Goal: Task Accomplishment & Management: Manage account settings

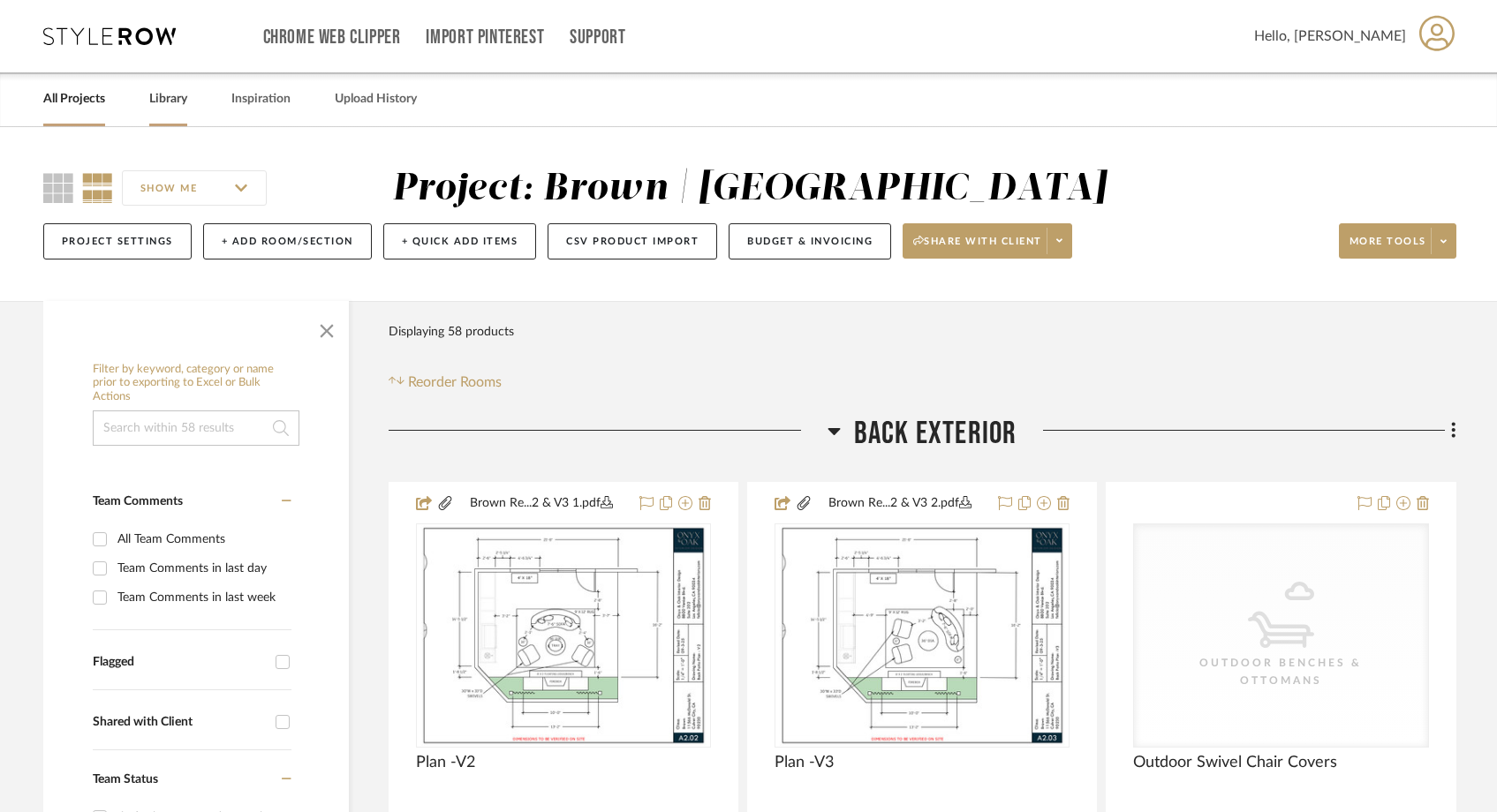
click at [186, 99] on link "Library" at bounding box center [168, 99] width 38 height 23
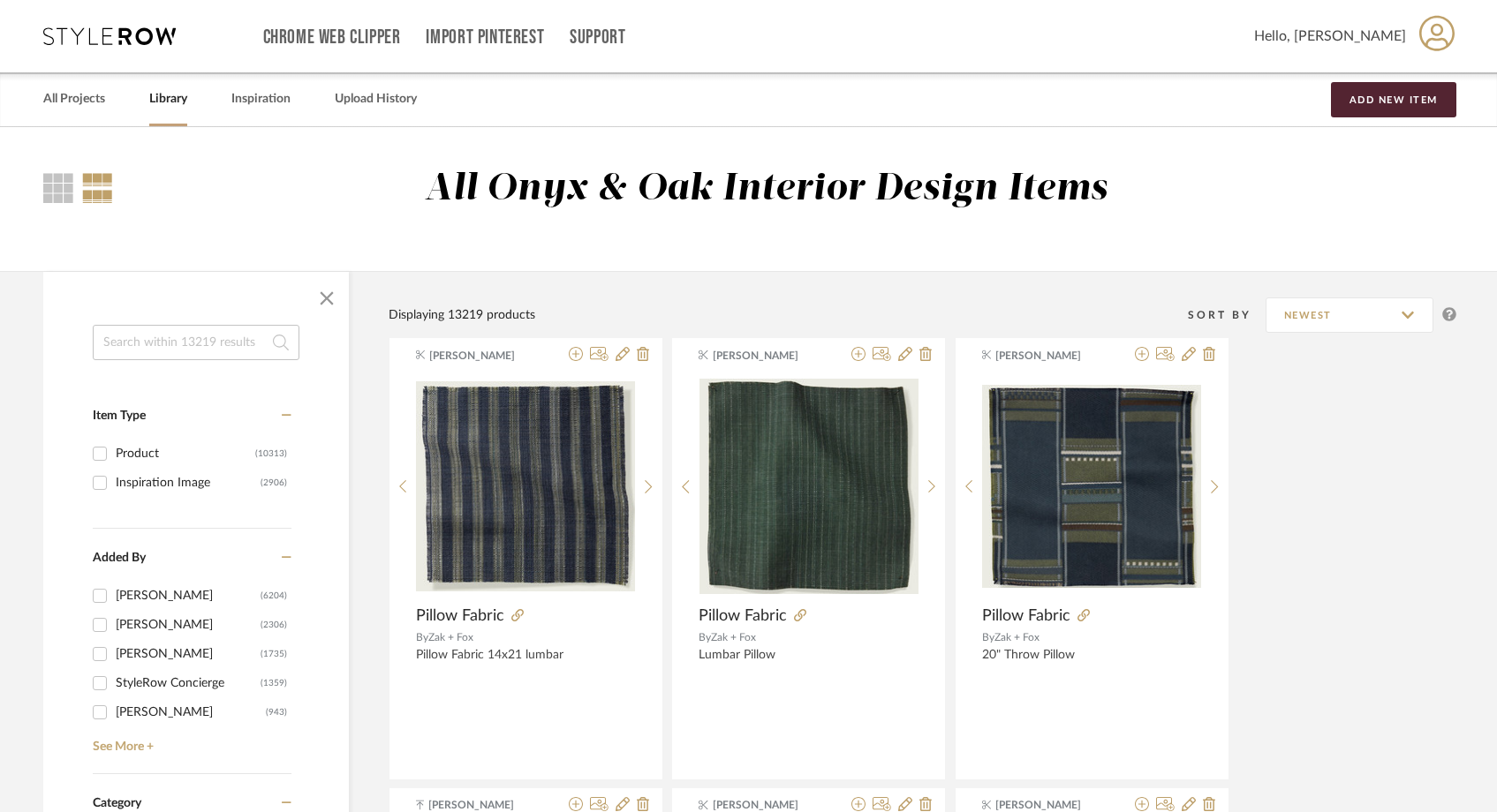
click at [200, 335] on input at bounding box center [196, 342] width 207 height 35
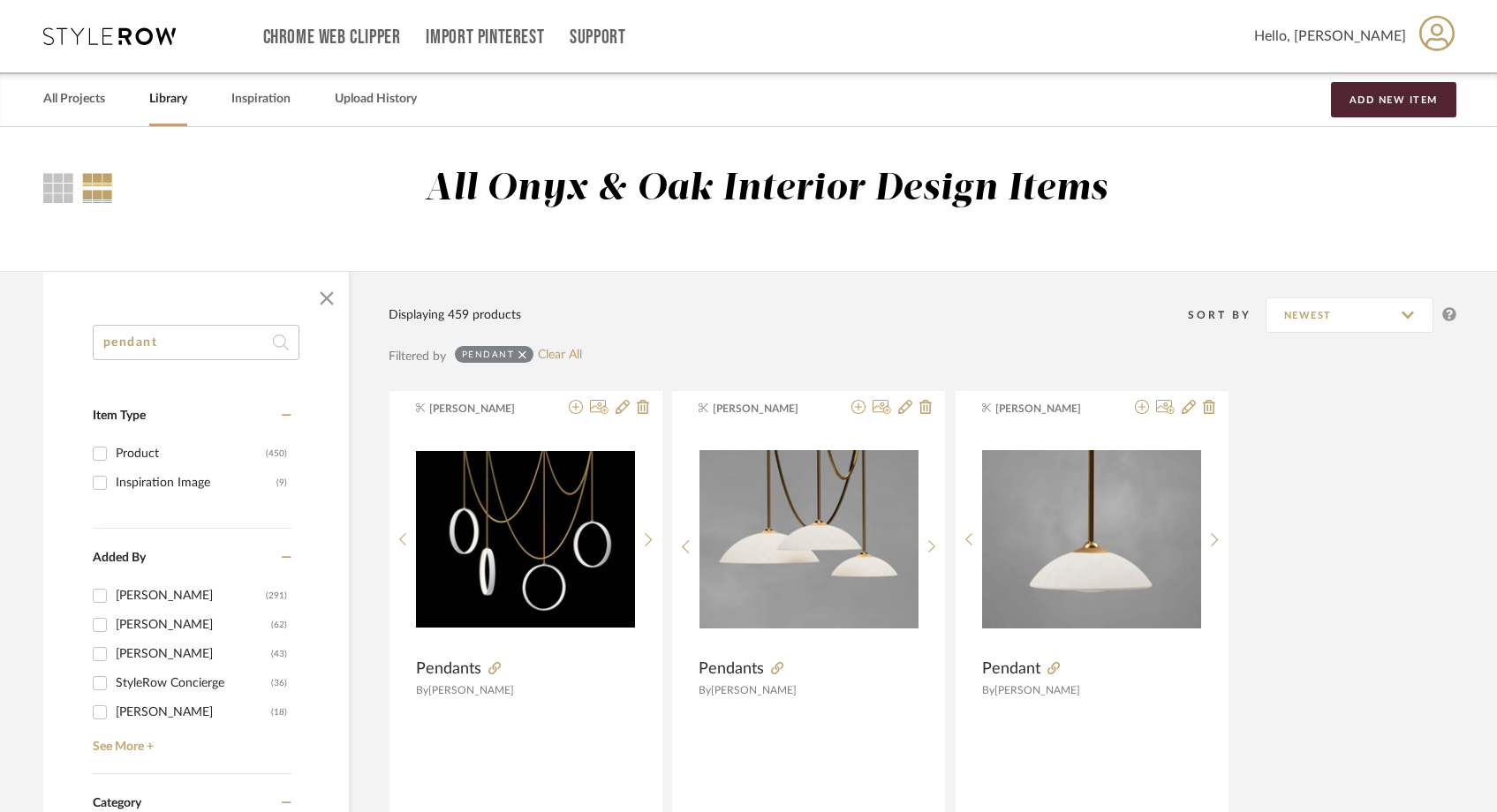
drag, startPoint x: 214, startPoint y: 350, endPoint x: 59, endPoint y: 304, distance: 161.7
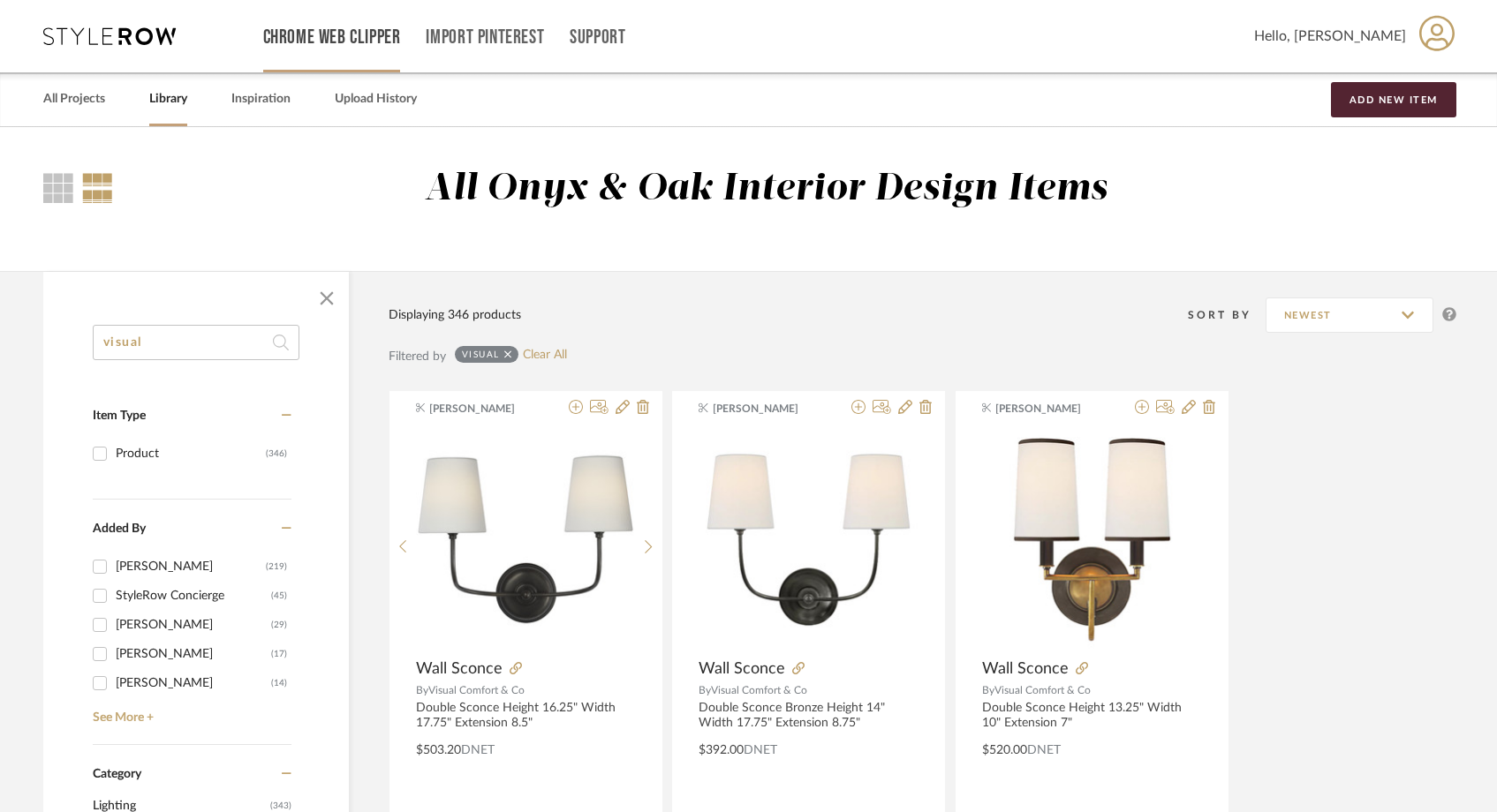
type input "visual"
click at [73, 103] on link "All Projects" at bounding box center [73, 99] width 61 height 23
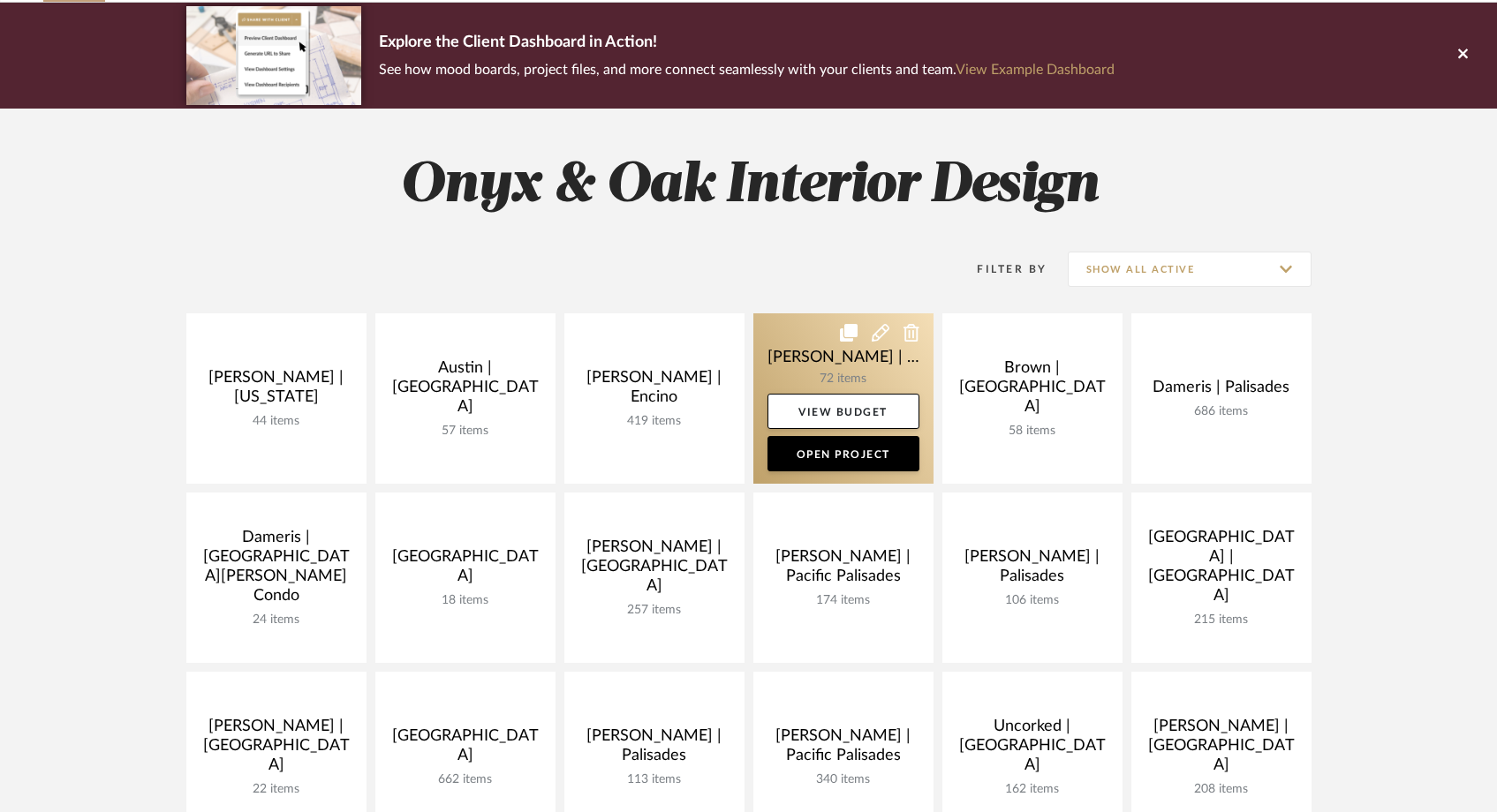
scroll to position [127, 0]
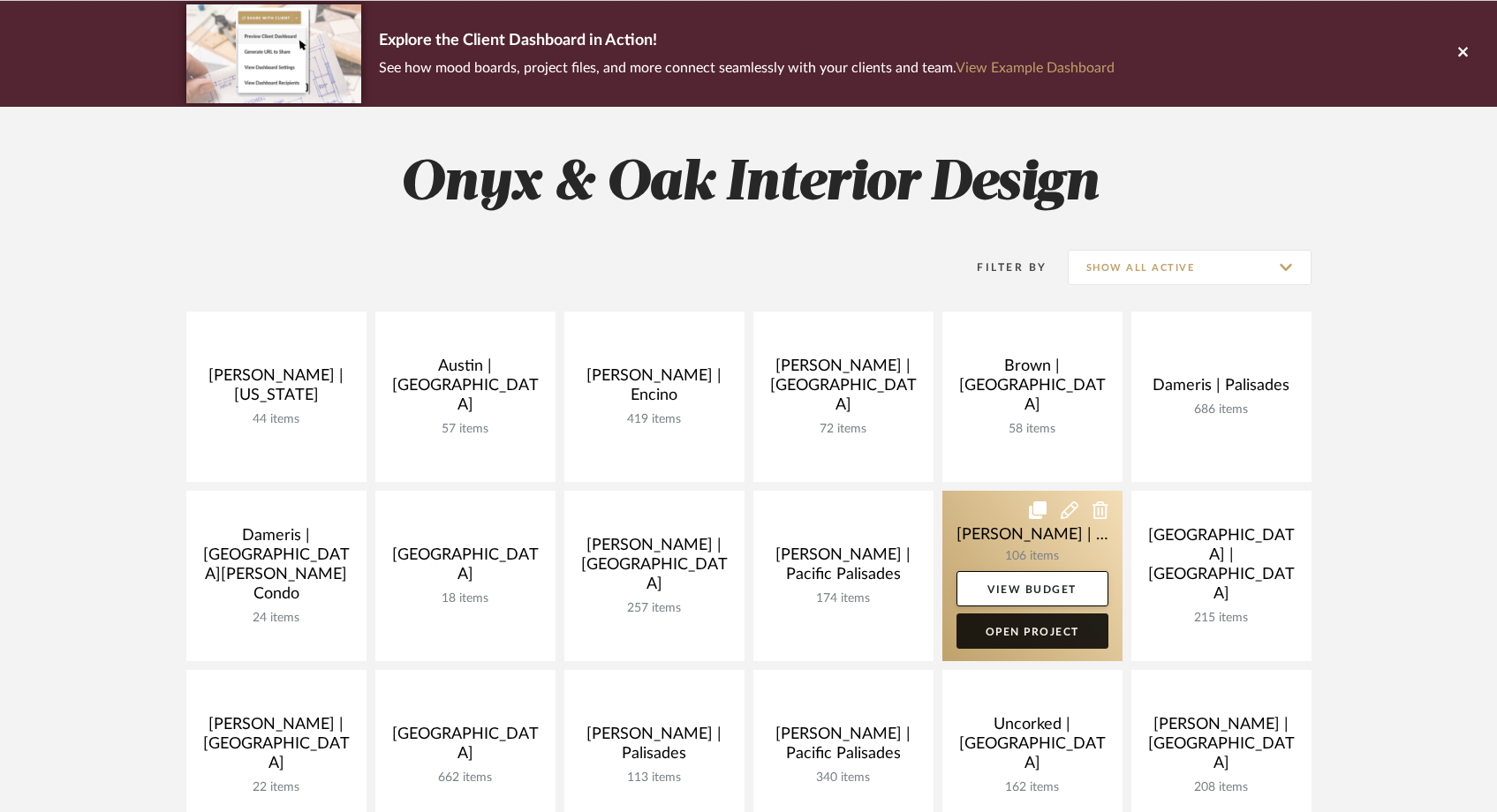
click at [1000, 626] on link "Open Project" at bounding box center [1033, 631] width 152 height 35
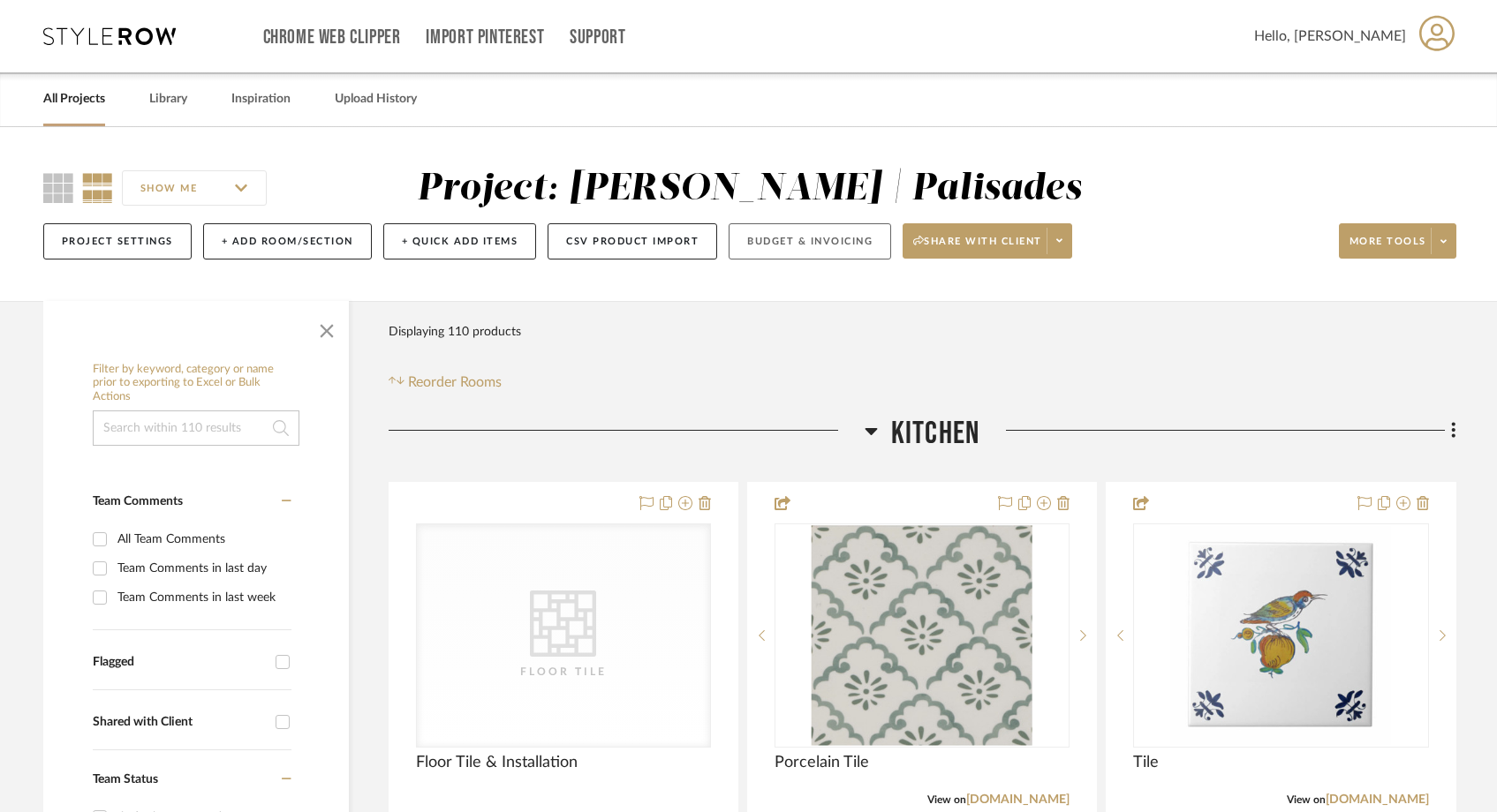
click at [839, 239] on button "Budget & Invoicing" at bounding box center [809, 241] width 163 height 36
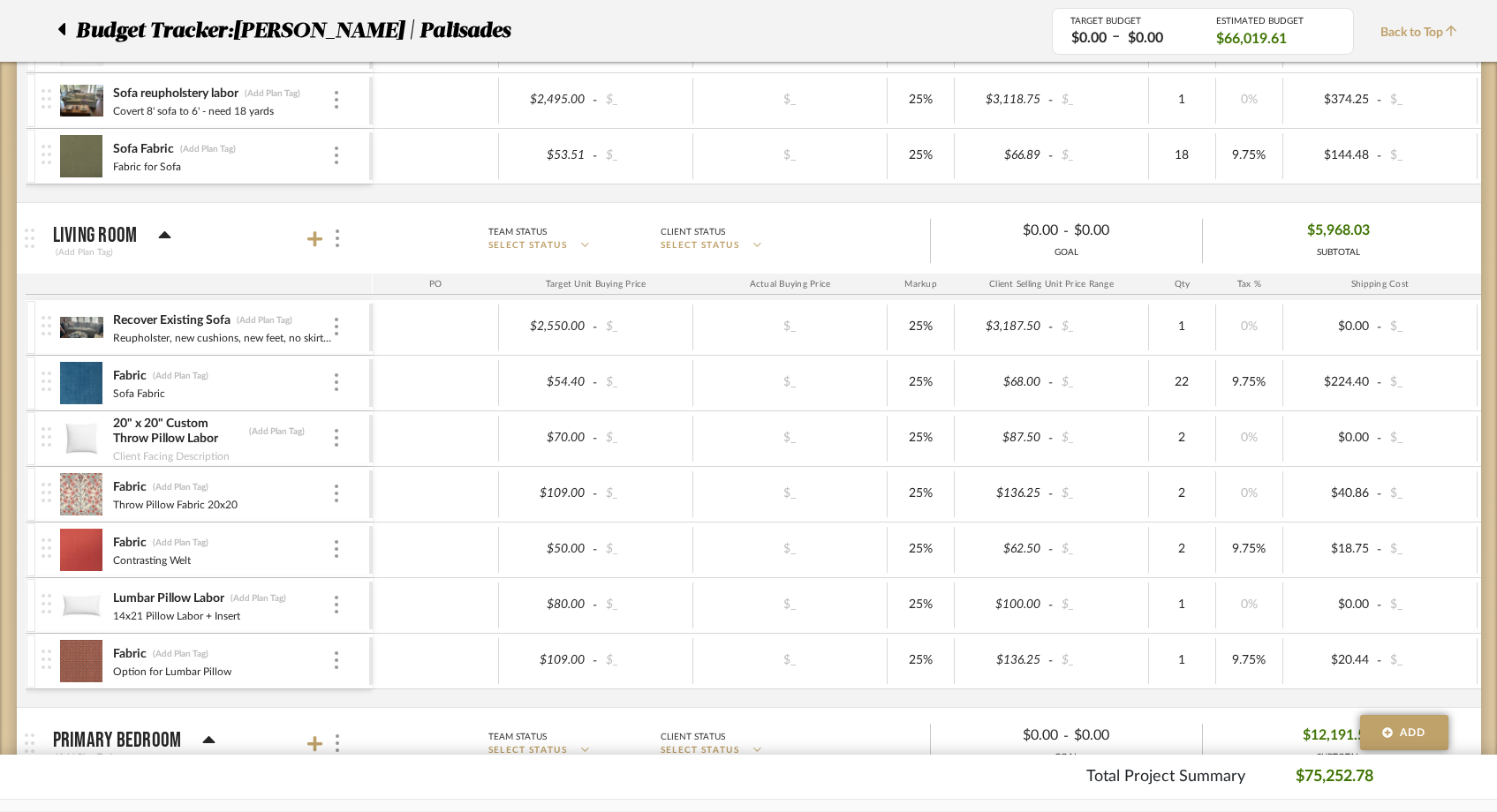
scroll to position [944, 0]
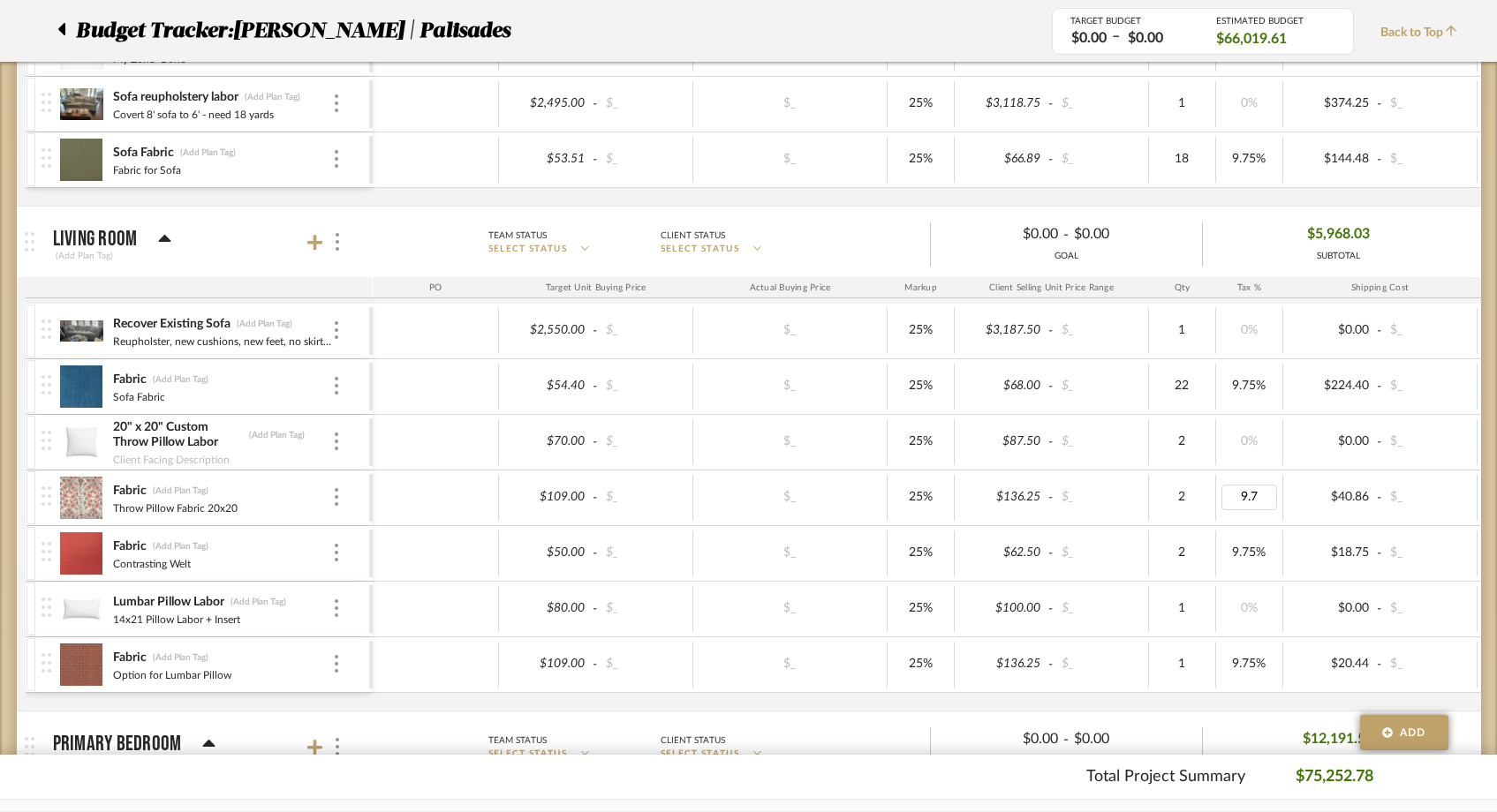
type input "9.75"
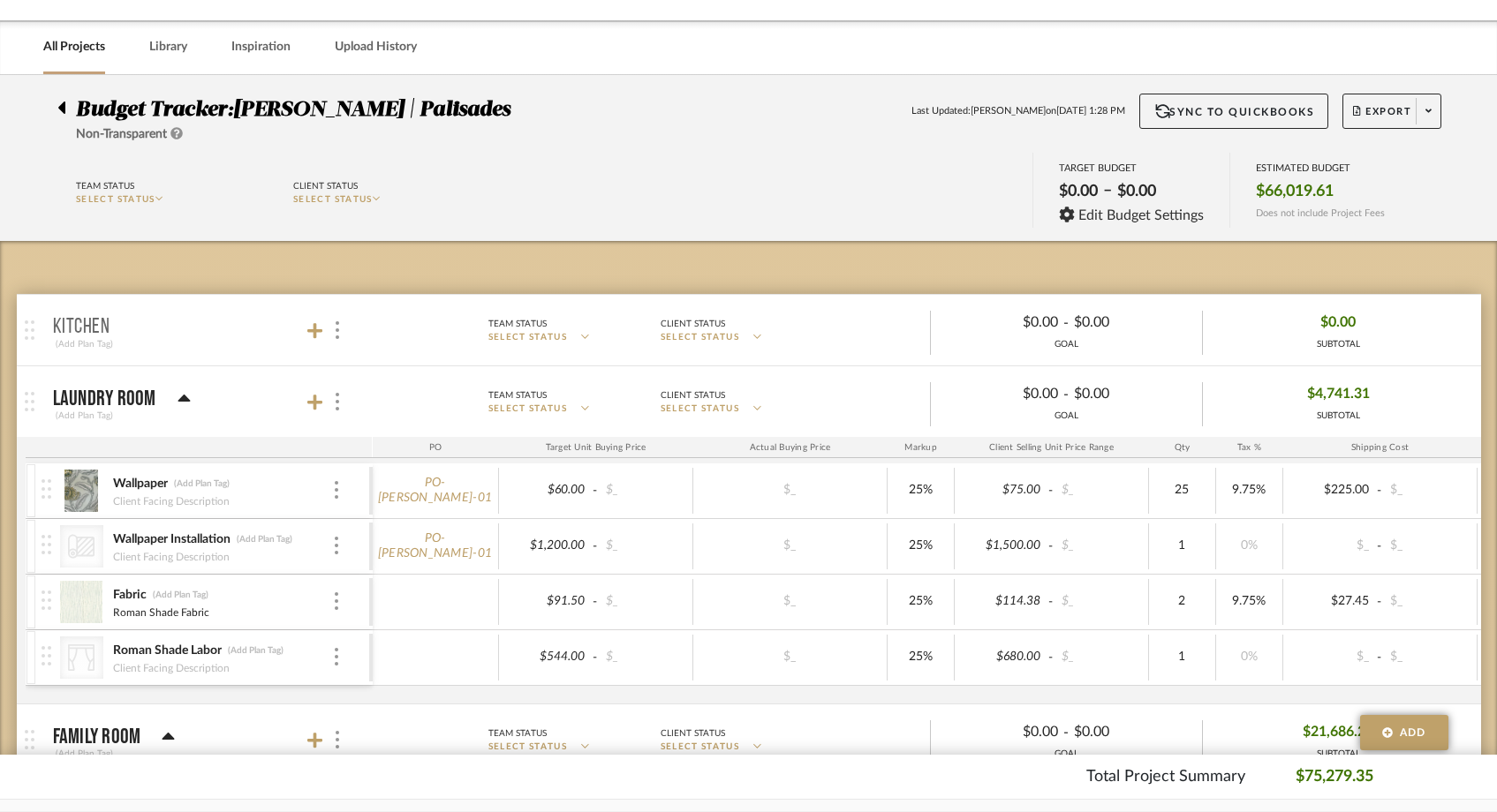
scroll to position [55, 0]
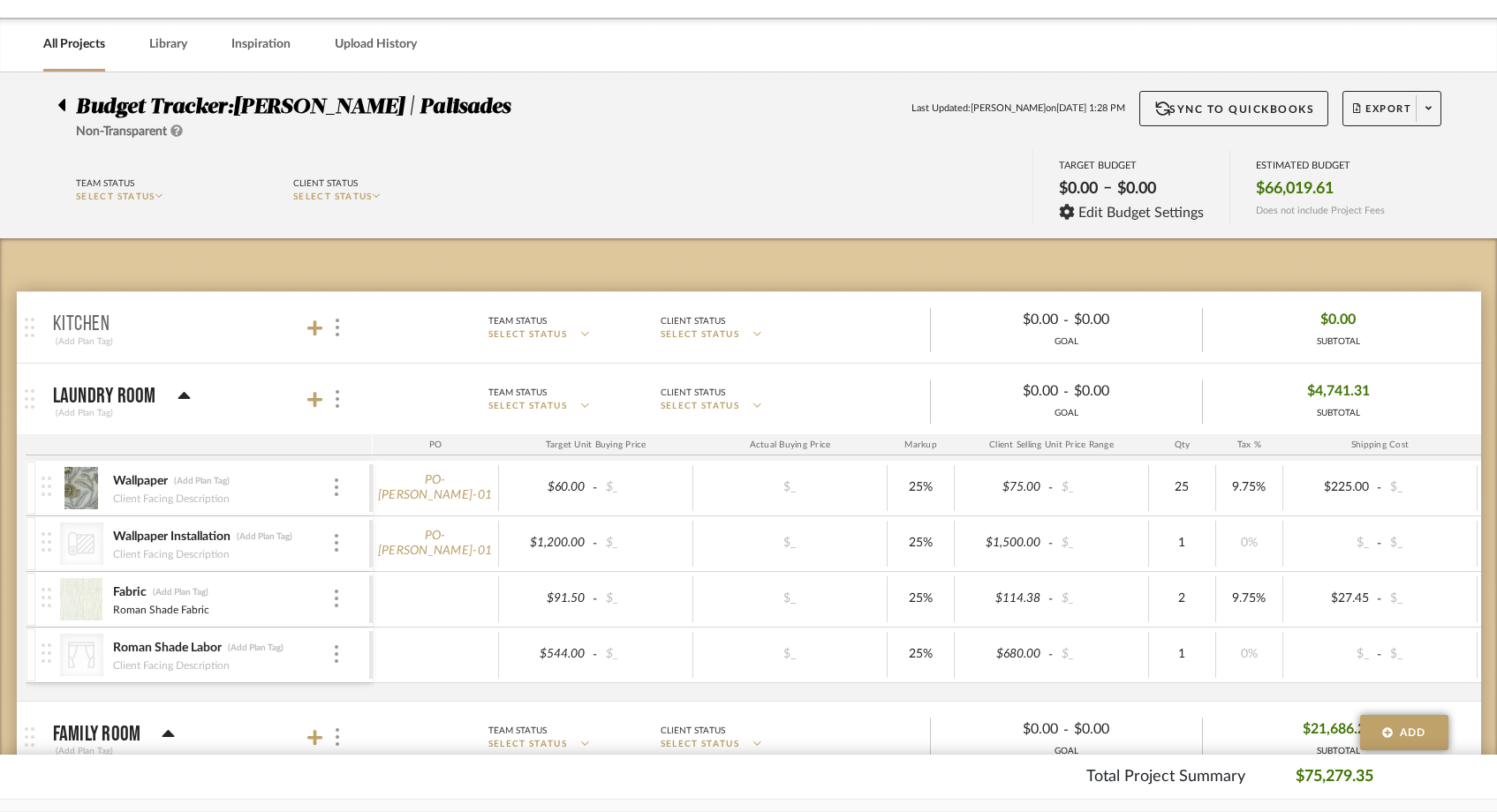
click at [66, 102] on div at bounding box center [66, 101] width 19 height 21
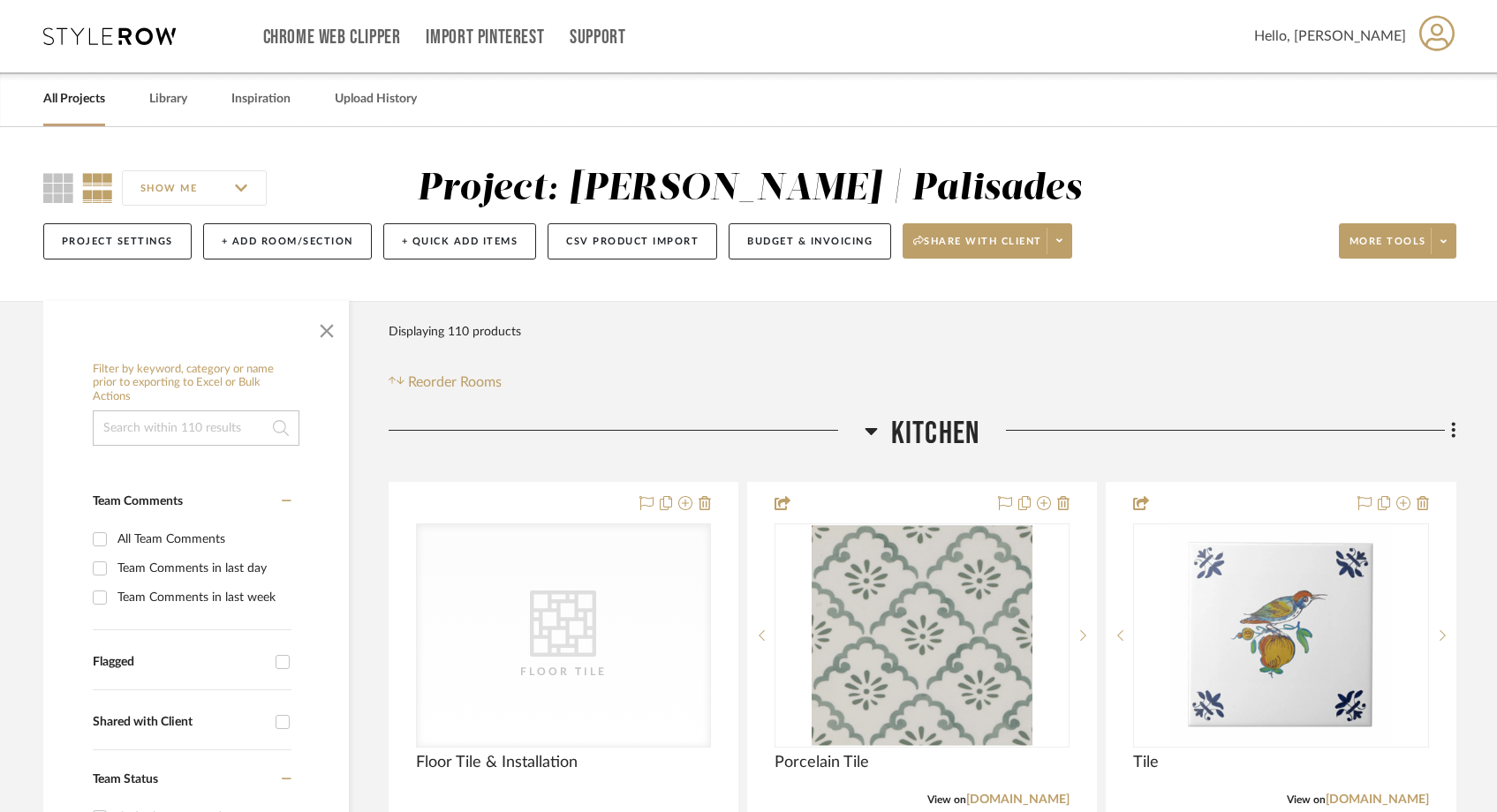
click at [70, 94] on link "All Projects" at bounding box center [73, 99] width 61 height 23
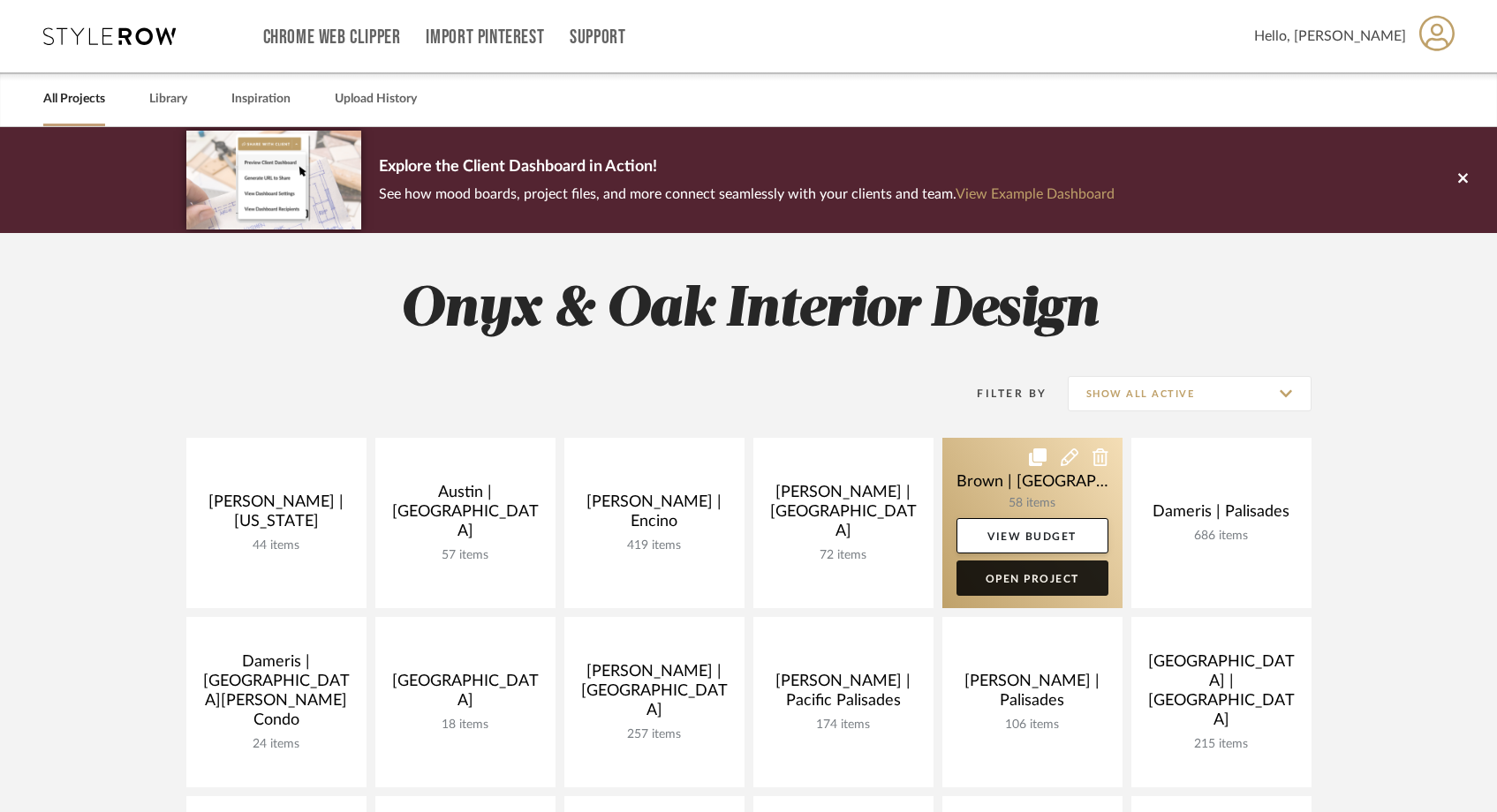
click at [1022, 576] on link "Open Project" at bounding box center [1033, 578] width 152 height 35
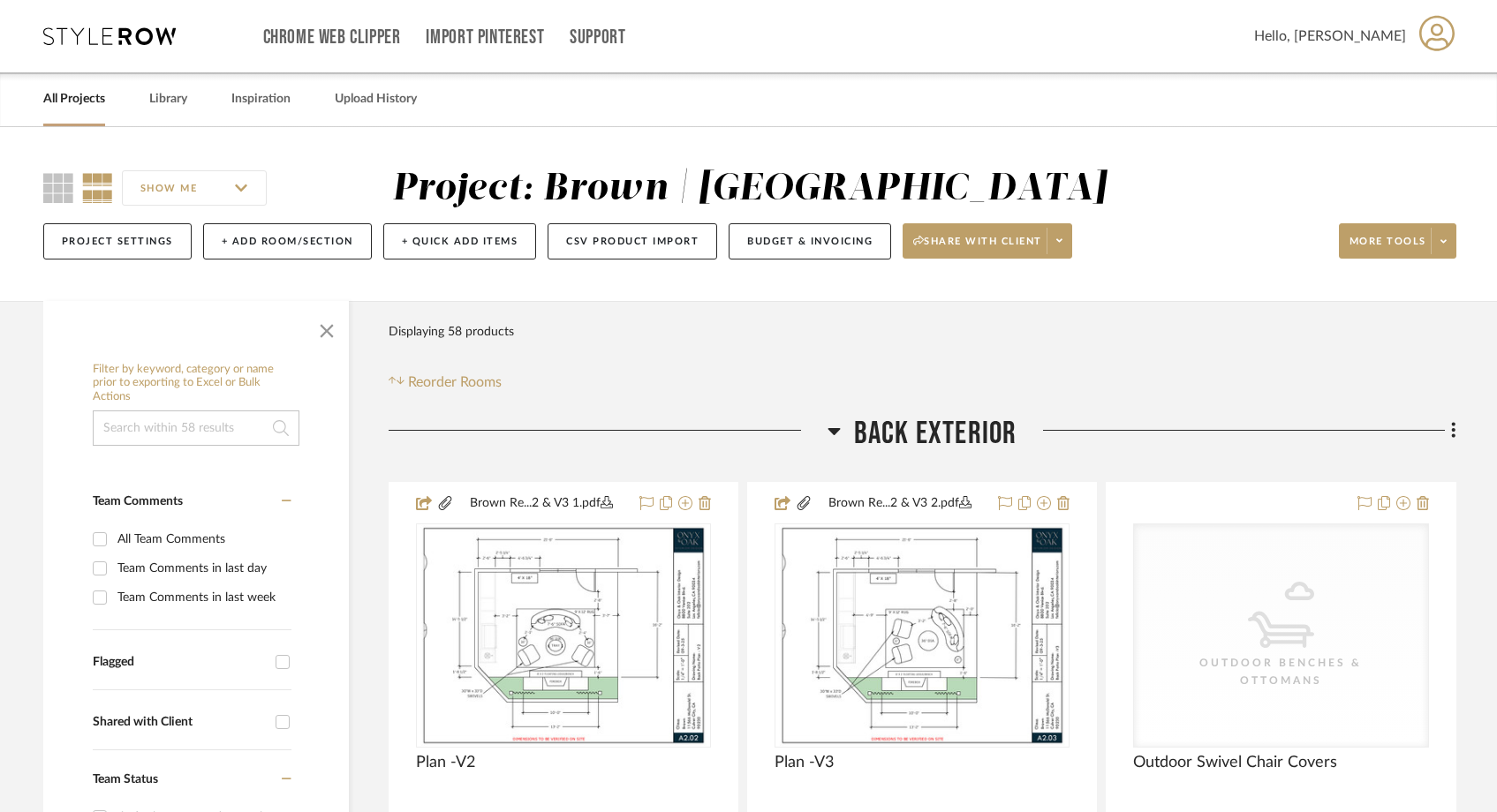
click at [139, 437] on input at bounding box center [196, 428] width 207 height 35
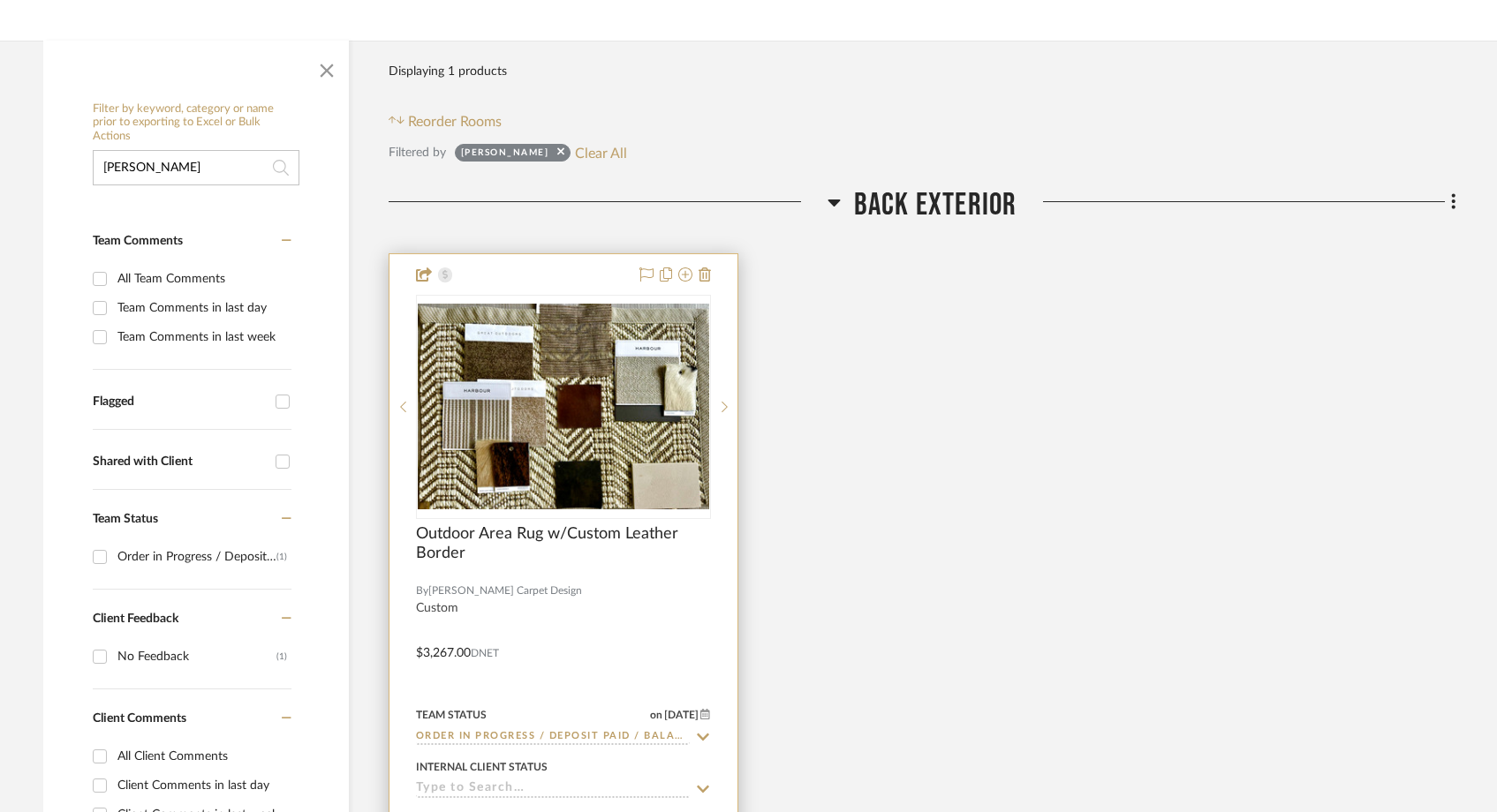
scroll to position [301, 0]
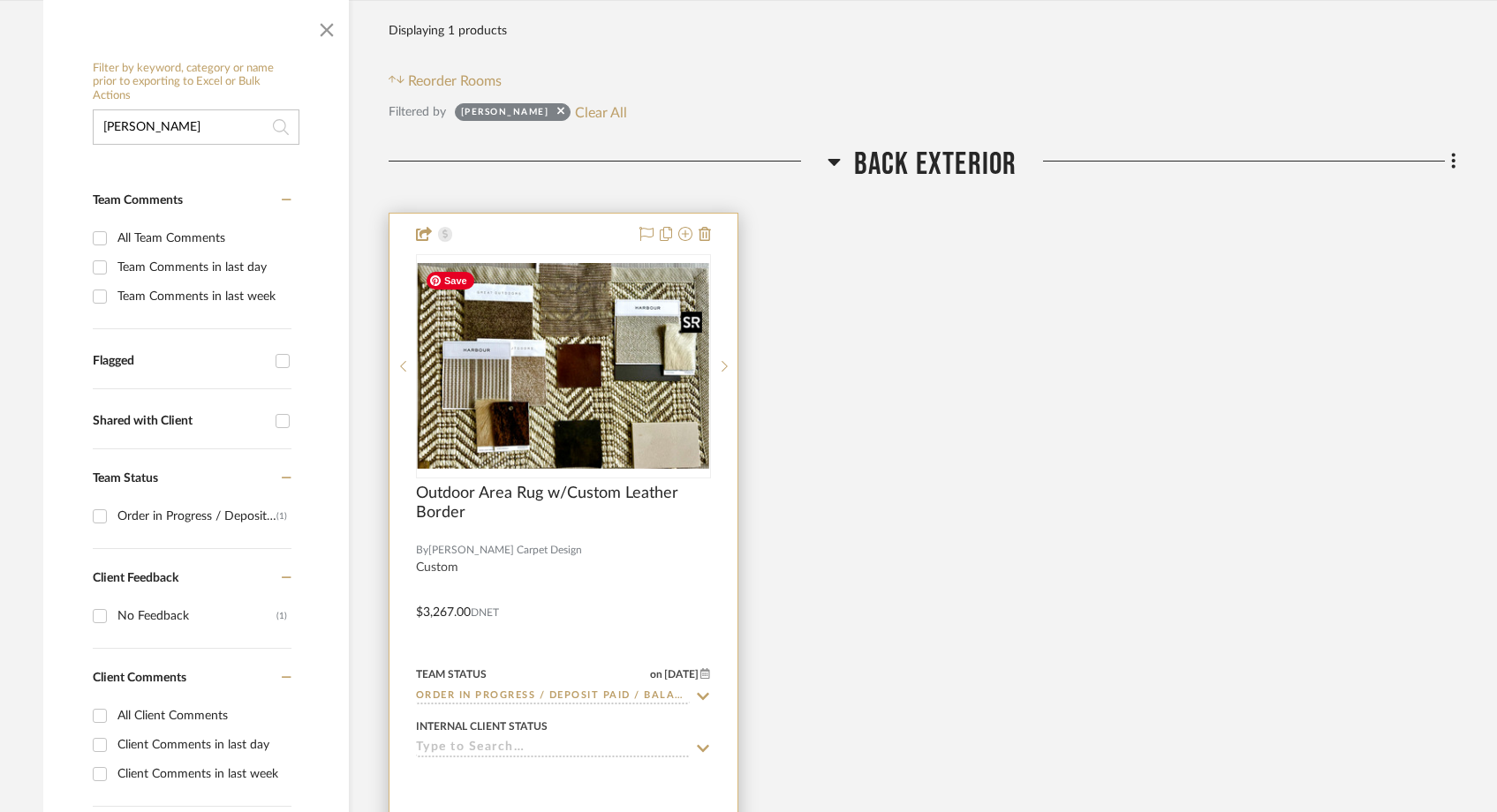
type input "carl"
click at [0, 0] on img at bounding box center [0, 0] width 0 height 0
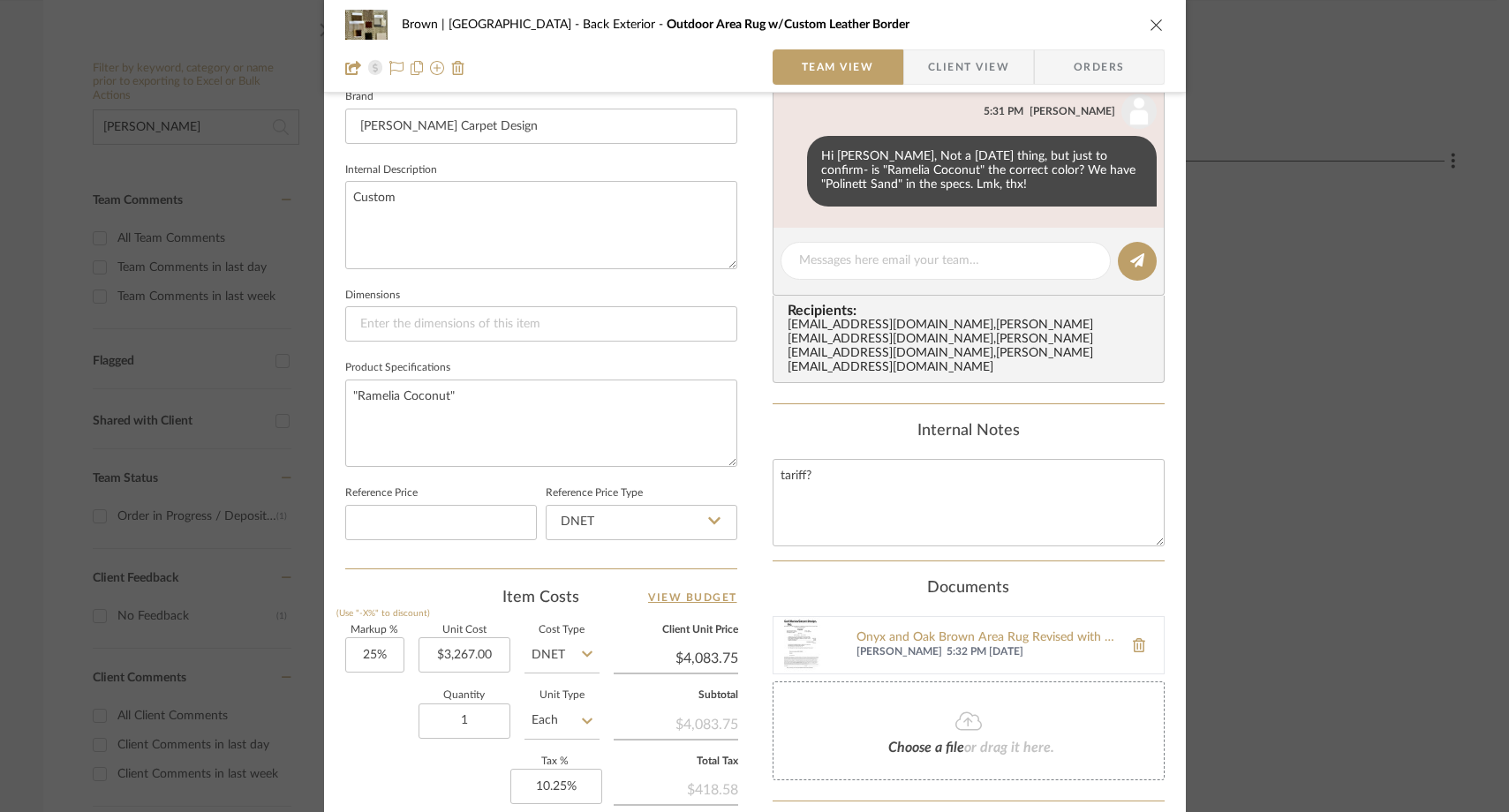
scroll to position [826, 0]
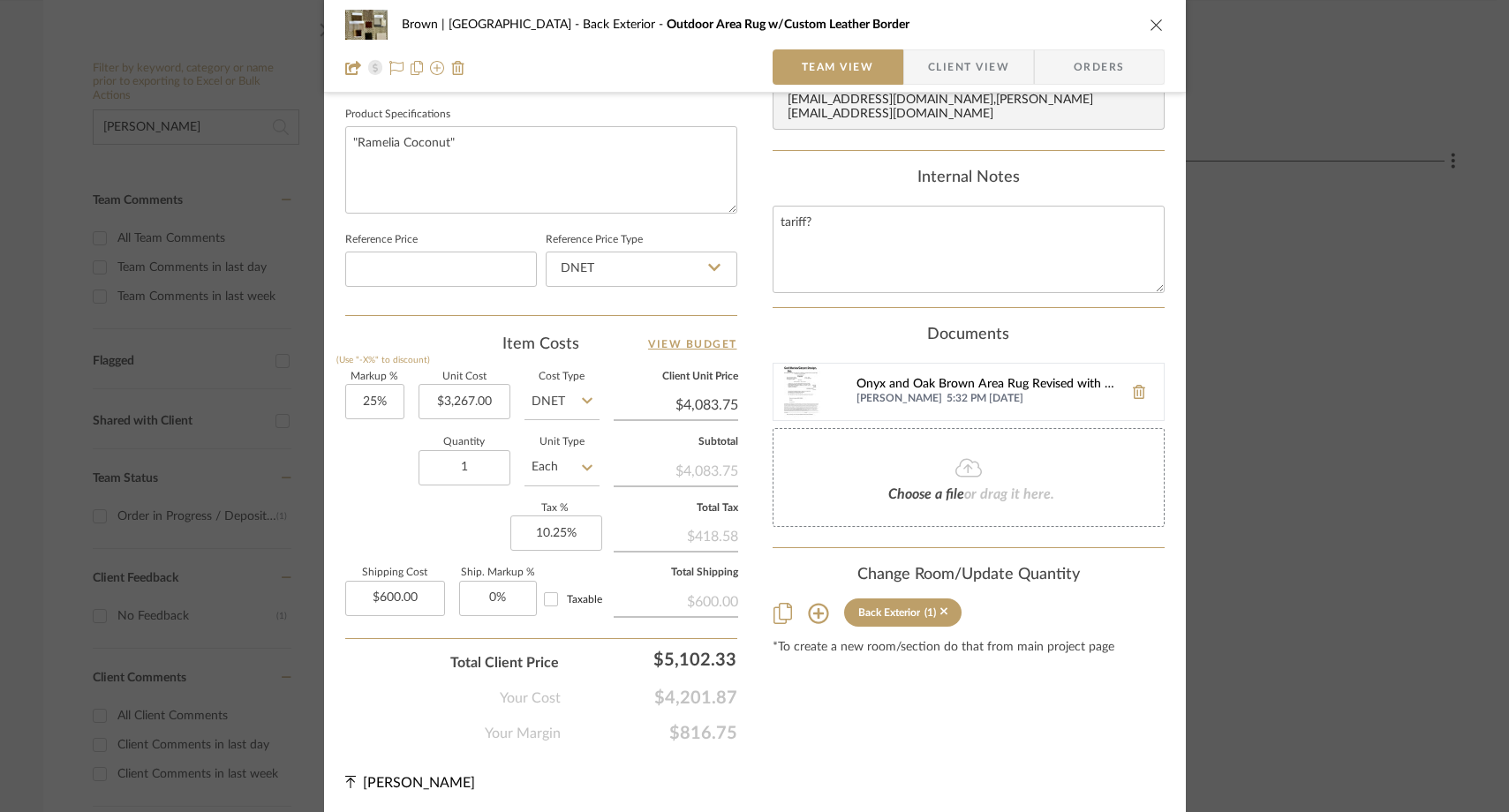
click at [893, 378] on div "Onyx and Oak Brown Area Rug Revised with Option.pdf" at bounding box center [986, 385] width 257 height 14
click at [1149, 18] on icon "close" at bounding box center [1156, 24] width 14 height 14
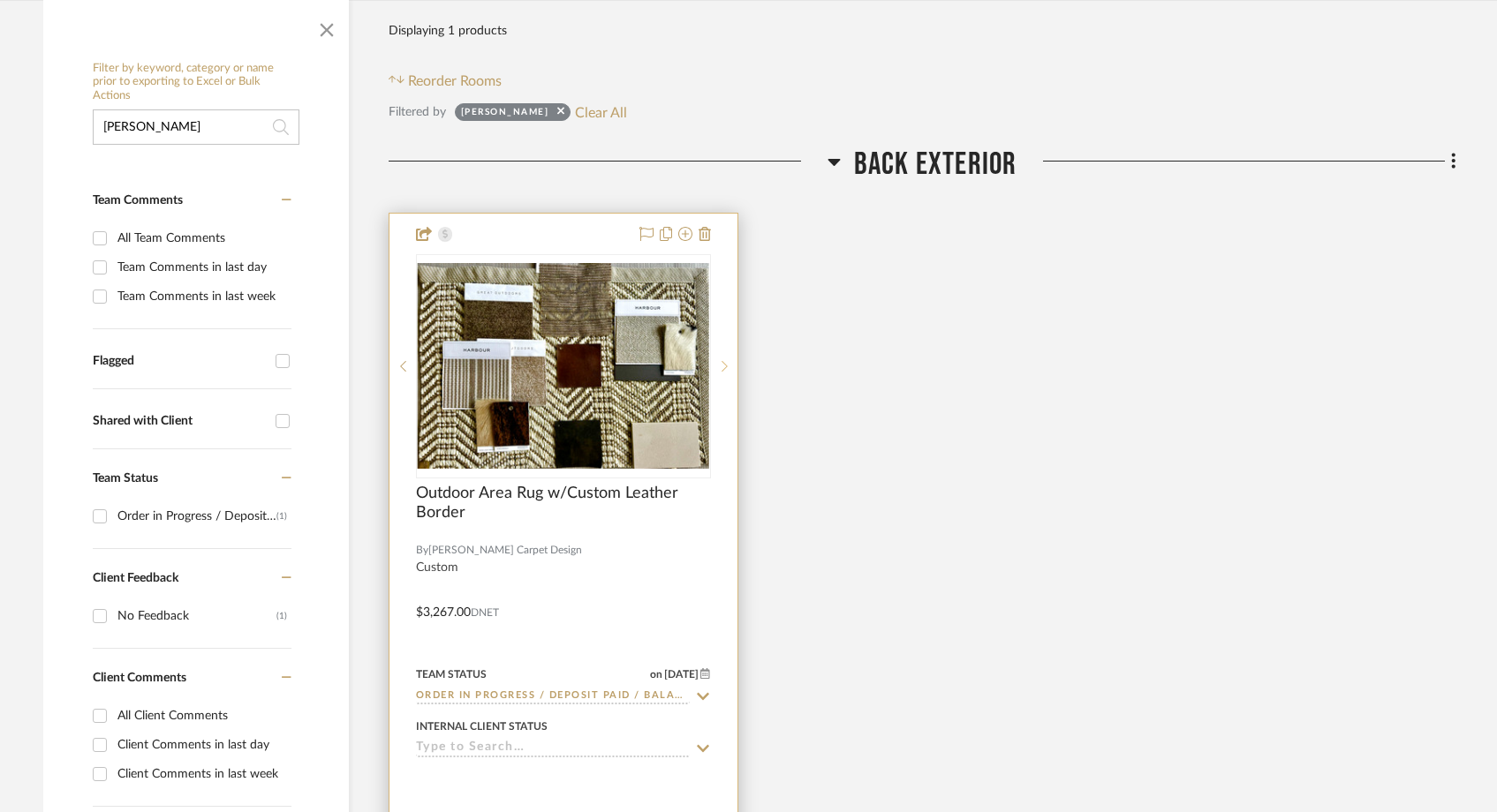
scroll to position [0, 0]
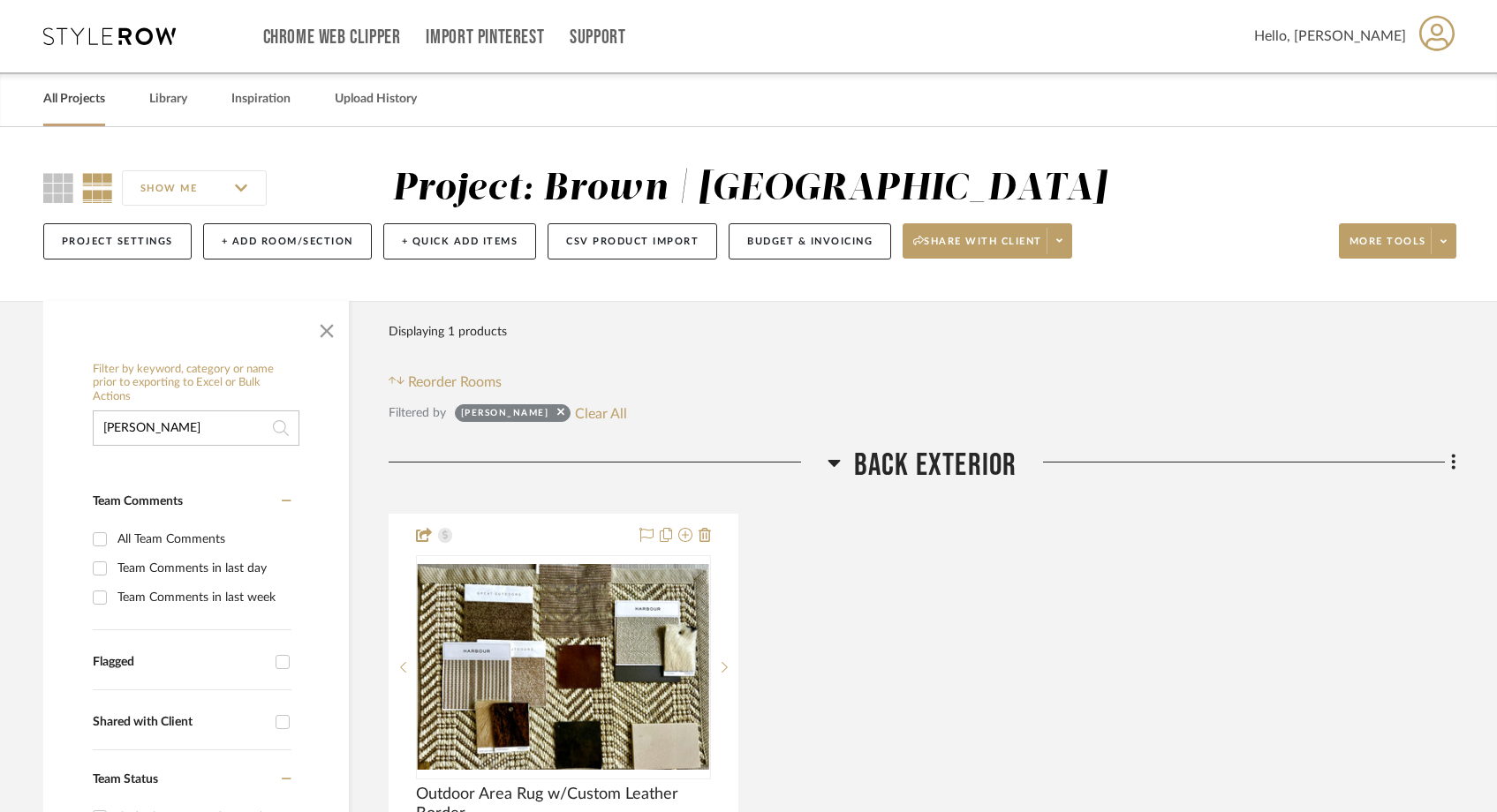
click at [91, 98] on link "All Projects" at bounding box center [73, 99] width 61 height 23
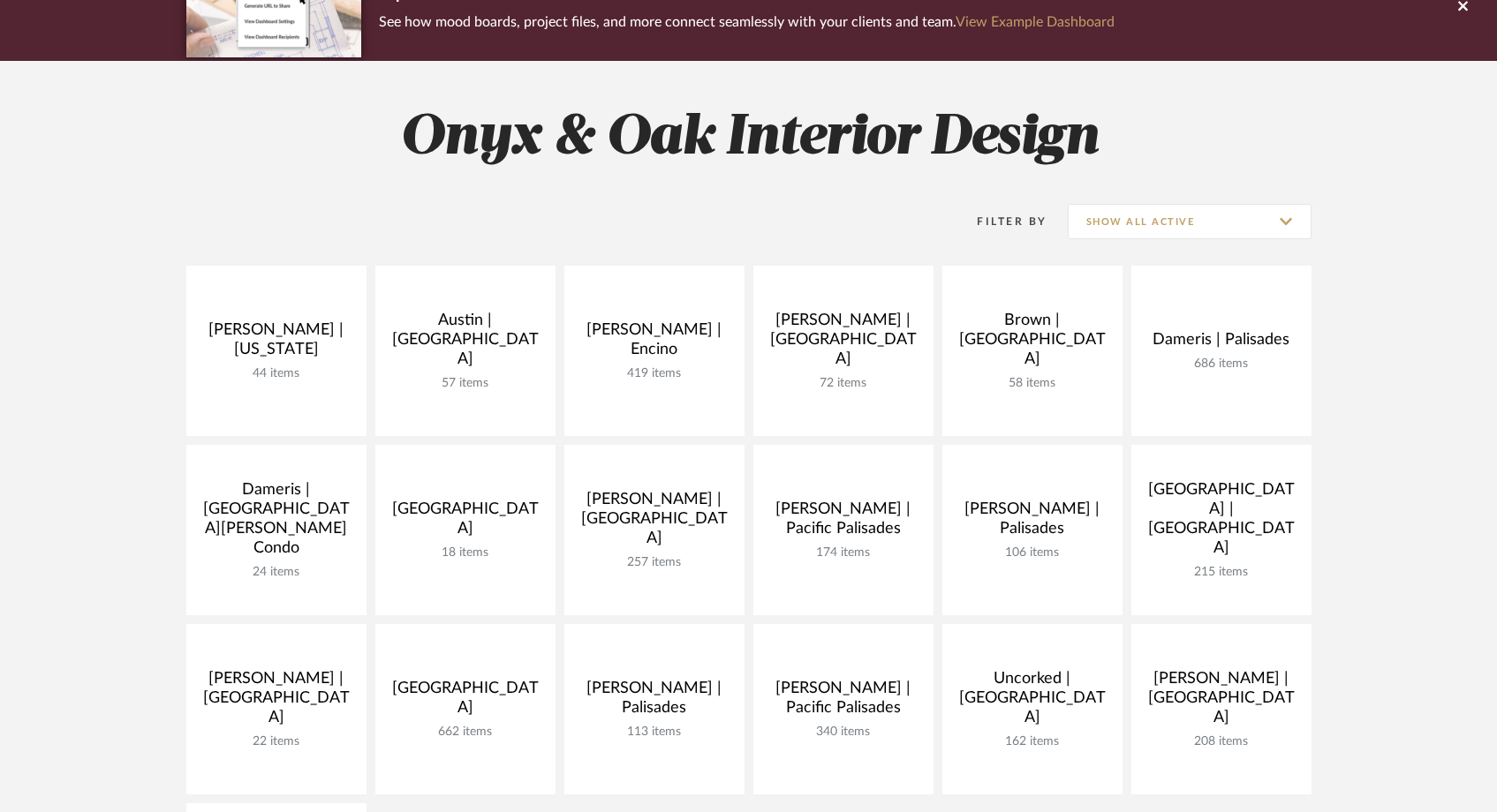
scroll to position [174, 0]
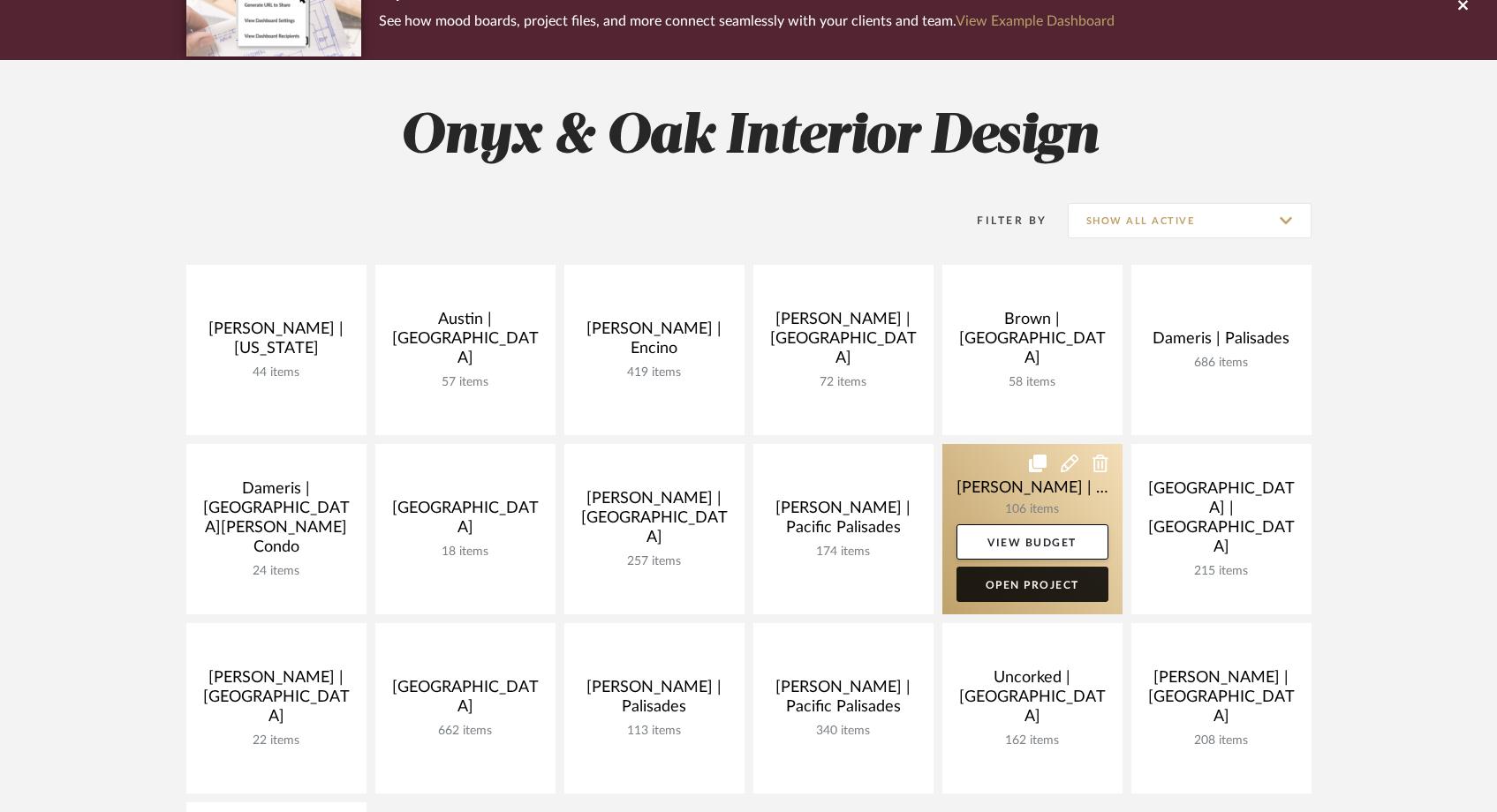
click at [1045, 588] on link "Open Project" at bounding box center [1033, 584] width 152 height 35
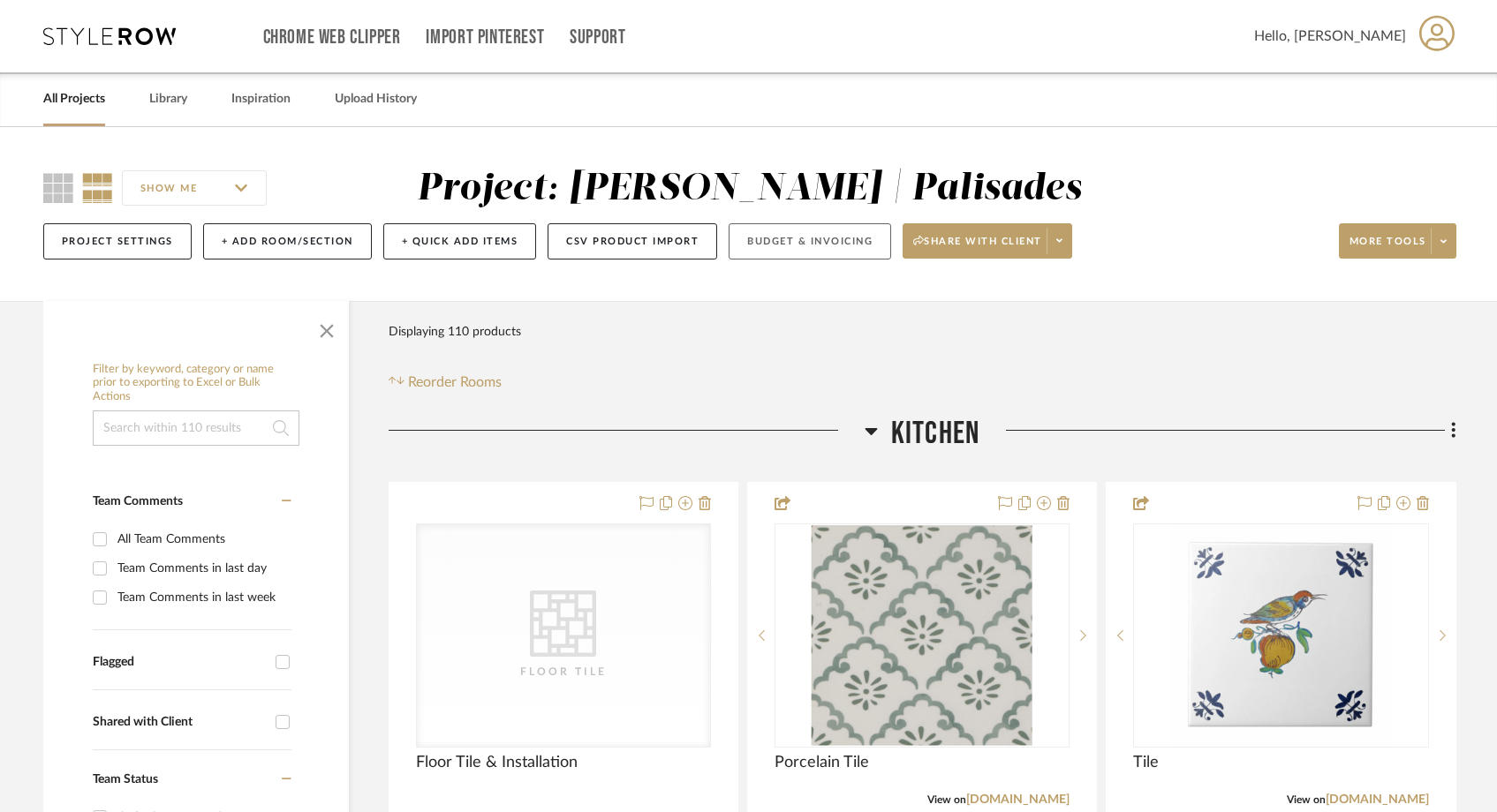
click at [818, 244] on button "Budget & Invoicing" at bounding box center [809, 241] width 163 height 36
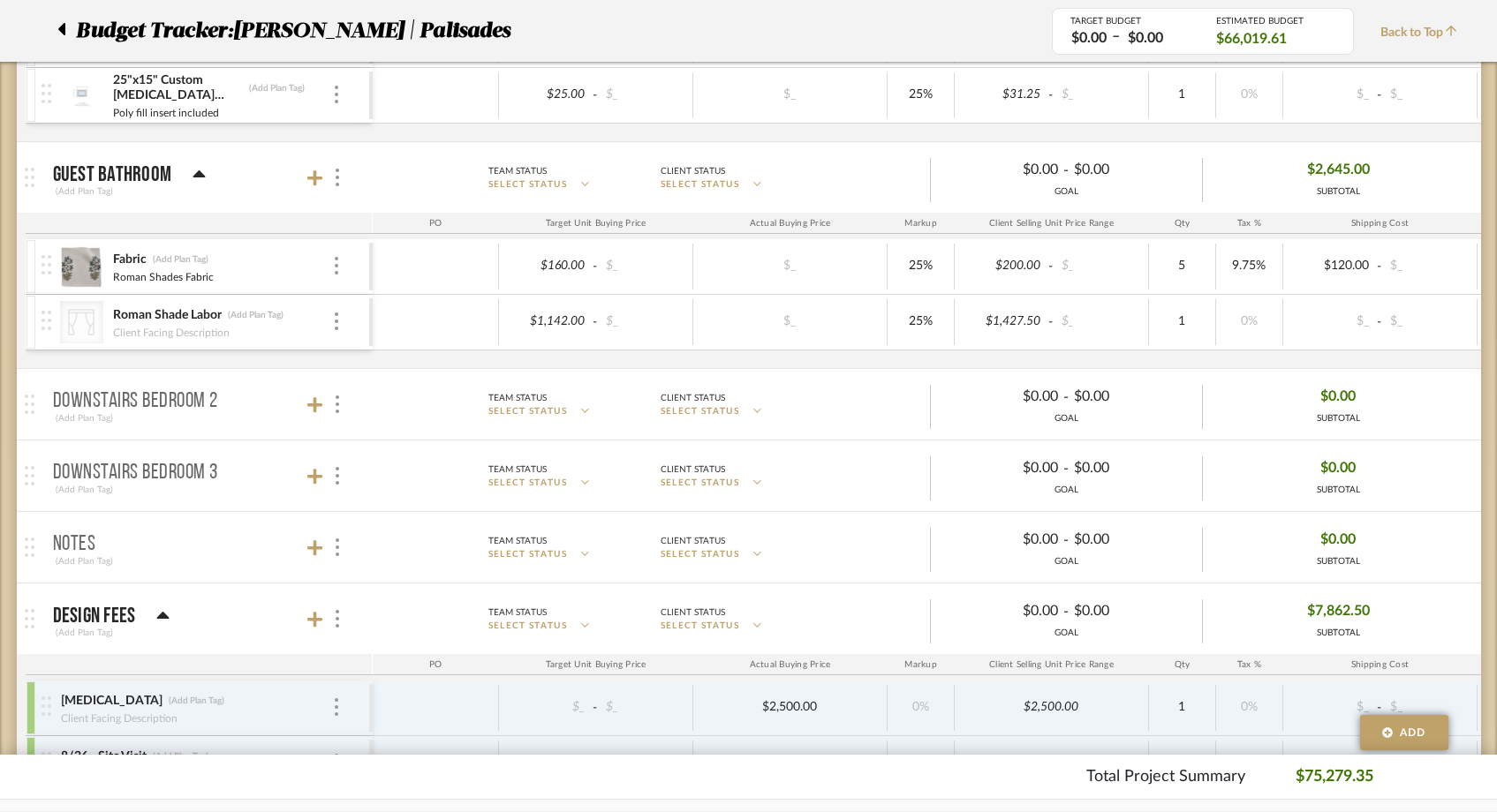
scroll to position [2585, 0]
click at [69, 26] on div at bounding box center [66, 30] width 19 height 32
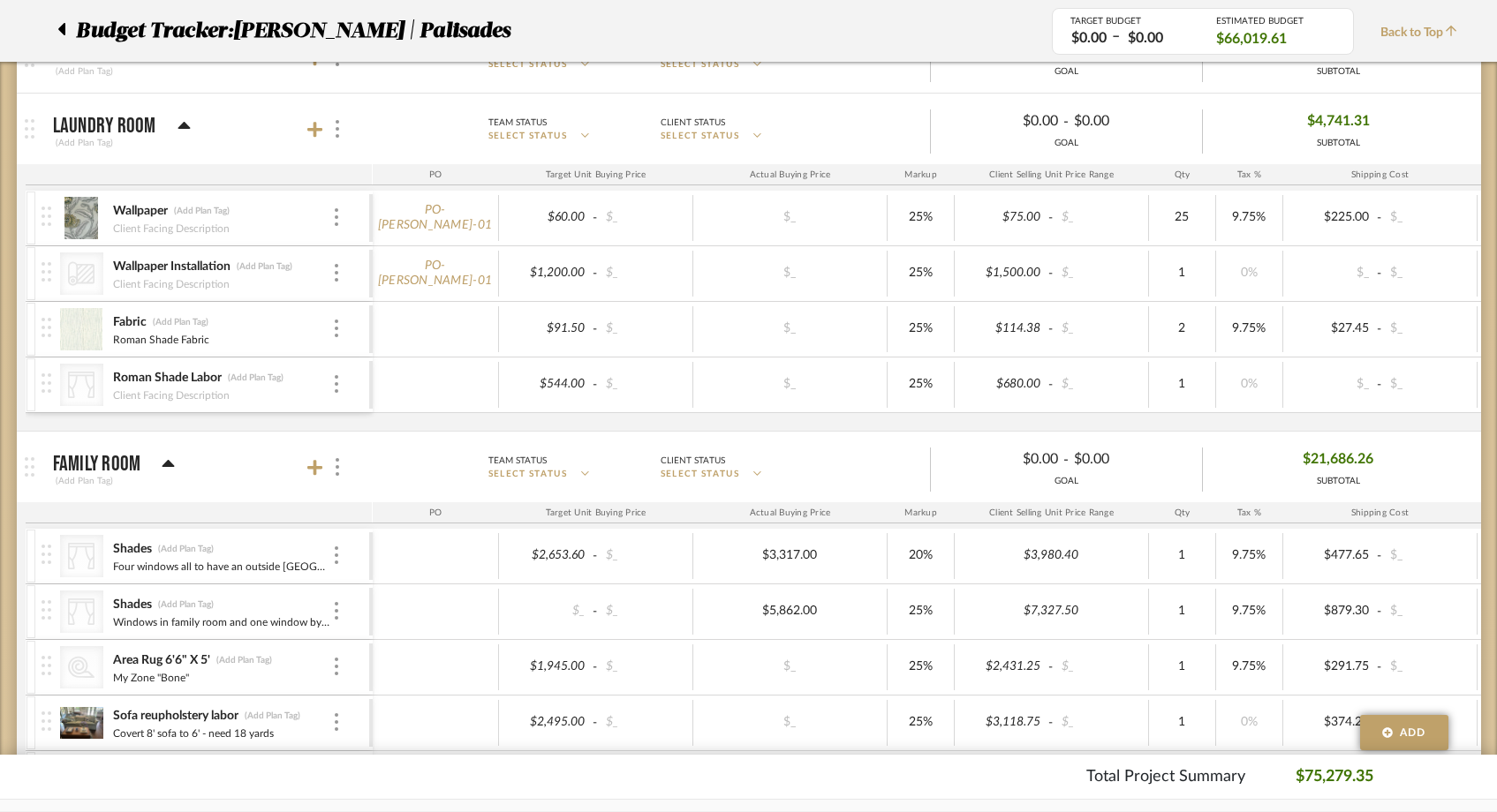
scroll to position [242, 0]
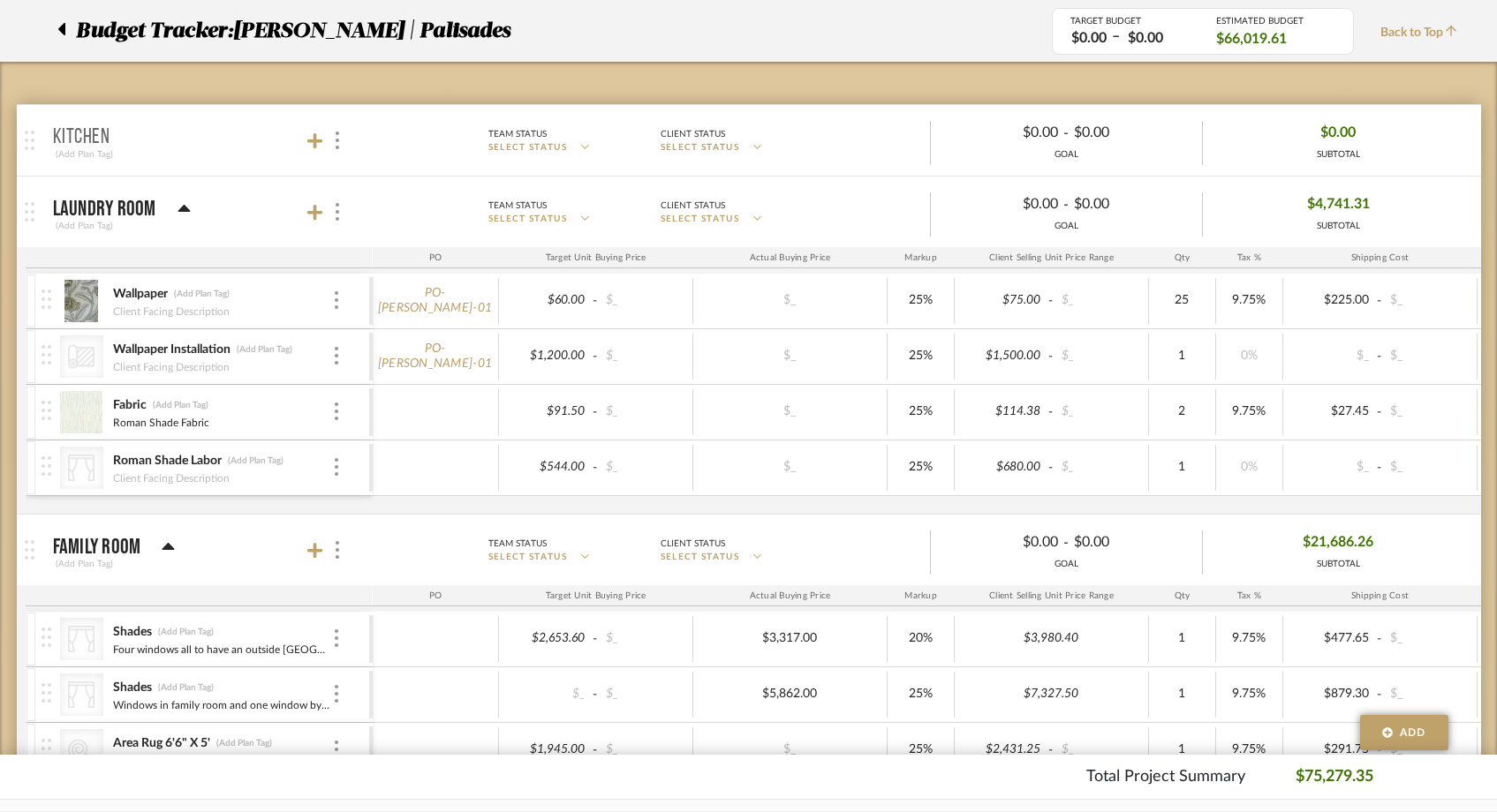
click at [67, 26] on div at bounding box center [66, 30] width 19 height 32
click at [60, 29] on icon at bounding box center [61, 29] width 7 height 13
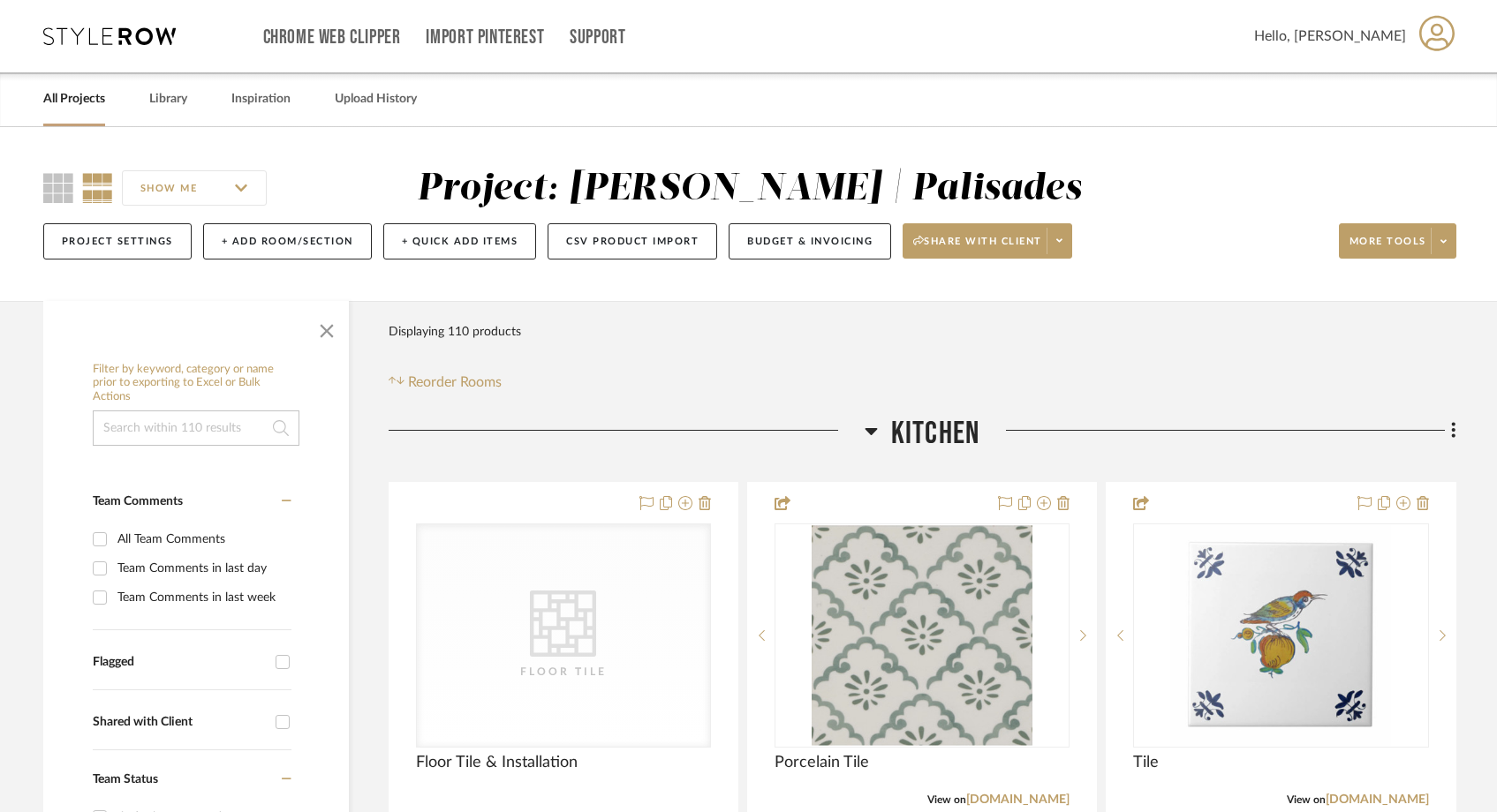
click at [98, 89] on link "All Projects" at bounding box center [73, 99] width 61 height 23
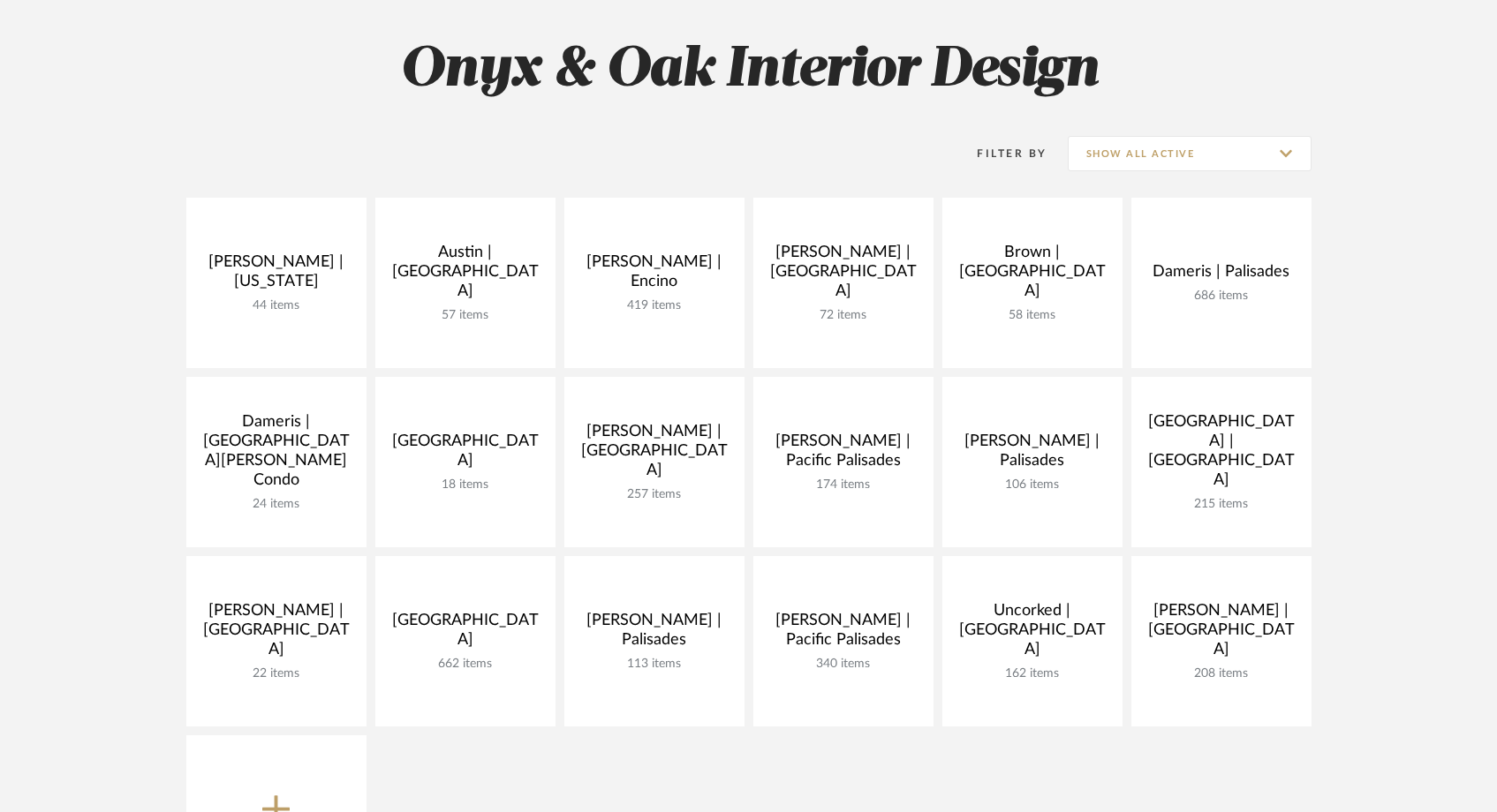
scroll to position [257, 0]
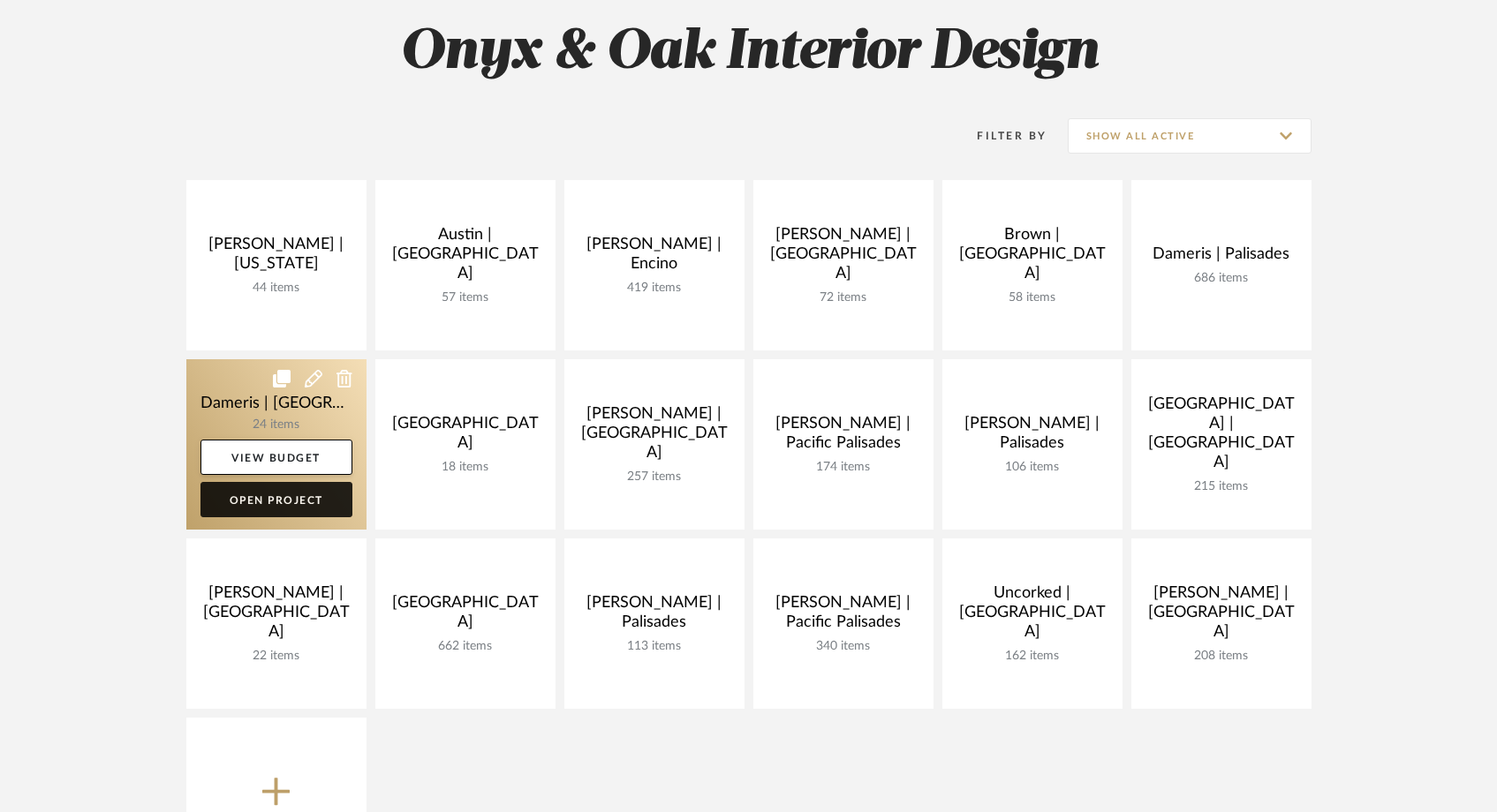
click at [278, 490] on link "Open Project" at bounding box center [277, 500] width 152 height 35
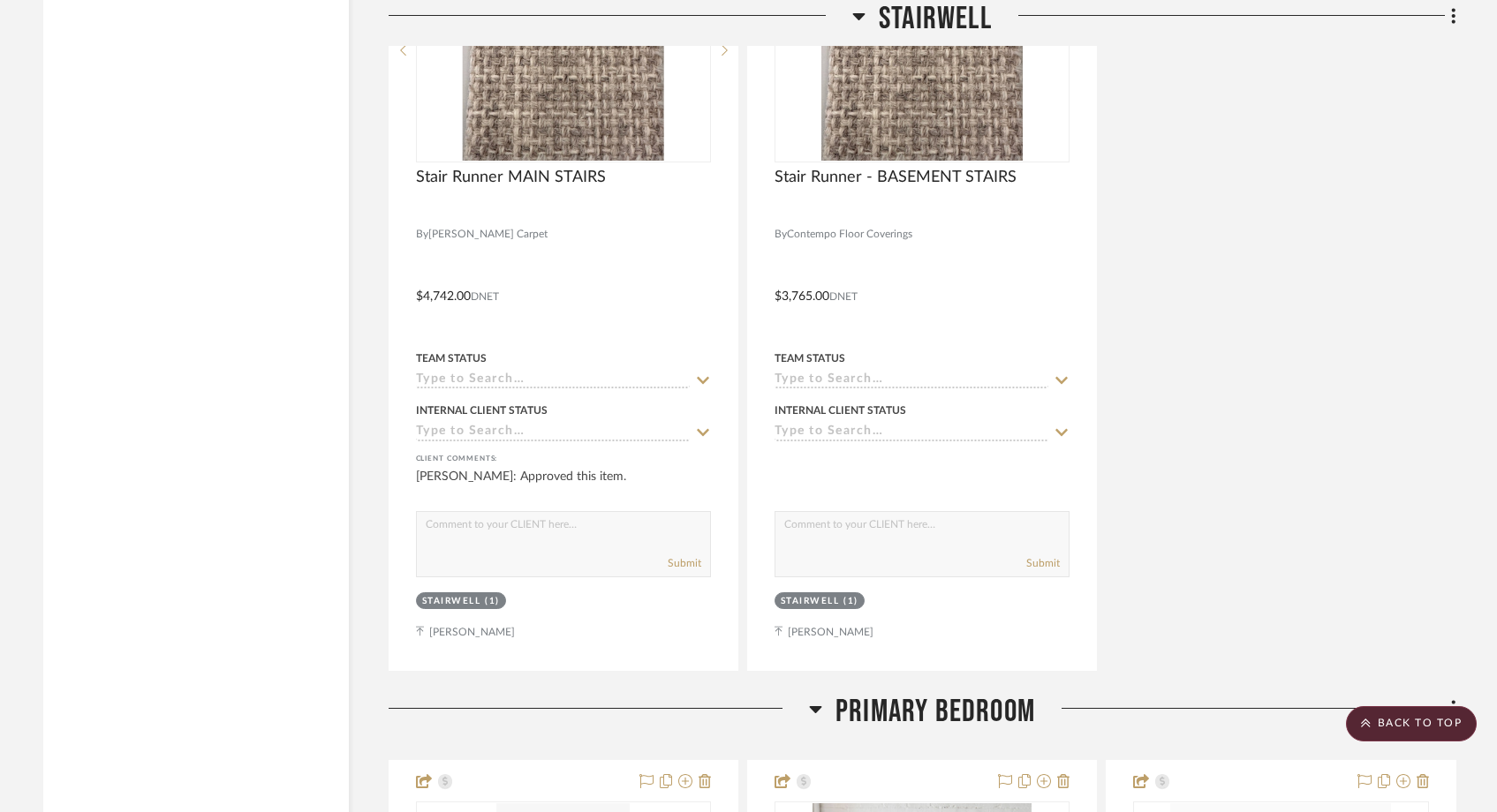
scroll to position [6446, 0]
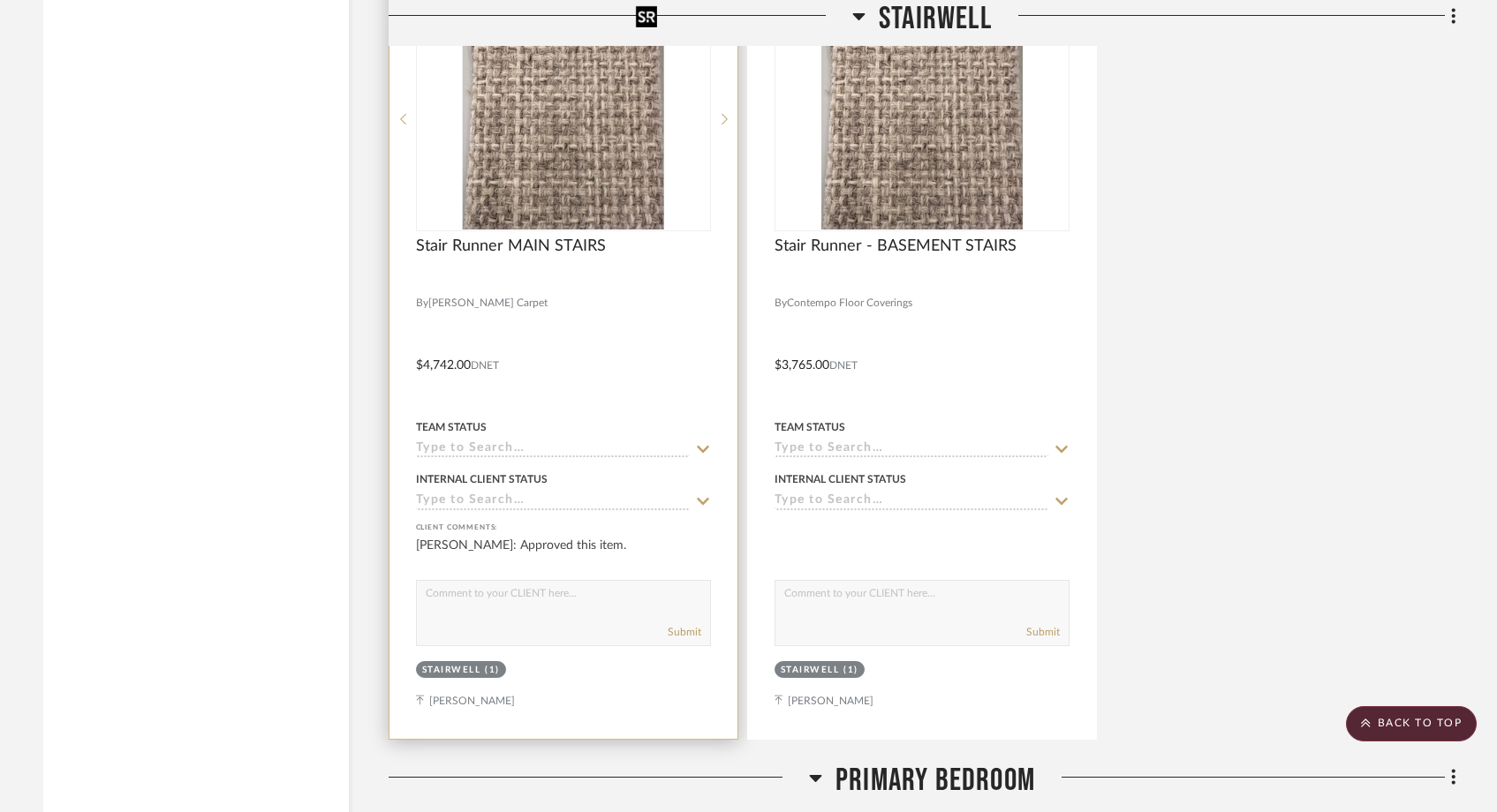
click at [542, 110] on img "0" at bounding box center [563, 119] width 202 height 220
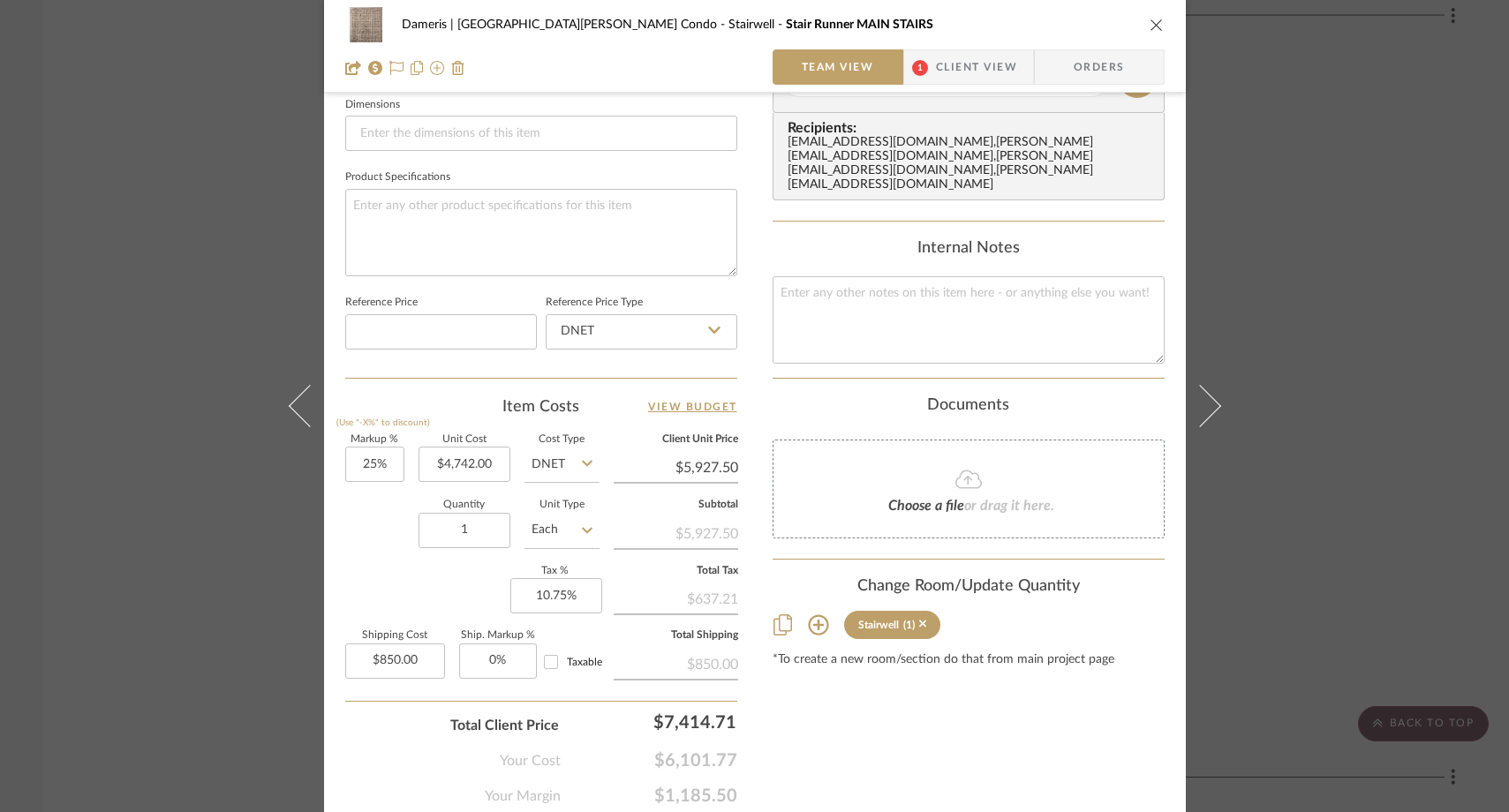
scroll to position [764, 0]
click at [206, 250] on div "Dameris | Santa Monica Condo Stairwell Stair Runner MAIN STAIRS Team View 1 Cli…" at bounding box center [754, 406] width 1509 height 812
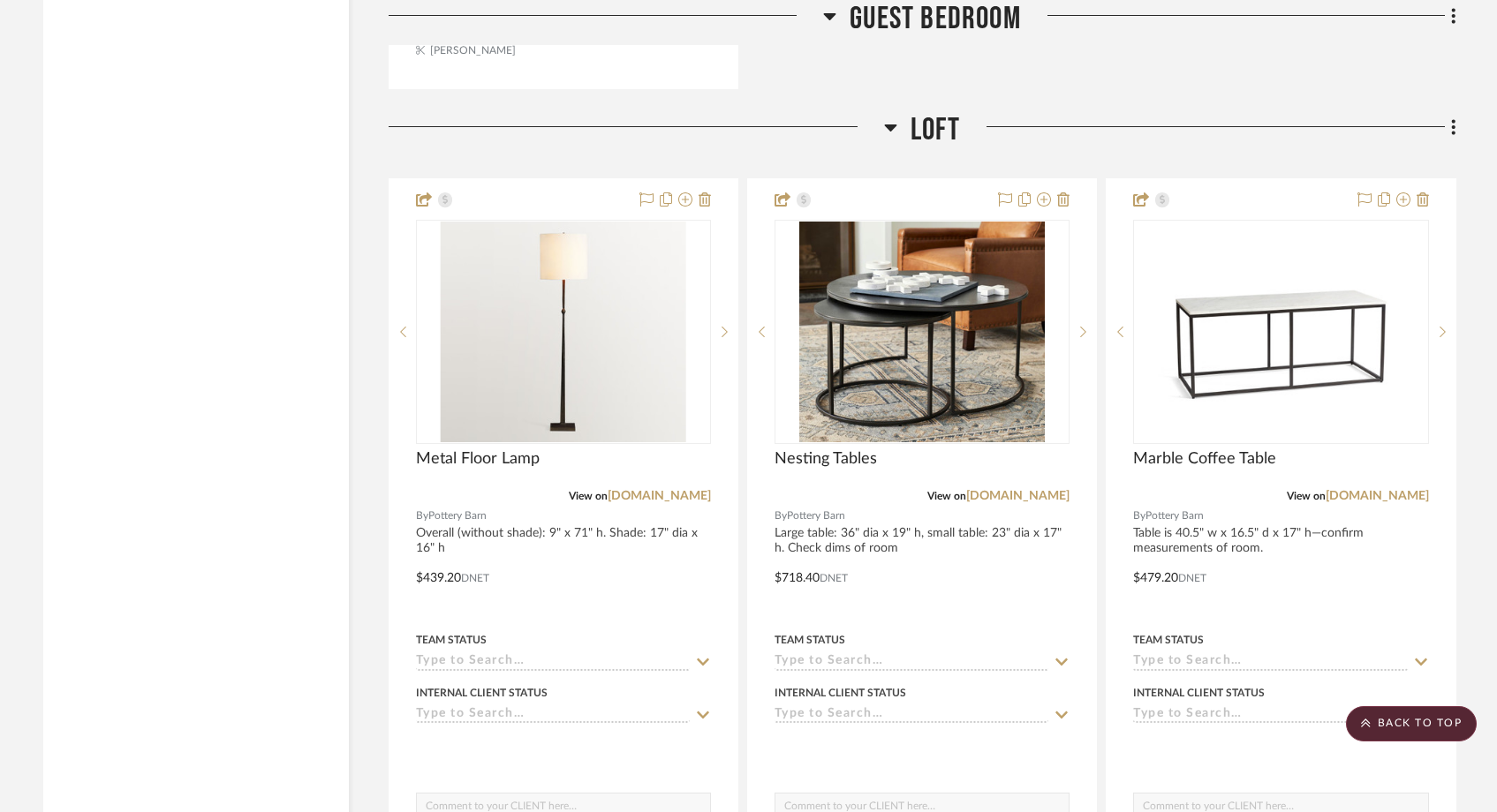
scroll to position [9808, 0]
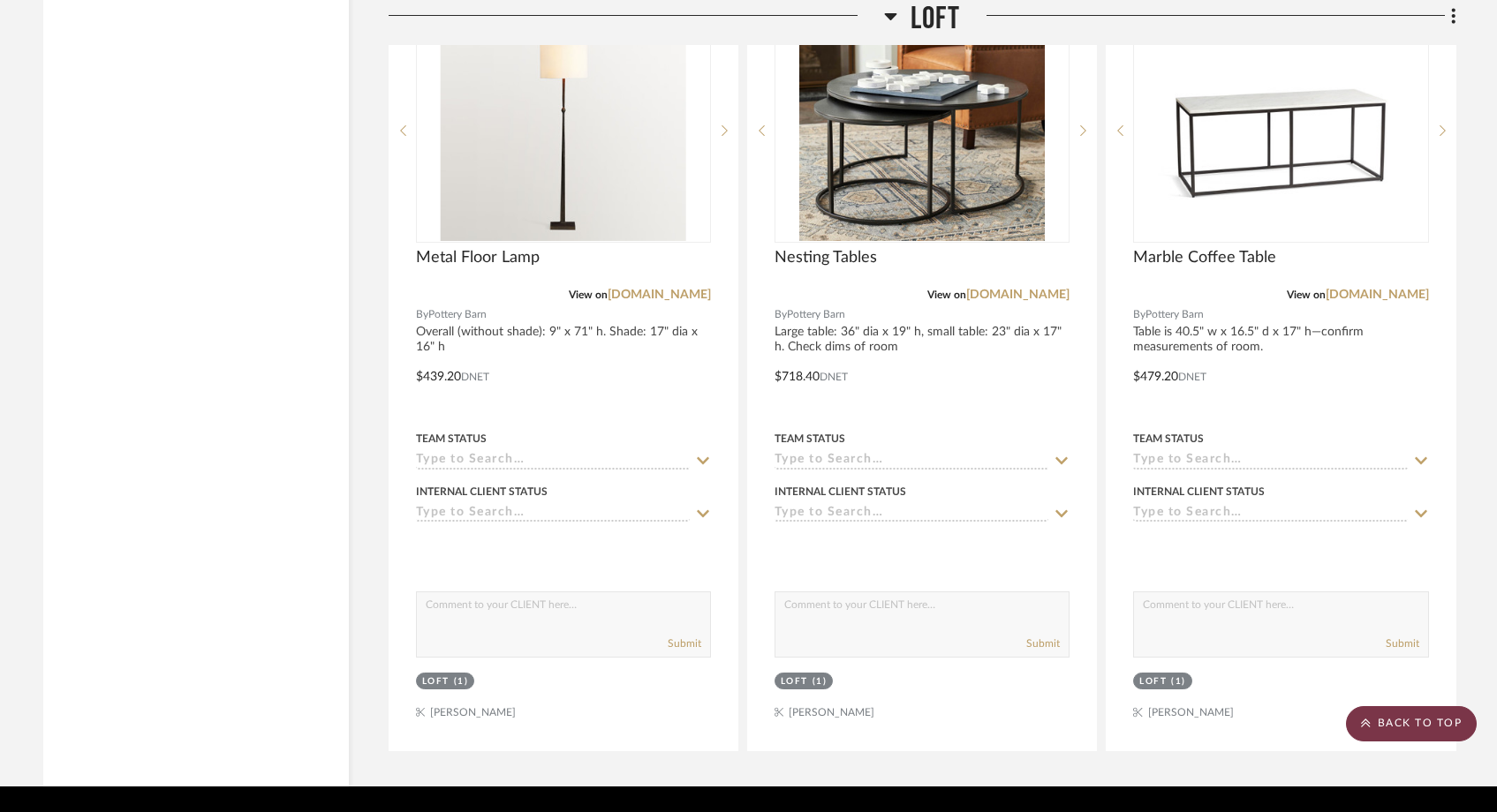
click at [1434, 726] on scroll-to-top-button "BACK TO TOP" at bounding box center [1411, 724] width 131 height 35
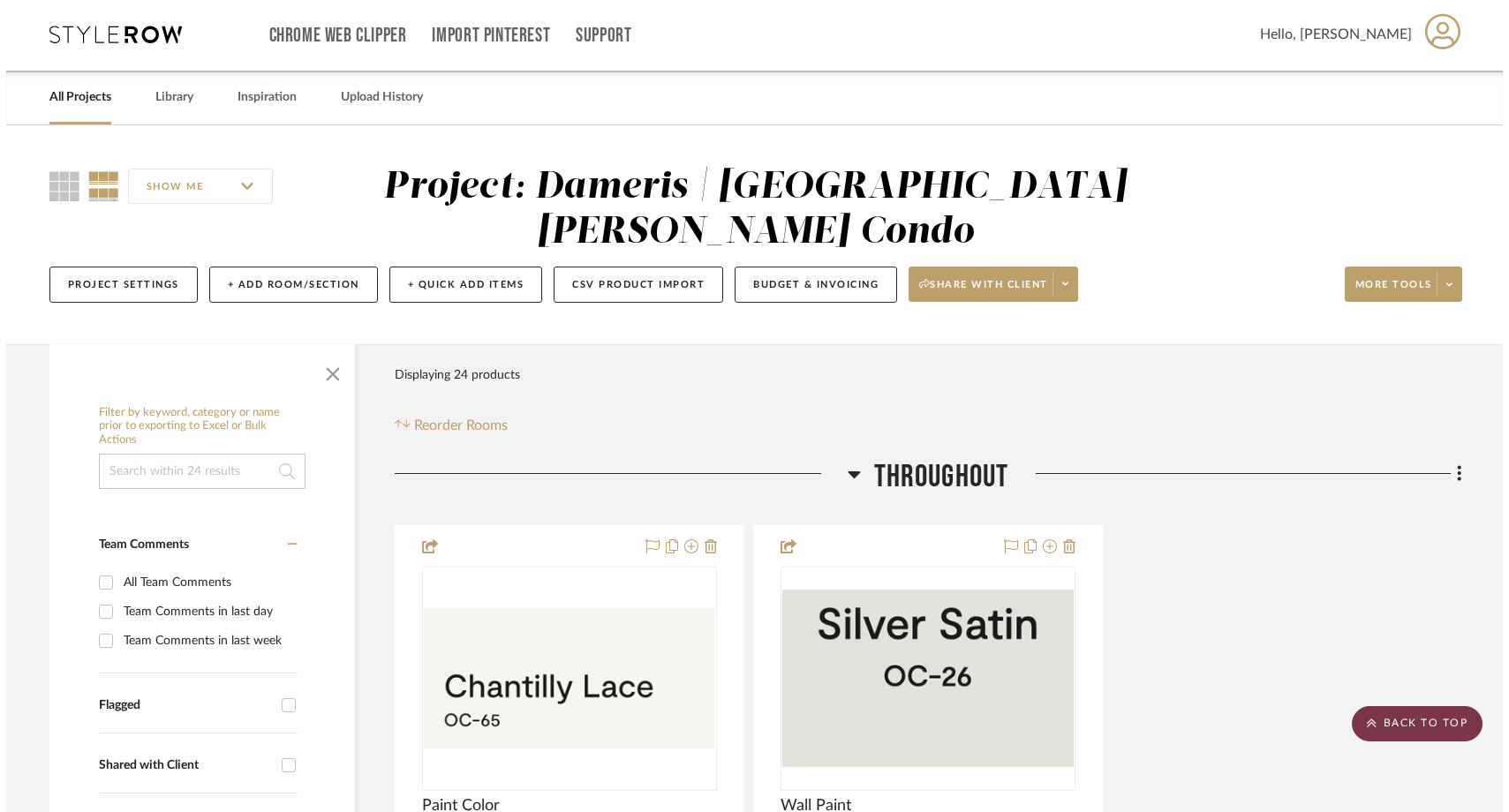
scroll to position [0, 0]
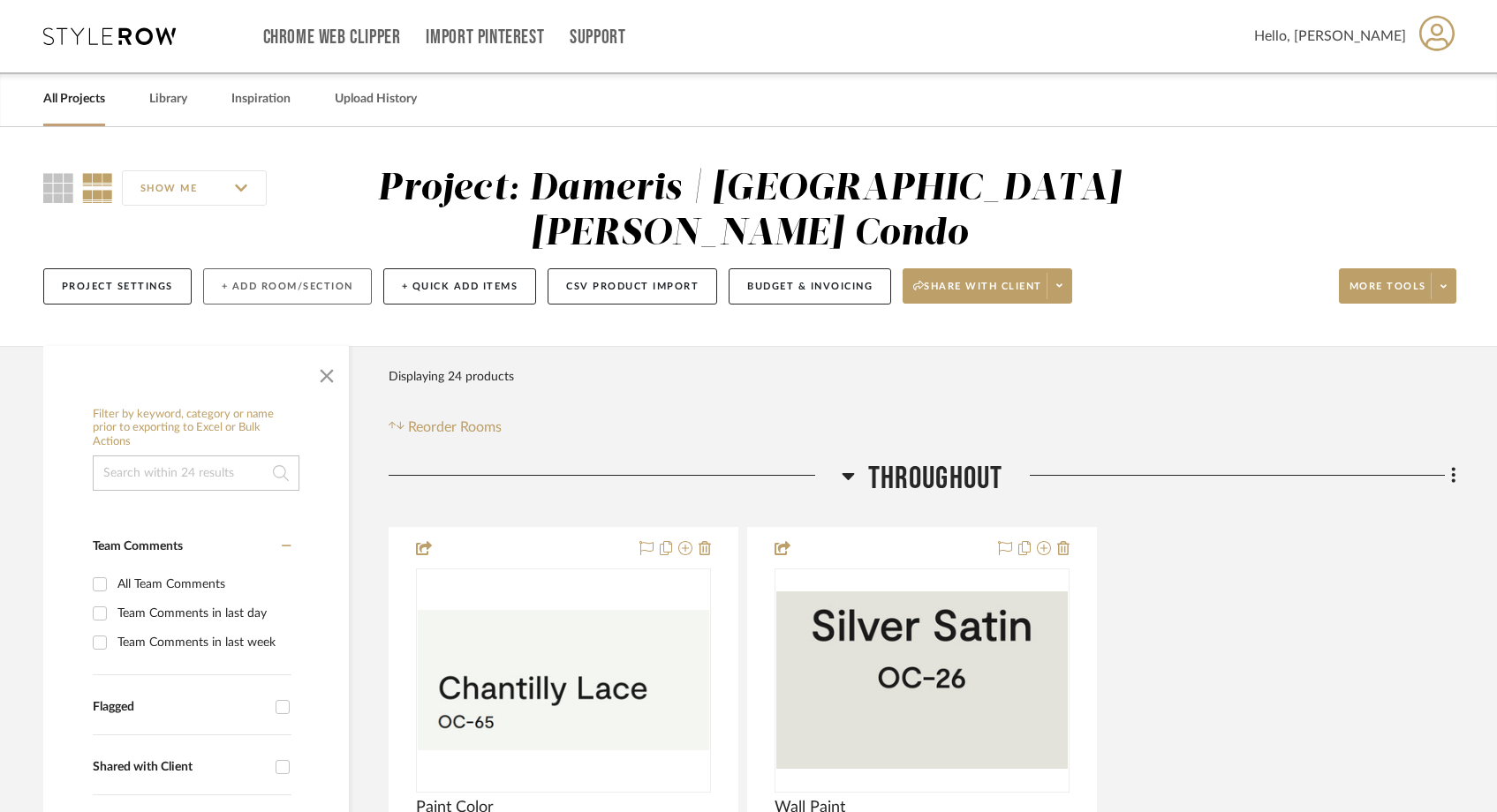
click at [275, 268] on button "+ Add Room/Section" at bounding box center [287, 286] width 169 height 36
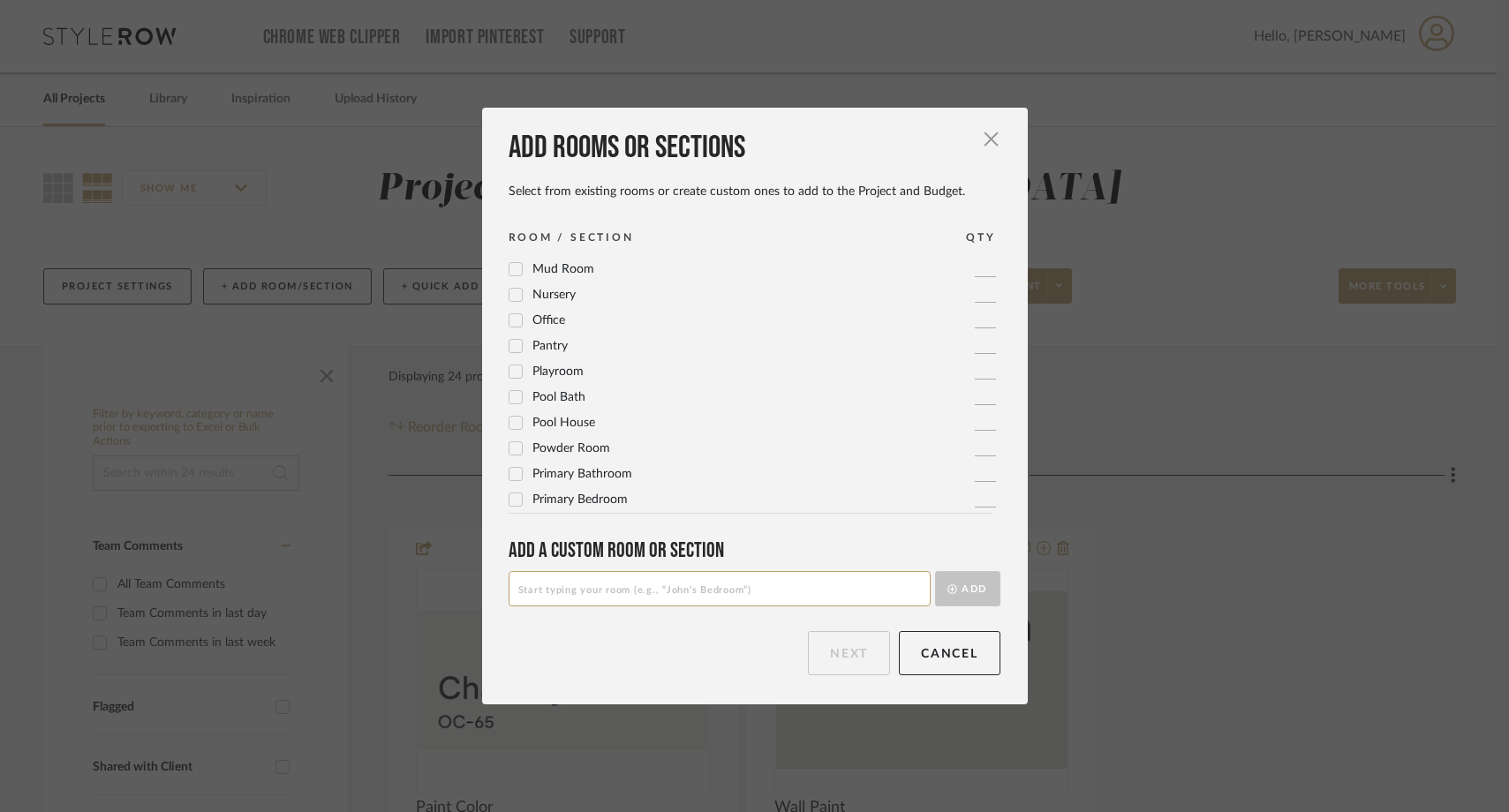
scroll to position [589, 0]
click at [582, 574] on input at bounding box center [719, 589] width 422 height 35
type input "I"
type input "Project Documents"
click at [984, 586] on button "Add" at bounding box center [967, 589] width 65 height 35
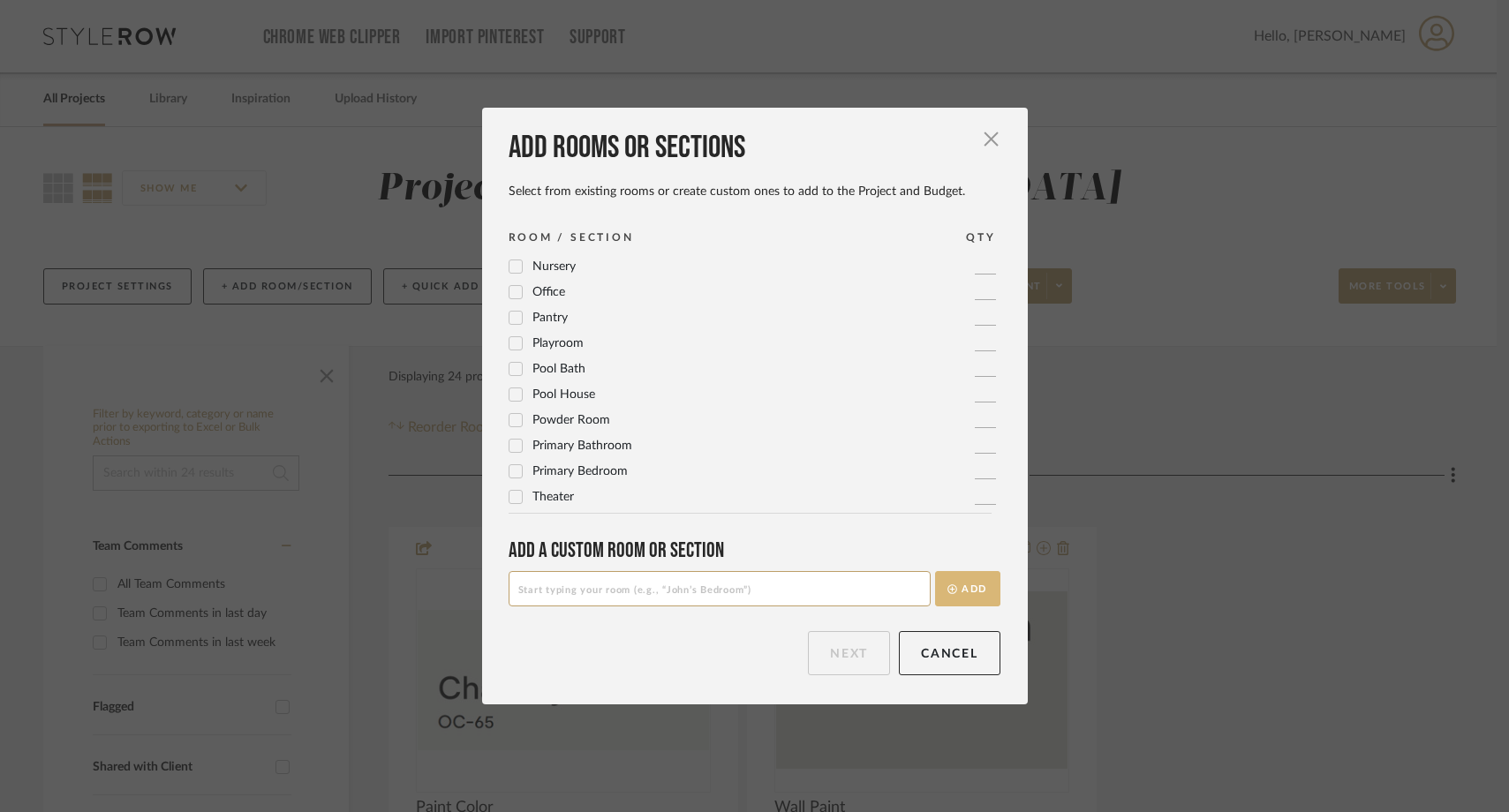
scroll to position [0, 0]
click at [837, 670] on button "Next" at bounding box center [849, 653] width 82 height 44
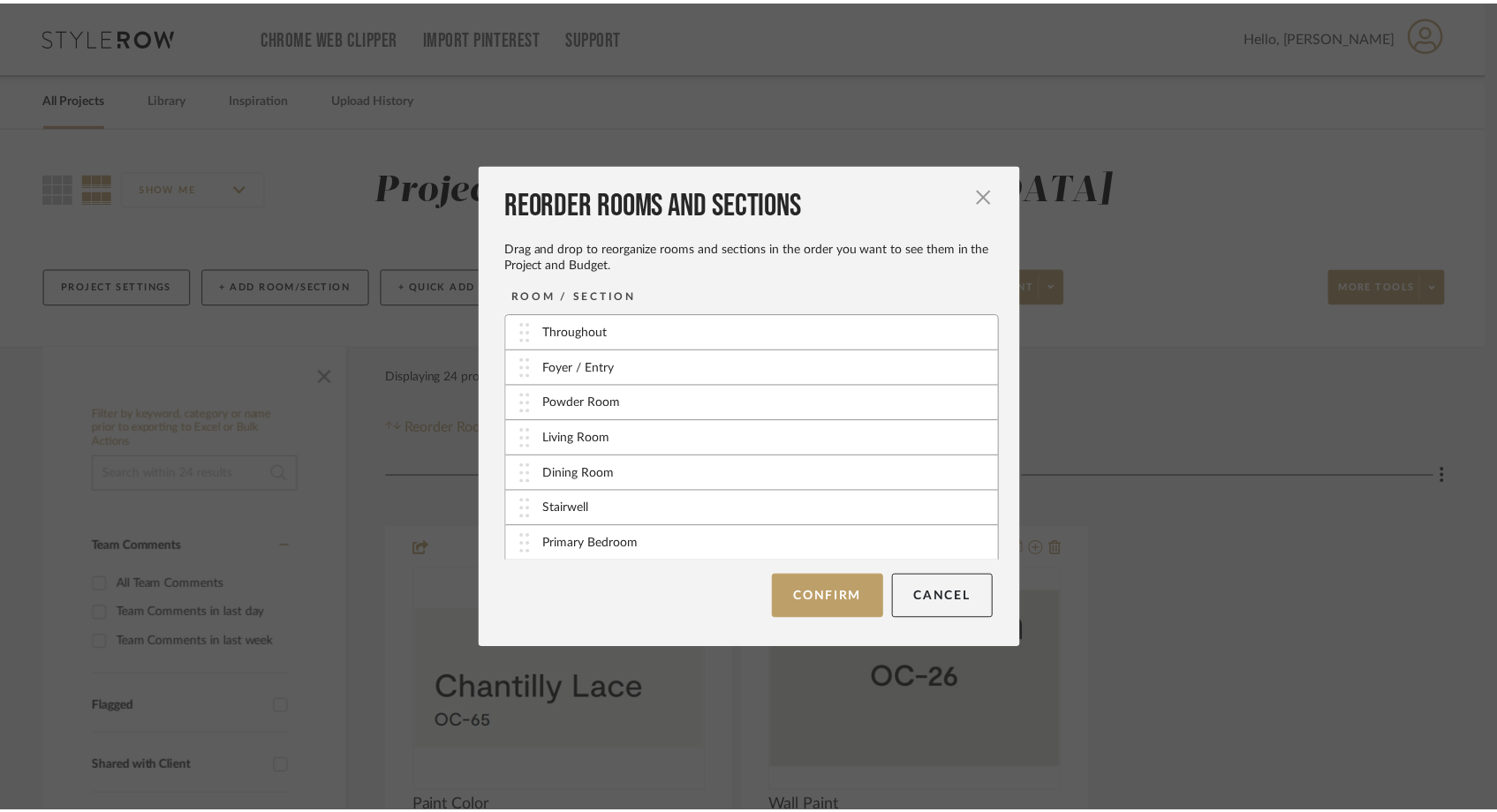
scroll to position [107, 0]
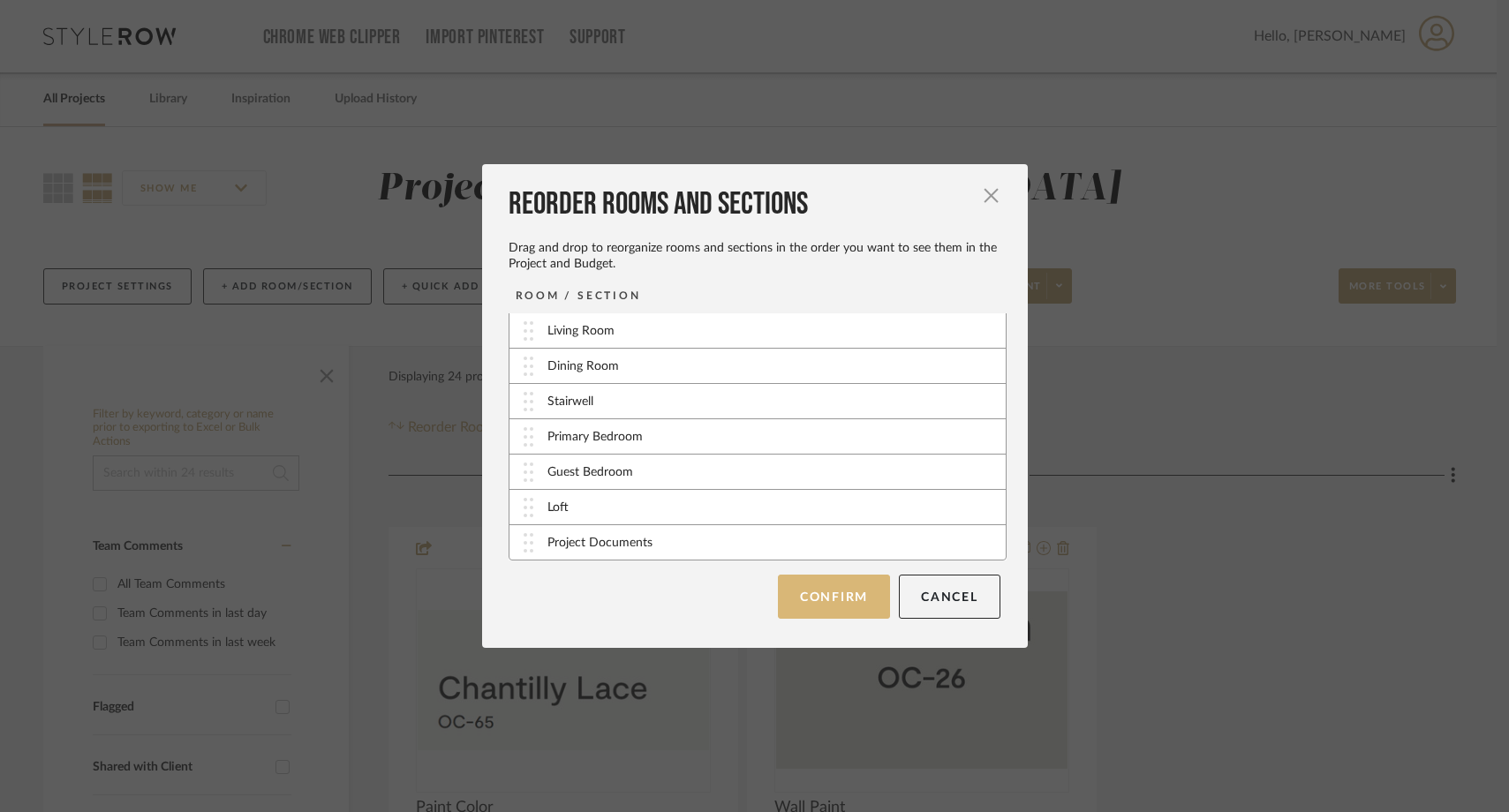
click at [834, 608] on button "Confirm" at bounding box center [833, 597] width 112 height 44
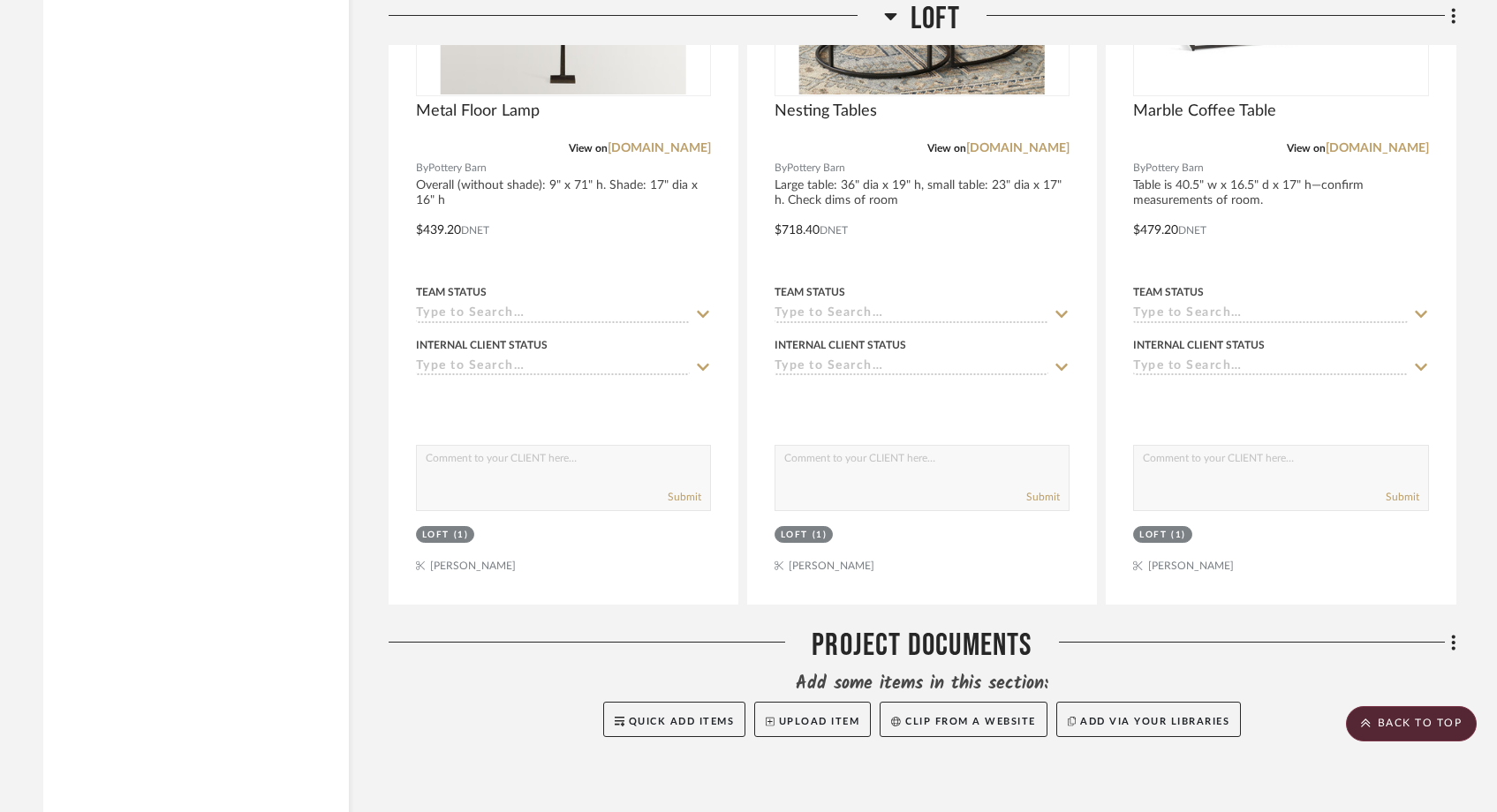
scroll to position [9985, 0]
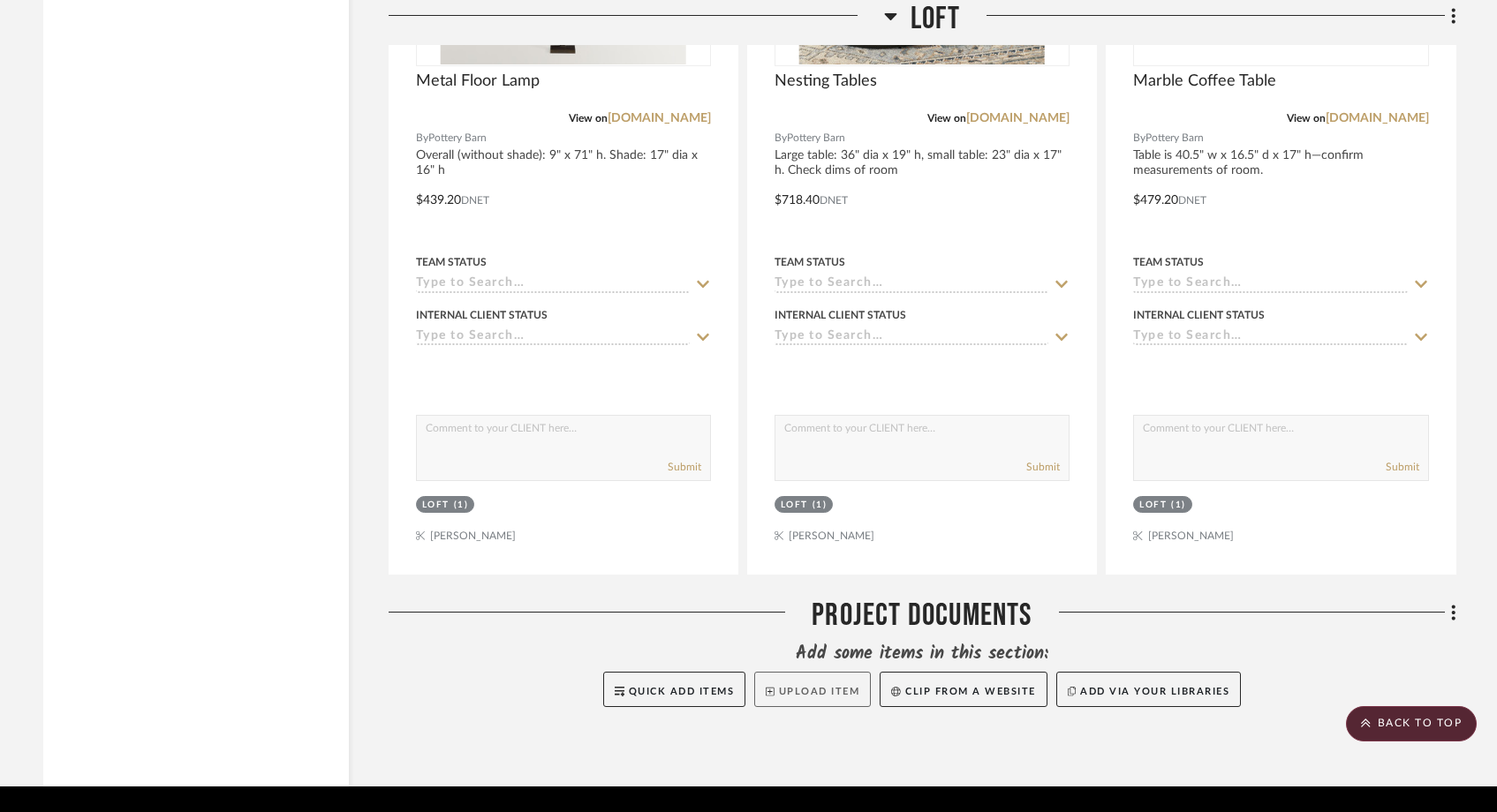
click at [774, 672] on button "Upload Item" at bounding box center [813, 689] width 117 height 35
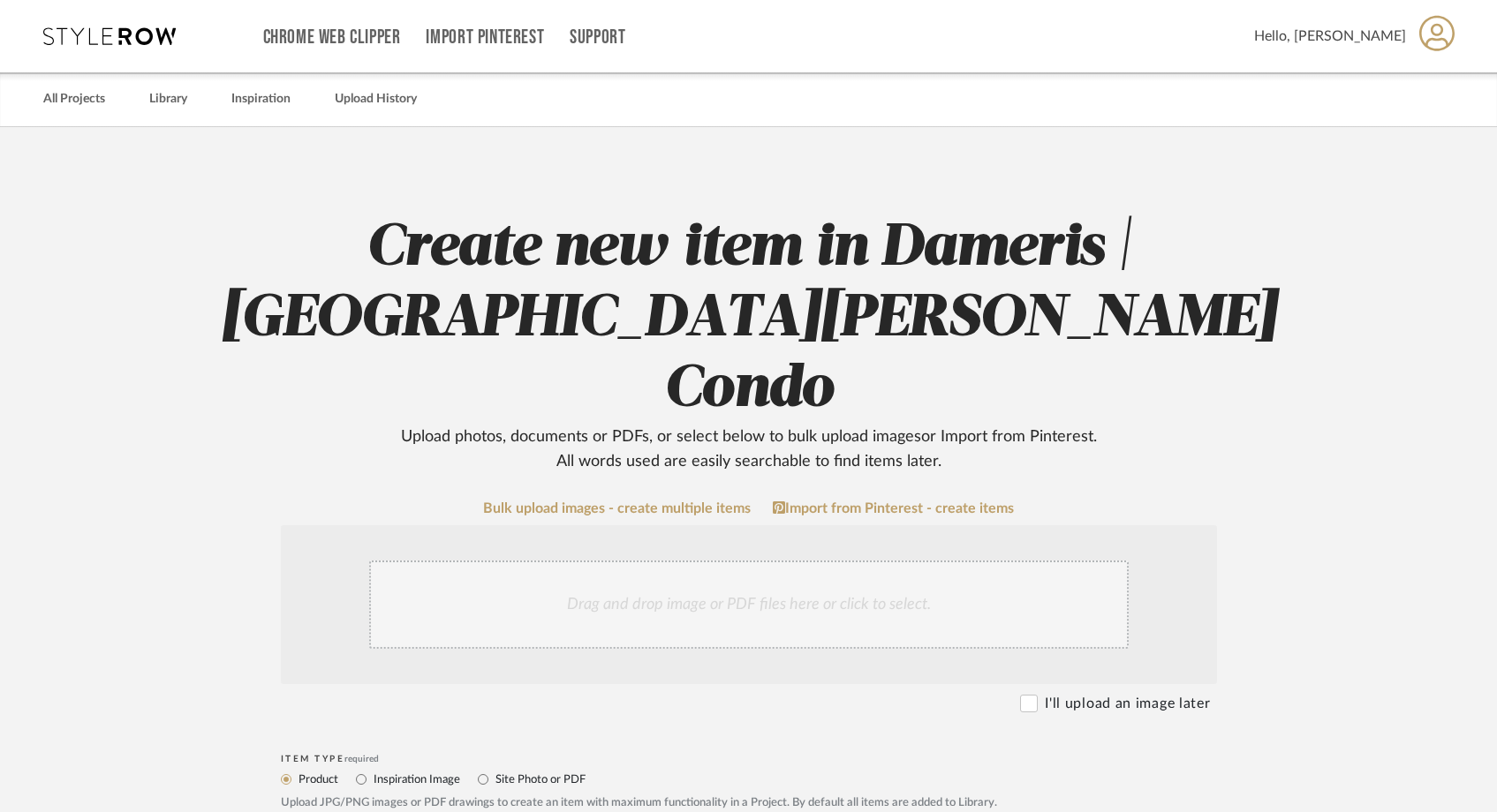
click at [550, 561] on div "Drag and drop image or PDF files here or click to select." at bounding box center [749, 604] width 760 height 89
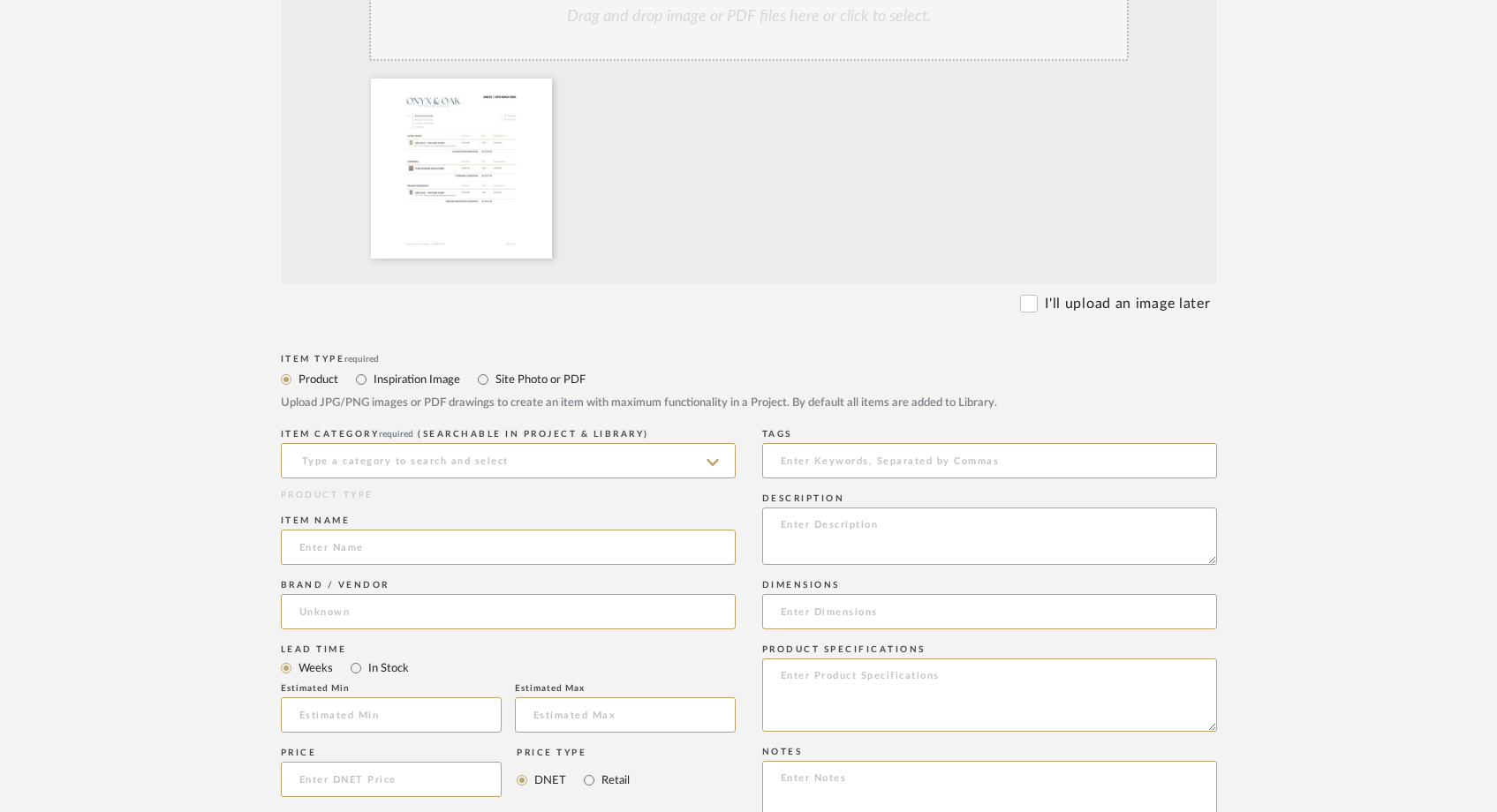
scroll to position [449, 0]
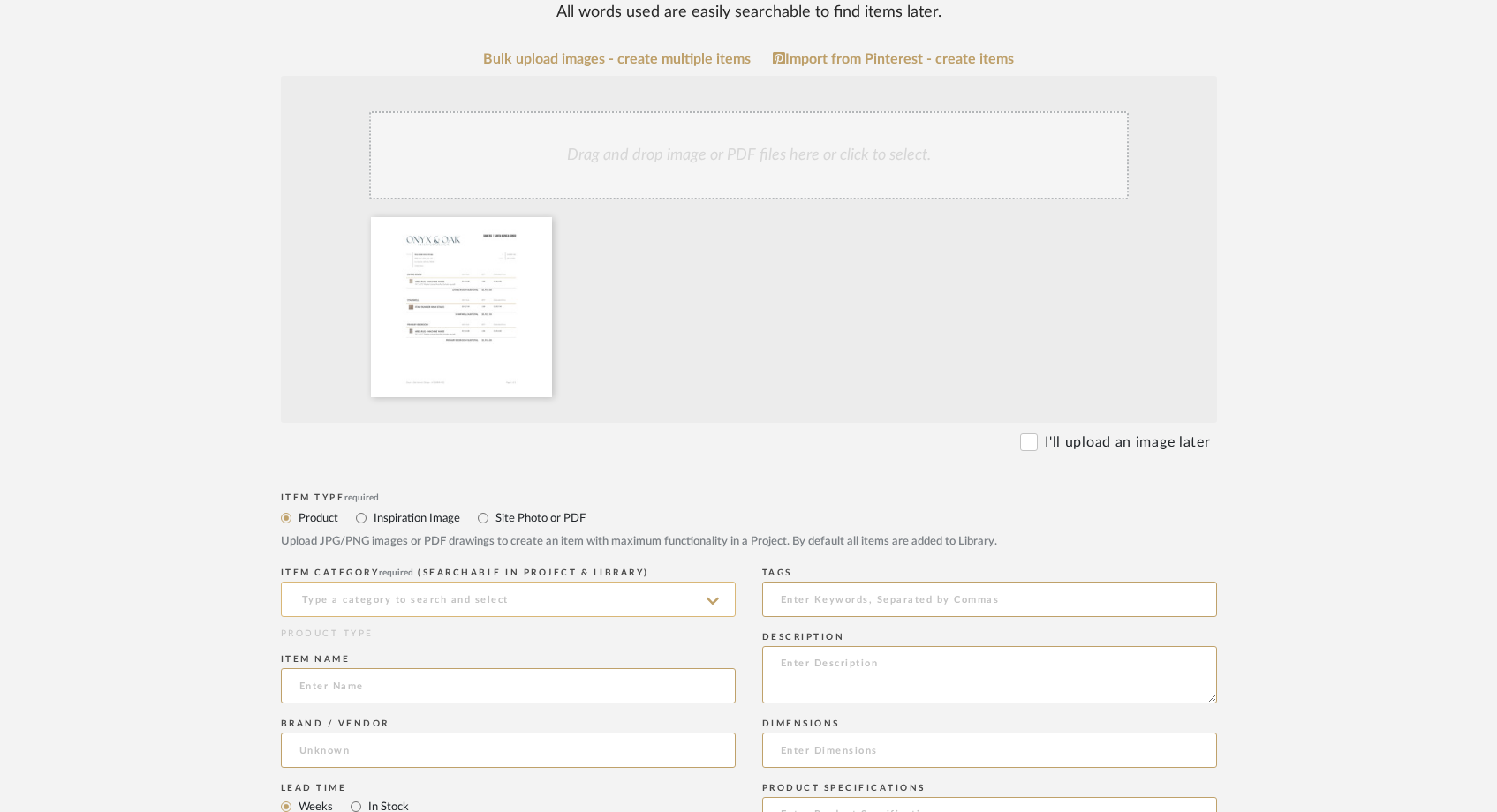
click at [478, 582] on input at bounding box center [508, 599] width 454 height 35
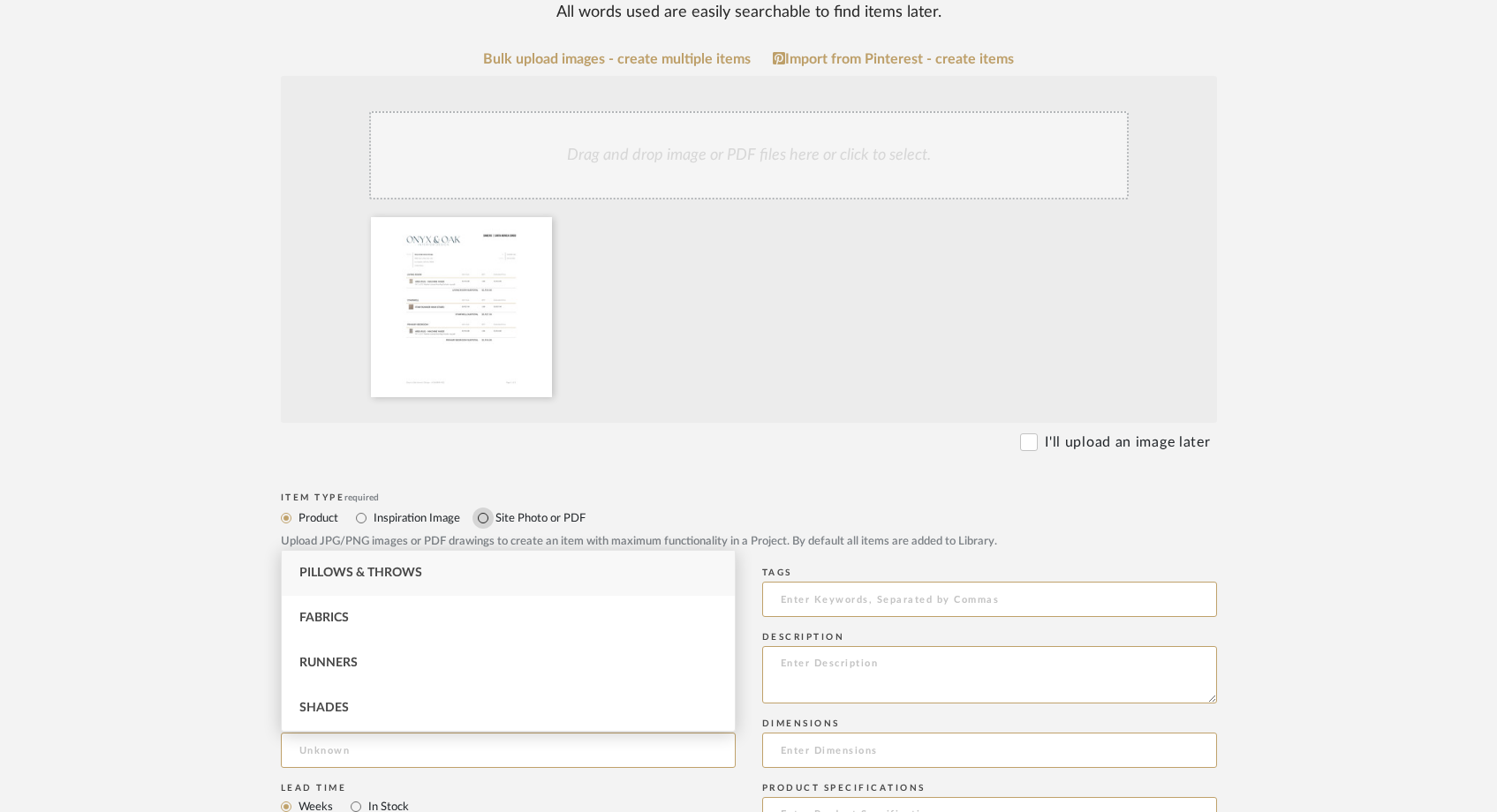
click at [489, 508] on input "Site Photo or PDF" at bounding box center [484, 519] width 21 height 21
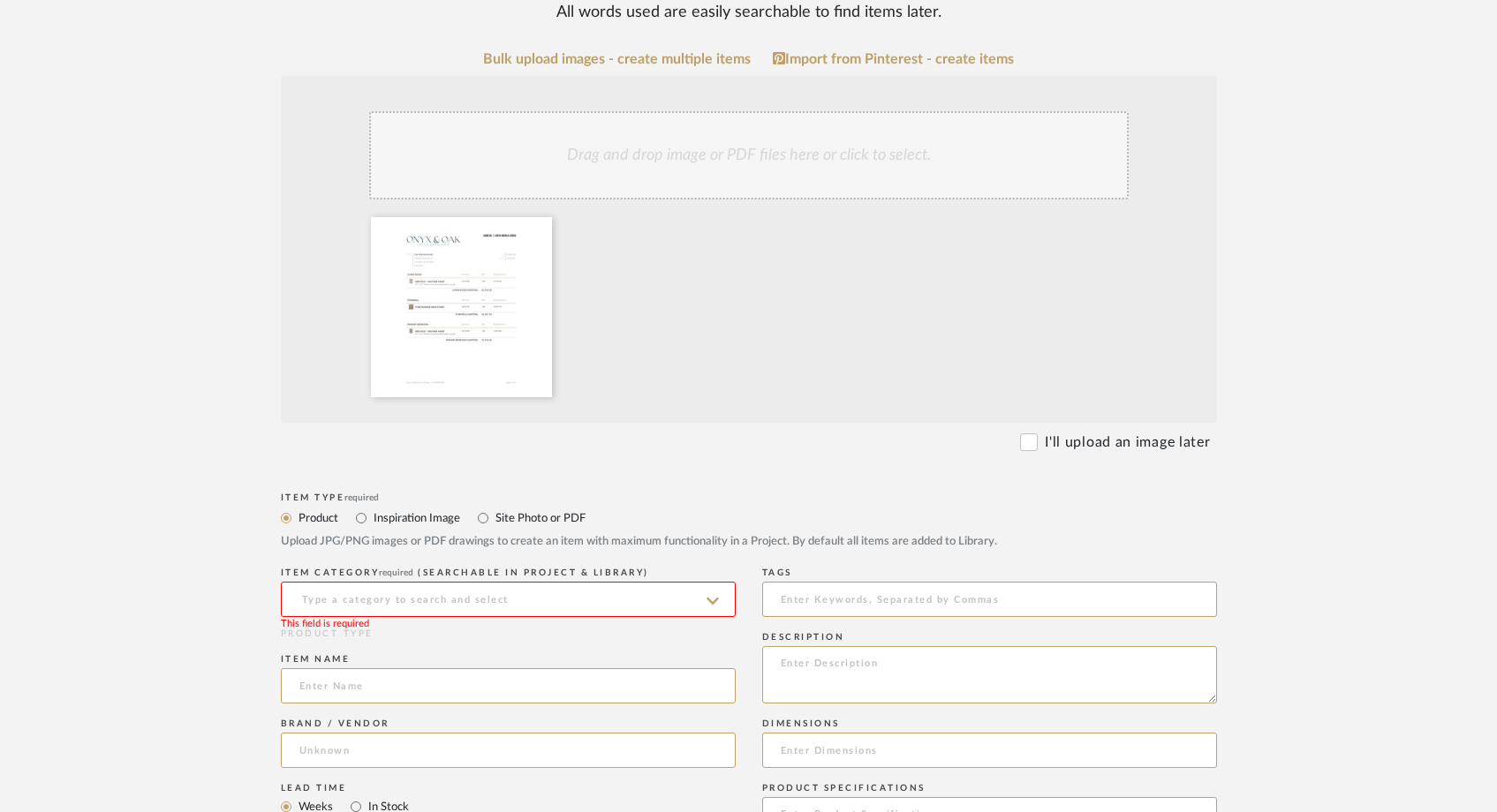
click at [412, 582] on input at bounding box center [508, 599] width 454 height 35
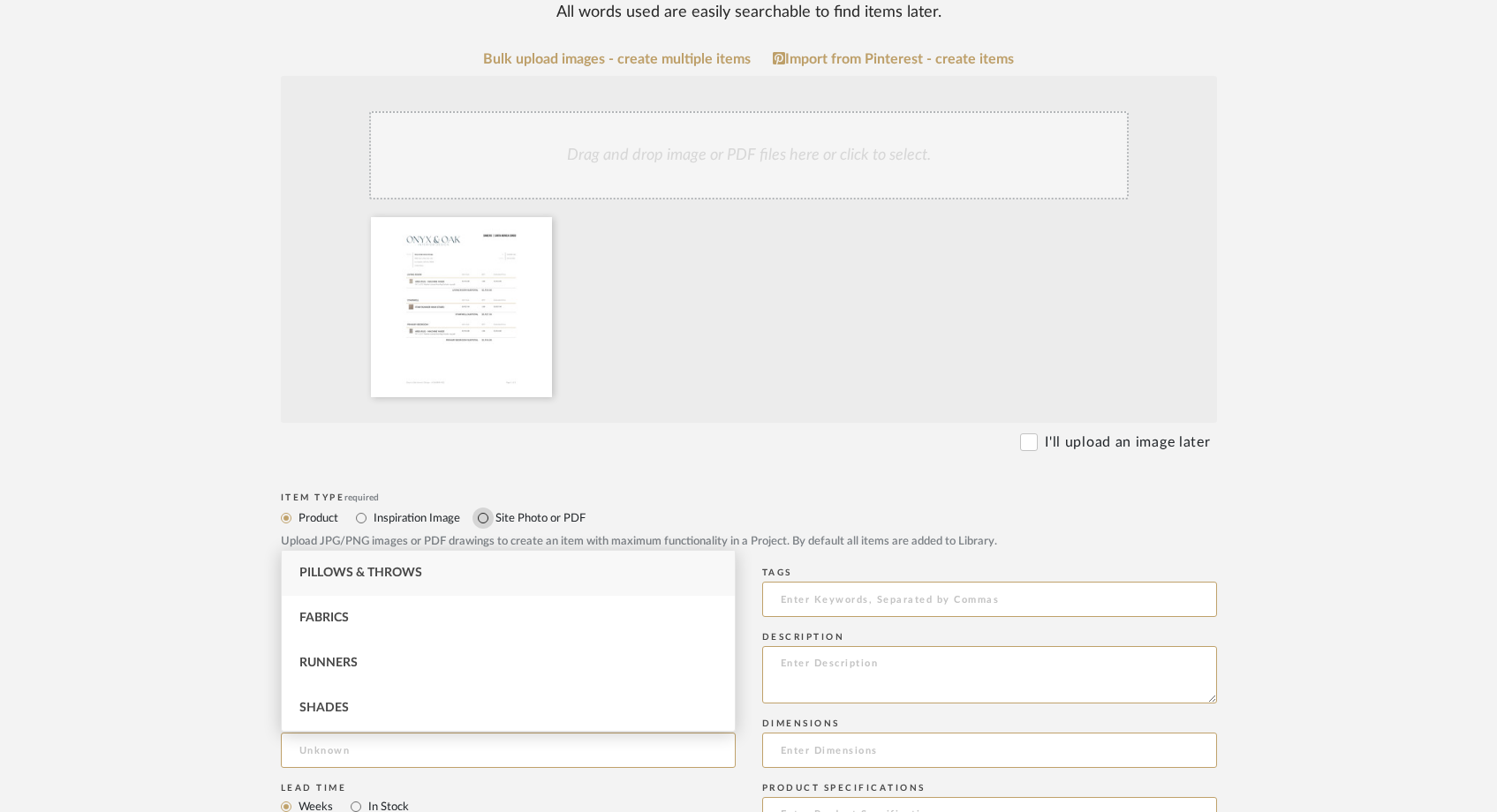
click at [485, 508] on input "Site Photo or PDF" at bounding box center [484, 519] width 21 height 21
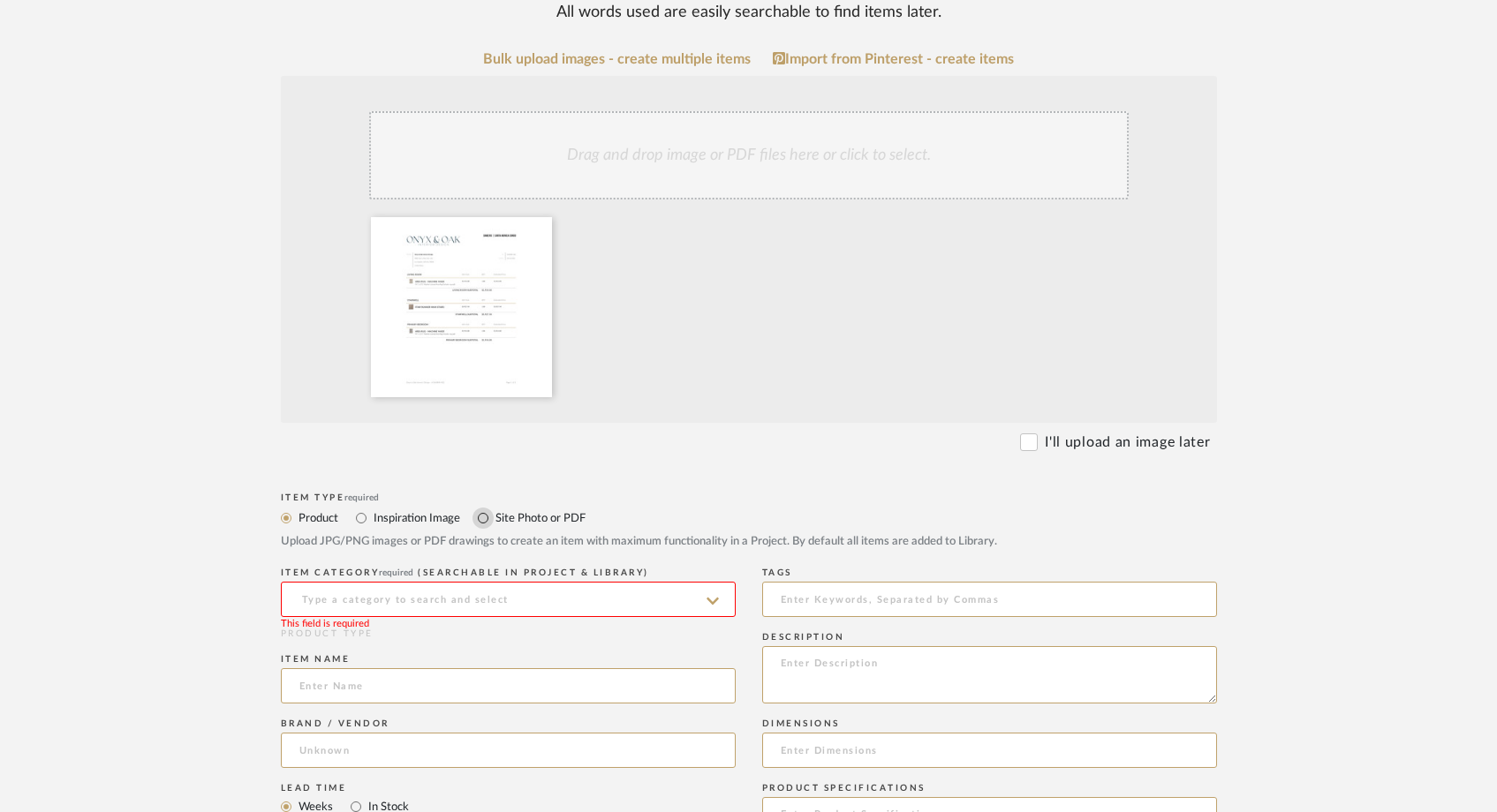
click at [481, 508] on input "Site Photo or PDF" at bounding box center [484, 519] width 21 height 21
radio input "true"
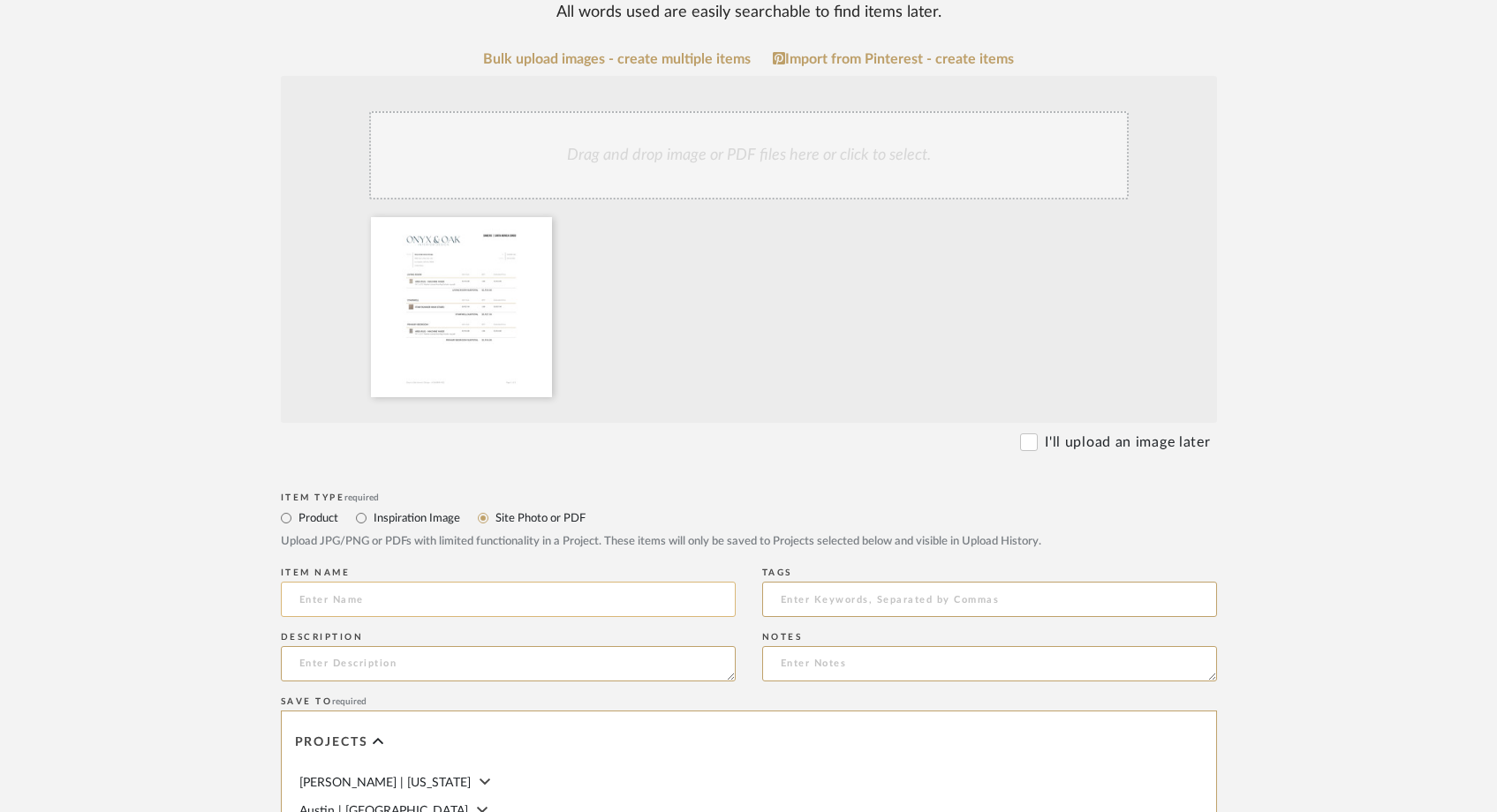
click at [387, 582] on input at bounding box center [508, 599] width 454 height 35
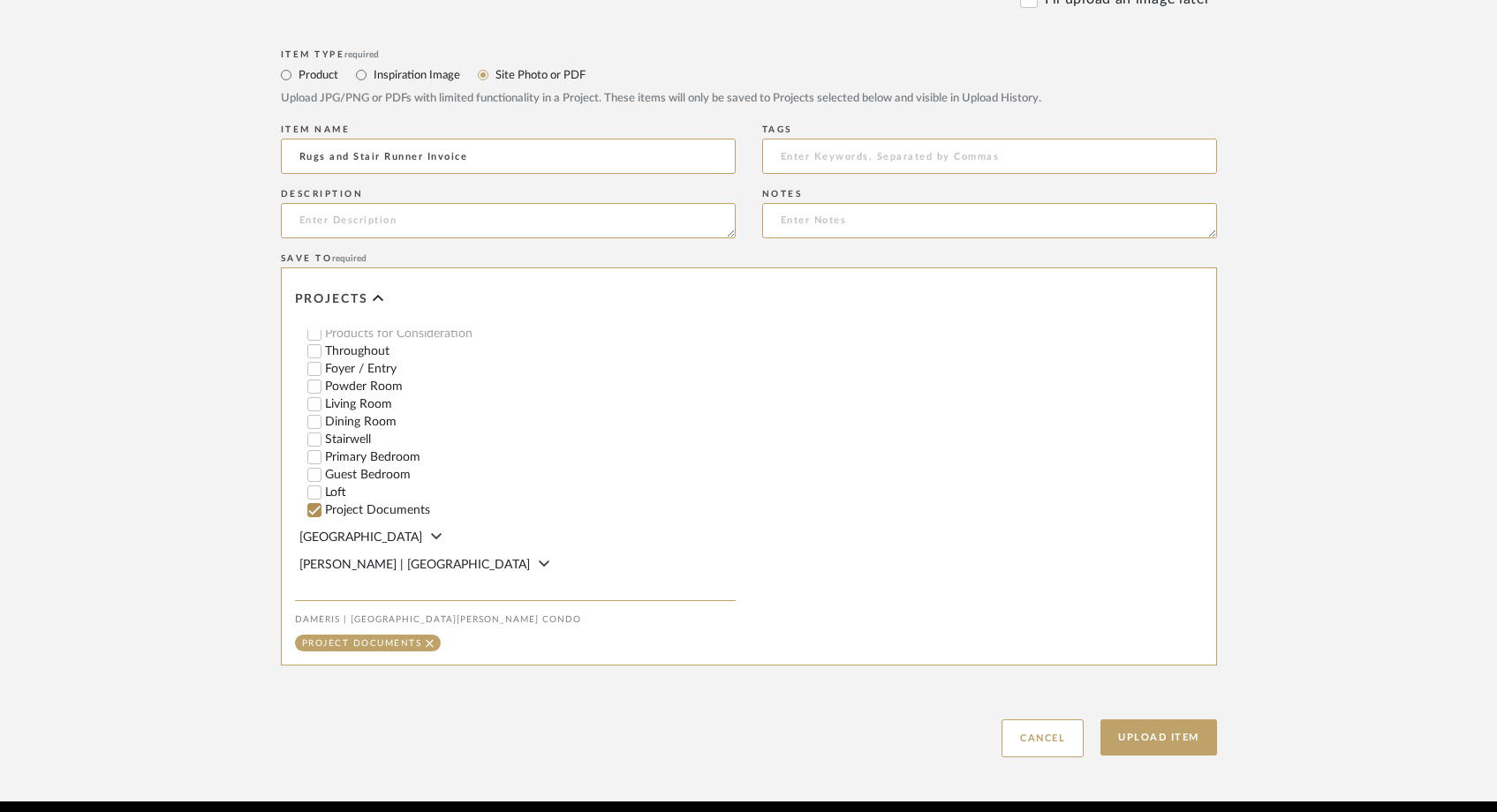
scroll to position [212, 0]
type input "Rugs and Stair Runner Invoice"
click at [1129, 719] on button "Upload Item" at bounding box center [1160, 737] width 117 height 36
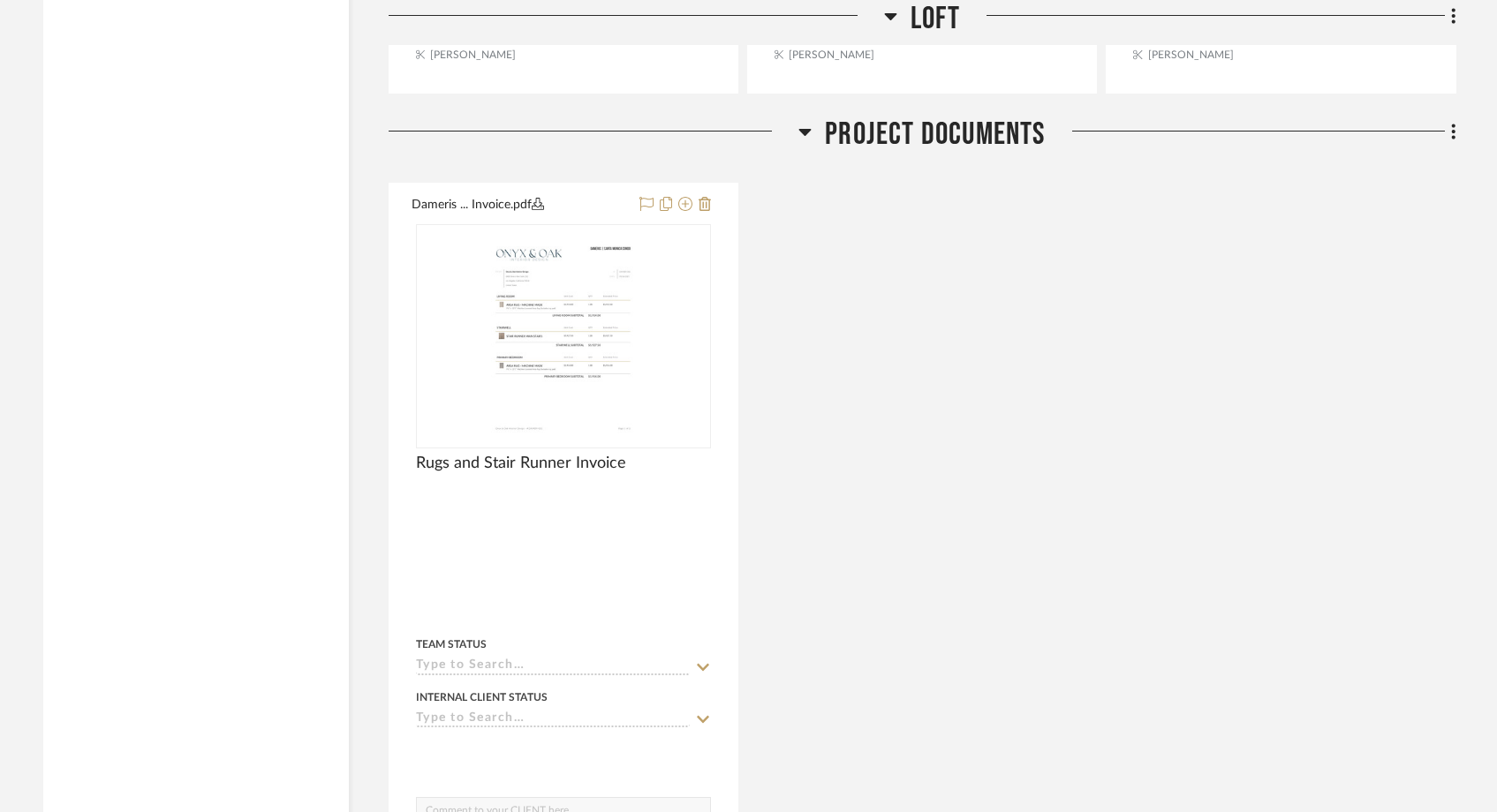
scroll to position [10510, 0]
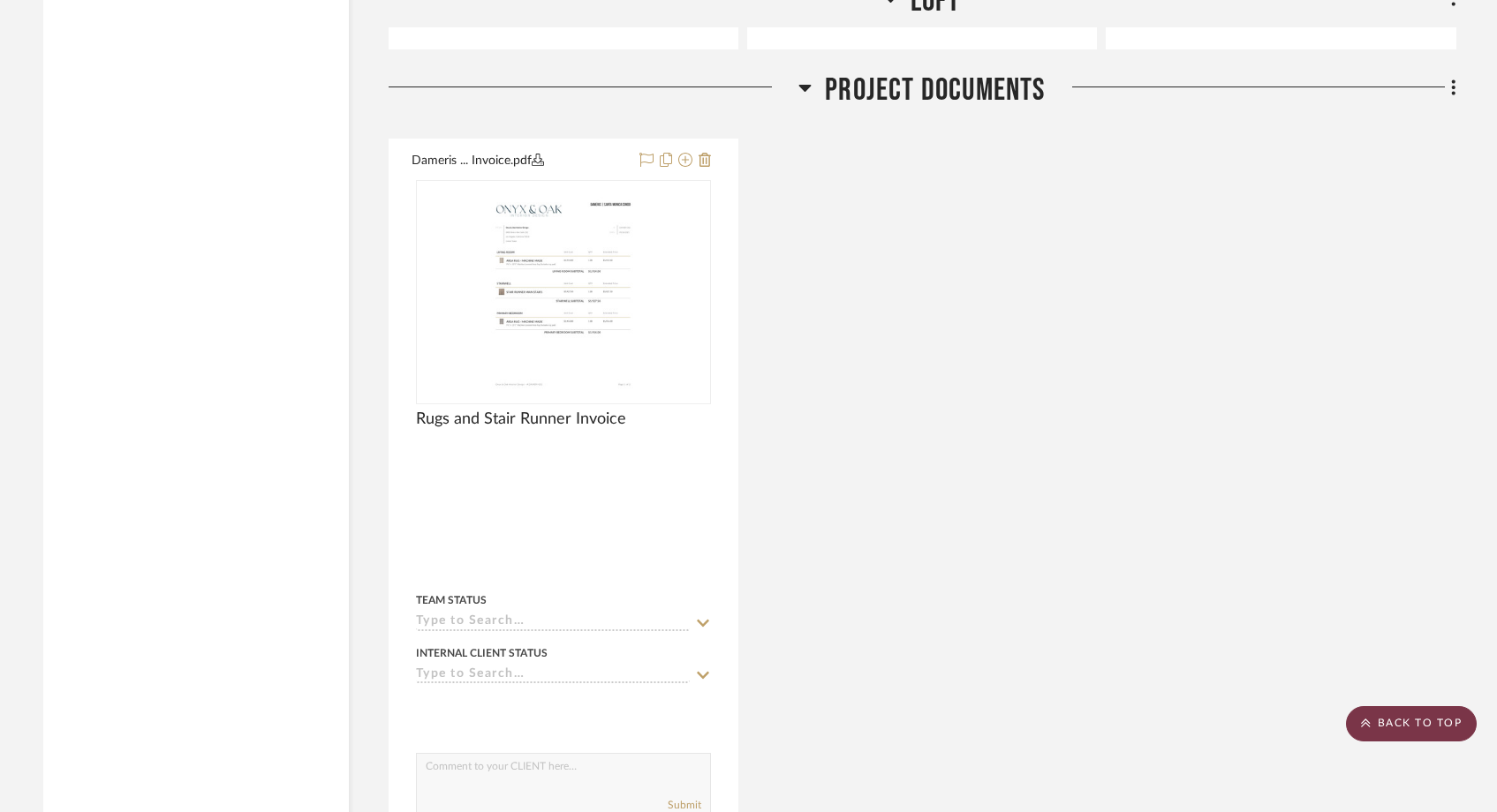
click at [1428, 735] on scroll-to-top-button "BACK TO TOP" at bounding box center [1411, 724] width 131 height 35
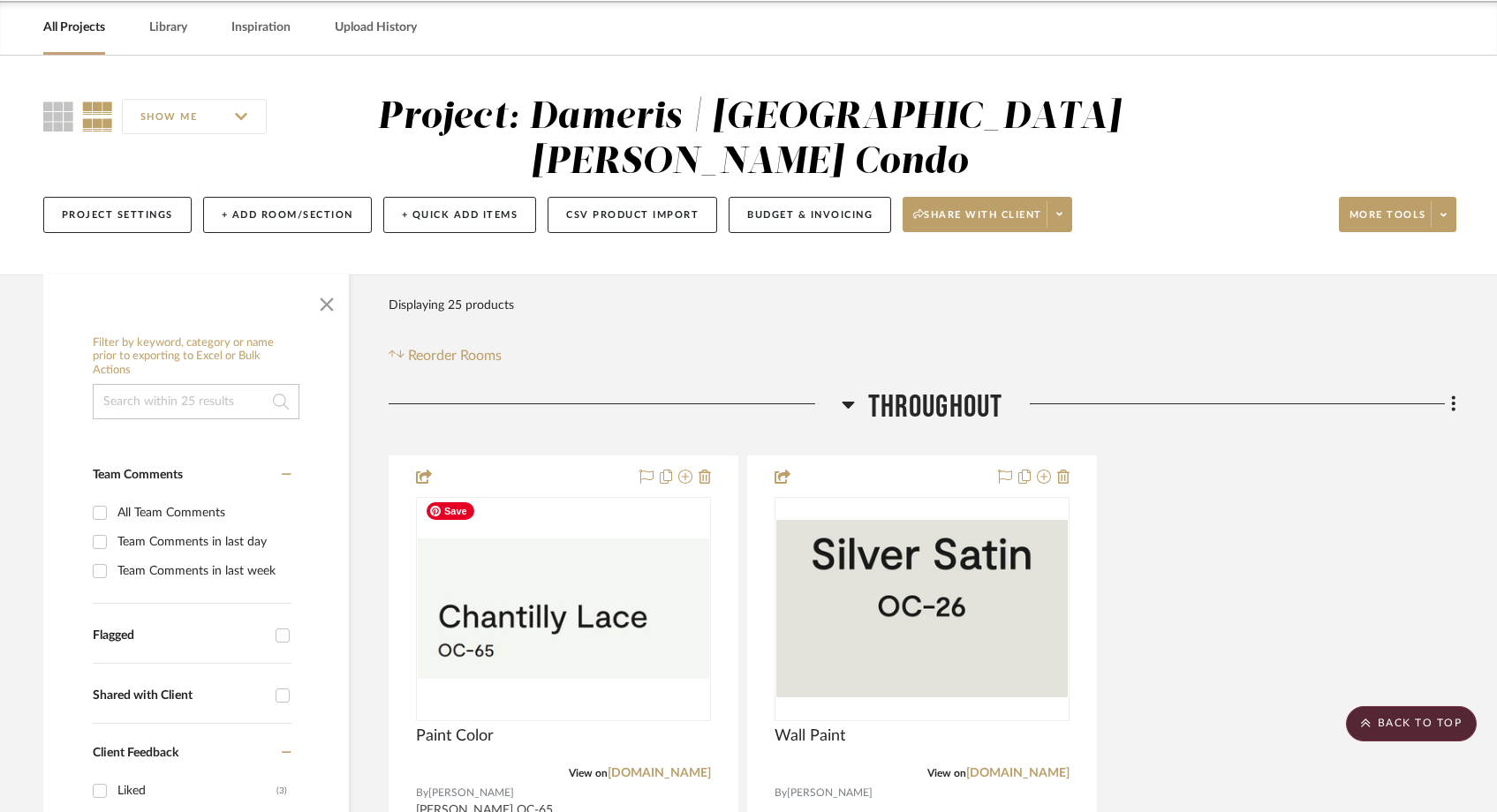
scroll to position [0, 0]
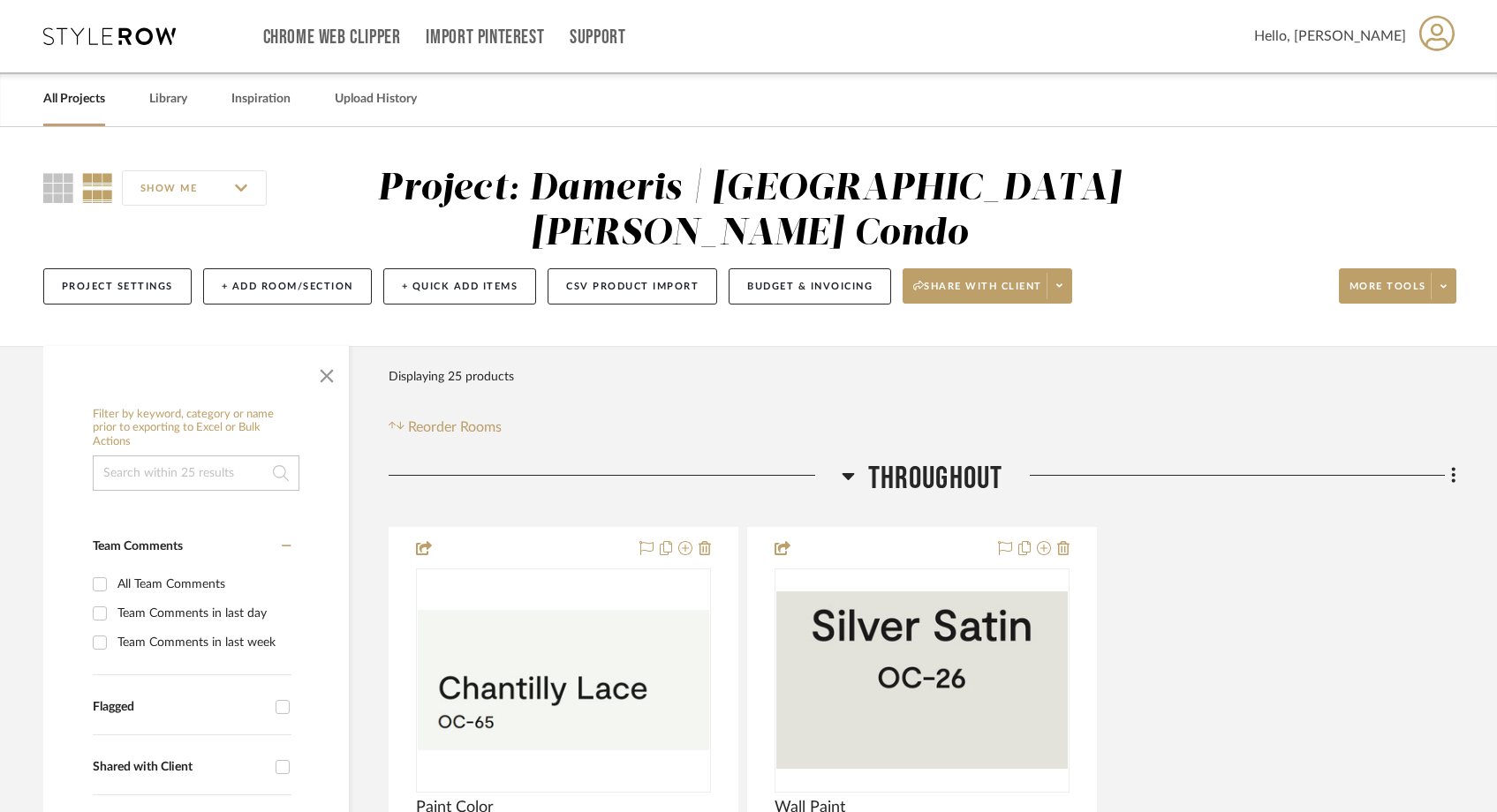
click at [94, 98] on link "All Projects" at bounding box center [73, 99] width 61 height 23
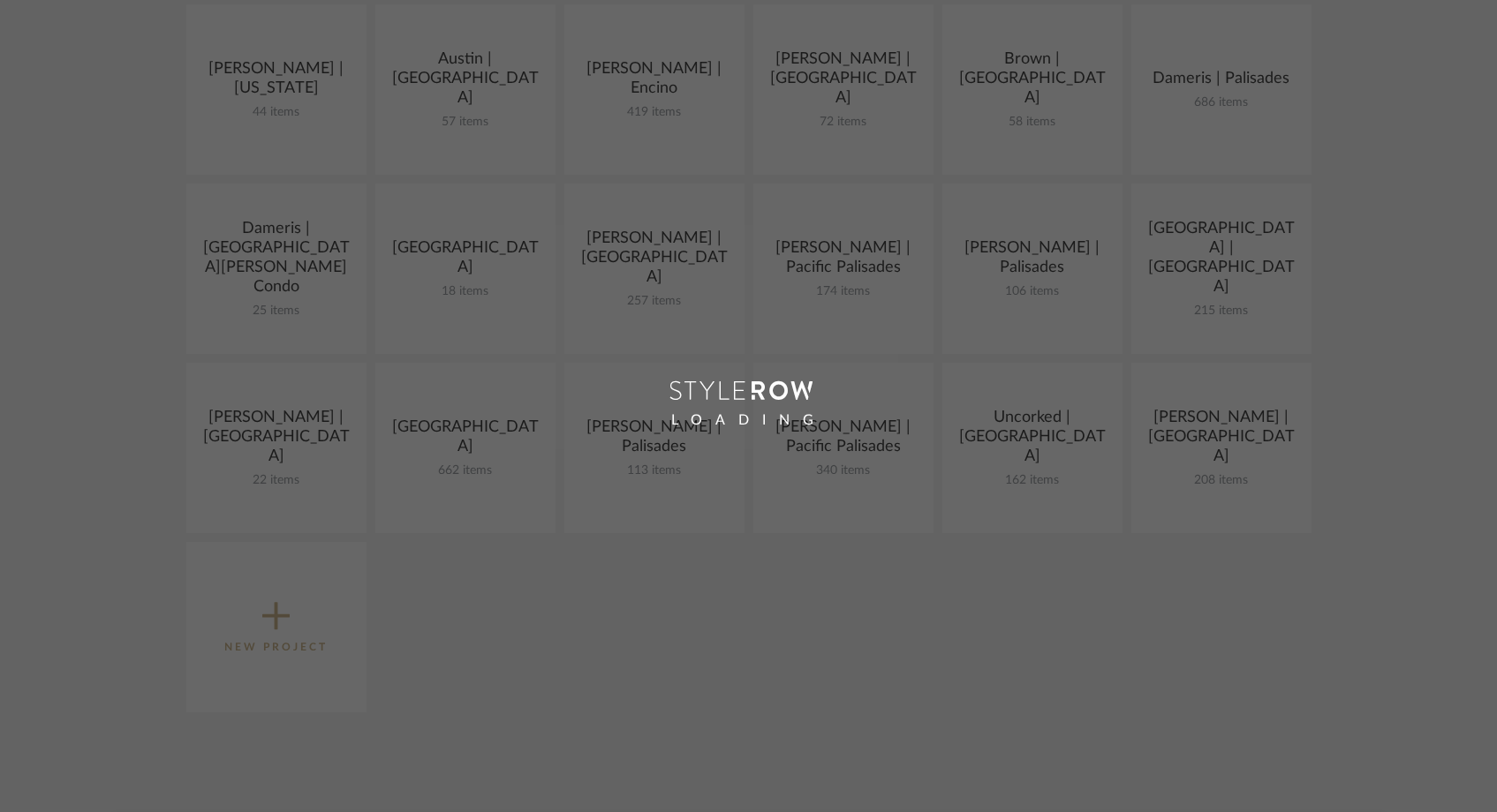
scroll to position [530, 0]
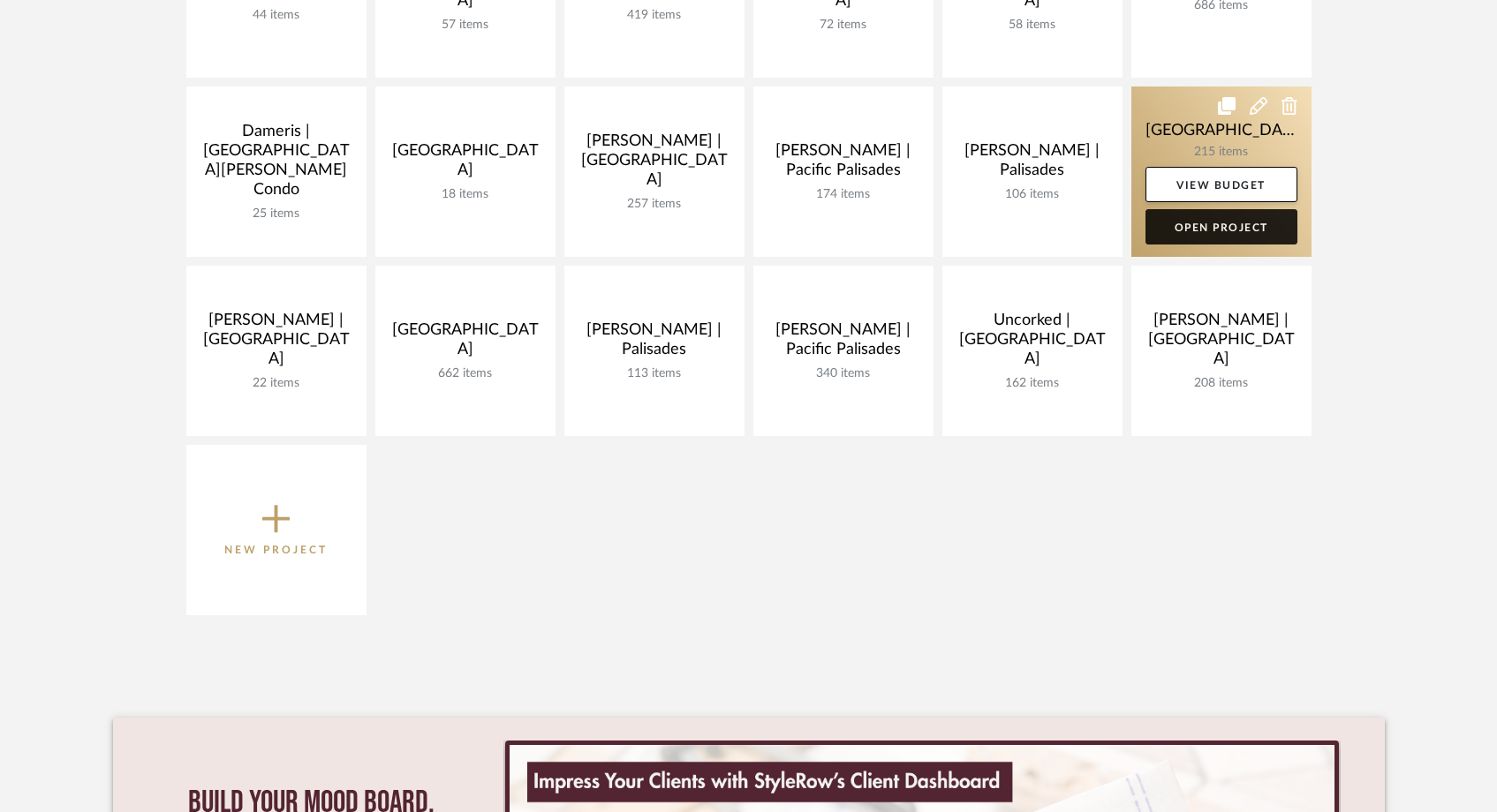
click at [1183, 229] on link "Open Project" at bounding box center [1222, 227] width 152 height 35
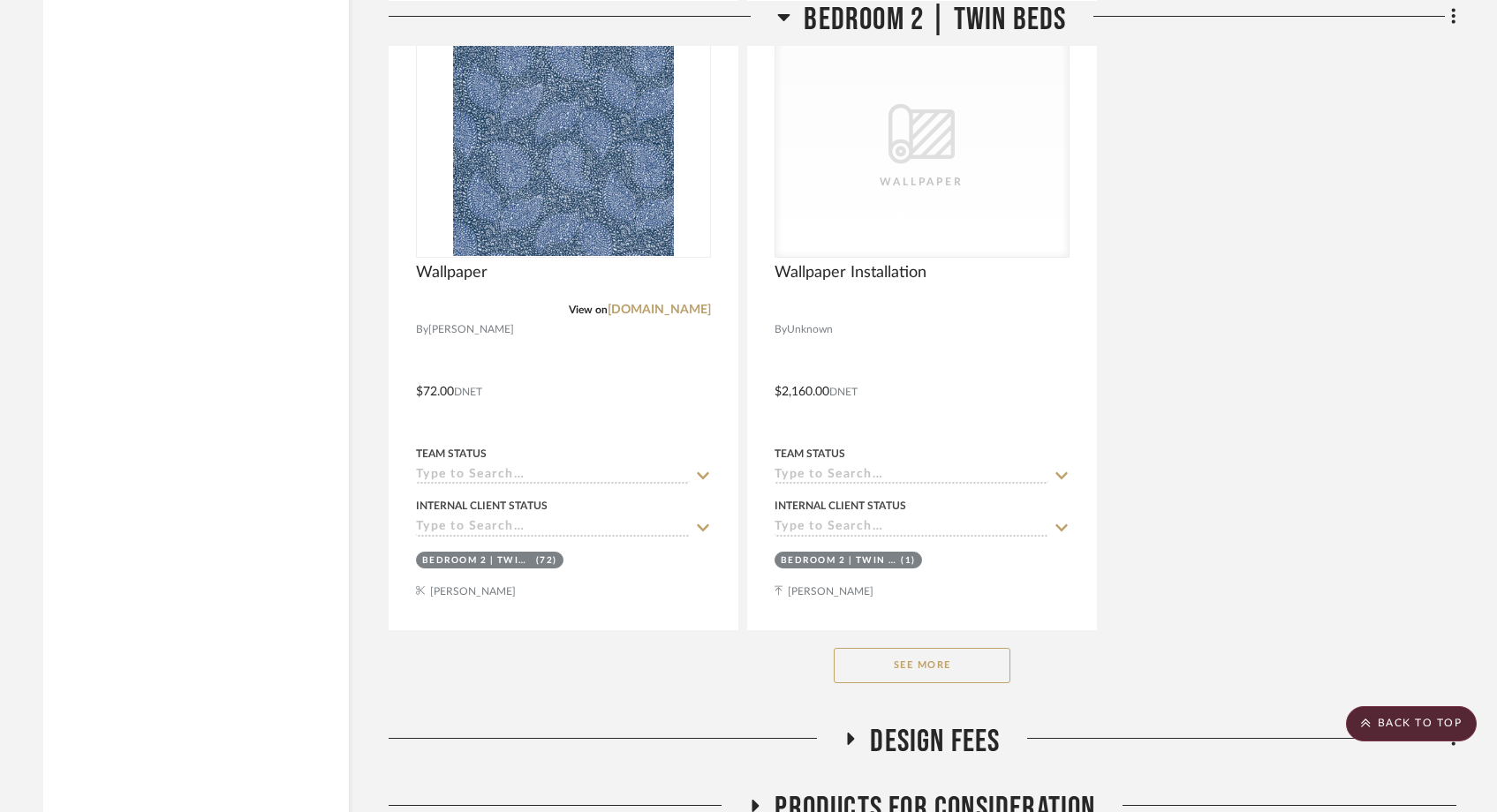
scroll to position [29343, 0]
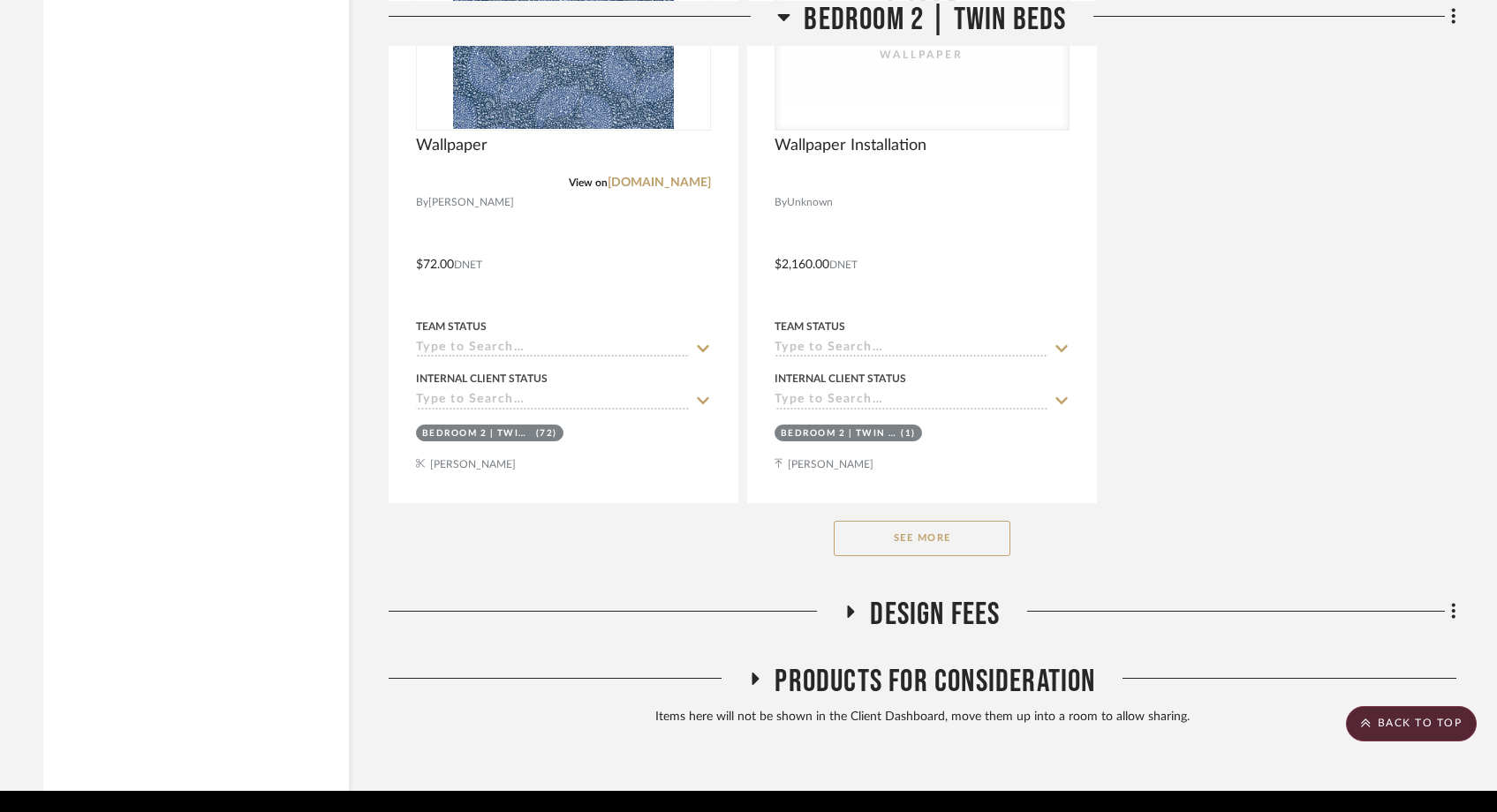
click at [848, 604] on icon at bounding box center [850, 611] width 21 height 14
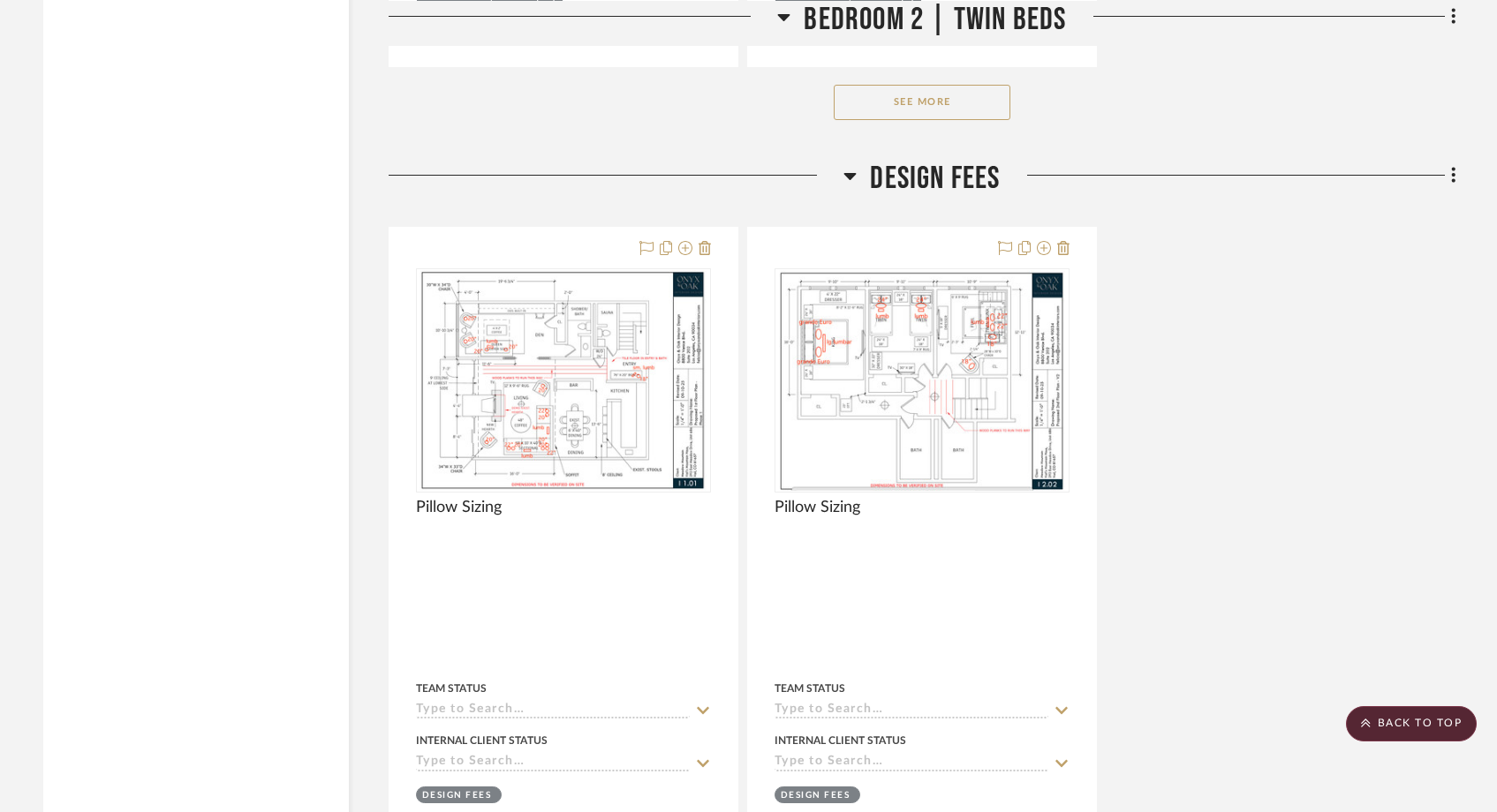
scroll to position [29779, 0]
click at [1450, 164] on fa-icon at bounding box center [1451, 178] width 12 height 29
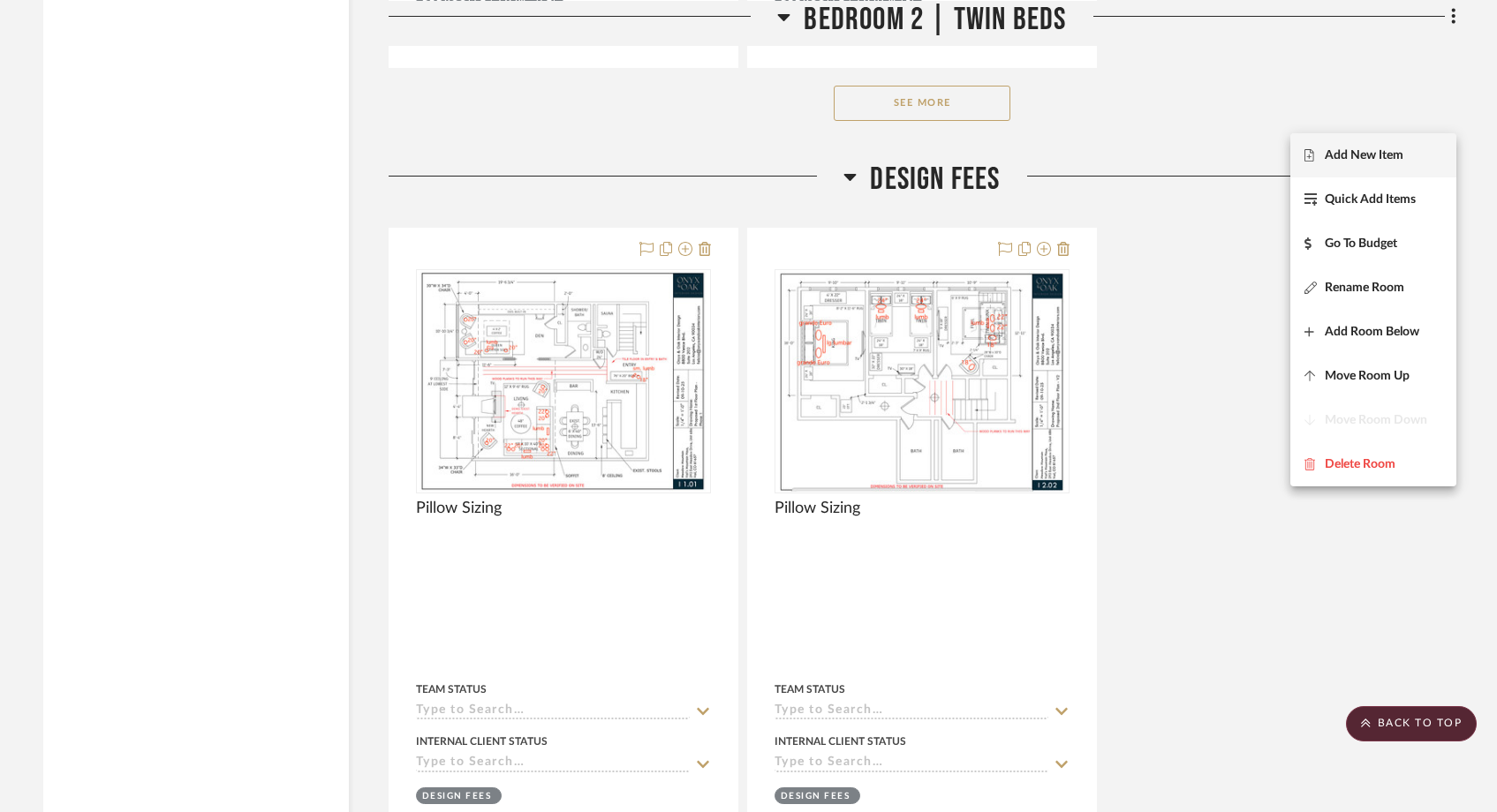
click at [1399, 153] on span "Add New Item" at bounding box center [1364, 154] width 79 height 15
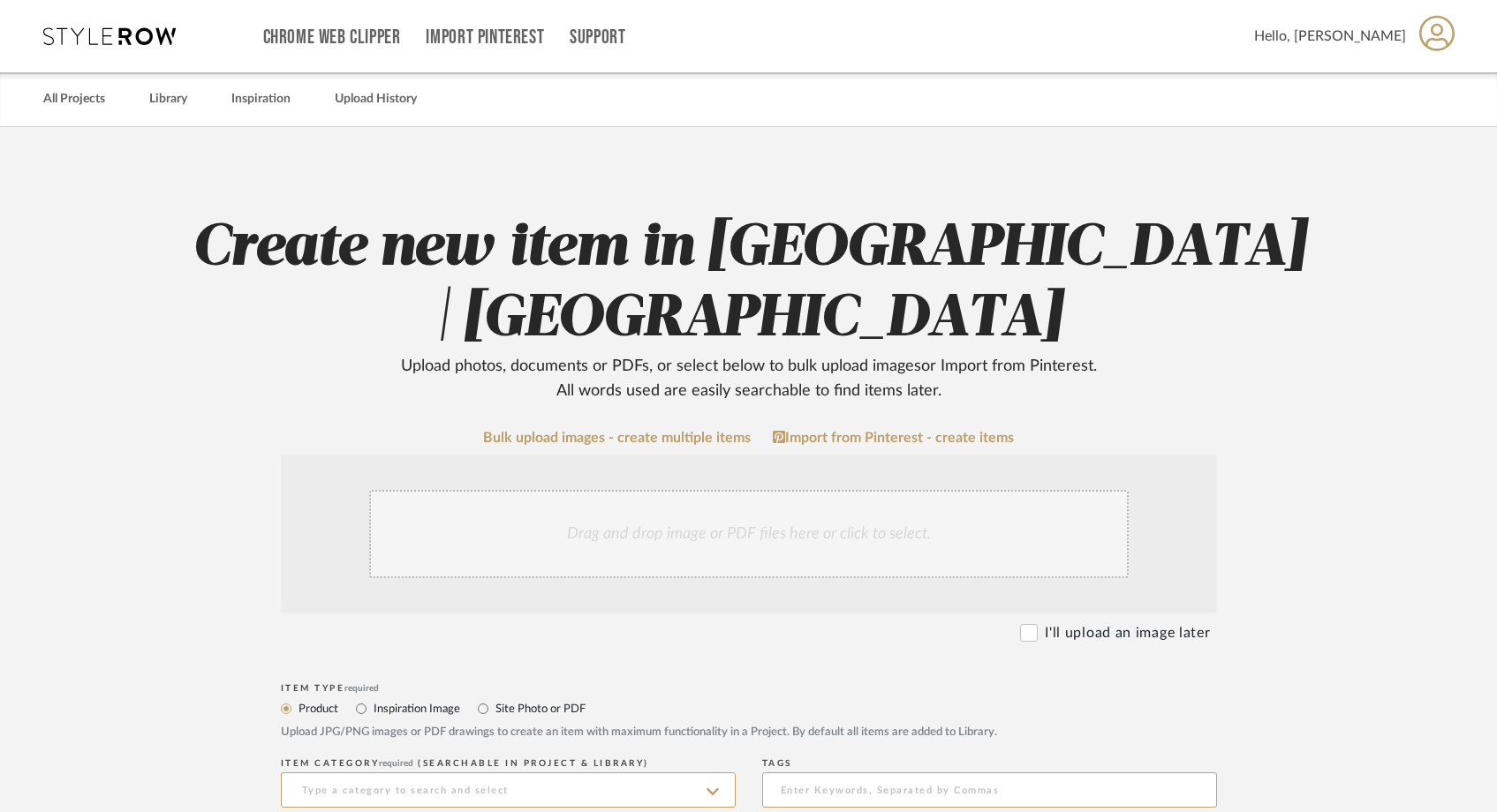
click at [595, 548] on div "Drag and drop image or PDF files here or click to select." at bounding box center [749, 534] width 760 height 89
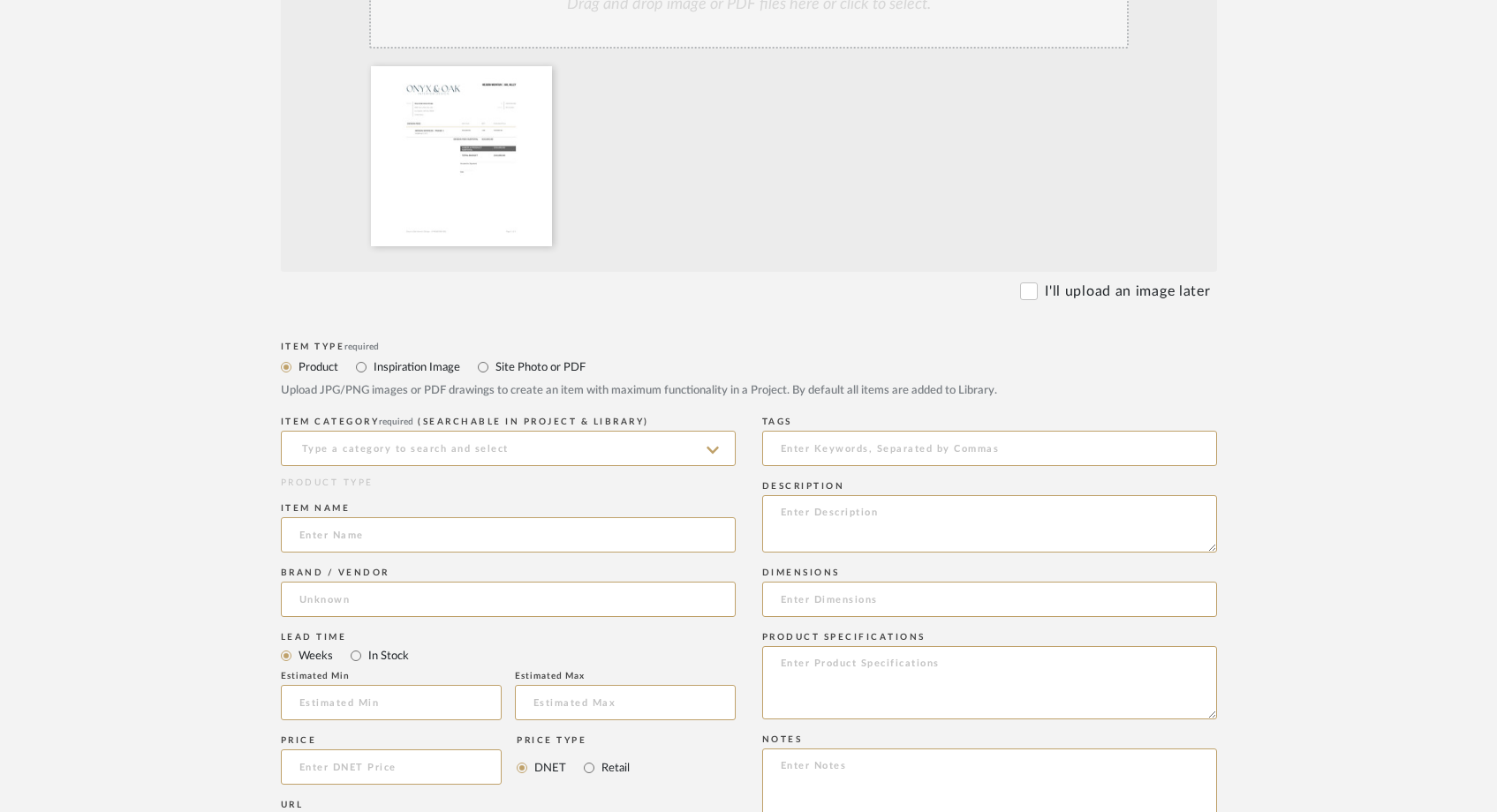
scroll to position [563, 0]
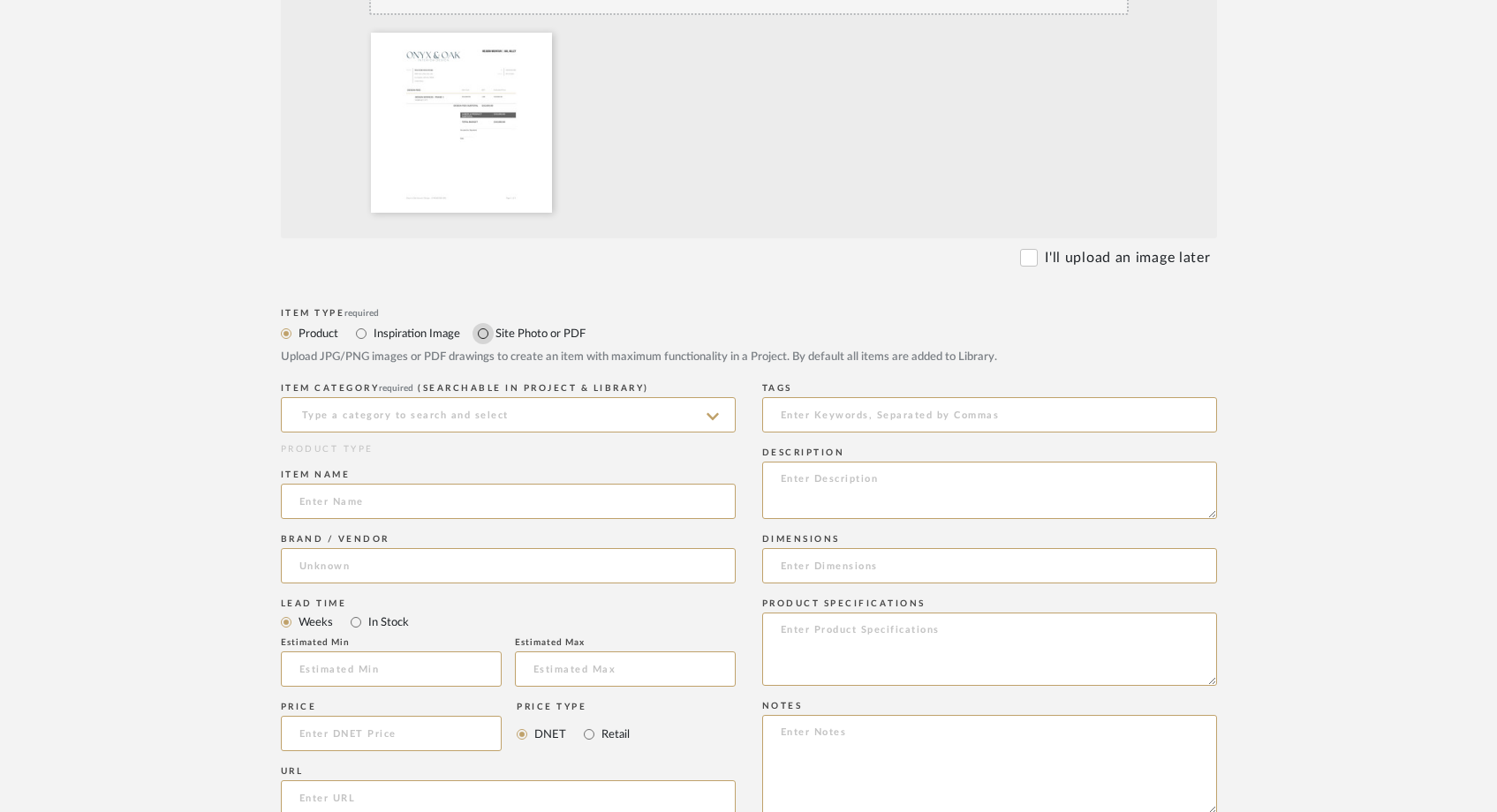
click at [483, 333] on input "Site Photo or PDF" at bounding box center [484, 334] width 21 height 21
radio input "true"
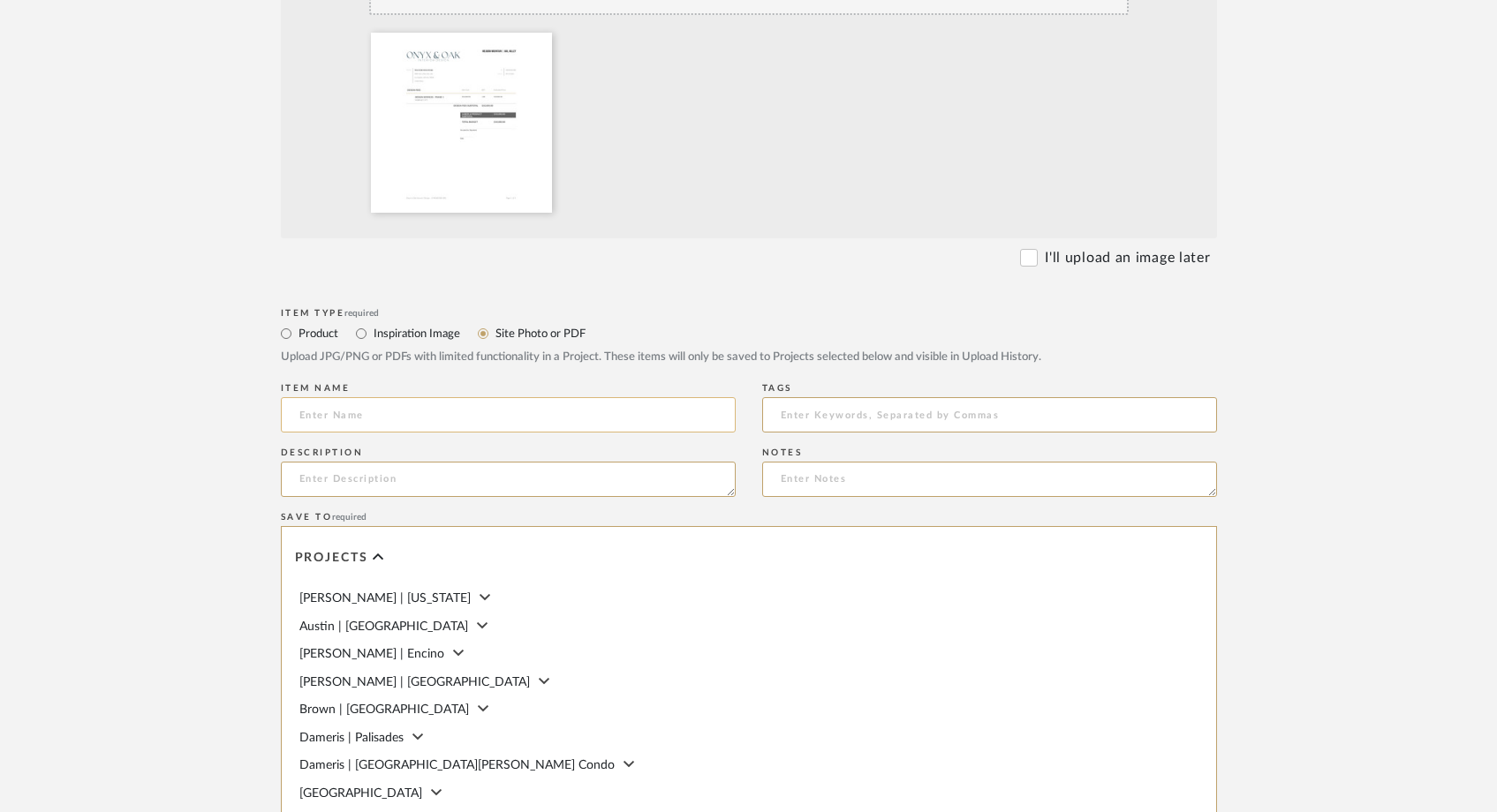
click at [389, 416] on input at bounding box center [508, 415] width 454 height 35
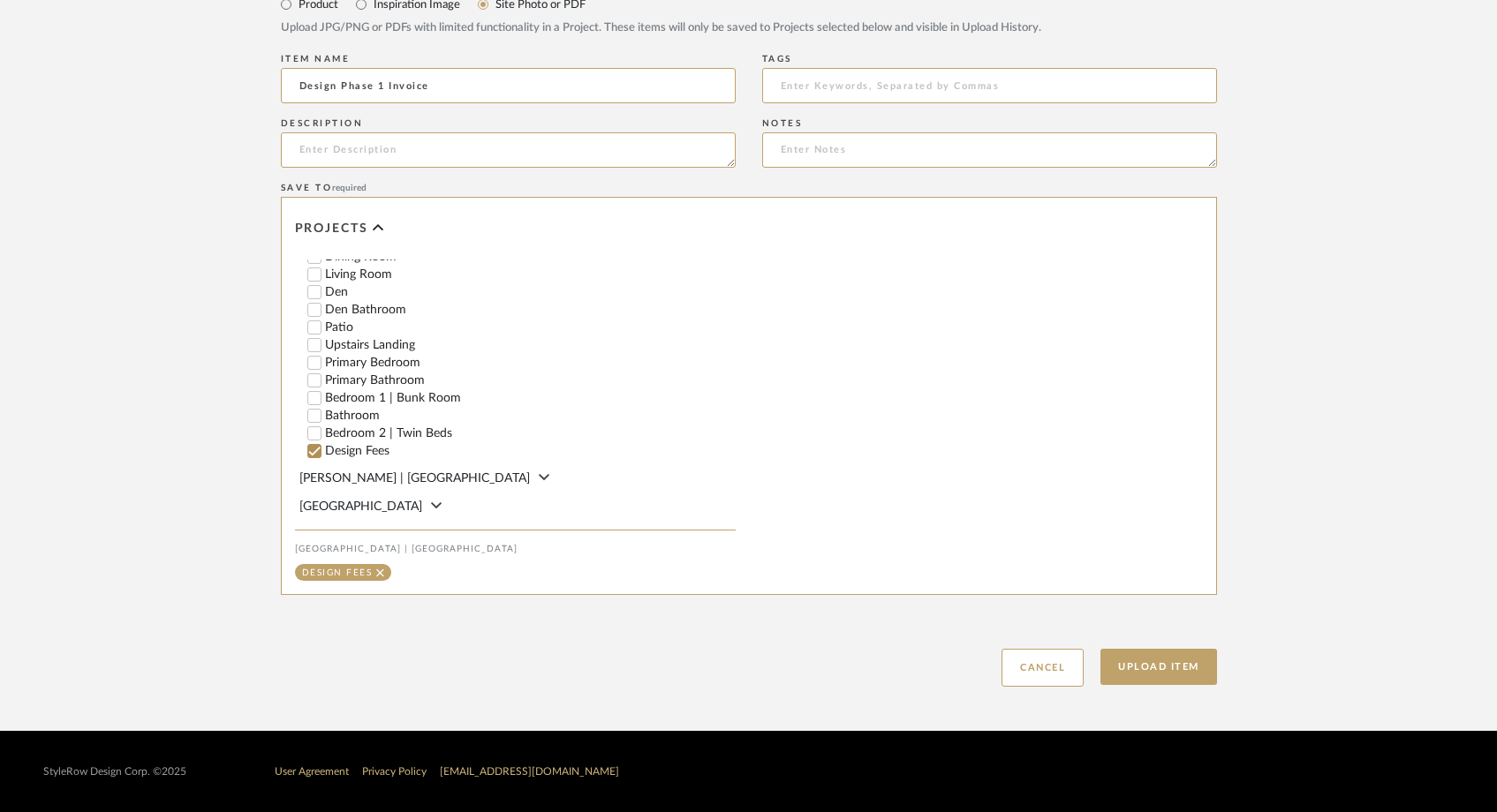
scroll to position [487, 0]
type input "Design Phase 1 Invoice"
click at [1135, 667] on button "Upload Item" at bounding box center [1160, 667] width 117 height 36
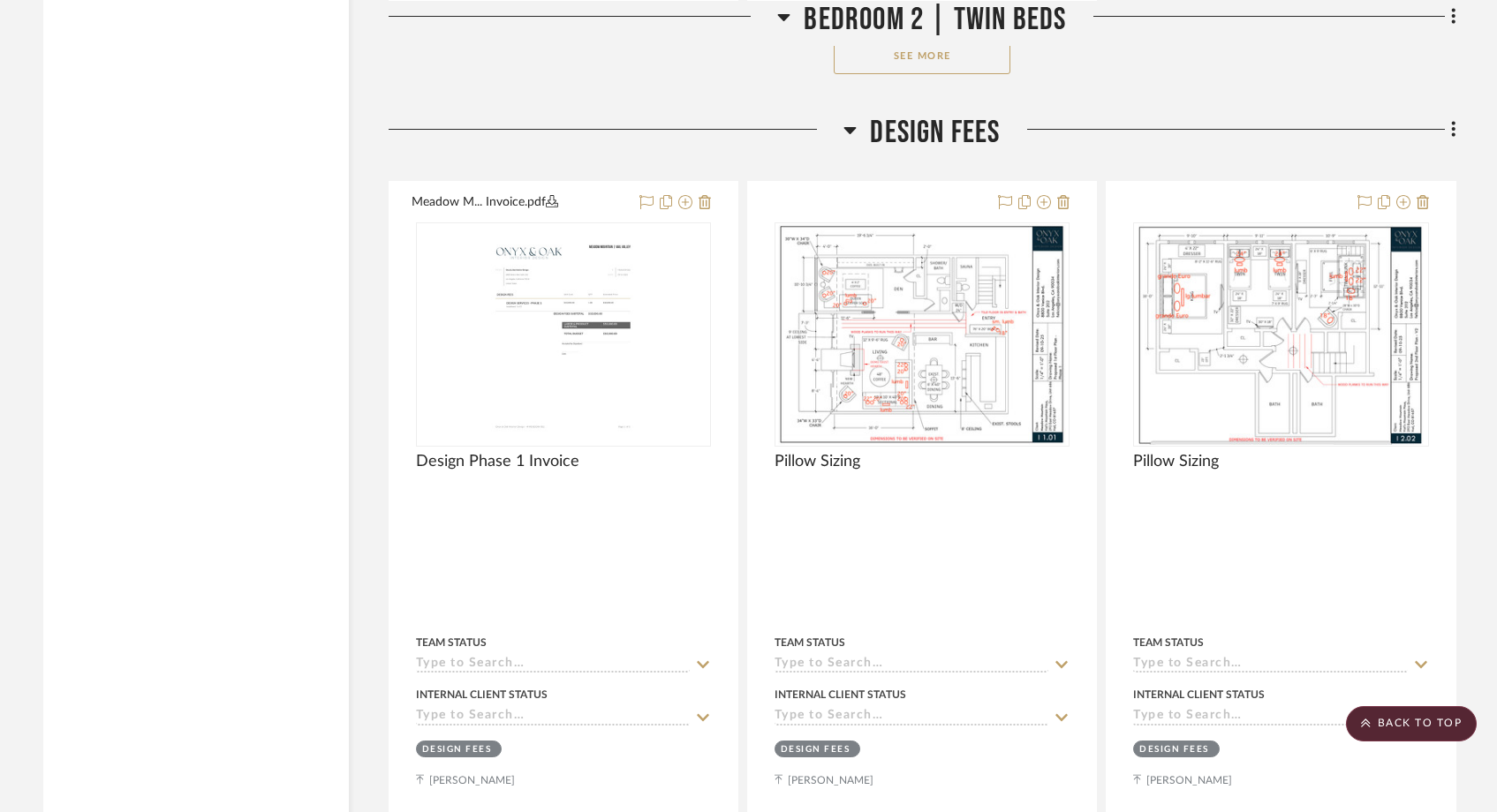
scroll to position [29704, 0]
click at [1455, 124] on icon at bounding box center [1454, 131] width 4 height 15
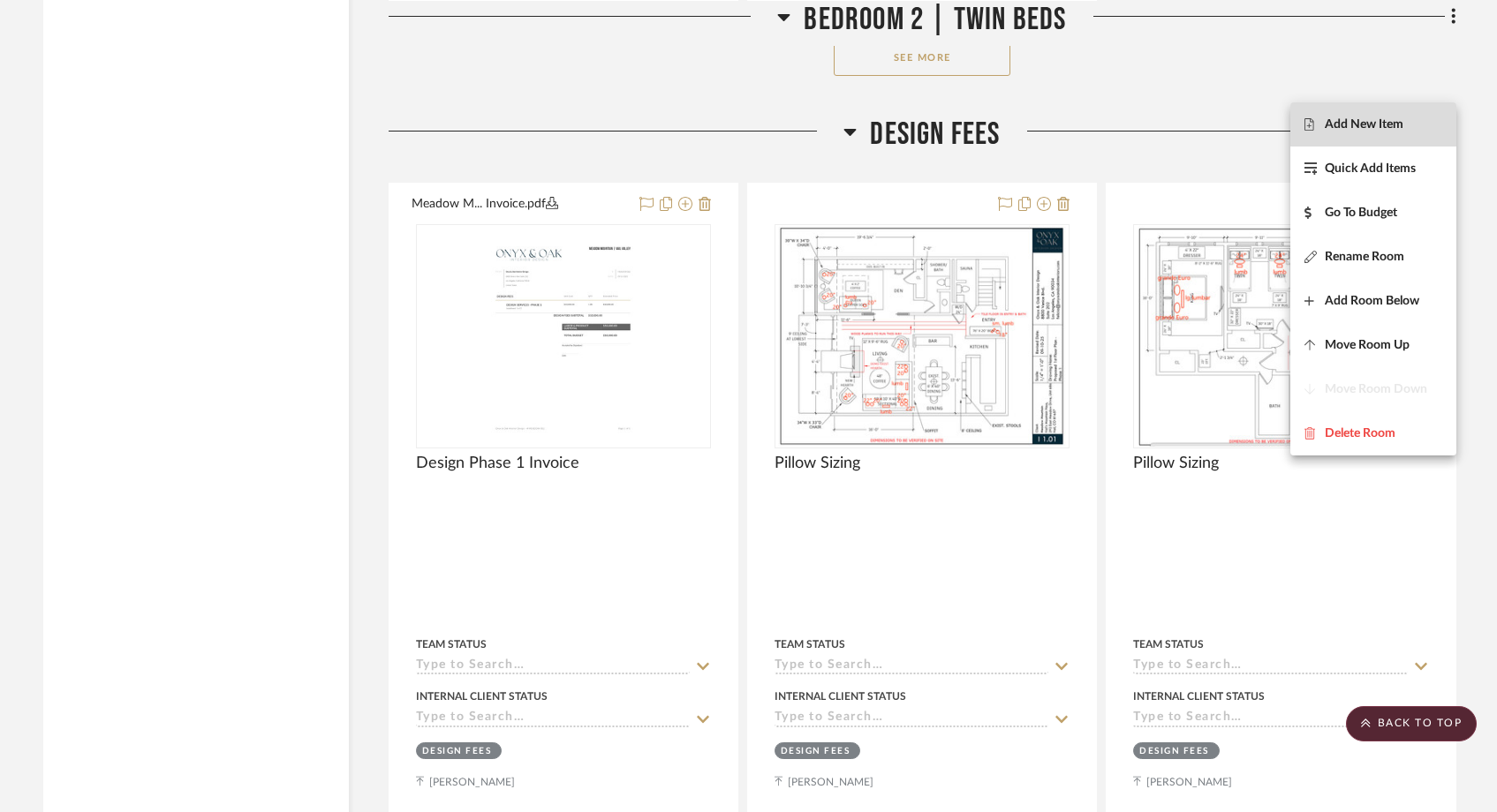
click at [1393, 123] on span "Add New Item" at bounding box center [1364, 124] width 79 height 15
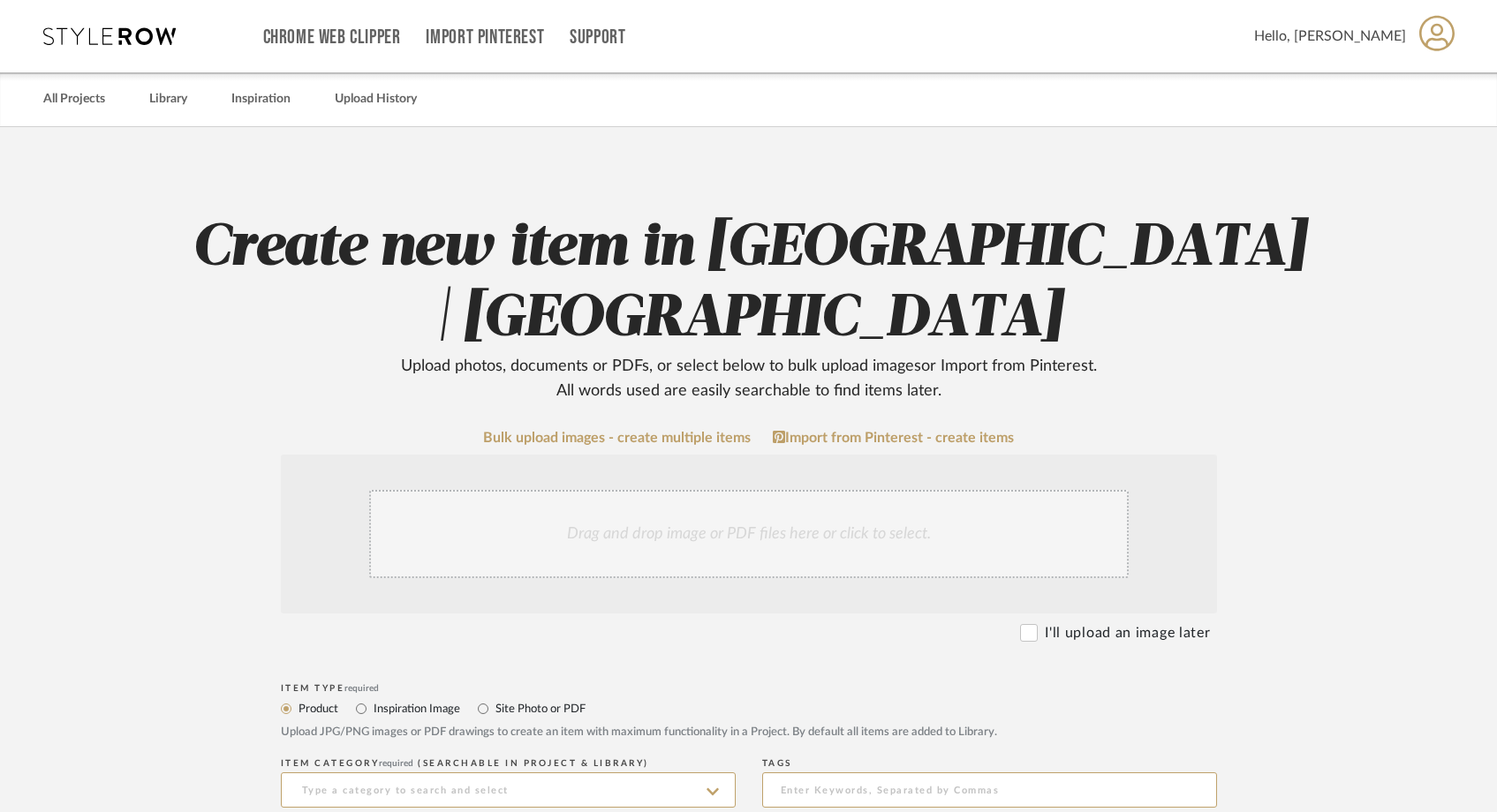
click at [787, 532] on div "Drag and drop image or PDF files here or click to select." at bounding box center [749, 534] width 760 height 89
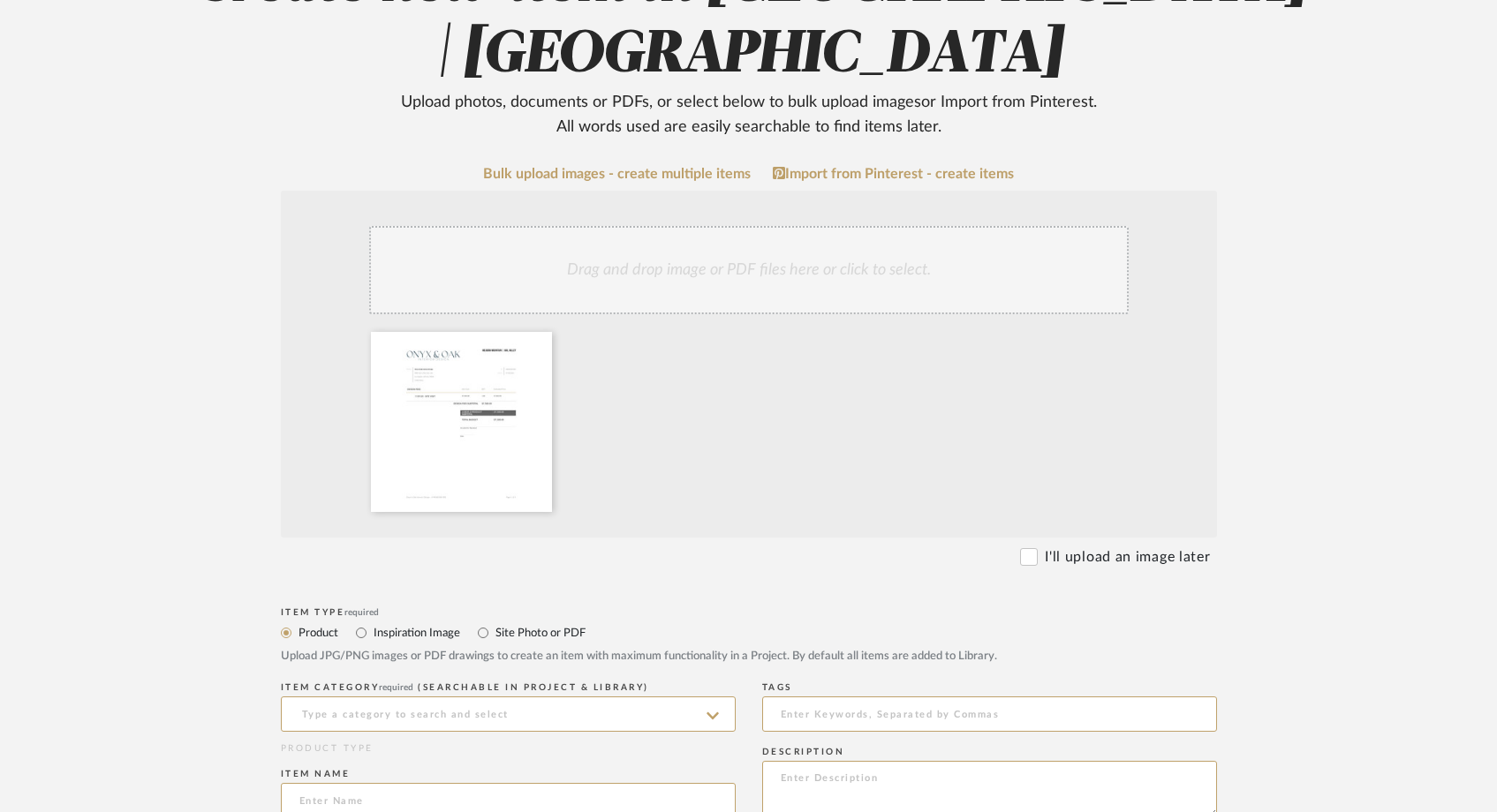
scroll to position [267, 0]
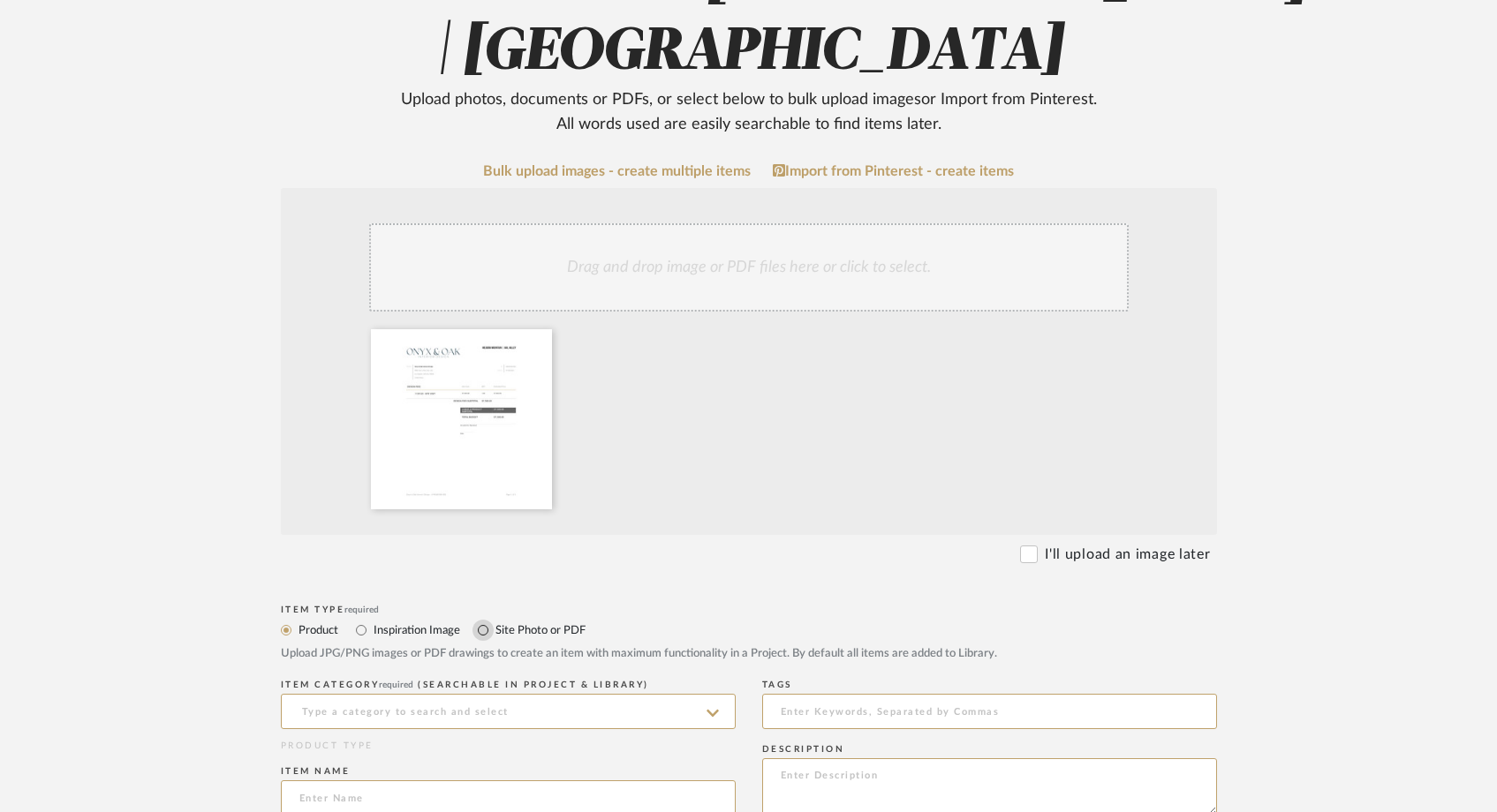
click at [483, 632] on input "Site Photo or PDF" at bounding box center [484, 631] width 21 height 21
radio input "true"
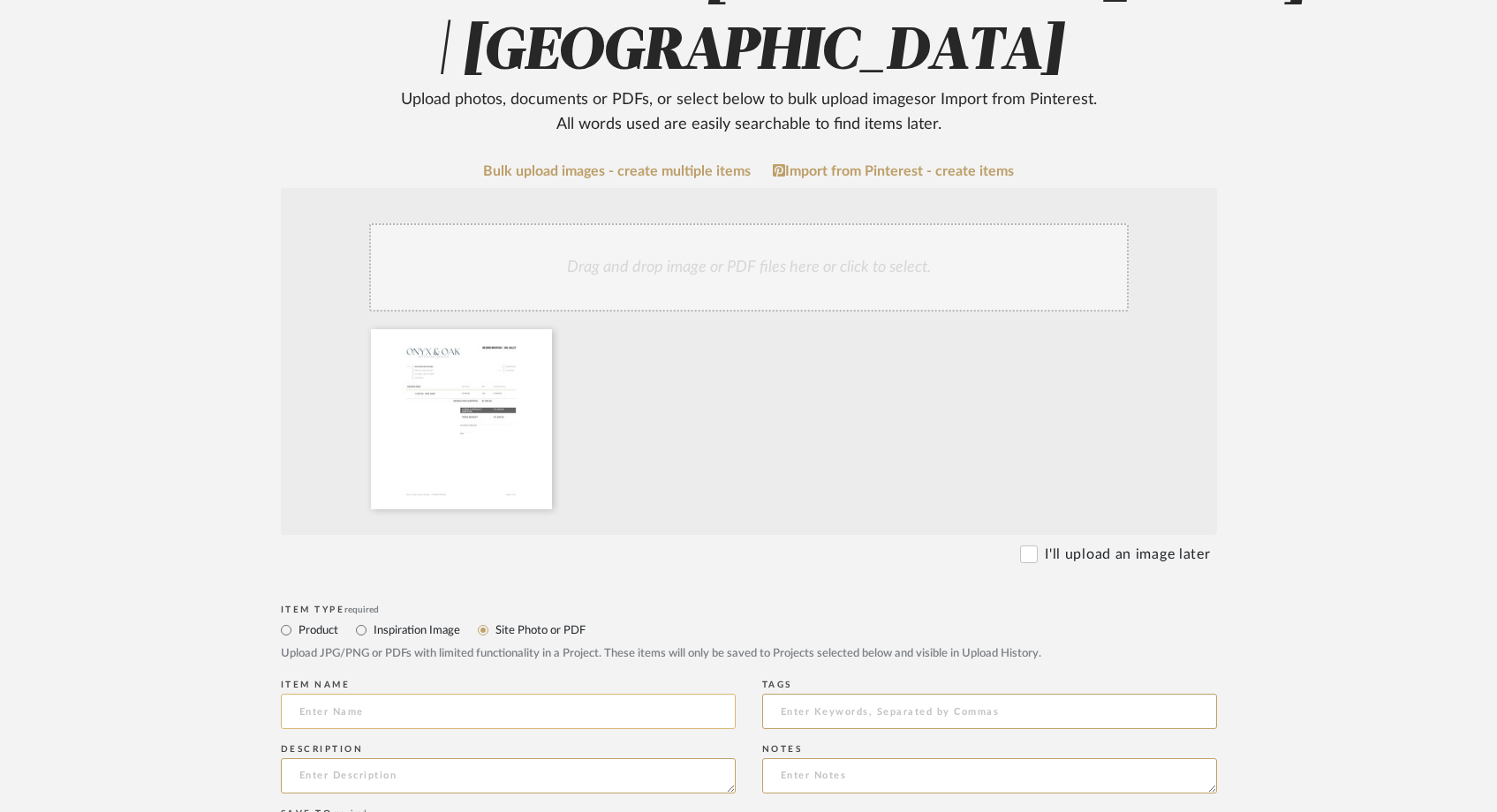
click at [381, 719] on input at bounding box center [508, 712] width 454 height 35
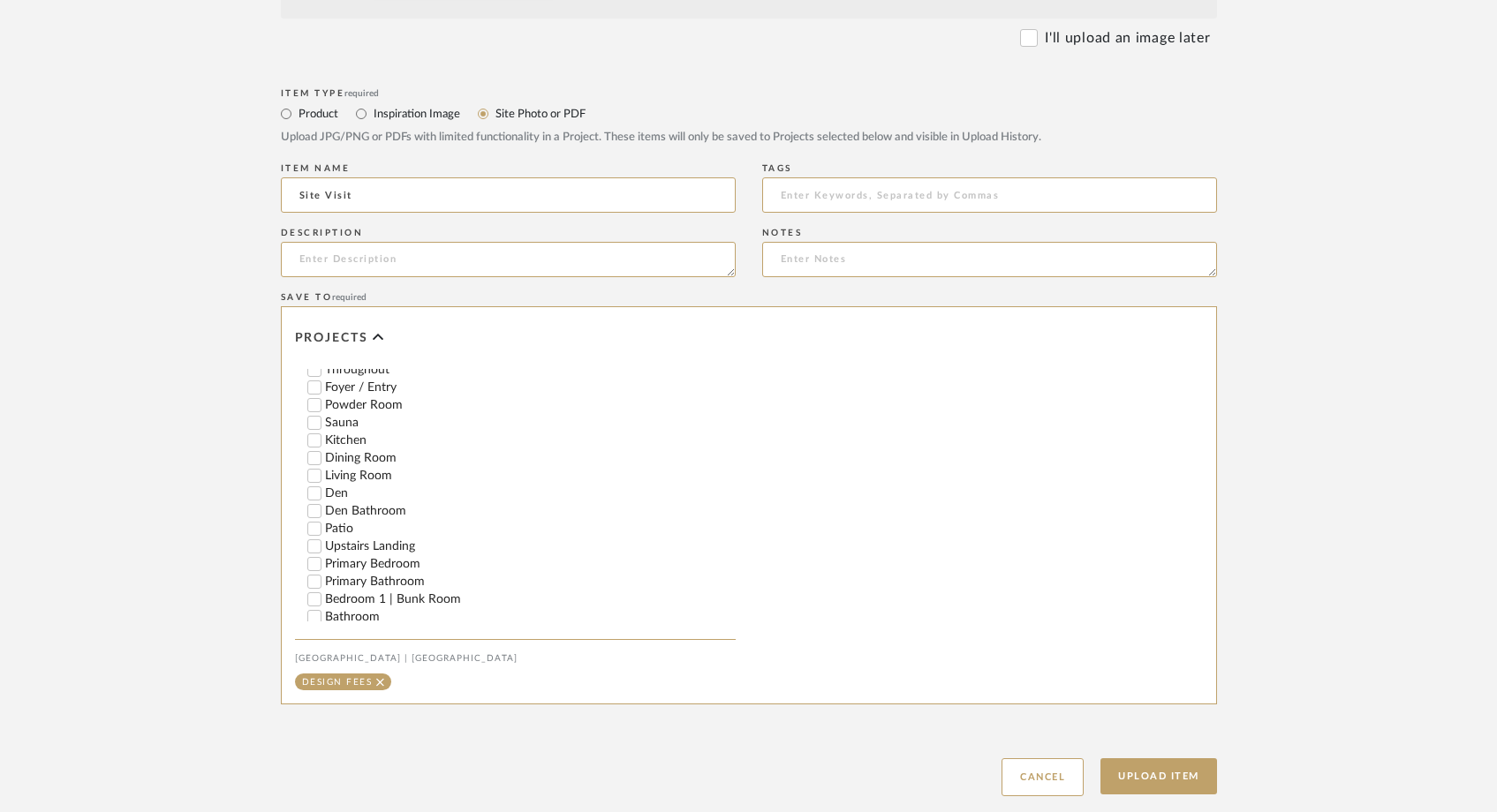
scroll to position [581, 0]
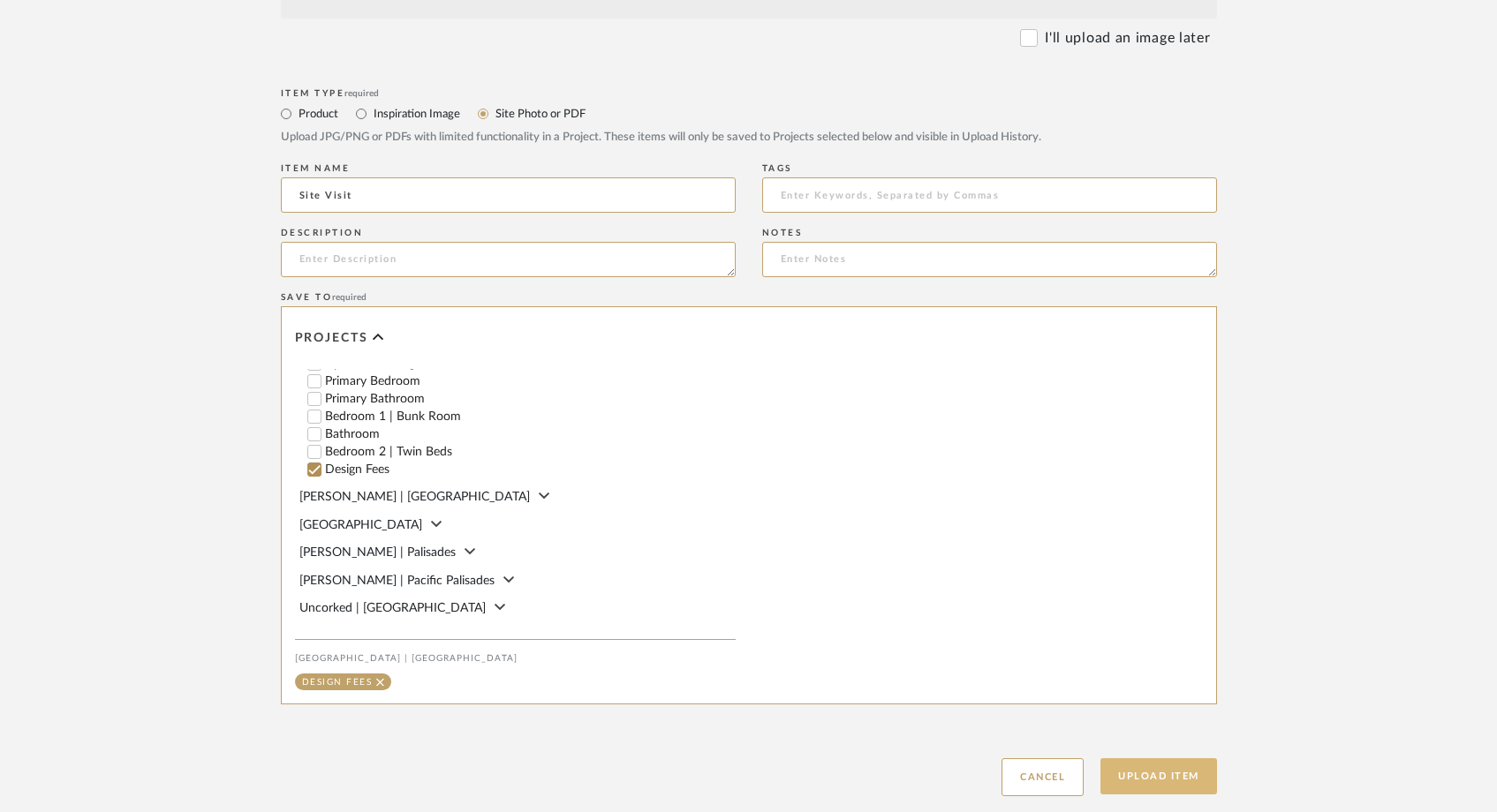
type input "Site Visit"
click at [1137, 772] on button "Upload Item" at bounding box center [1160, 776] width 117 height 36
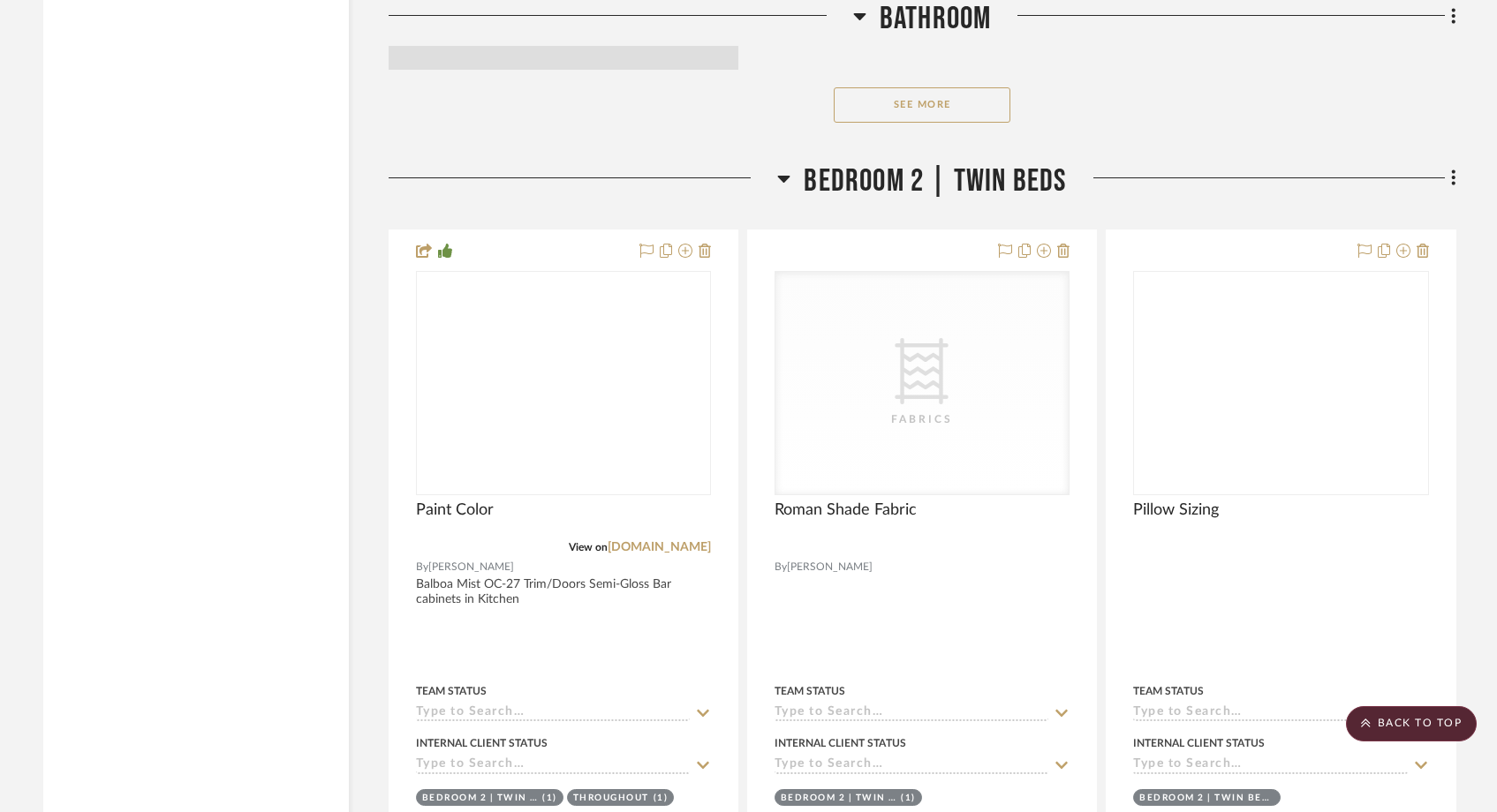
scroll to position [29767, 0]
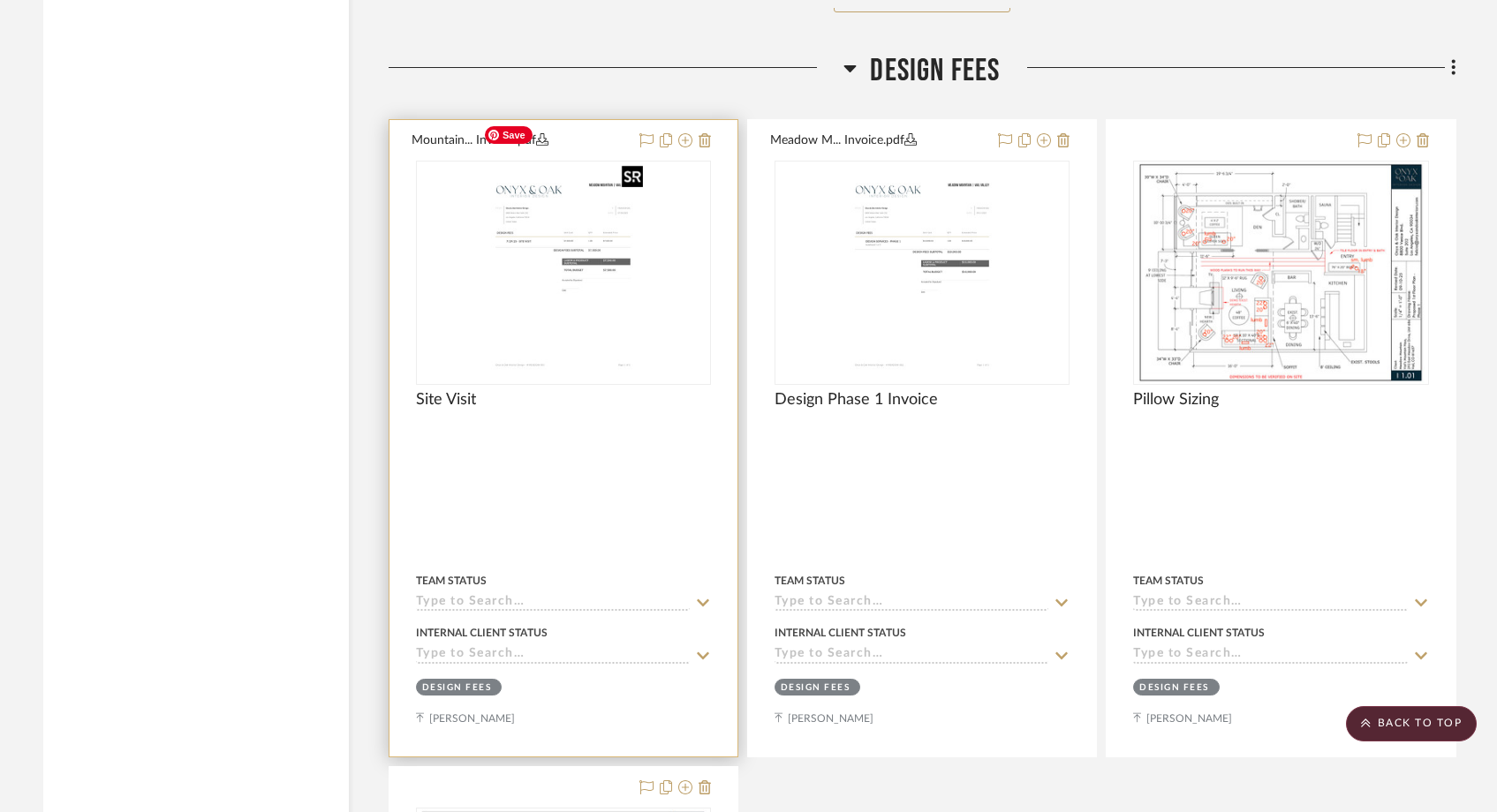
click at [526, 262] on img "0" at bounding box center [563, 273] width 174 height 220
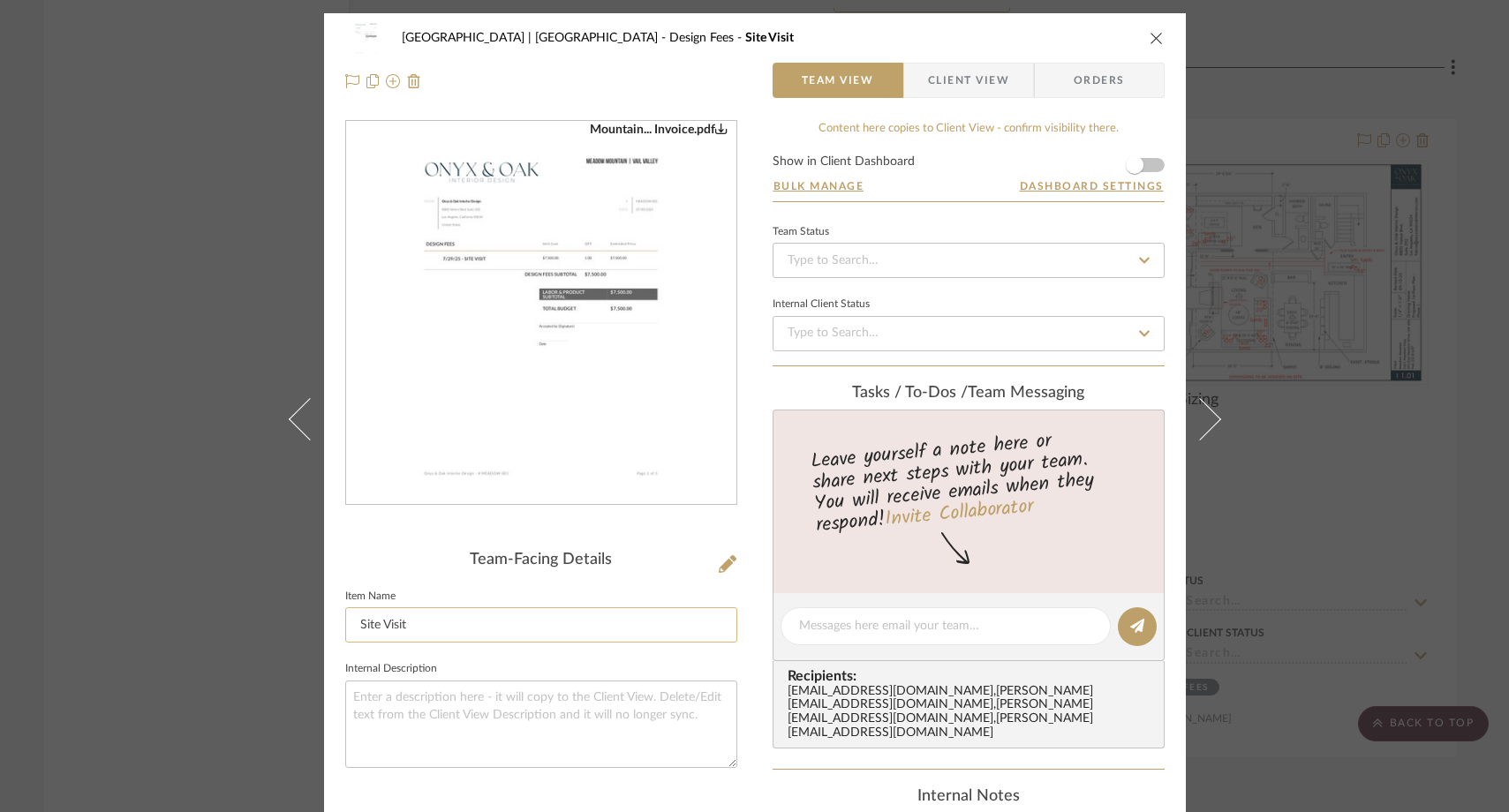
click at [351, 622] on input "Site Visit" at bounding box center [541, 625] width 392 height 35
type input "July Site Visit"
click at [495, 660] on fieldset "Internal Description" at bounding box center [541, 713] width 392 height 111
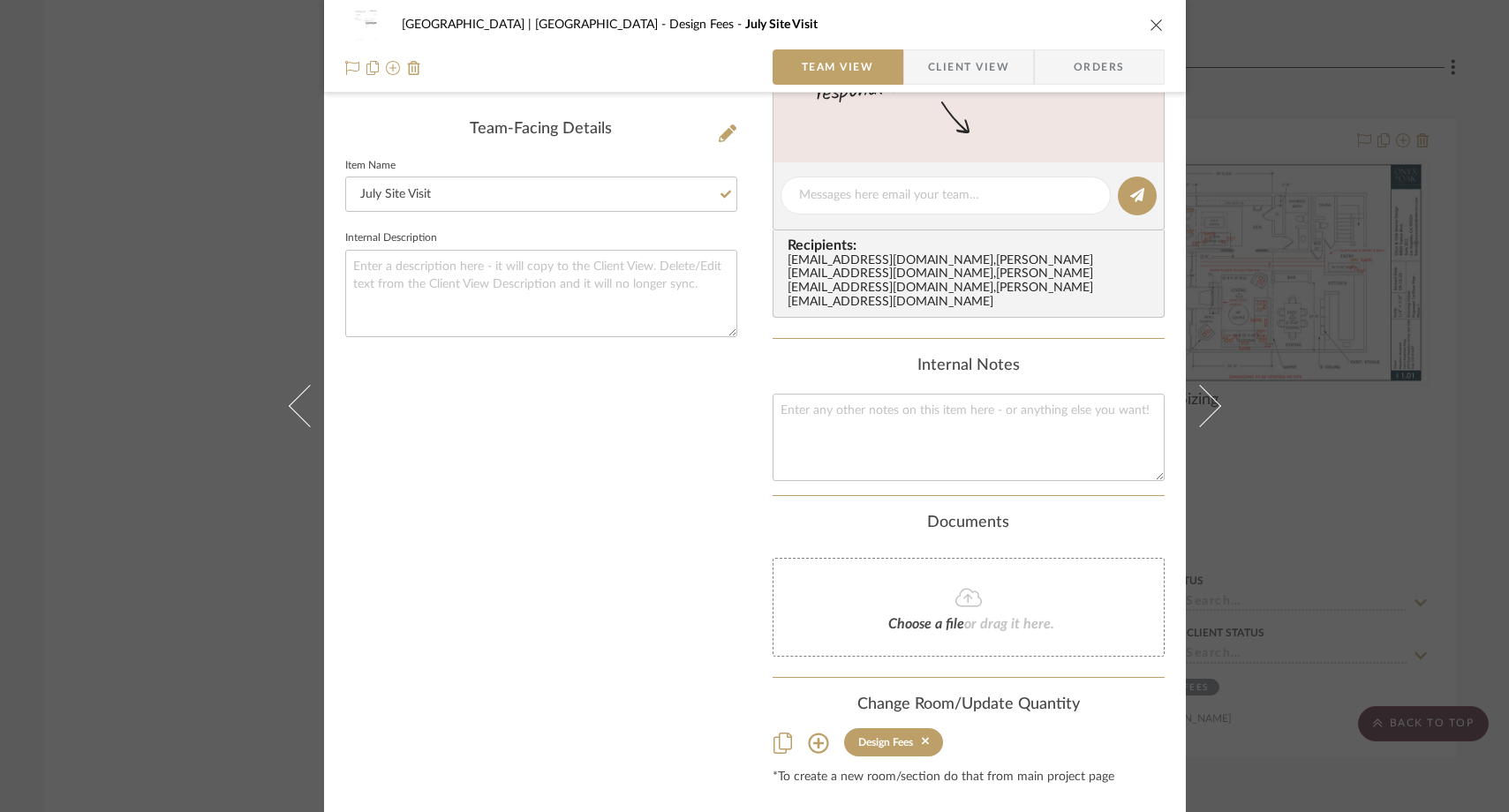
scroll to position [459, 0]
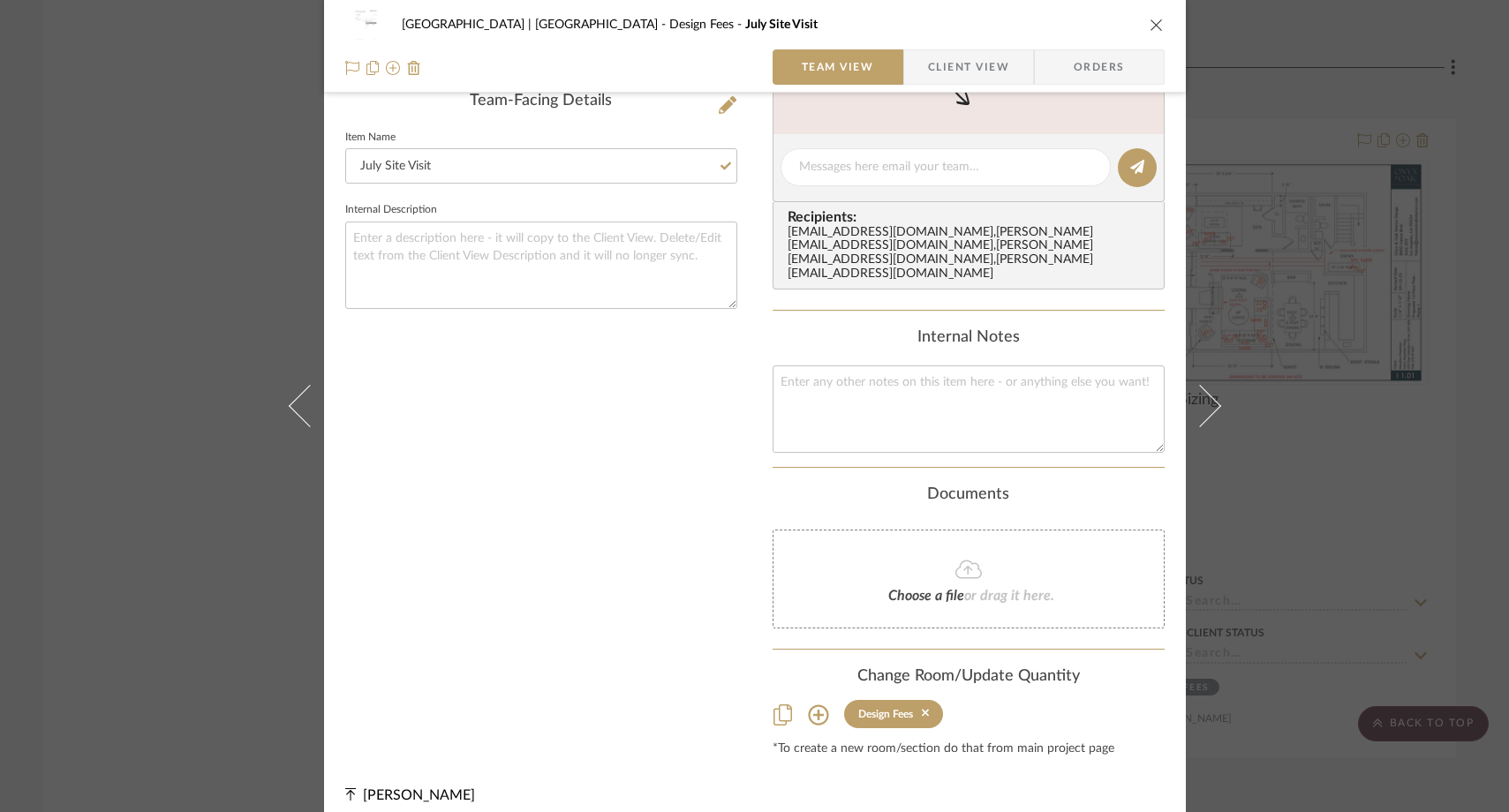
click at [213, 243] on div "Meadow Mountain | Vail Valley Design Fees July Site Visit Team View Client View…" at bounding box center [754, 406] width 1509 height 812
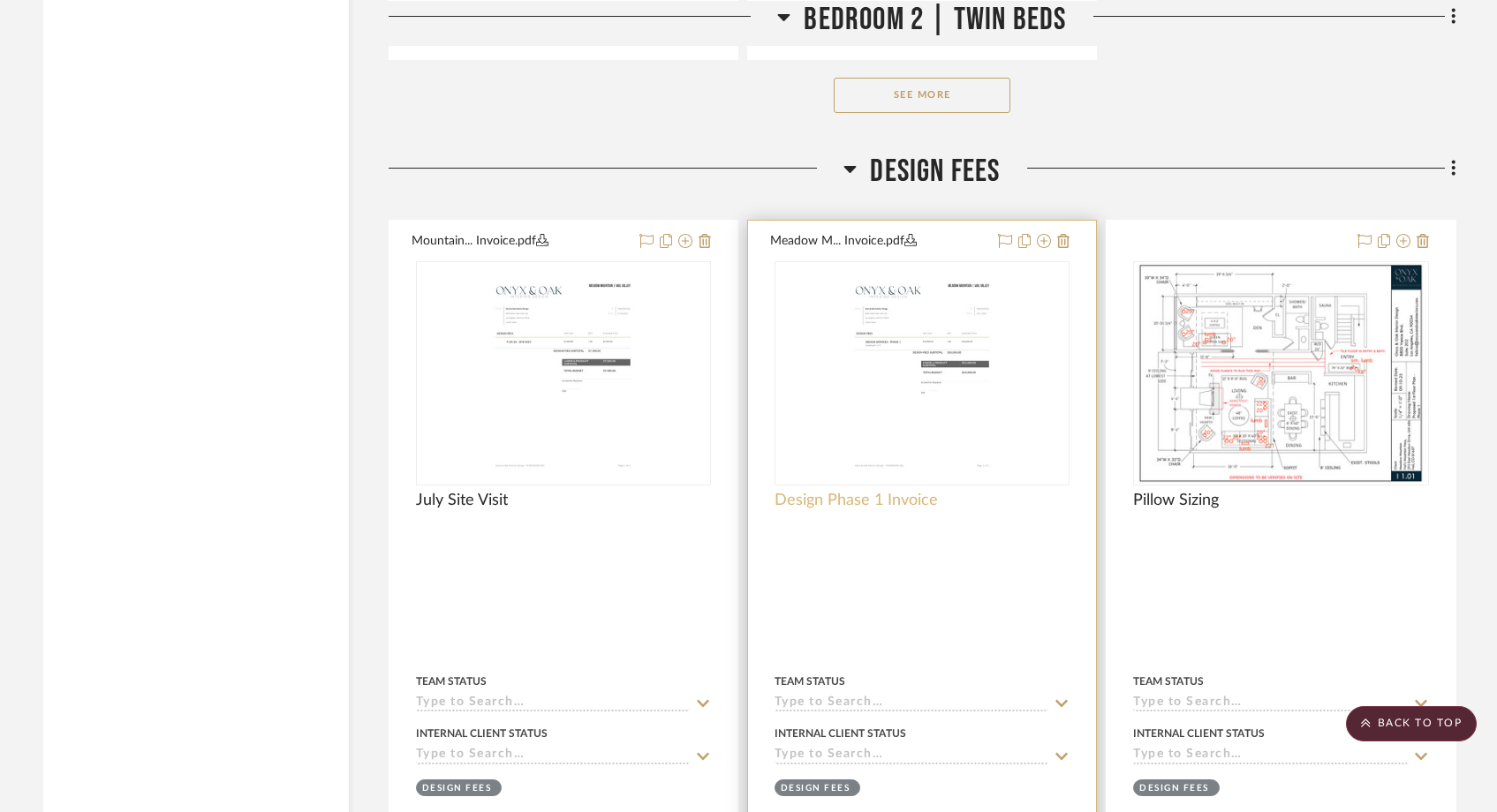
scroll to position [29660, 0]
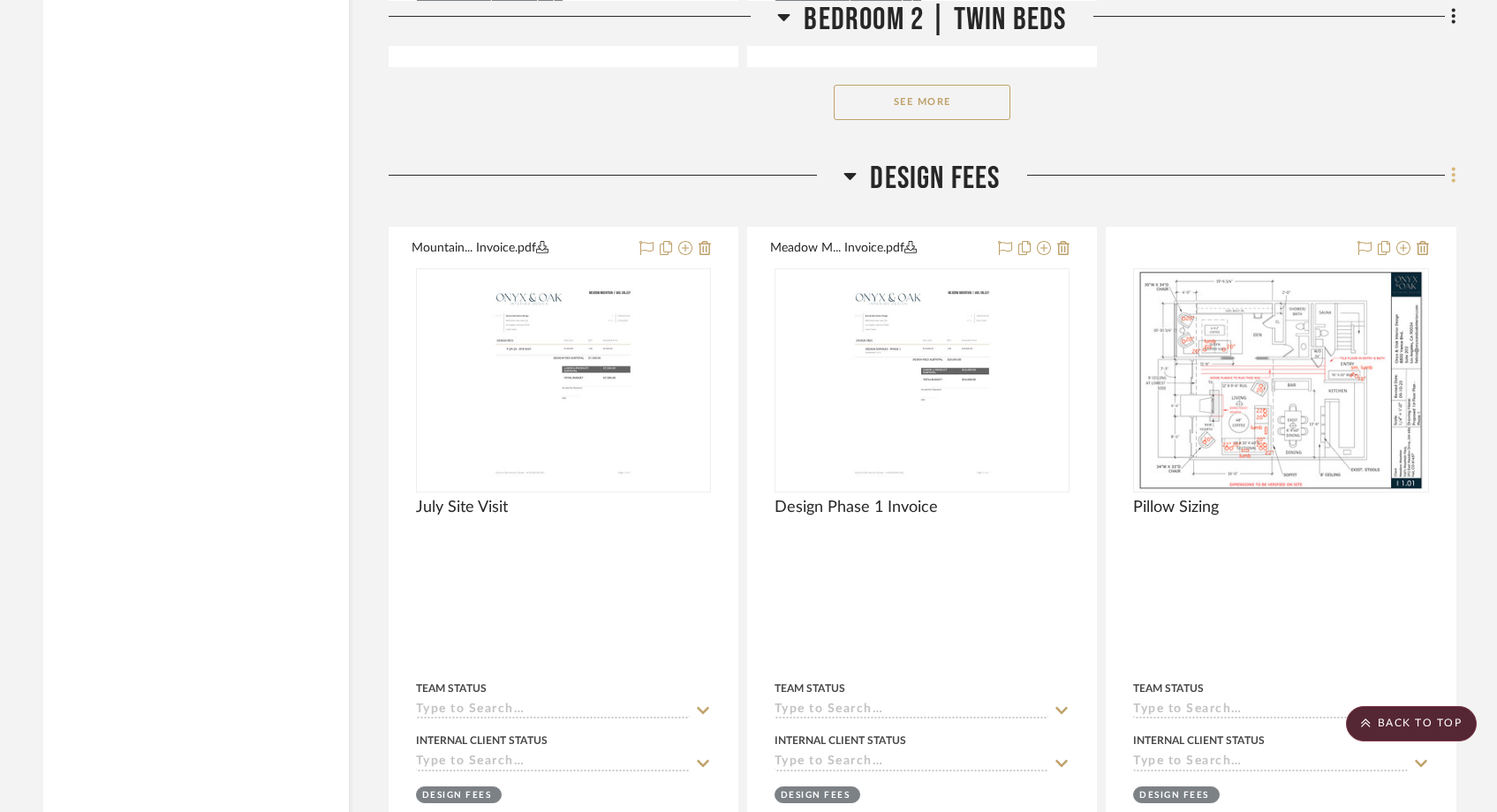
click at [1455, 168] on icon at bounding box center [1454, 174] width 4 height 15
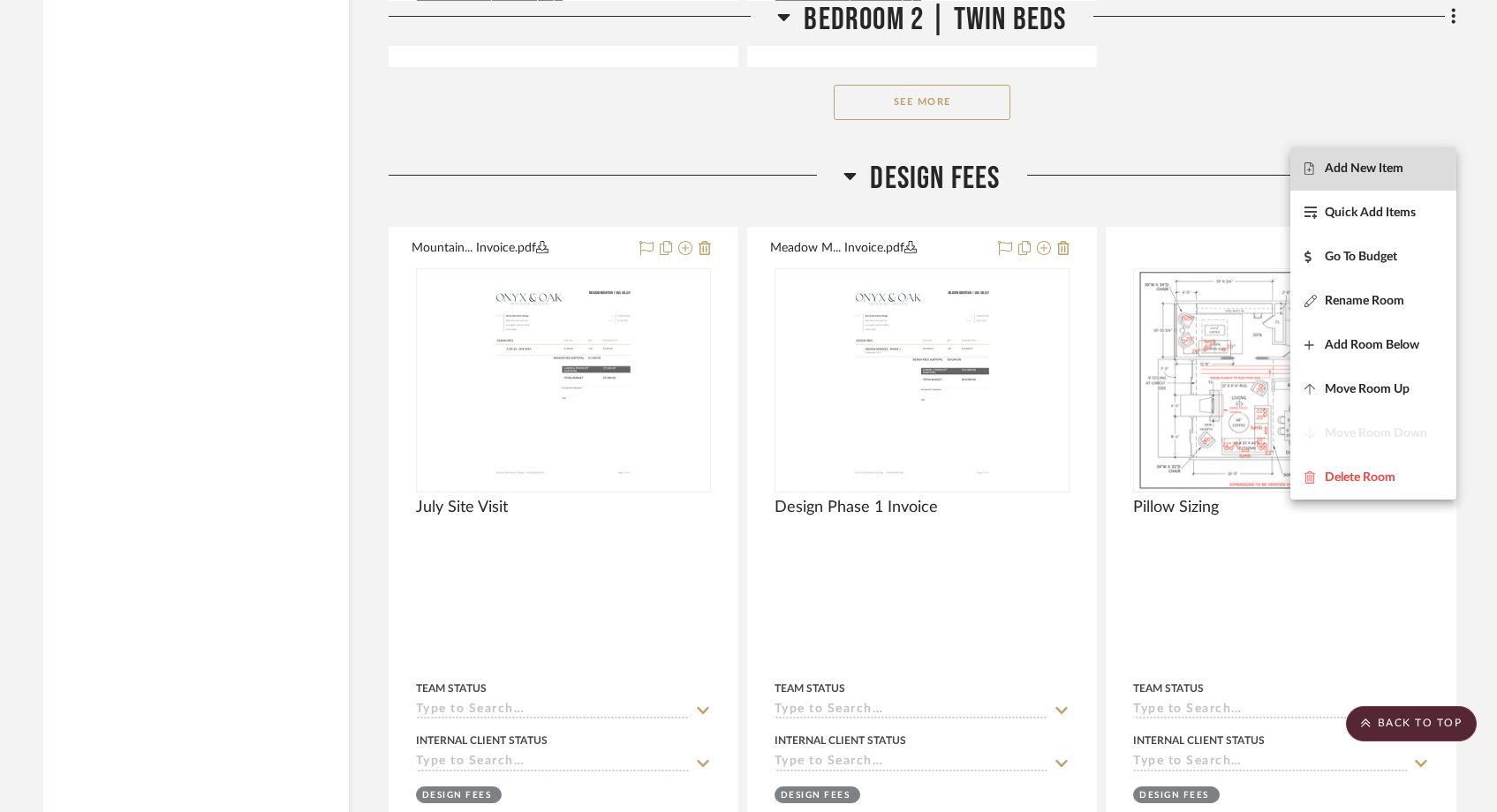
click at [1355, 169] on span "Add New Item" at bounding box center [1364, 168] width 79 height 15
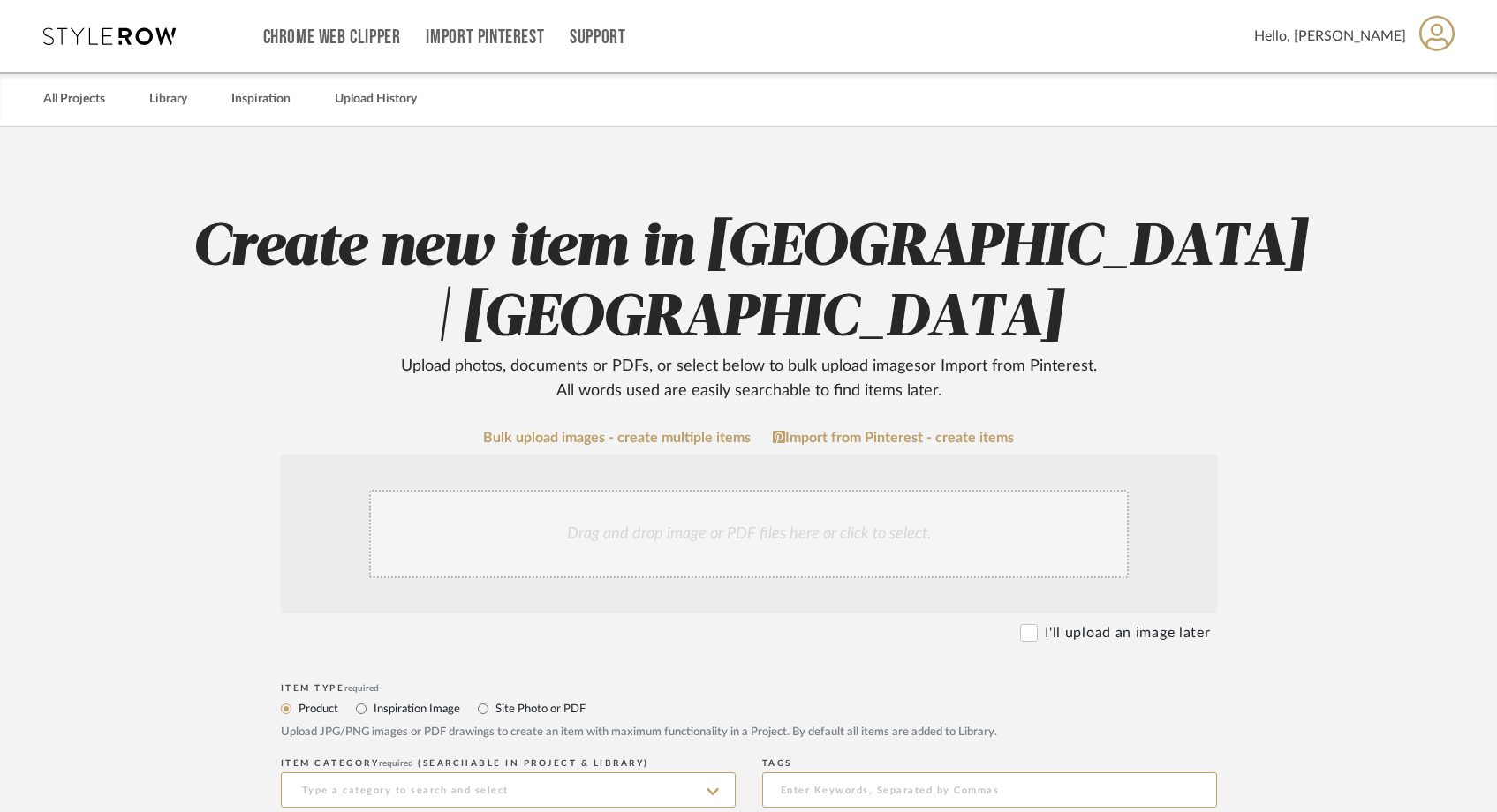
click at [642, 530] on div "Drag and drop image or PDF files here or click to select." at bounding box center [749, 534] width 760 height 89
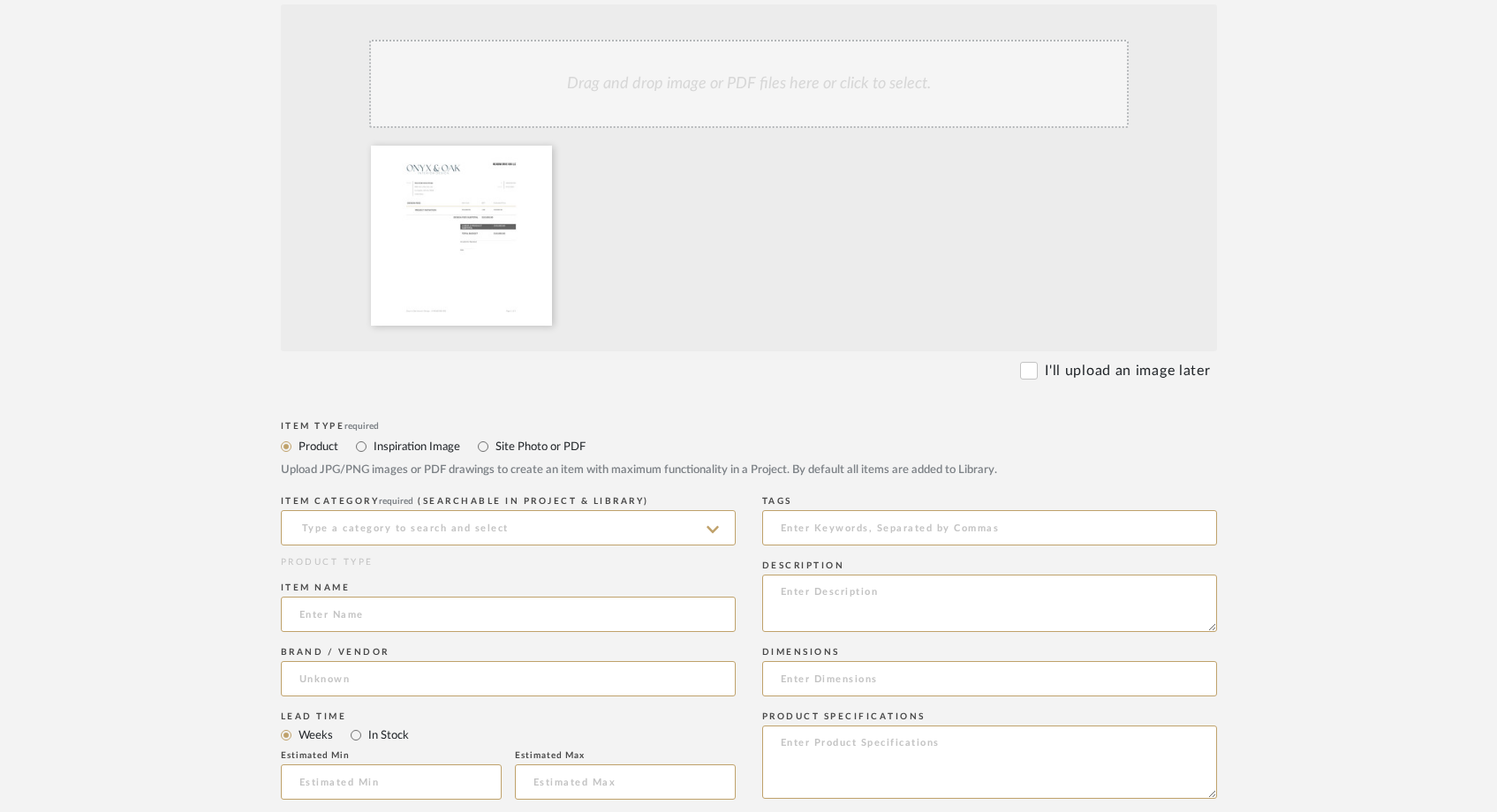
scroll to position [446, 0]
click at [481, 454] on input "Site Photo or PDF" at bounding box center [484, 450] width 21 height 21
radio input "true"
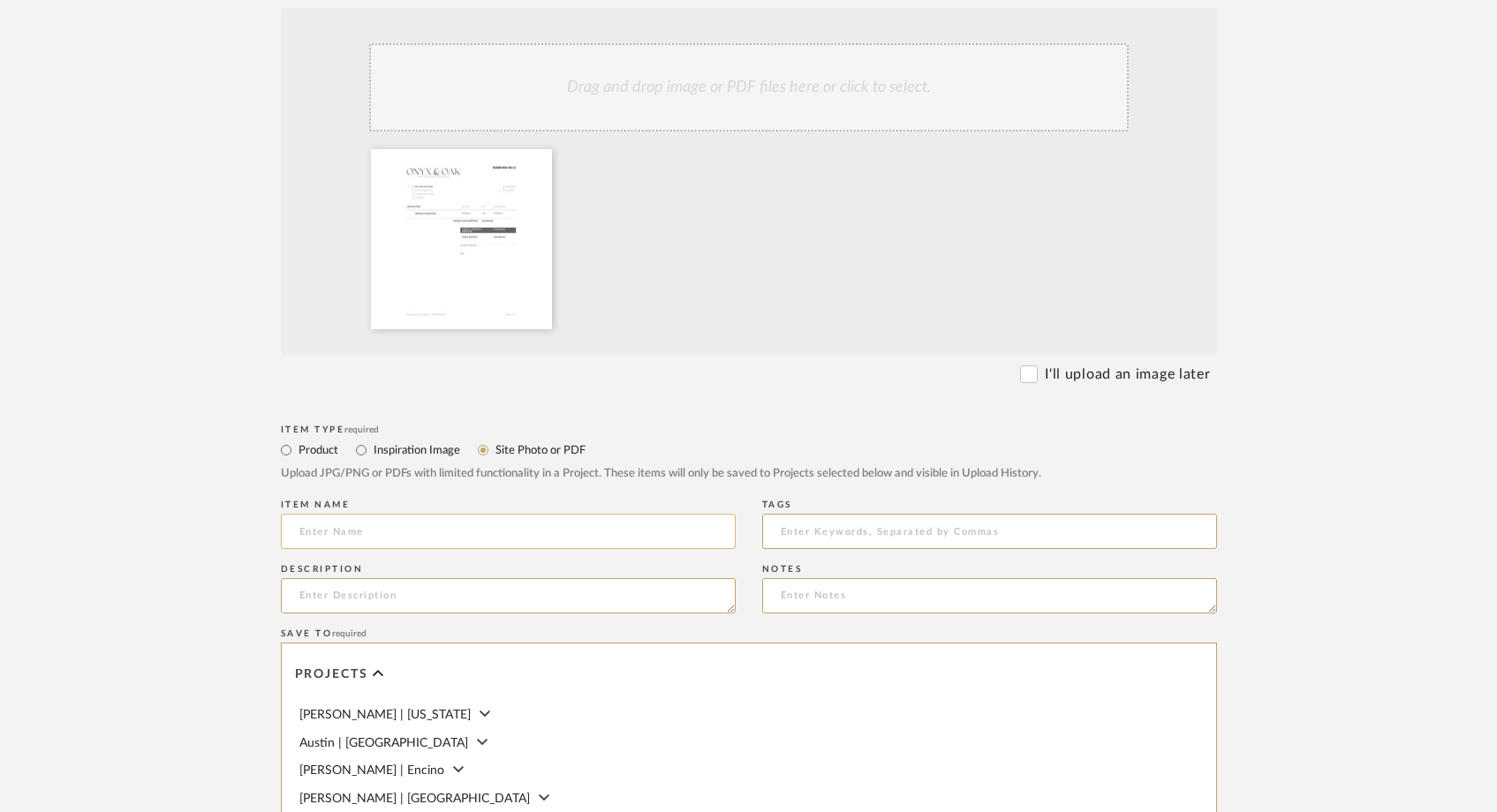
click at [390, 536] on input at bounding box center [508, 531] width 454 height 35
type input "Project Initiation"
click at [399, 559] on div "Item name Project Initiation" at bounding box center [508, 527] width 454 height 64
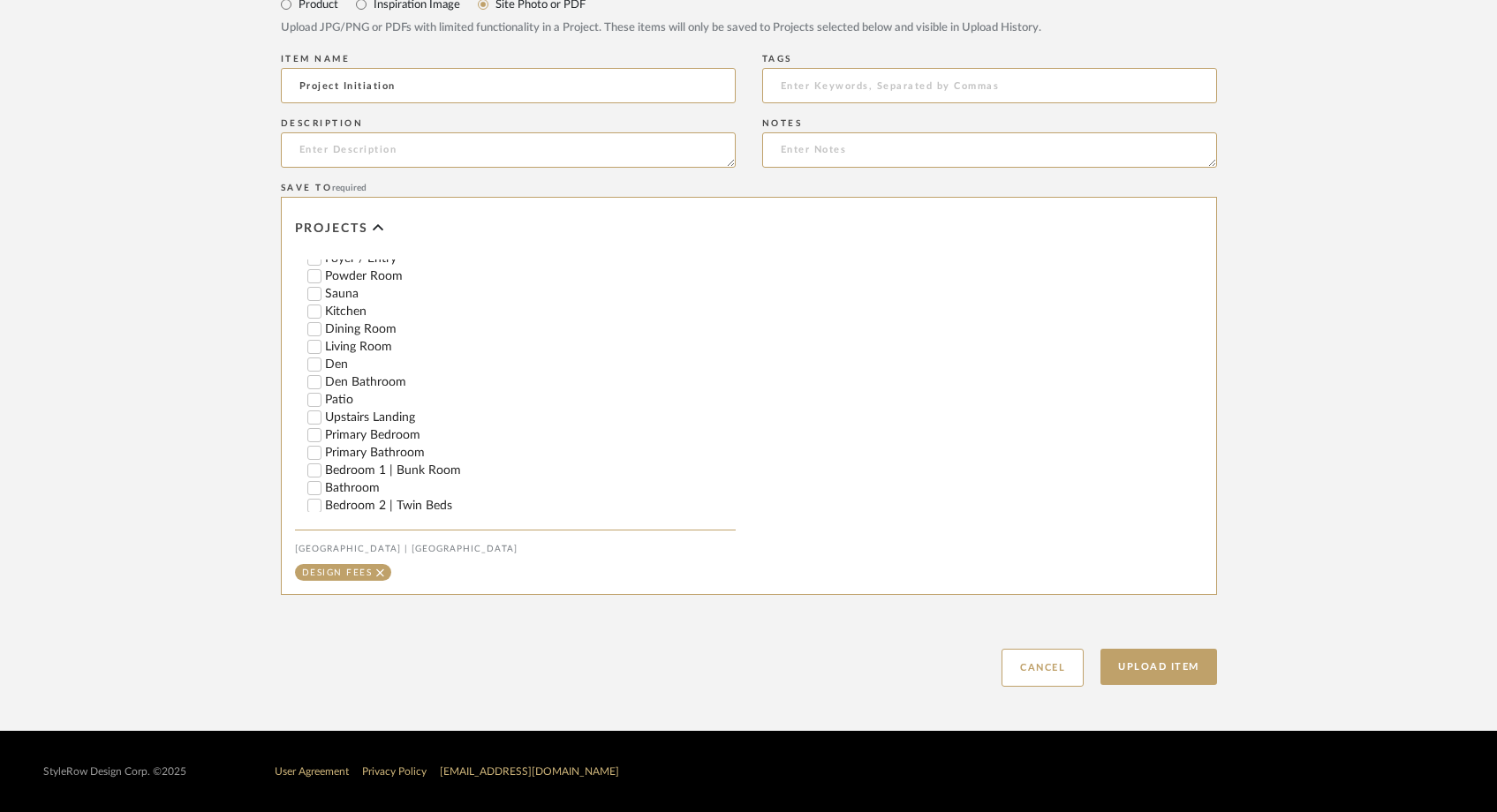
scroll to position [581, 0]
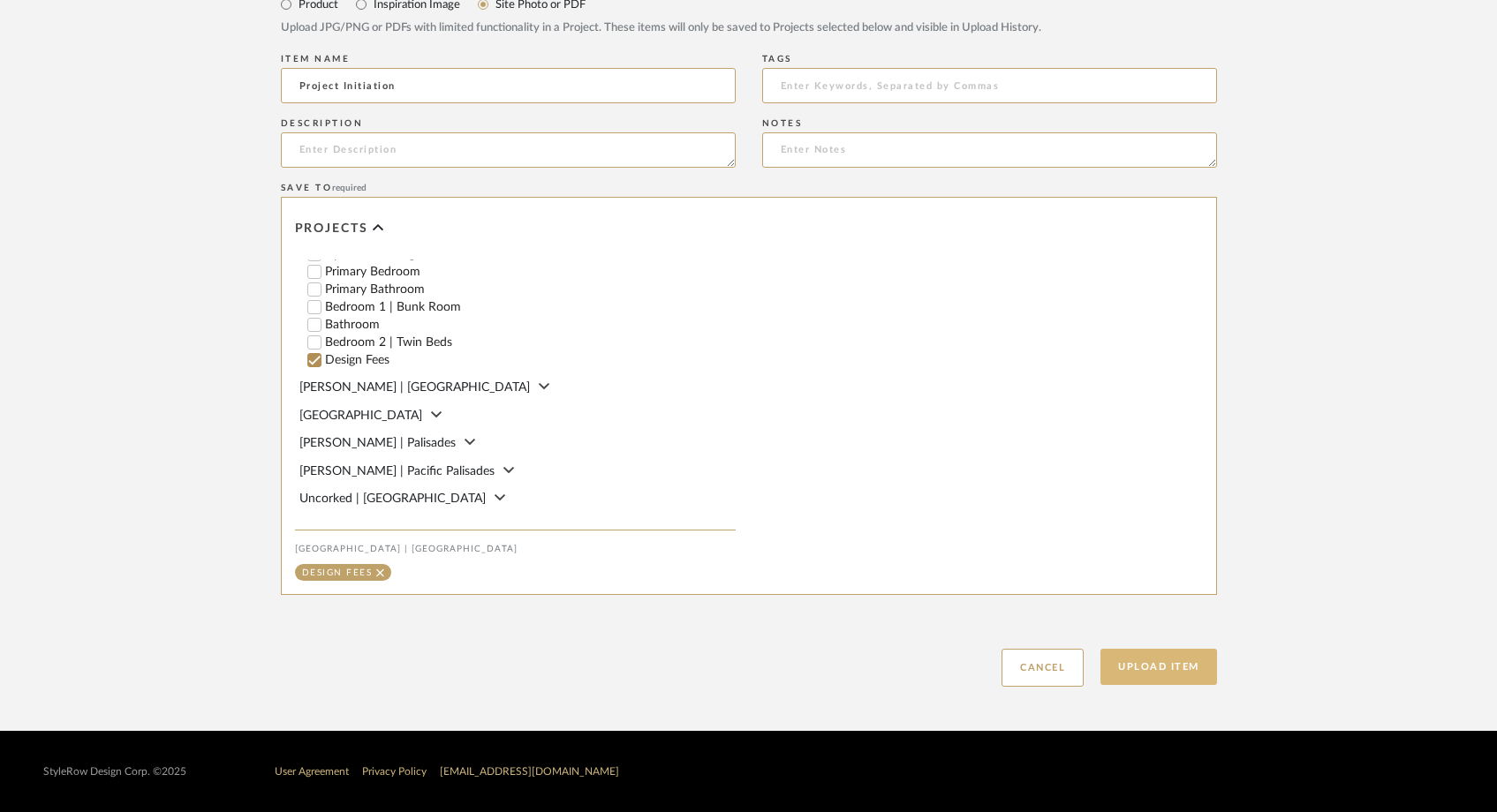
click at [1152, 669] on button "Upload Item" at bounding box center [1160, 667] width 117 height 36
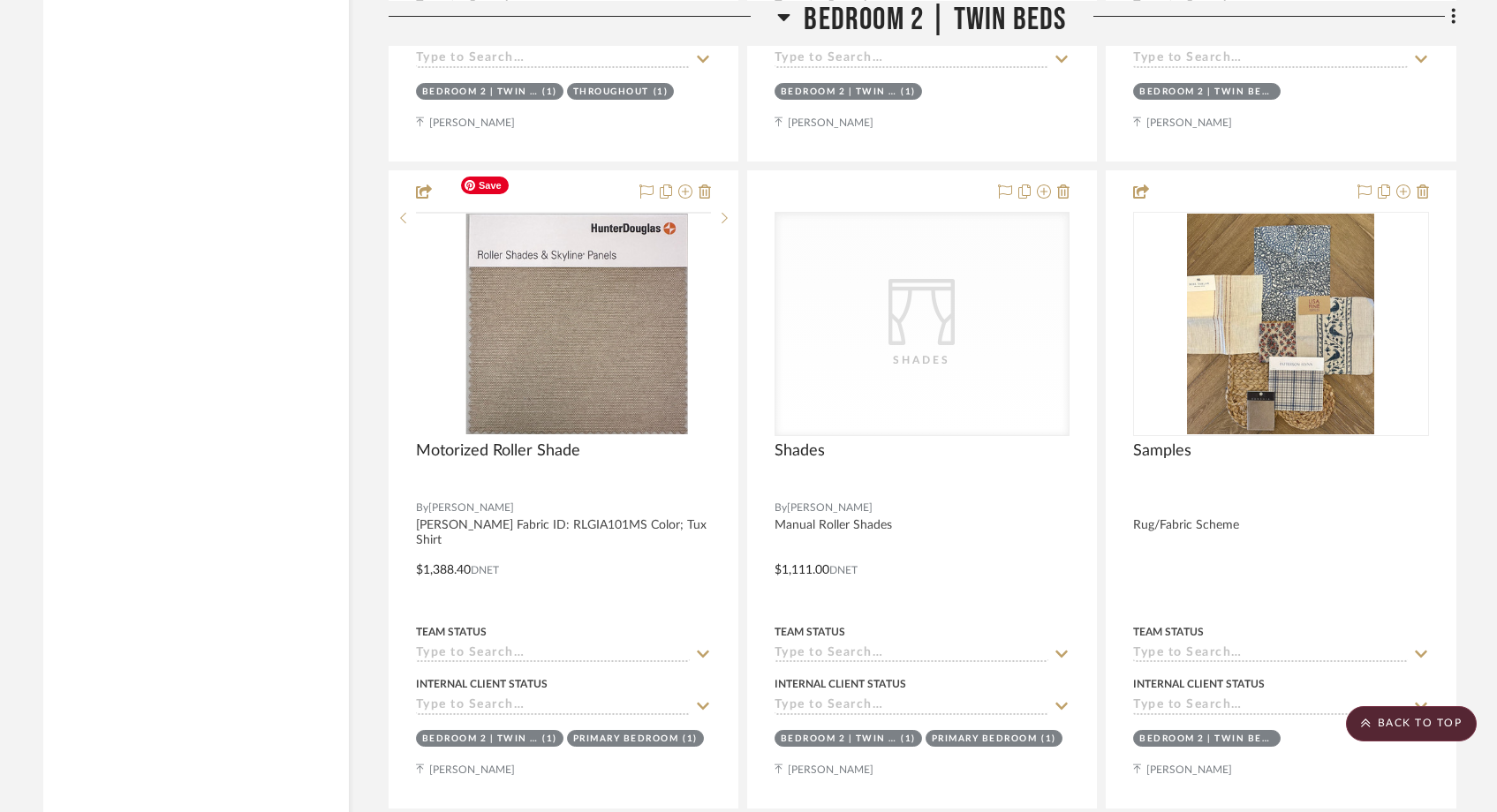
scroll to position [28223, 0]
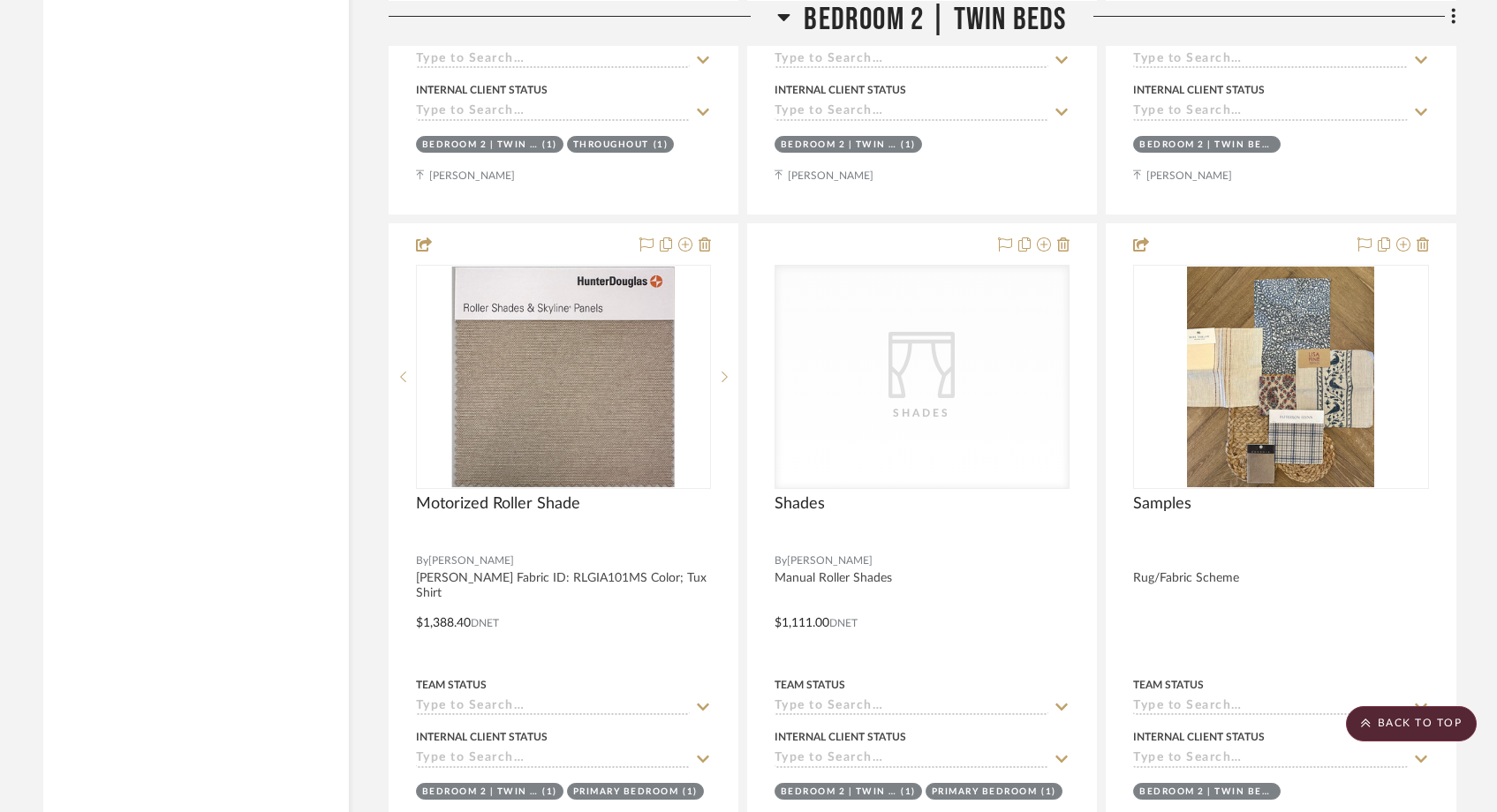
drag, startPoint x: 1152, startPoint y: 151, endPoint x: 129, endPoint y: 15, distance: 1032.0
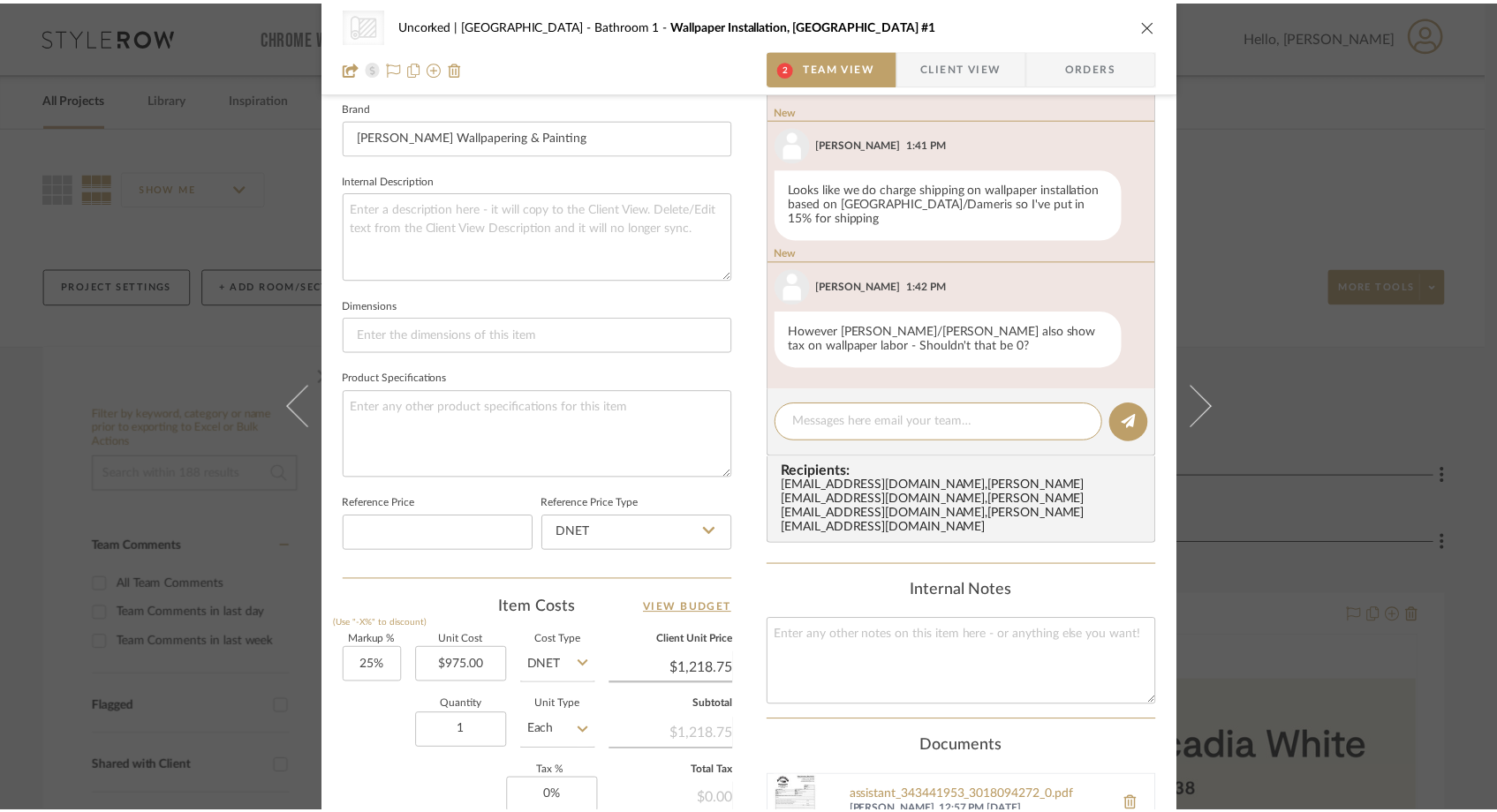
scroll to position [562, 0]
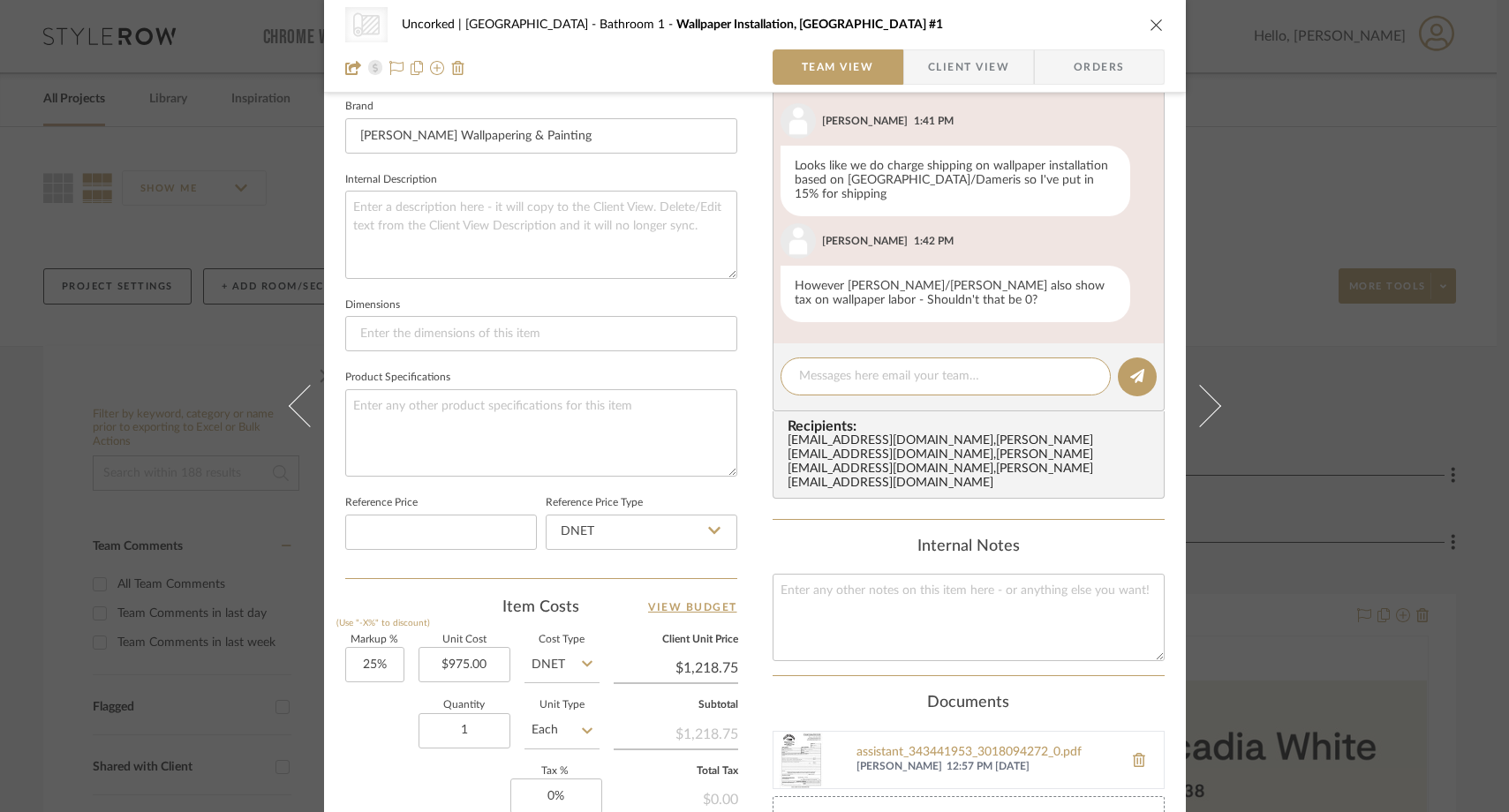
click at [180, 309] on div "CategoryIconWallcovering Created with Sketch. Wallpaper Uncorked | Hermosa Beac…" at bounding box center [754, 406] width 1509 height 812
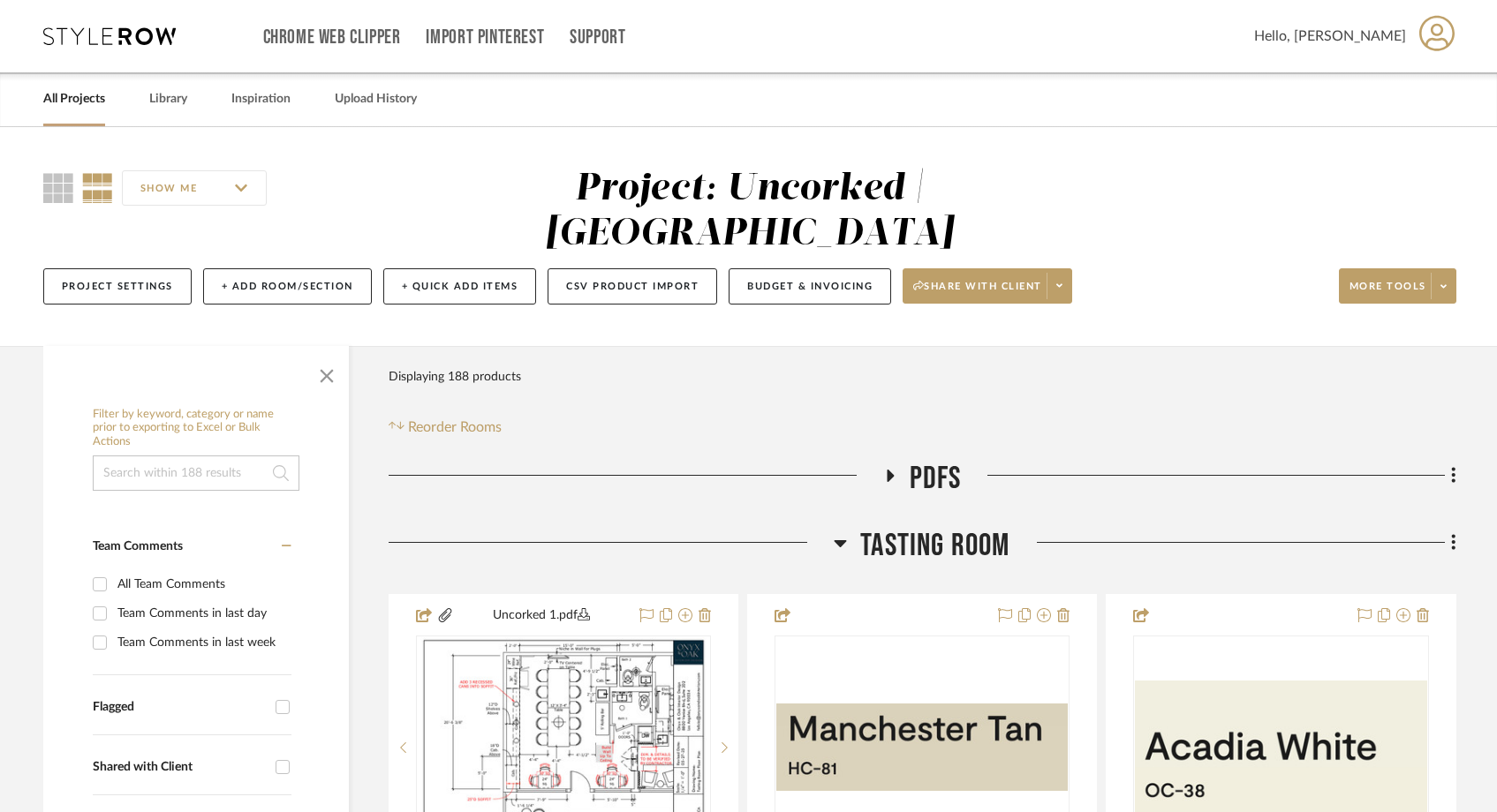
click at [71, 107] on link "All Projects" at bounding box center [73, 99] width 61 height 23
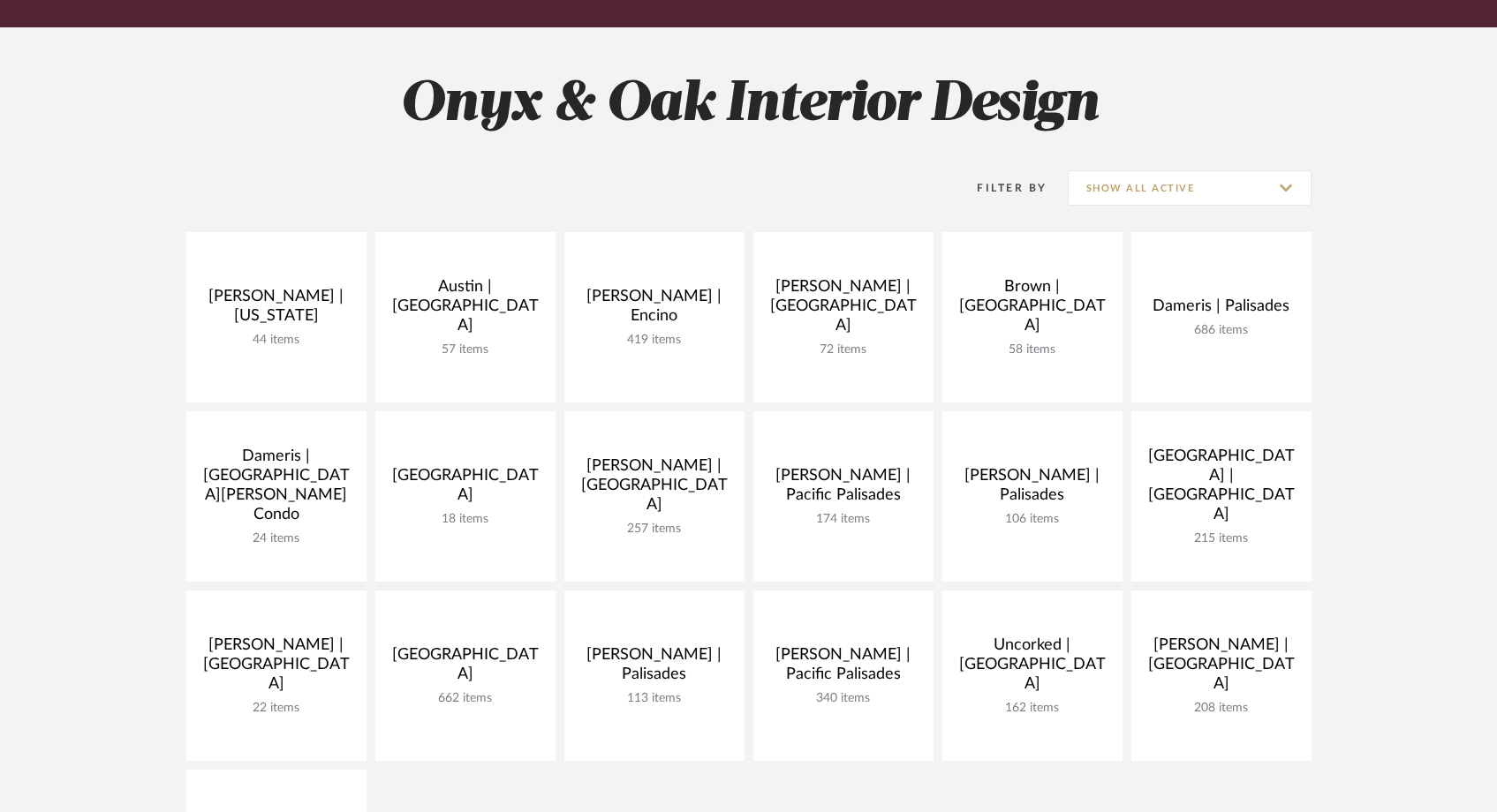
scroll to position [210, 0]
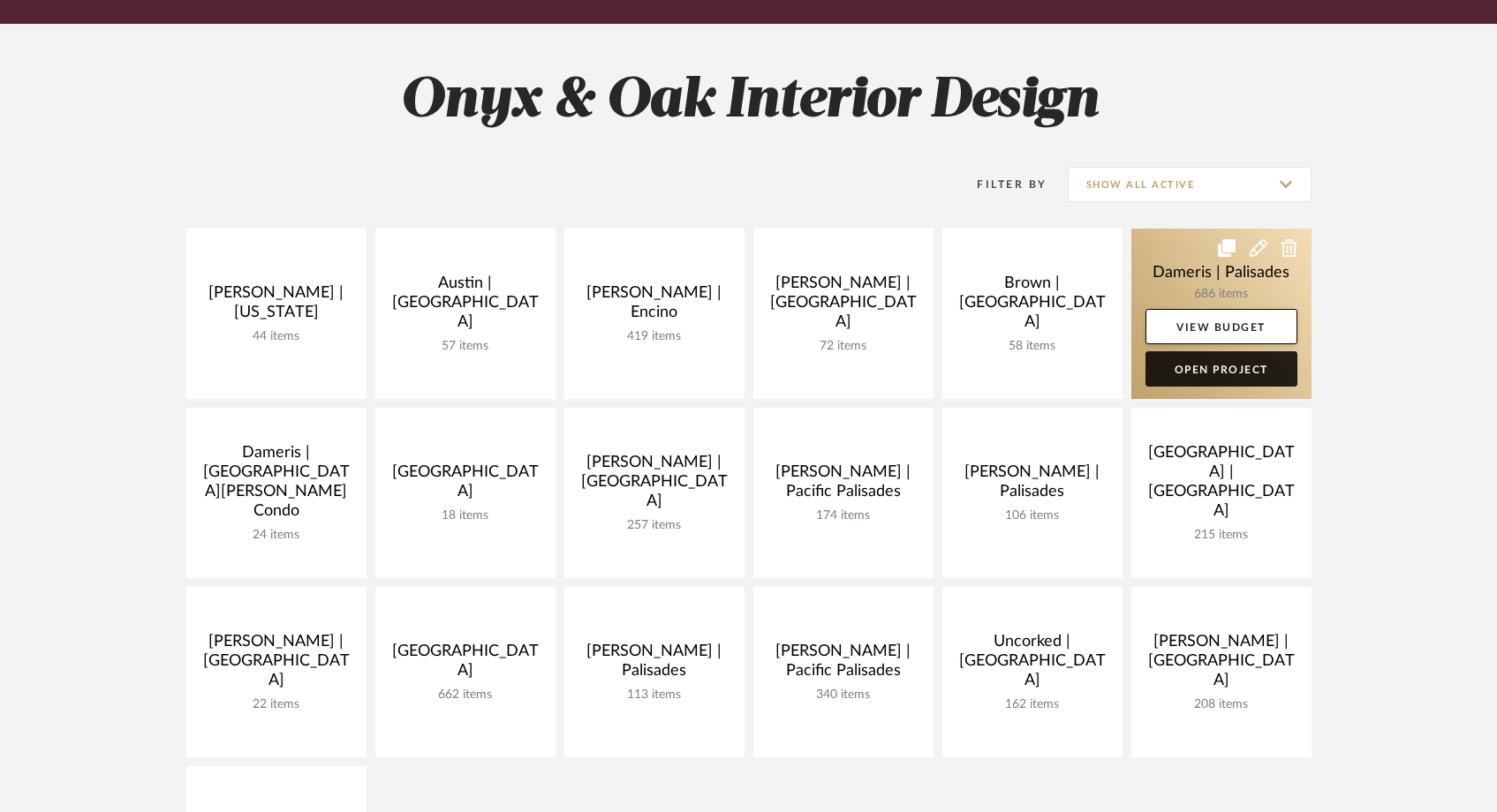
click at [1222, 373] on link "Open Project" at bounding box center [1222, 368] width 152 height 35
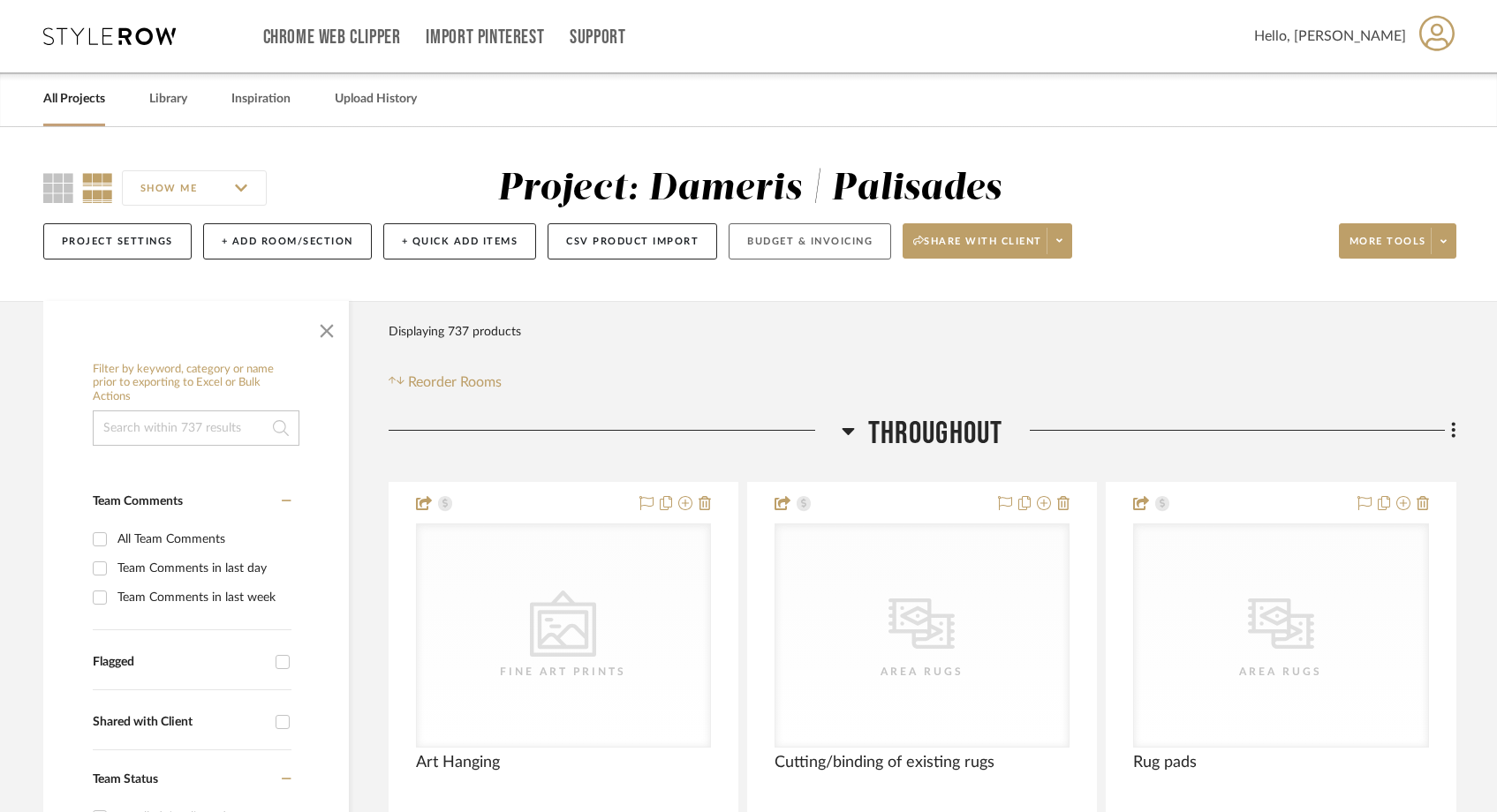
click at [834, 239] on button "Budget & Invoicing" at bounding box center [809, 241] width 163 height 36
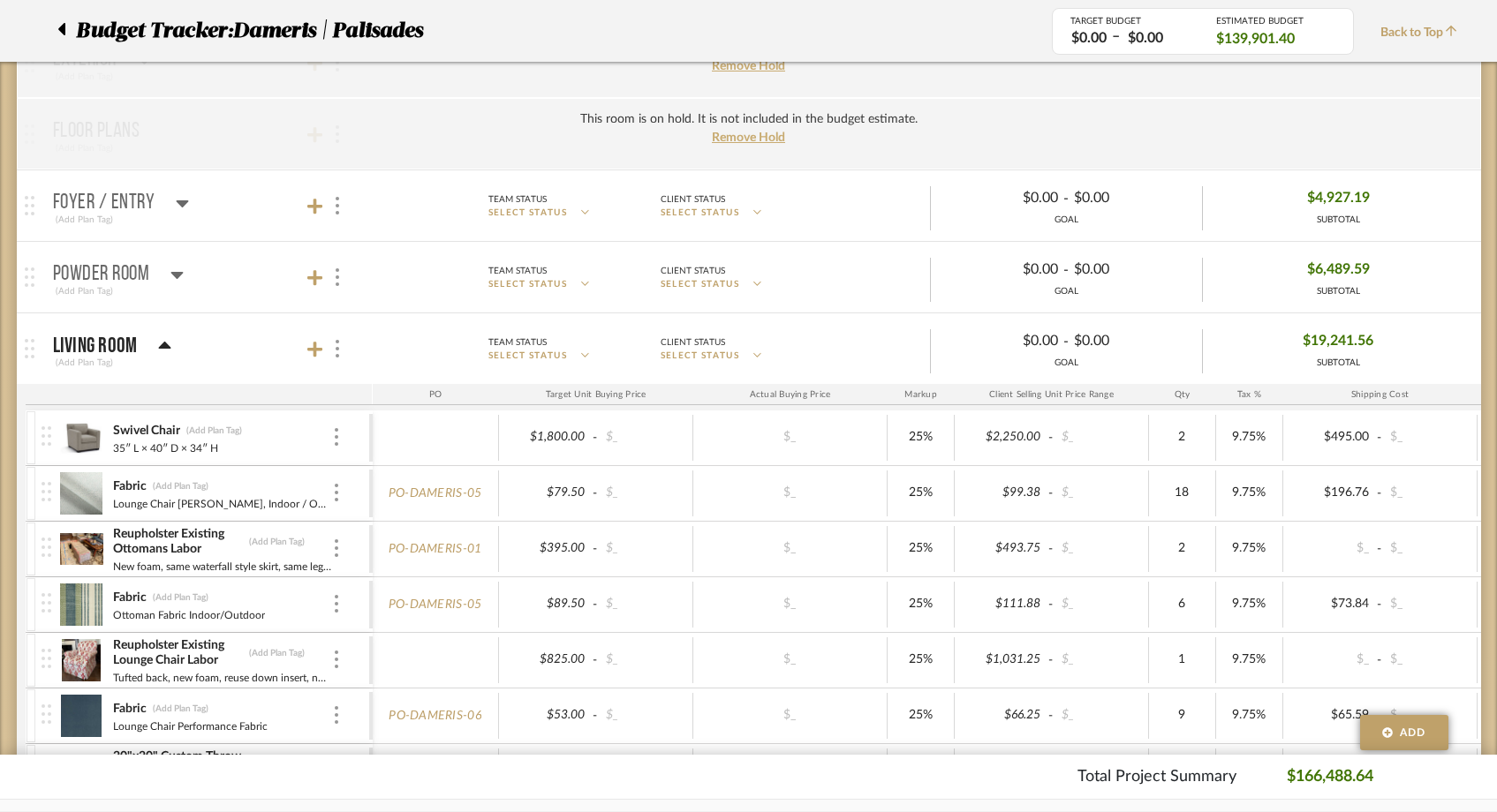
scroll to position [360, 0]
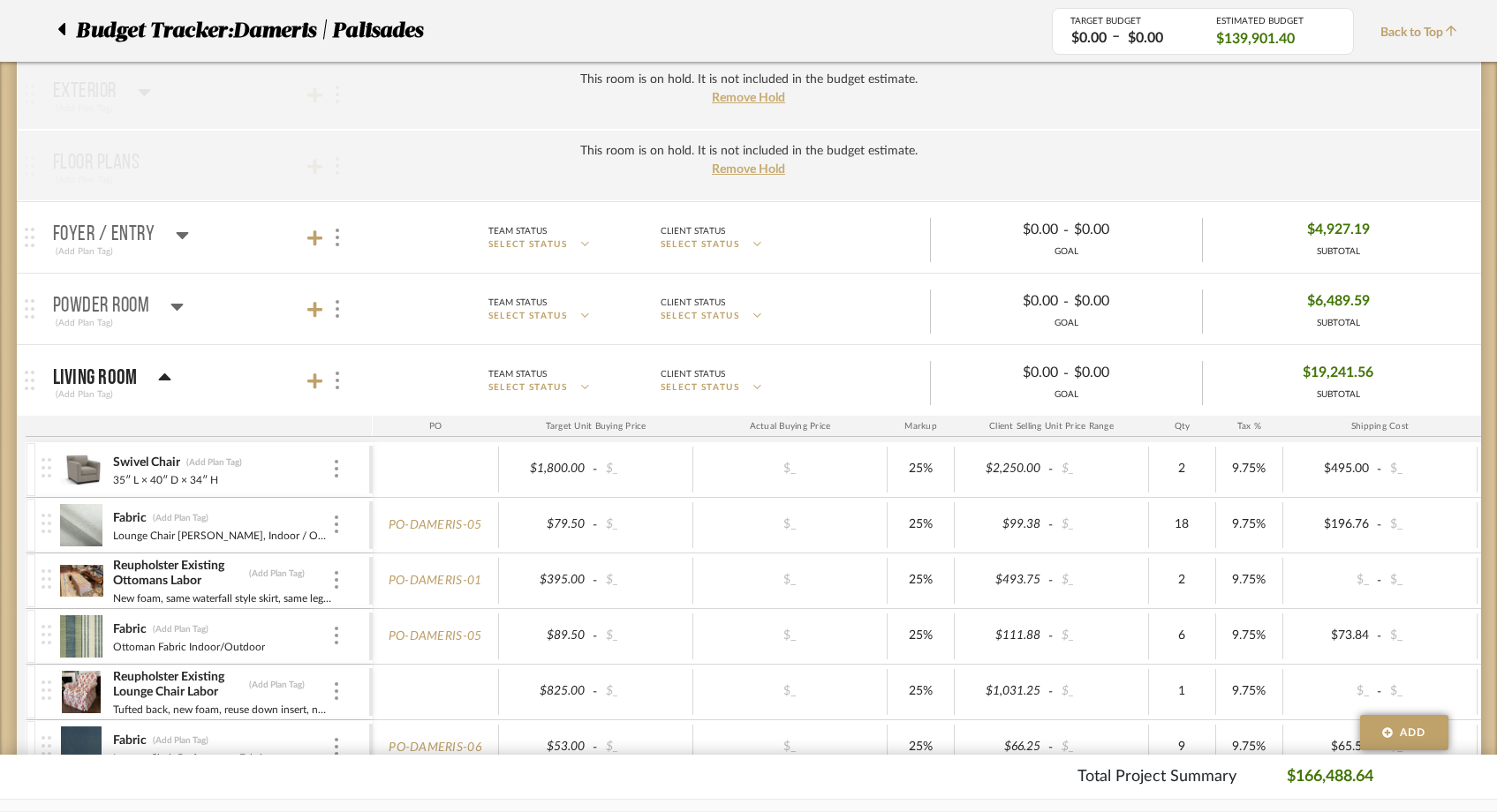
click at [176, 313] on icon at bounding box center [177, 306] width 14 height 21
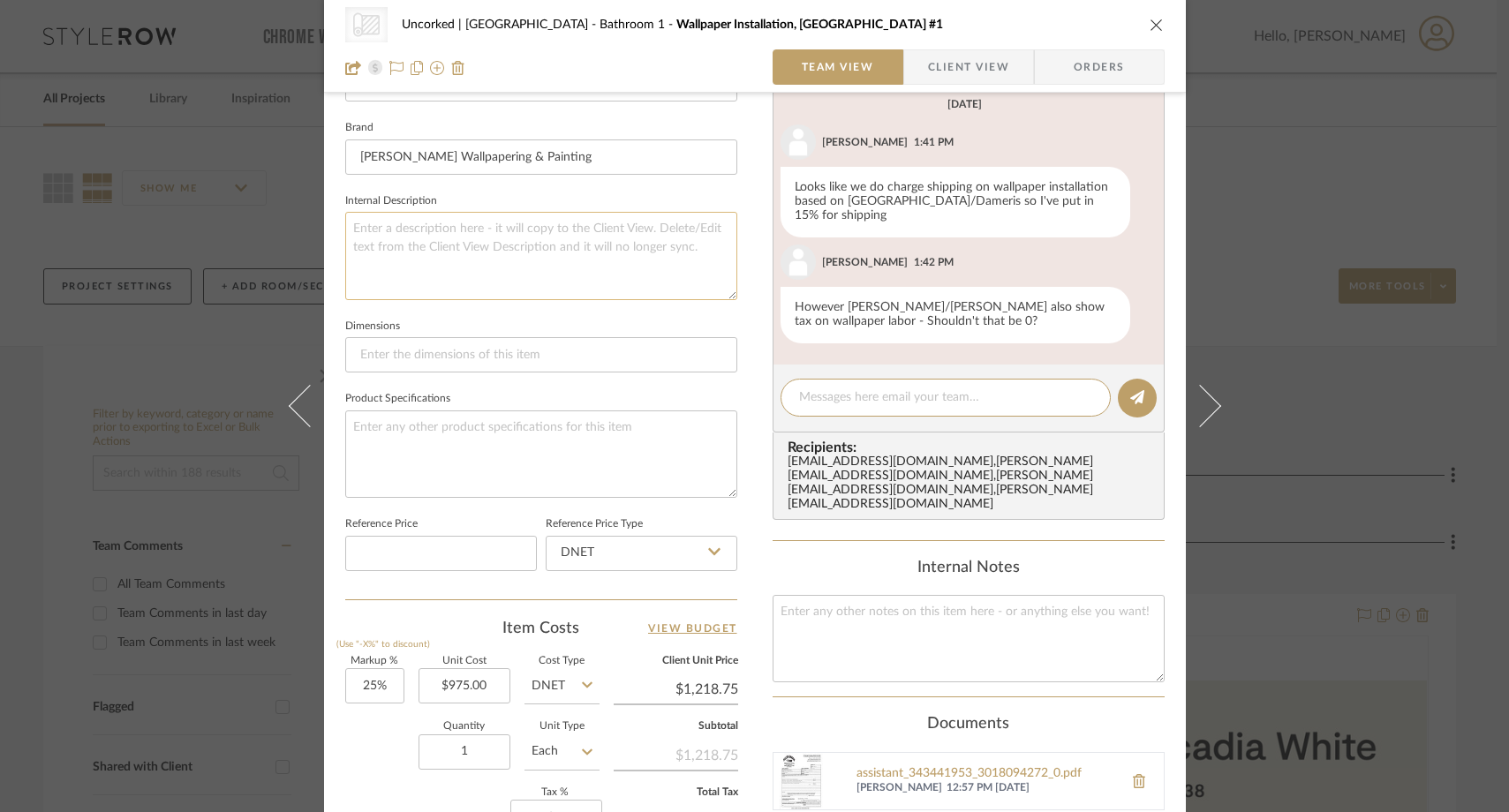
scroll to position [540, 0]
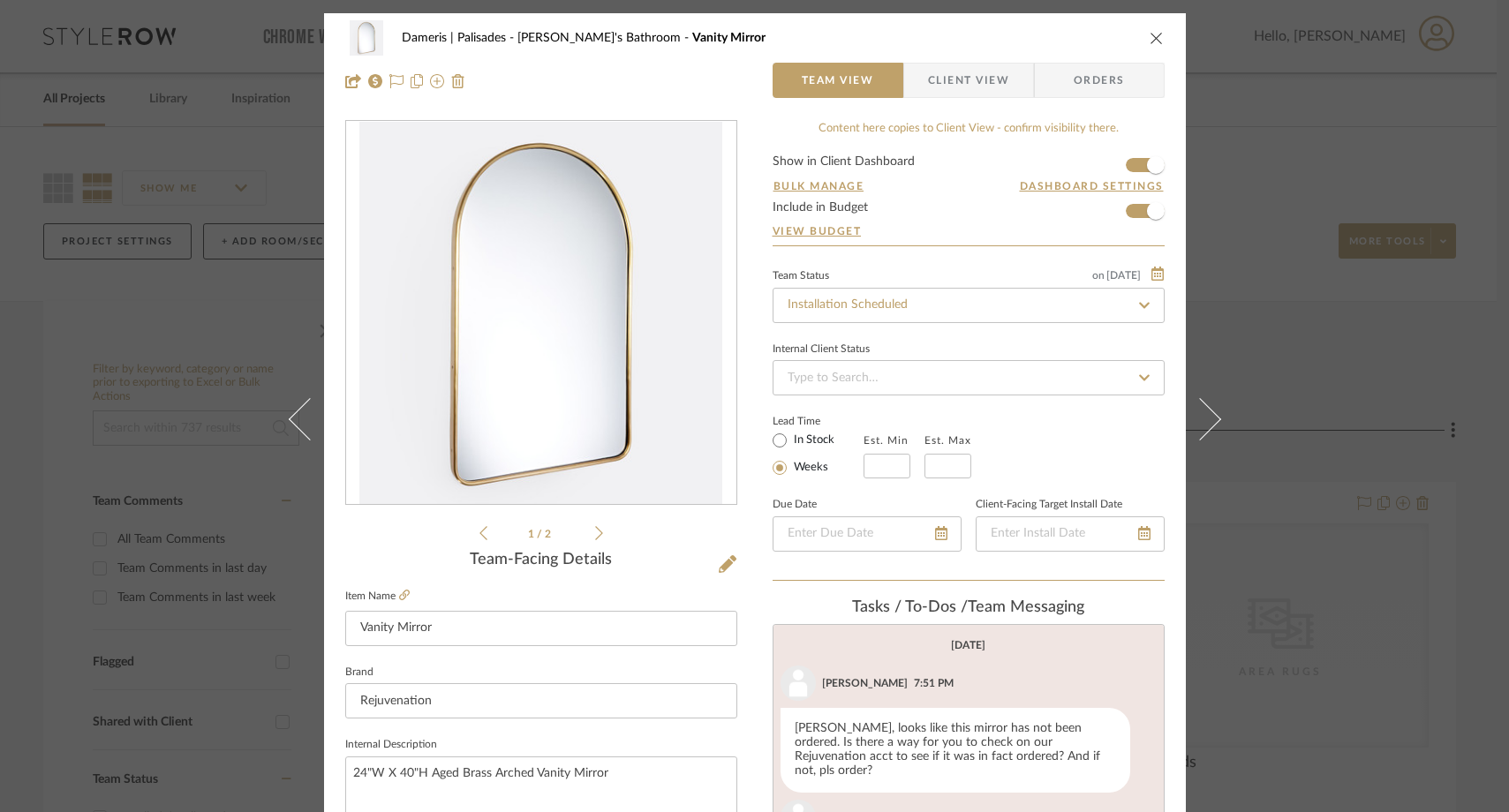
click at [937, 79] on span "Client View" at bounding box center [968, 80] width 81 height 35
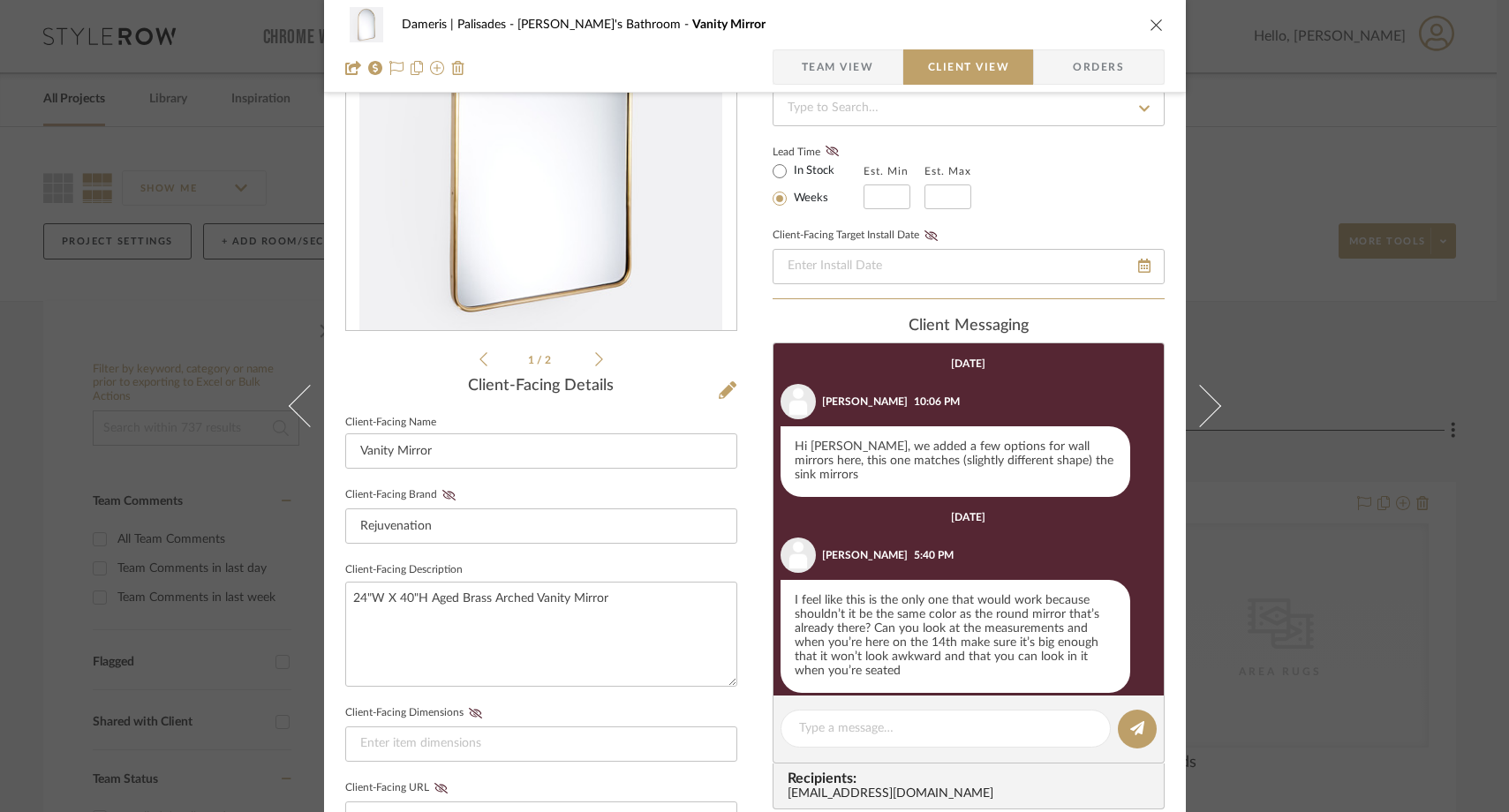
click at [1291, 178] on div "Dameris | Palisades Isabella's Bathroom Vanity Mirror Team View Client View Ord…" at bounding box center [754, 406] width 1509 height 812
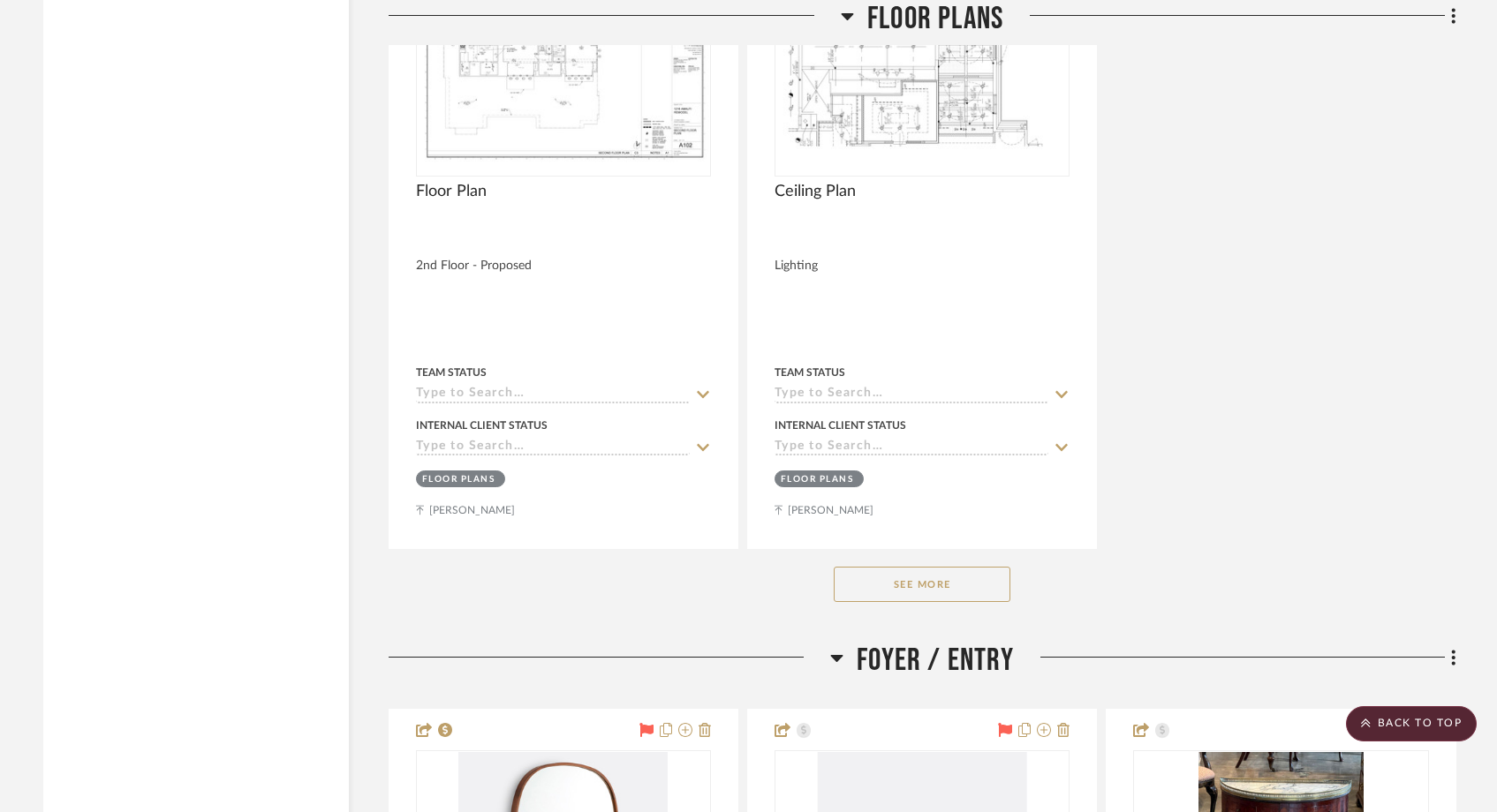
scroll to position [5630, 0]
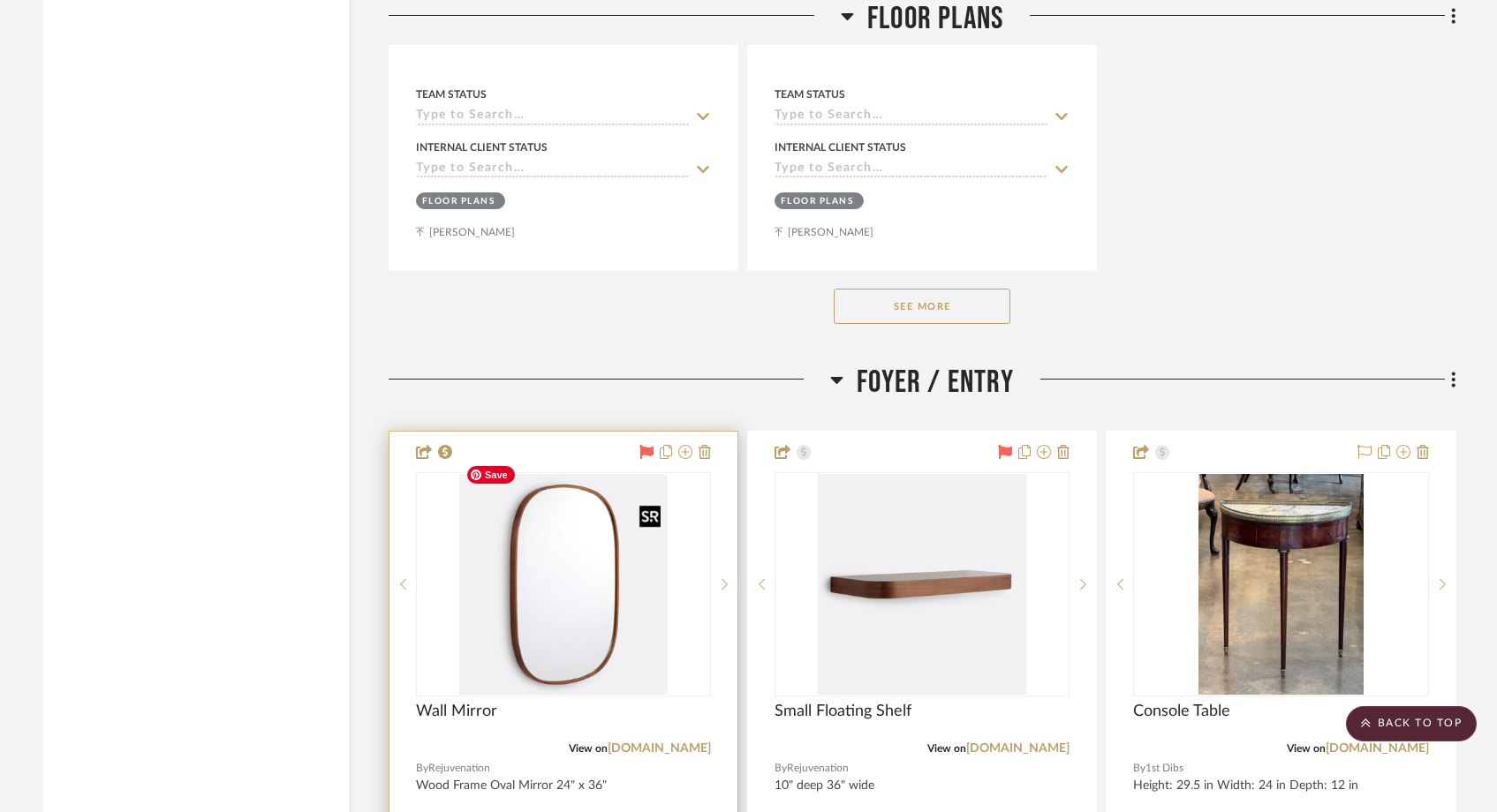
click at [0, 0] on img at bounding box center [0, 0] width 0 height 0
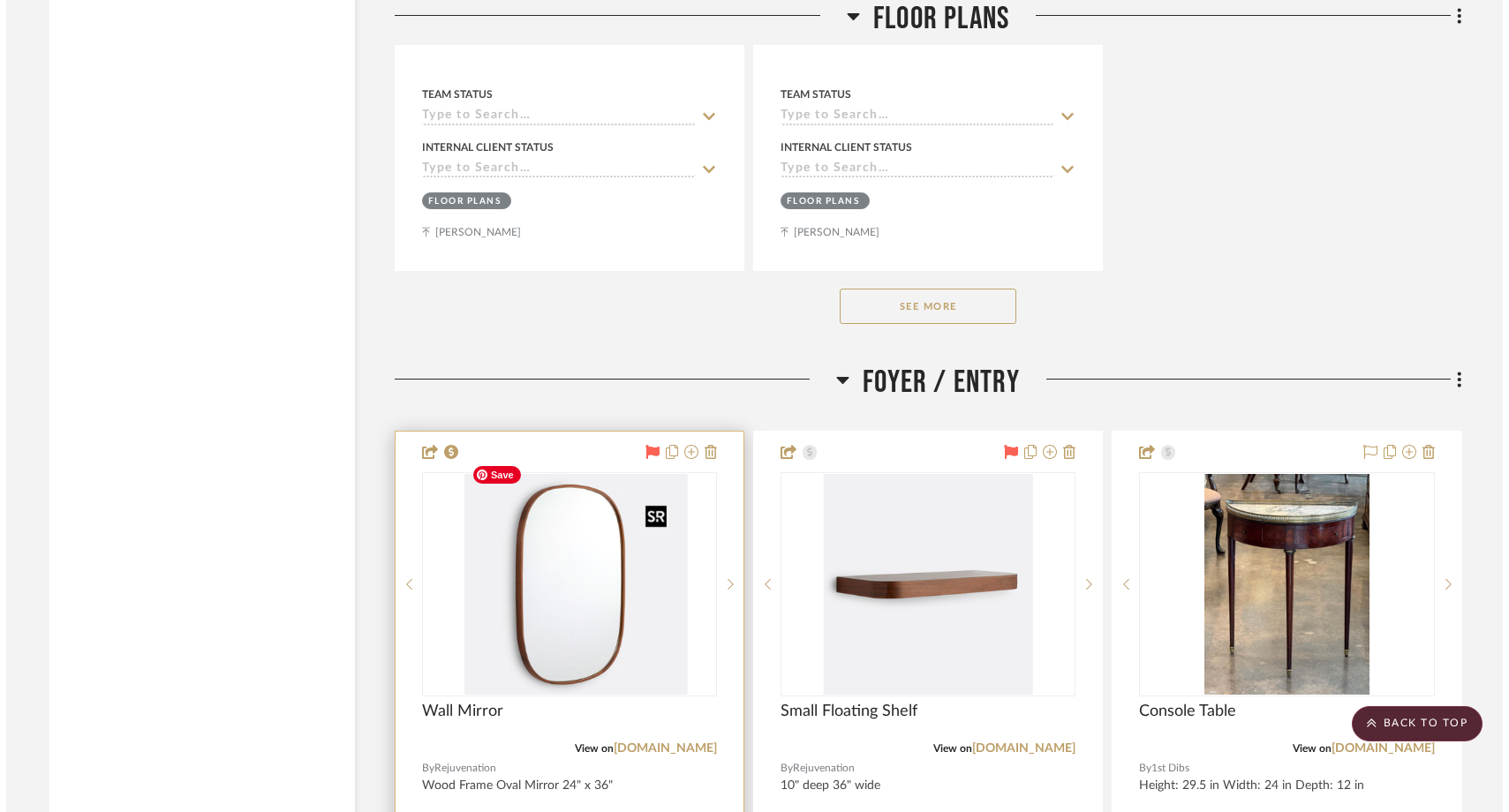
scroll to position [0, 0]
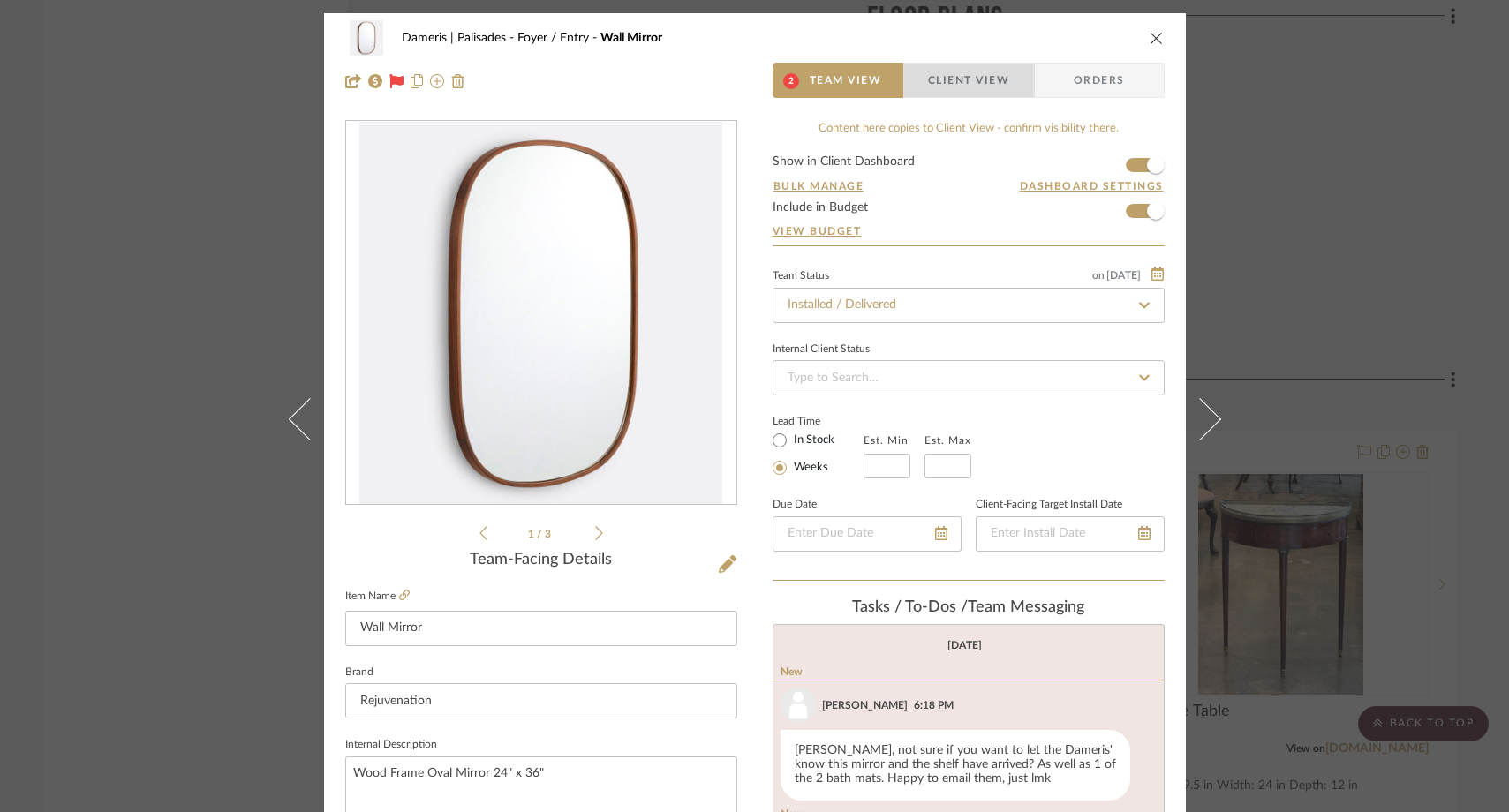
click at [970, 80] on span "Client View" at bounding box center [968, 80] width 81 height 35
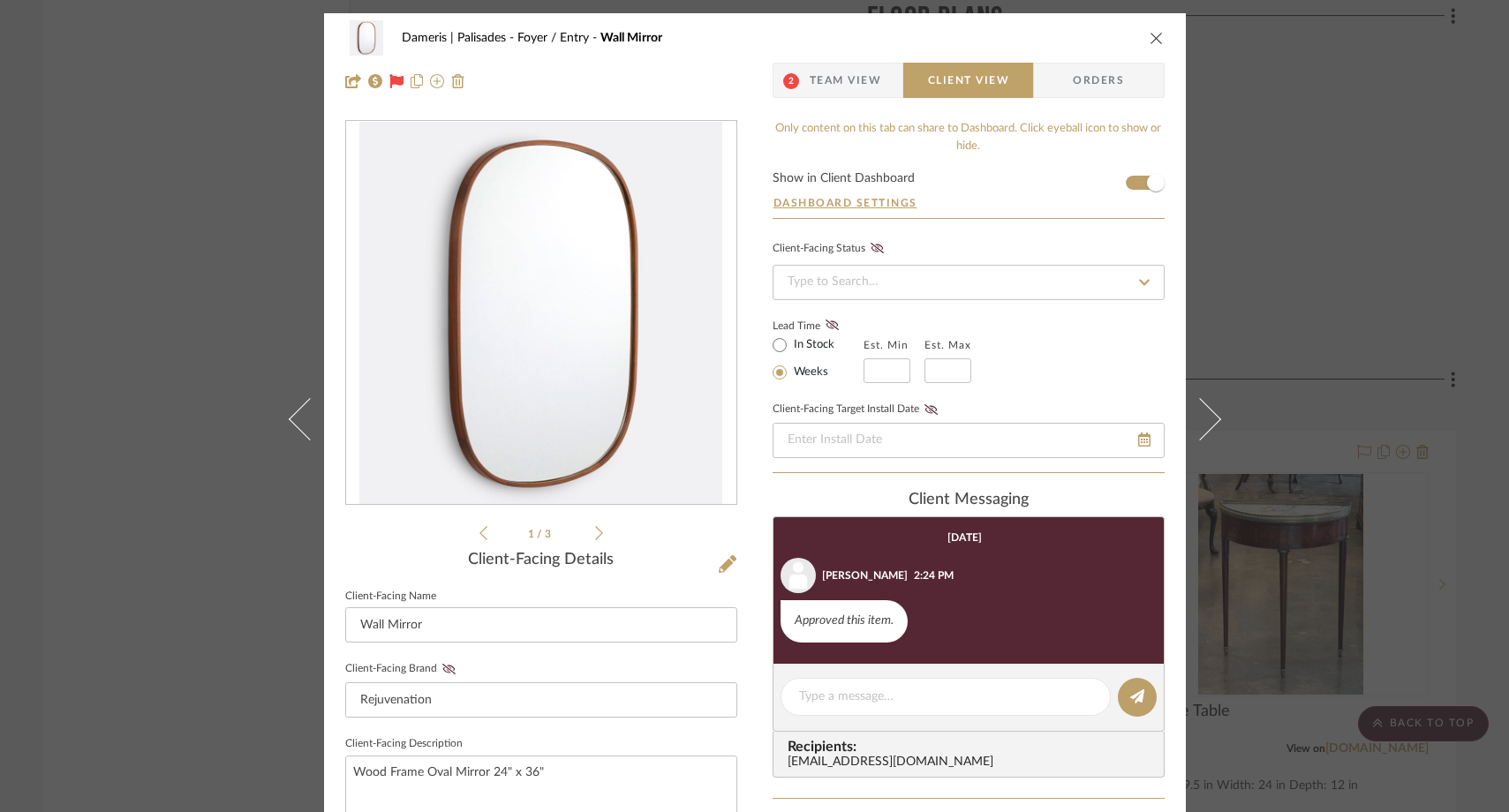
click at [1149, 36] on icon "close" at bounding box center [1156, 38] width 14 height 14
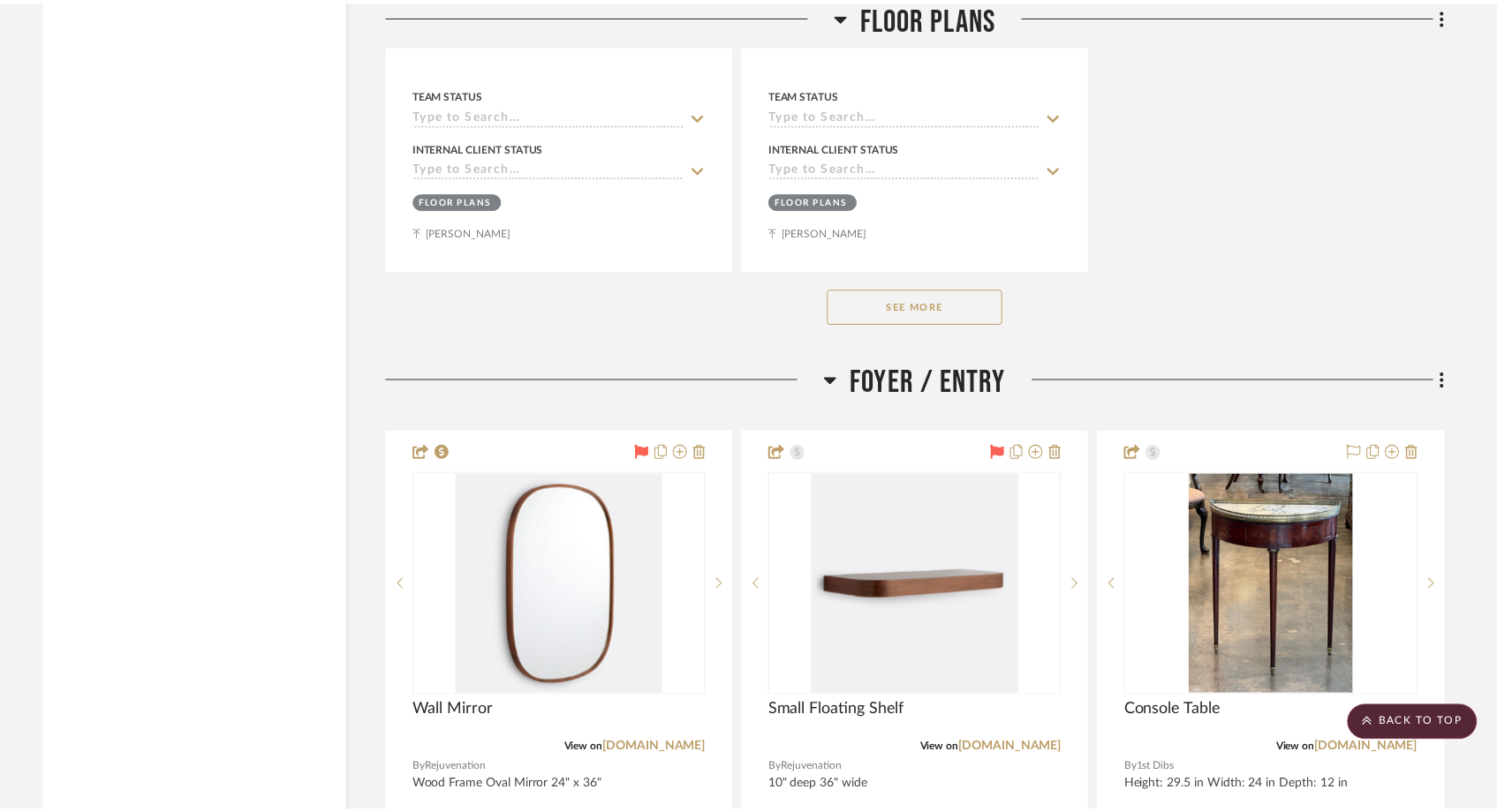
scroll to position [5630, 0]
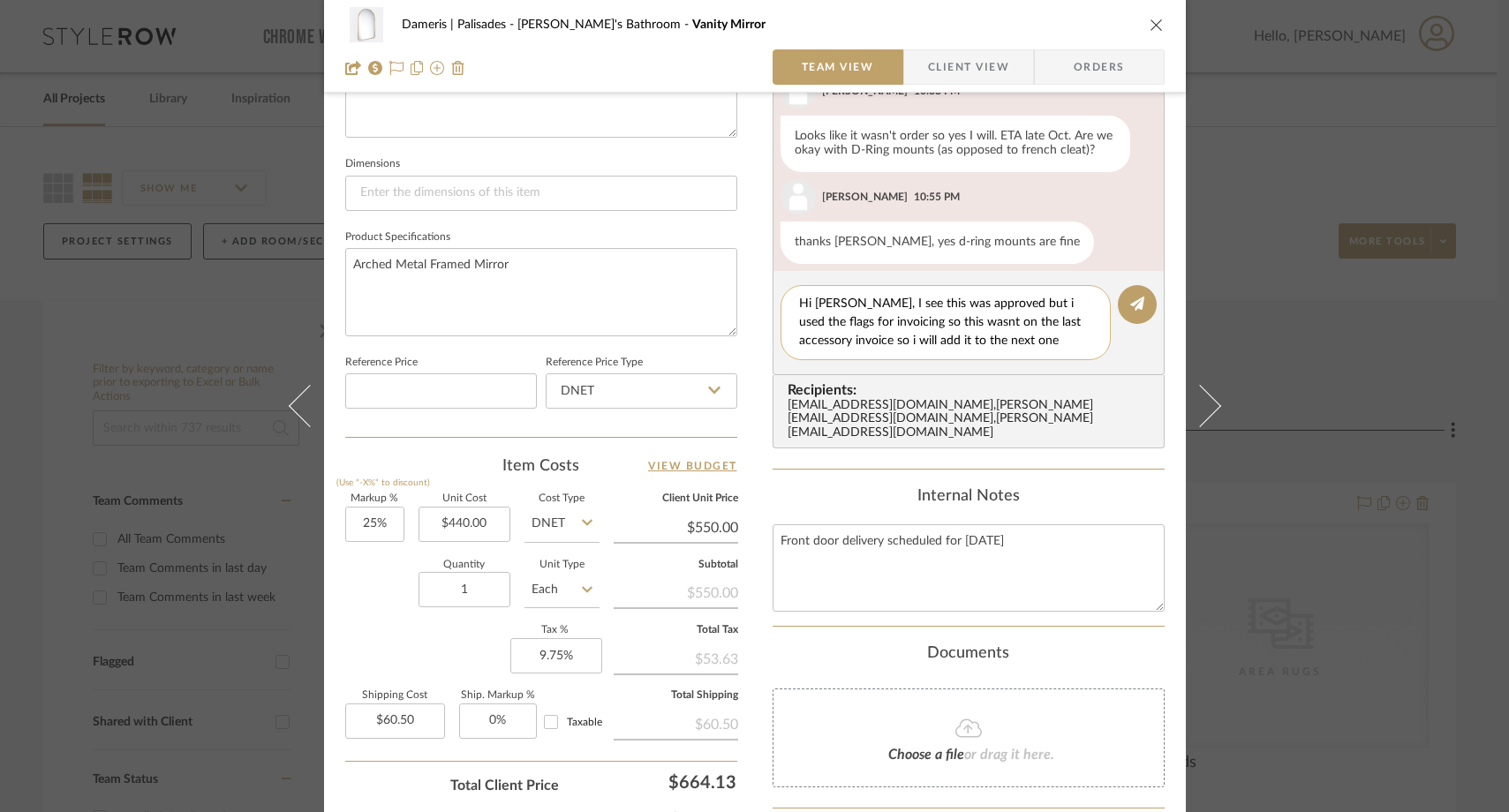
drag, startPoint x: 998, startPoint y: 344, endPoint x: 833, endPoint y: 349, distance: 165.1
click at [833, 349] on textarea "Hi Felicia, I see this was approved but i used the flags for invoicing so this …" at bounding box center [946, 323] width 293 height 56
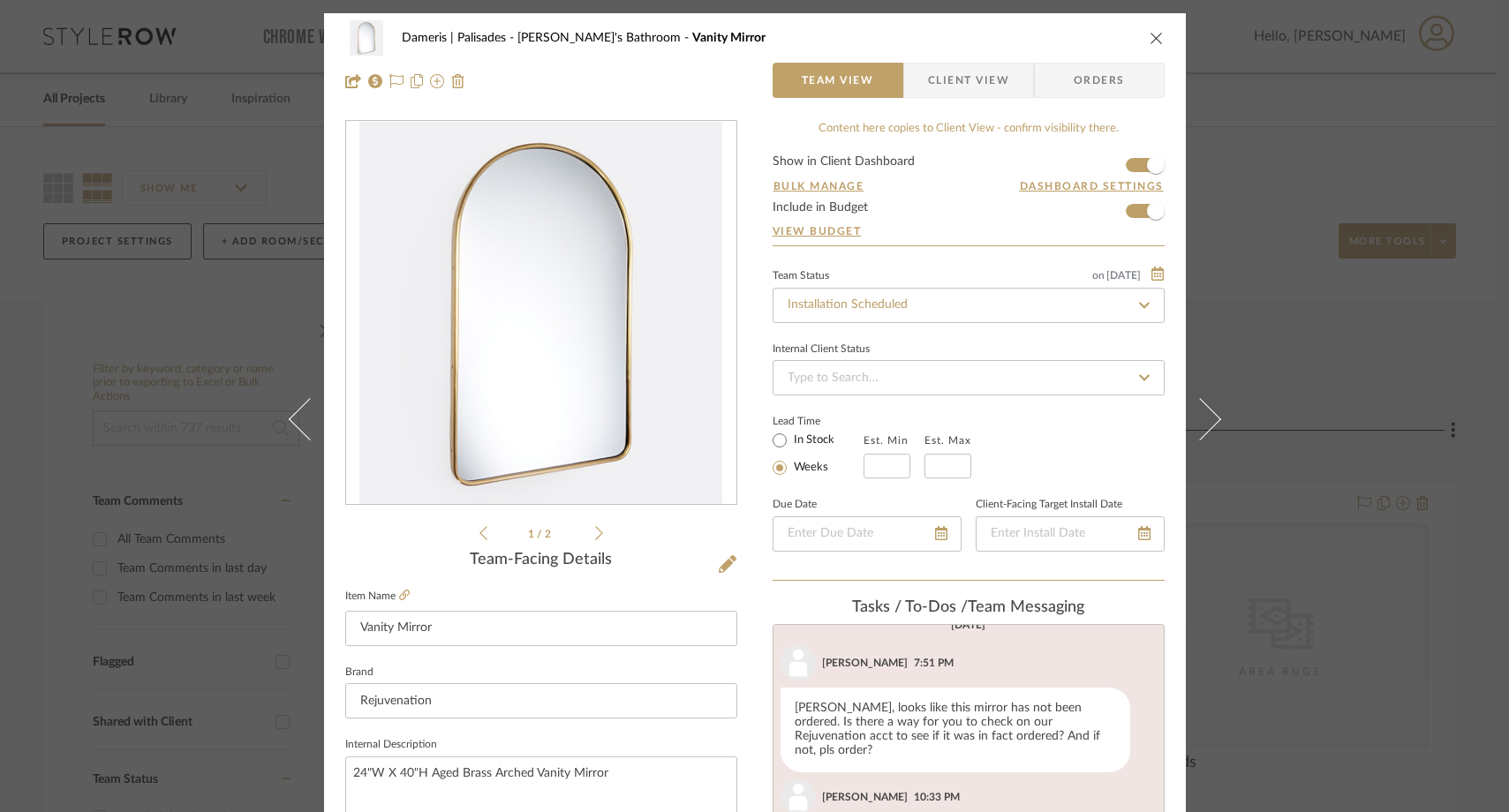
click at [595, 528] on icon at bounding box center [599, 533] width 8 height 14
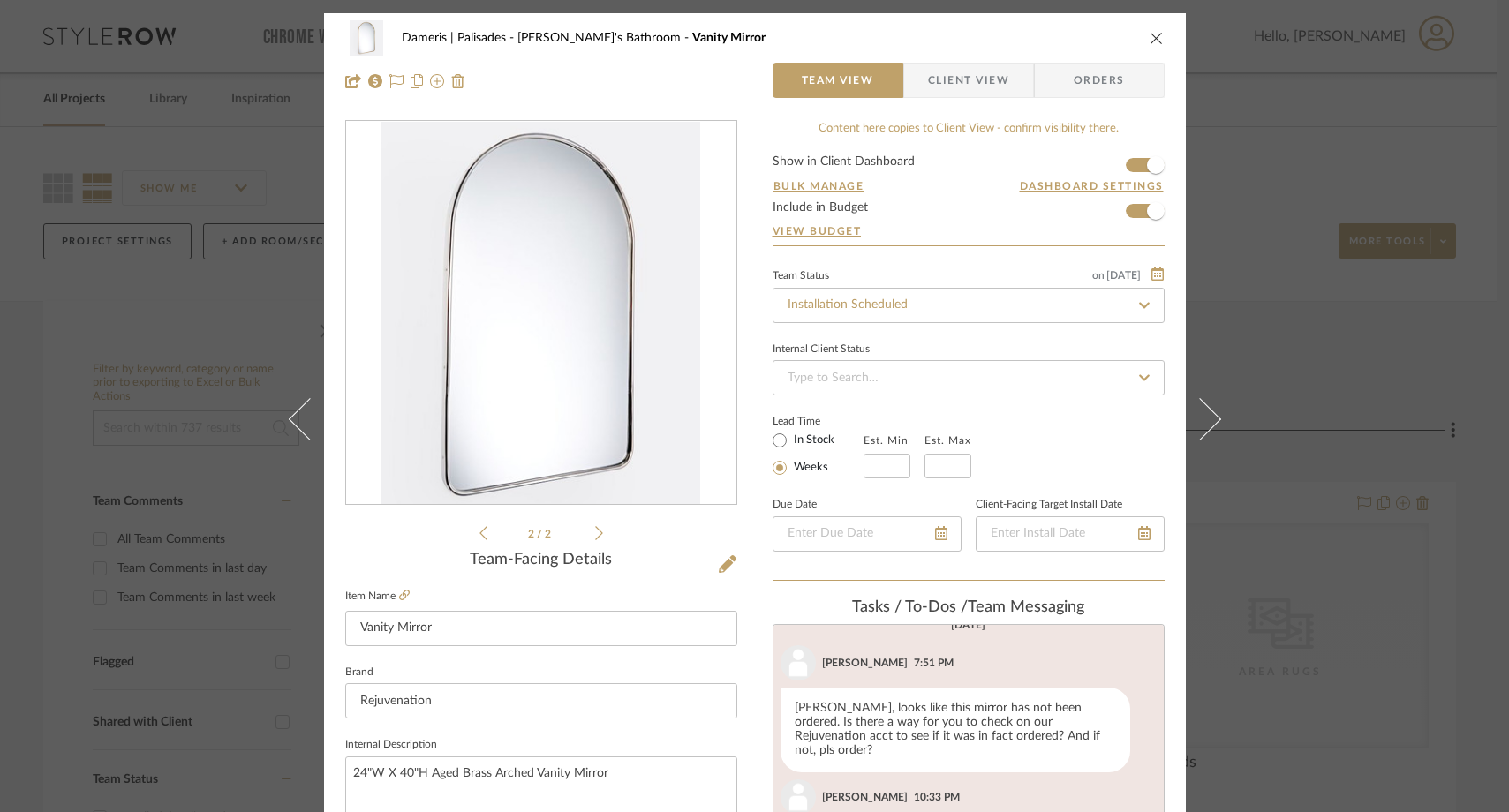
click at [595, 528] on icon at bounding box center [599, 533] width 8 height 14
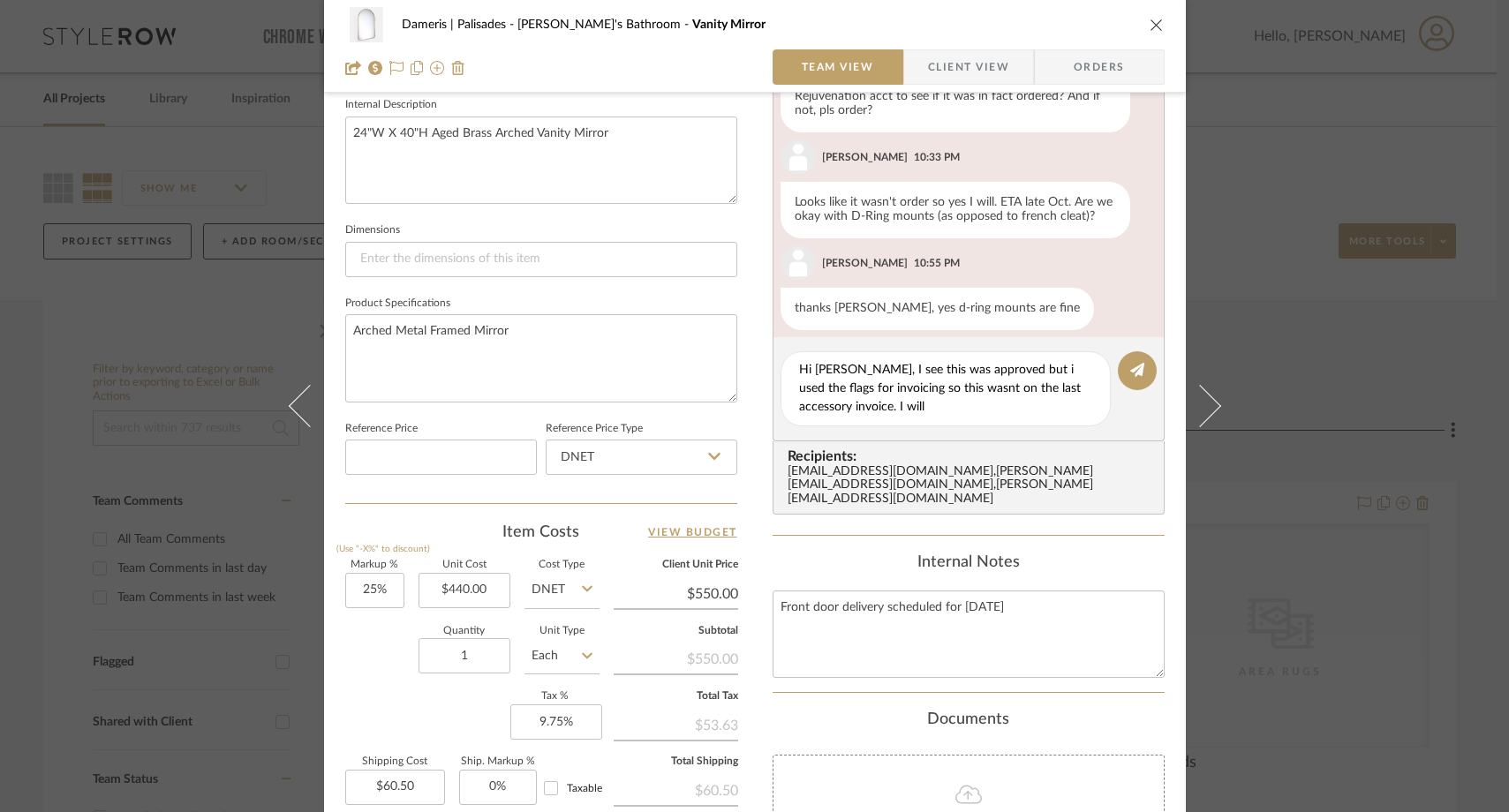
scroll to position [641, 0]
drag, startPoint x: 847, startPoint y: 369, endPoint x: 787, endPoint y: 369, distance: 60.0
click at [787, 369] on div "Hi Felicia, I see this was approved but i used the flags for invoicing so this …" at bounding box center [946, 387] width 330 height 75
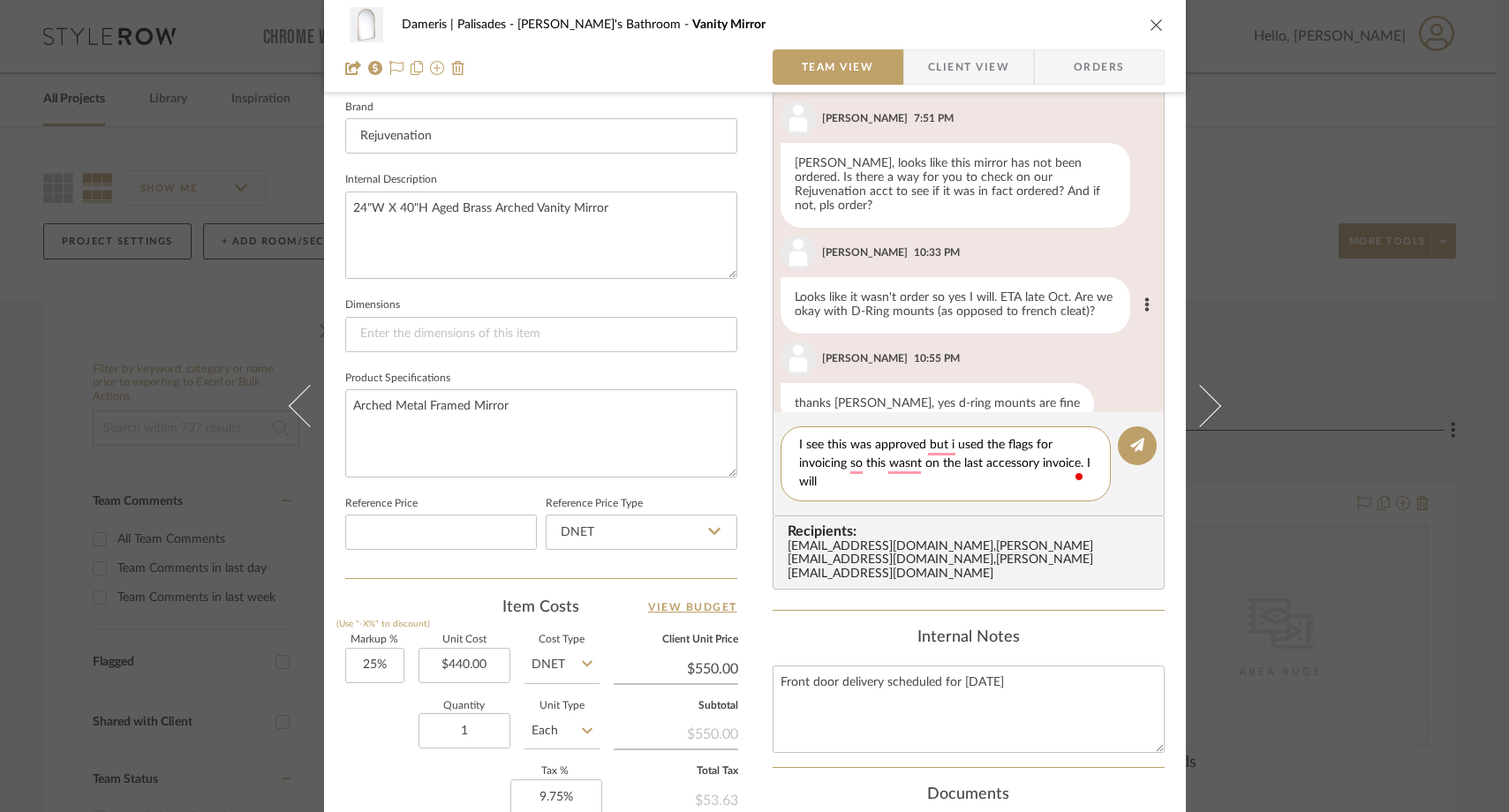
scroll to position [566, 0]
click at [821, 485] on textarea "I see this was approved but i used the flags for invoicing so this wasnt on the…" at bounding box center [946, 463] width 293 height 56
click at [895, 483] on textarea "I see this was approved but i used the flags for invoicing so this wasnt on the…" at bounding box center [946, 463] width 293 height 56
type textarea "I see this was approved but i used the flags for invoicing so this wasnt on the…"
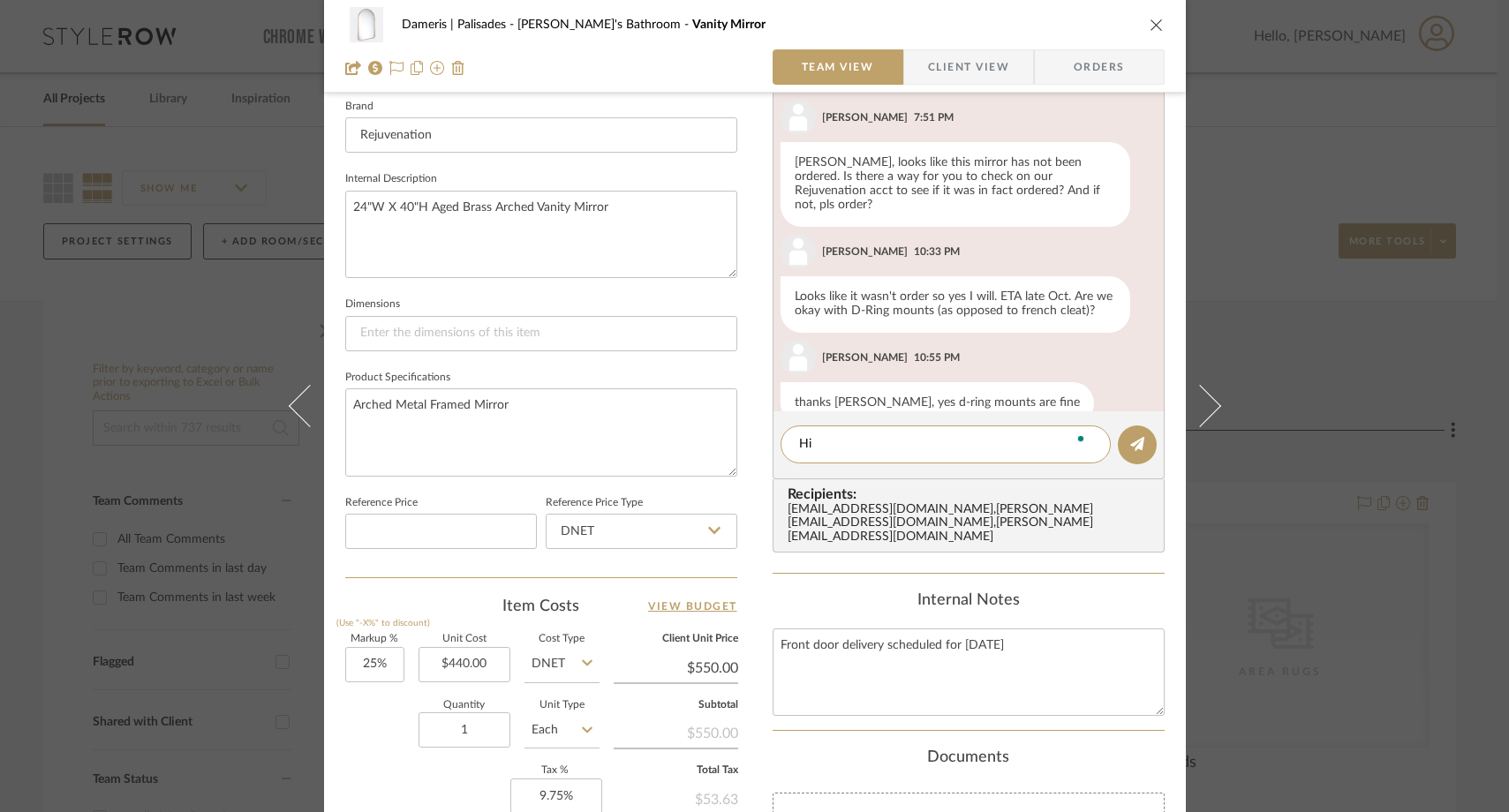
type textarea "H"
type textarea "h"
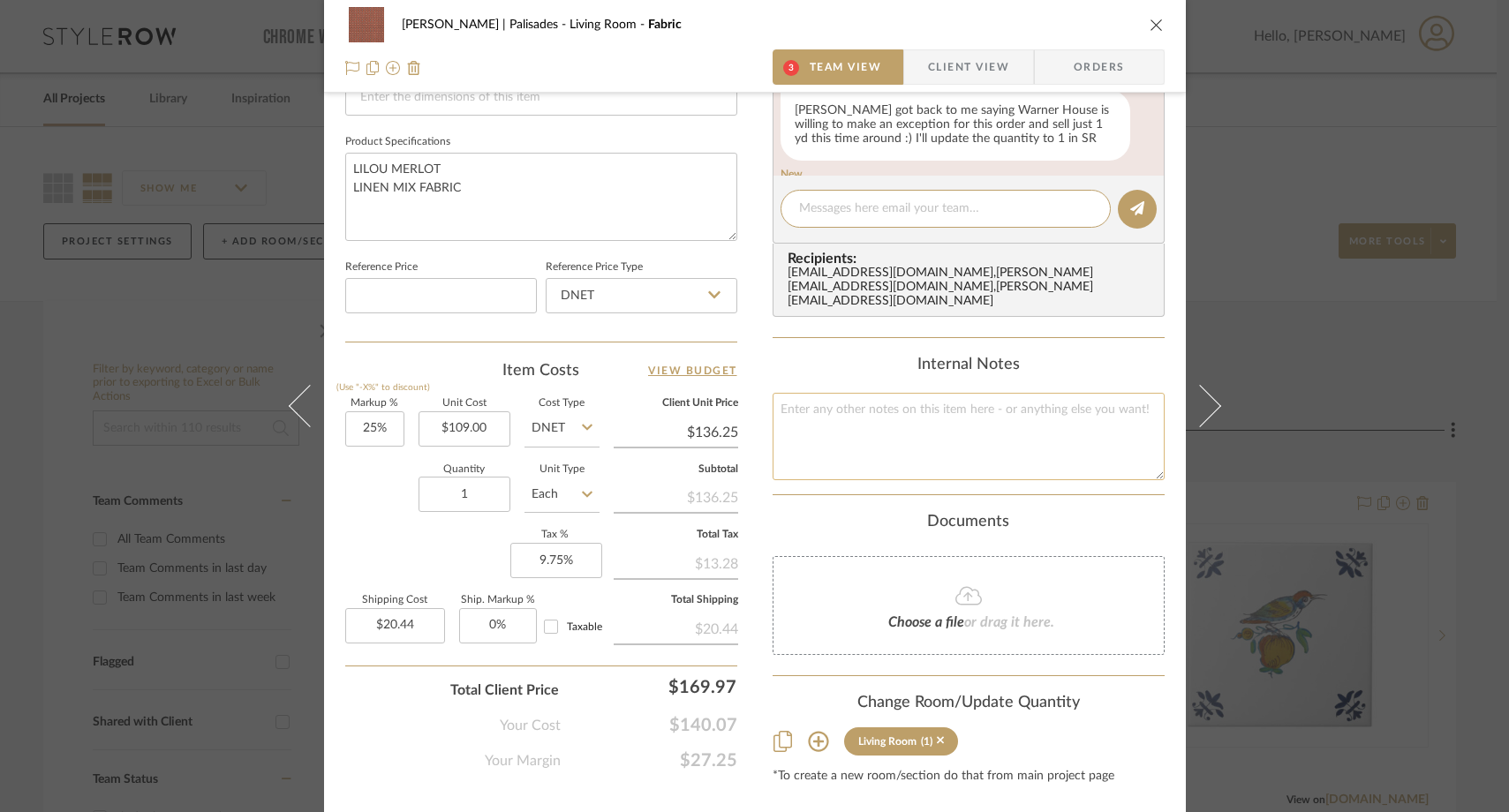
scroll to position [829, 0]
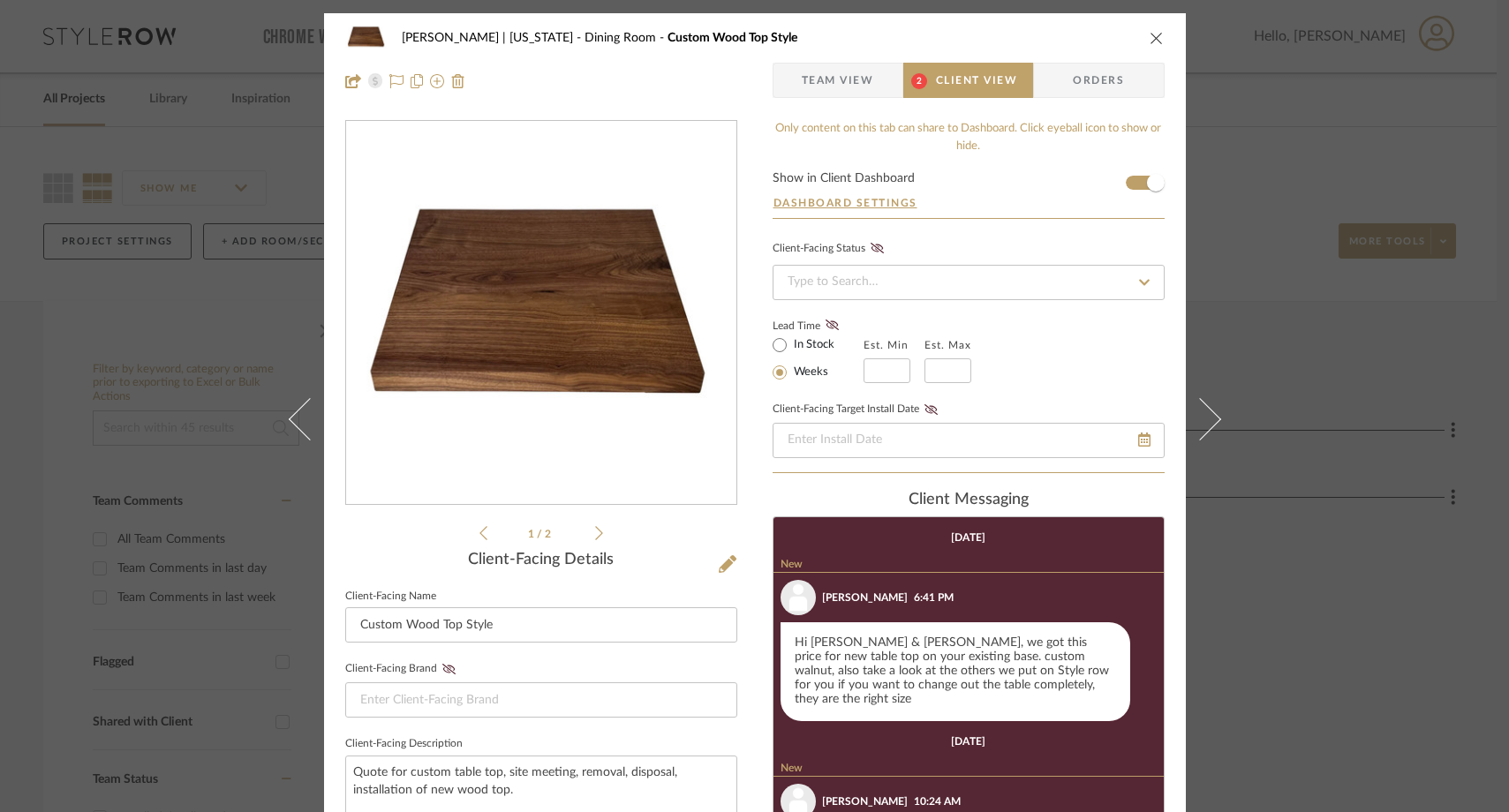
click at [595, 531] on icon at bounding box center [599, 533] width 8 height 16
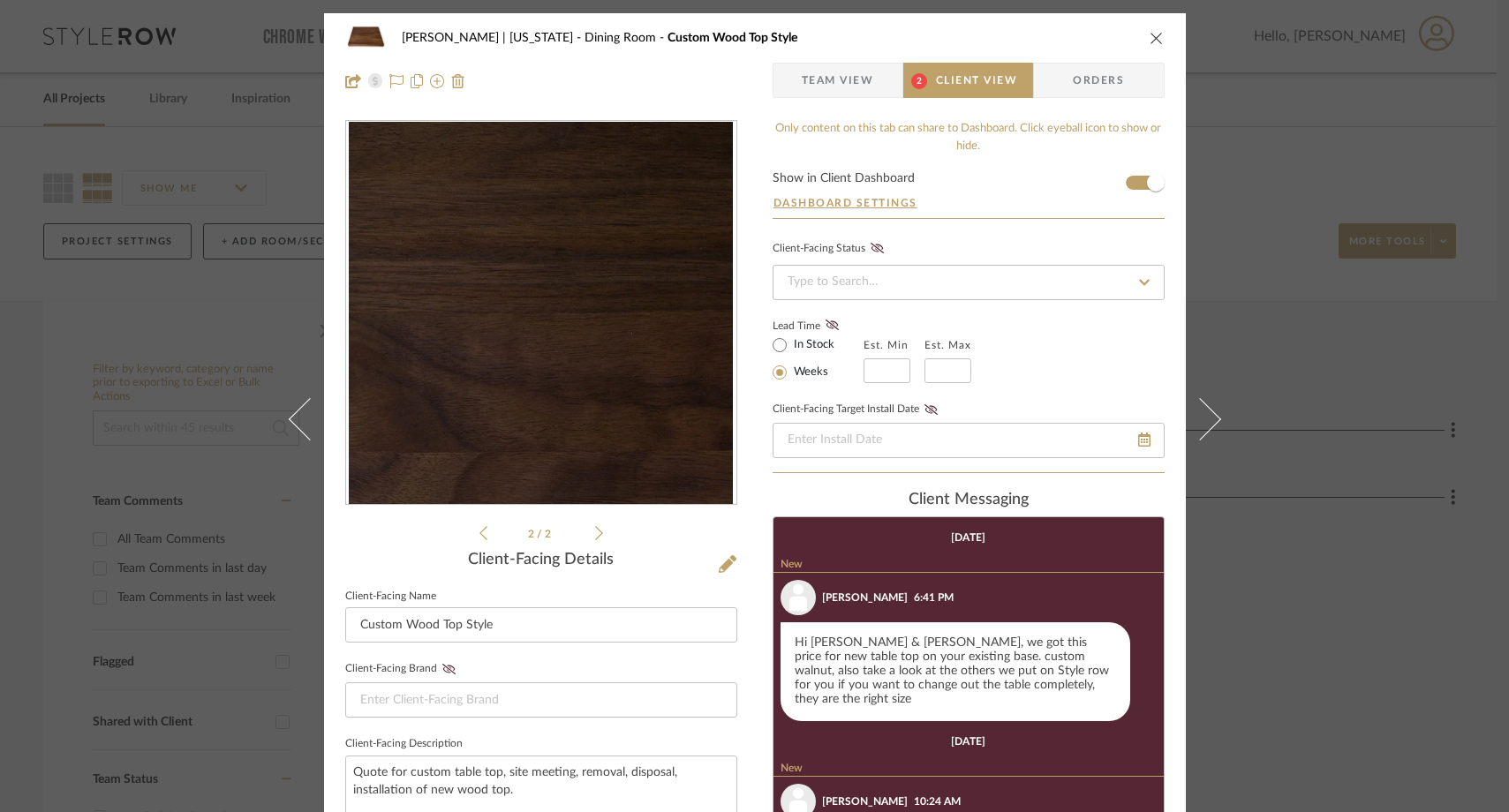
click at [595, 531] on icon at bounding box center [599, 533] width 8 height 16
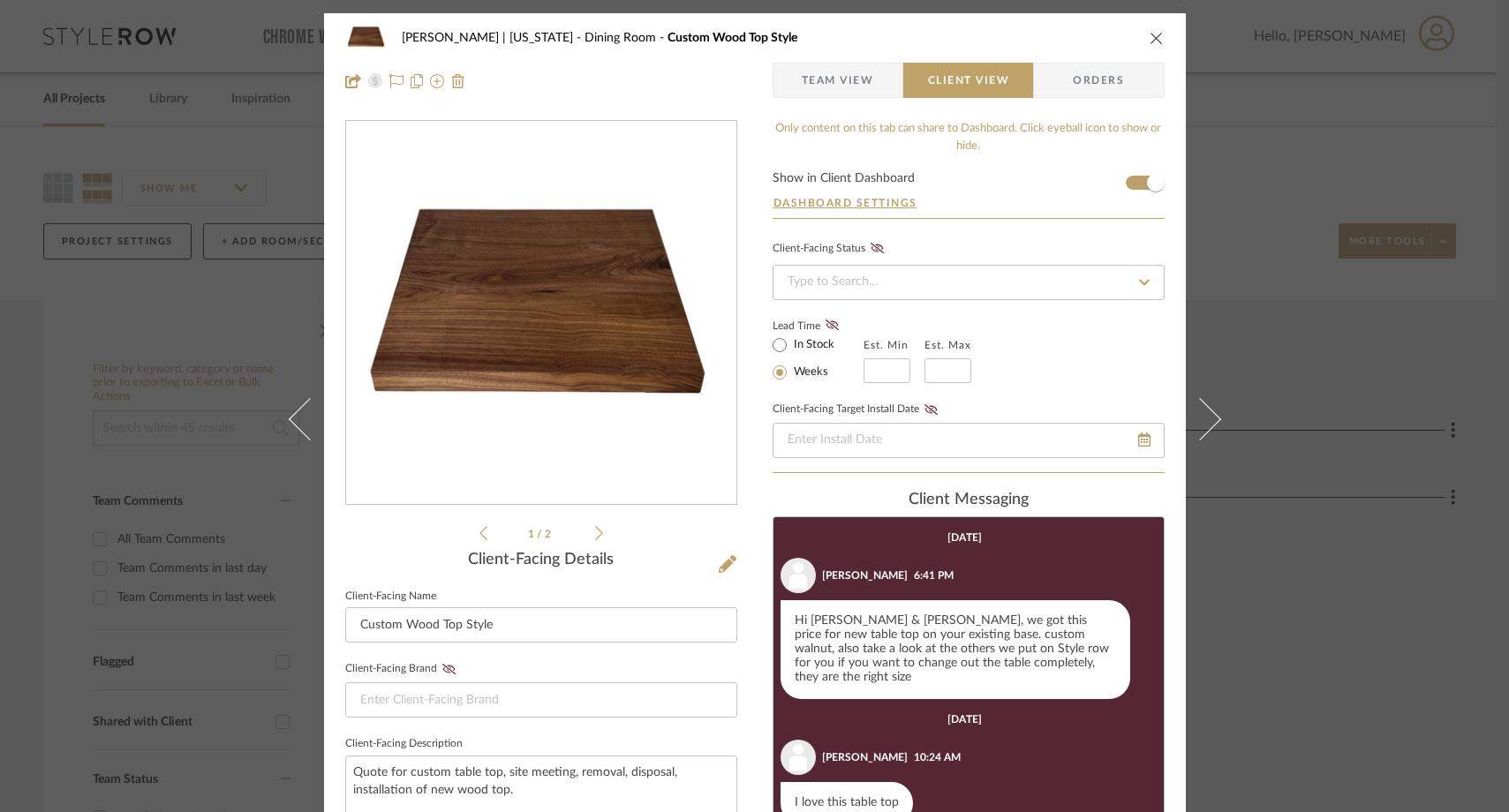
click at [835, 86] on span "Team View" at bounding box center [837, 80] width 72 height 35
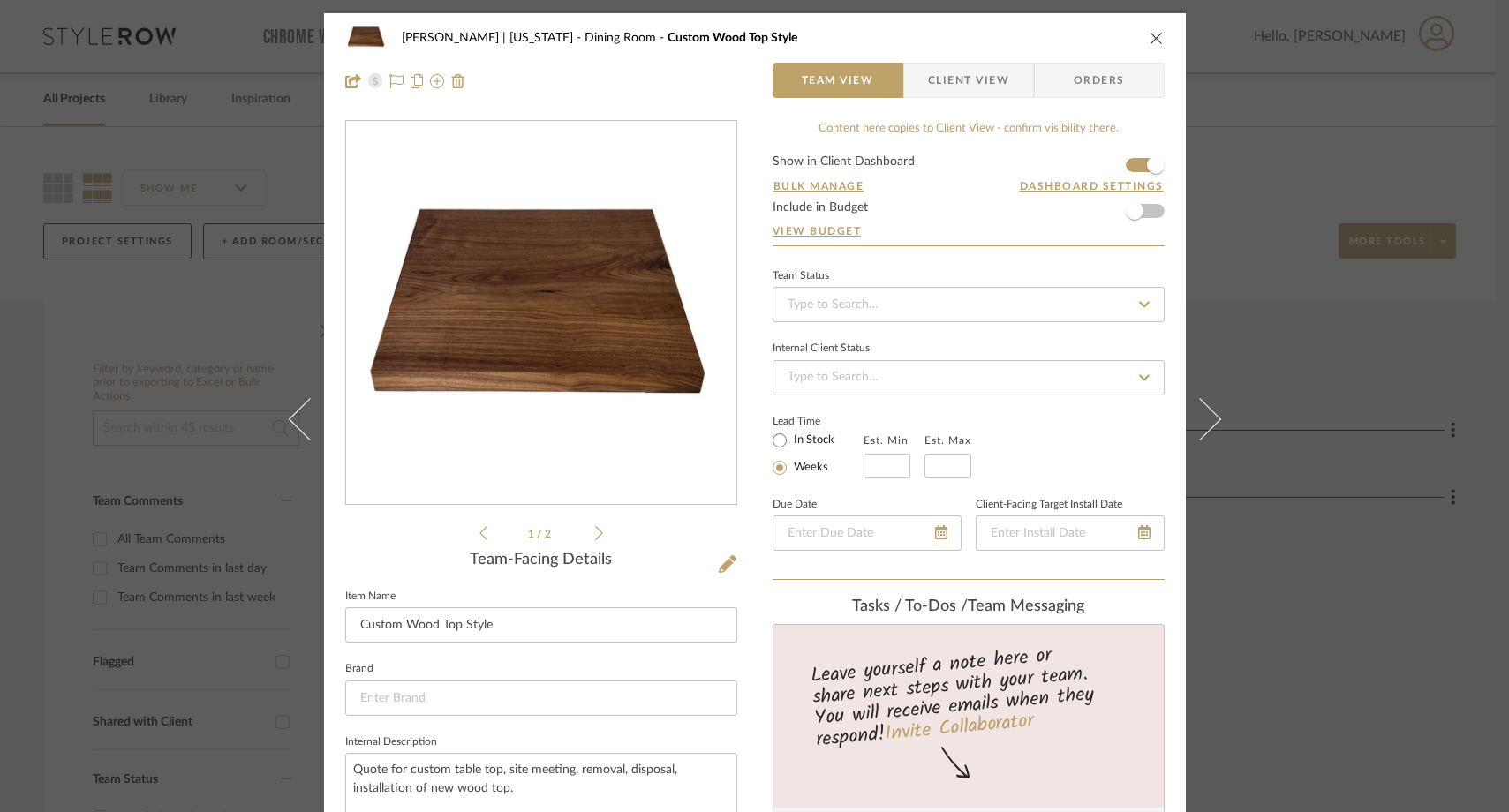
click at [1149, 38] on icon "close" at bounding box center [1156, 38] width 14 height 14
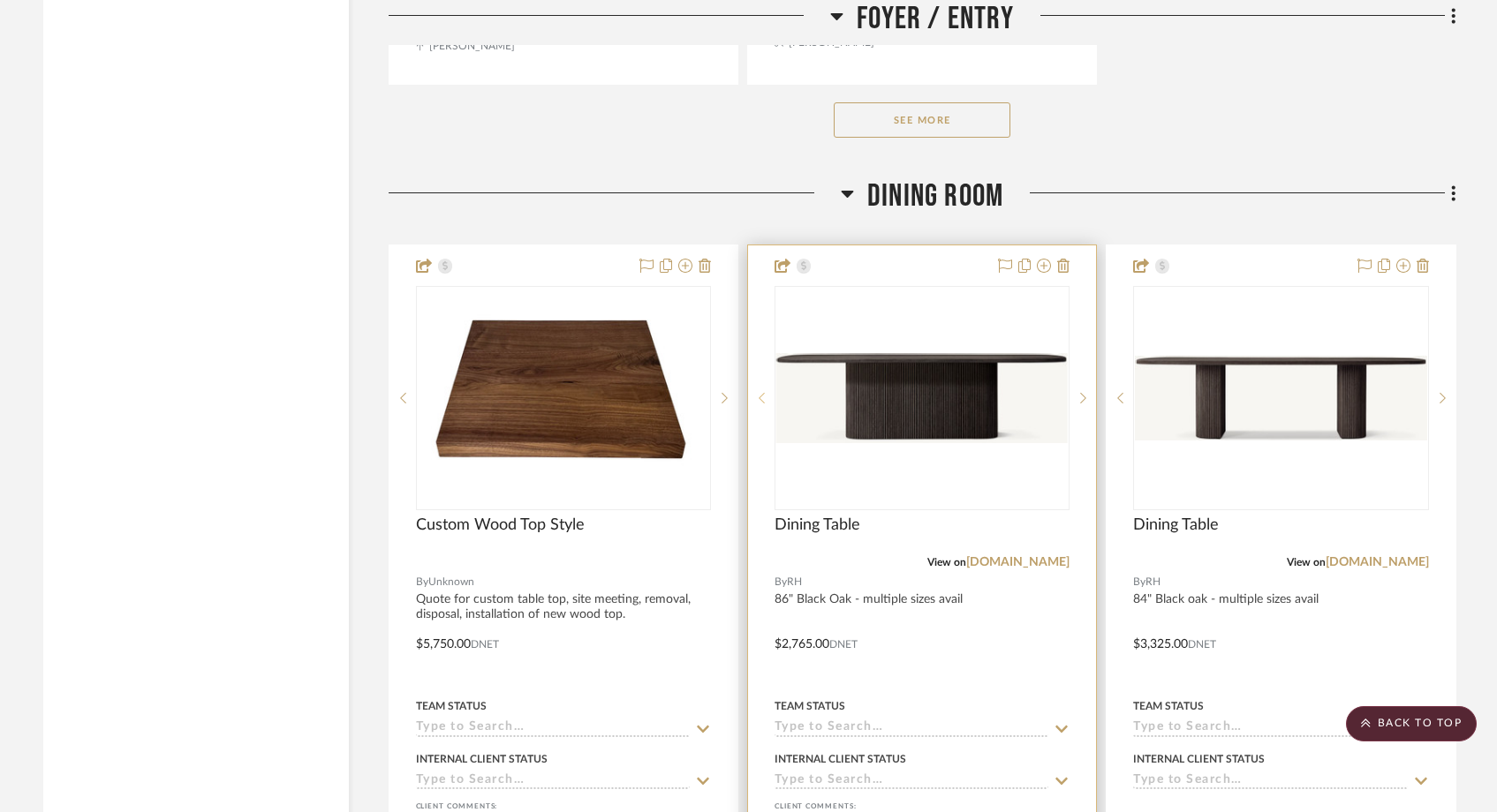
scroll to position [3695, 0]
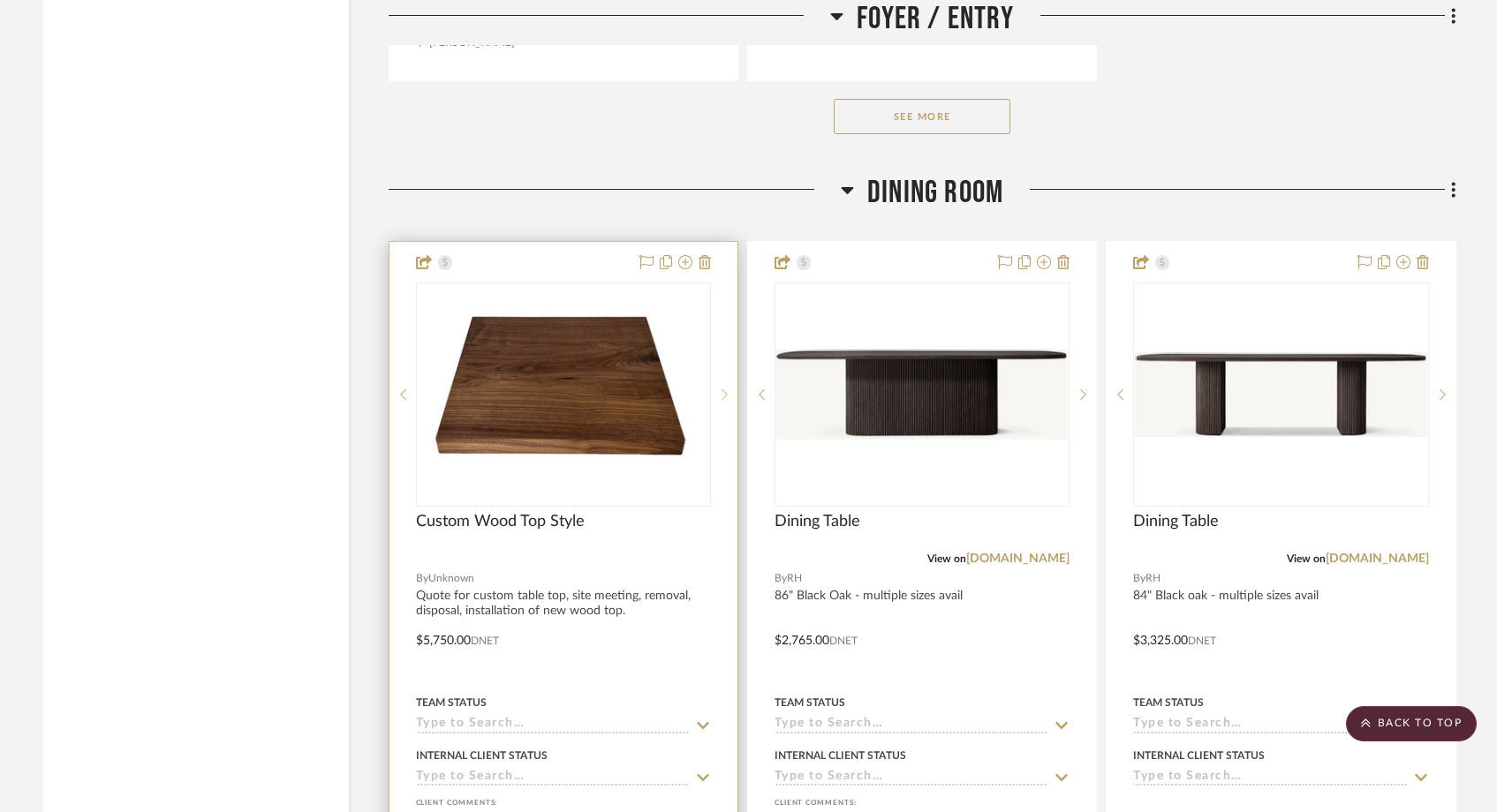
click at [725, 389] on icon at bounding box center [725, 395] width 6 height 13
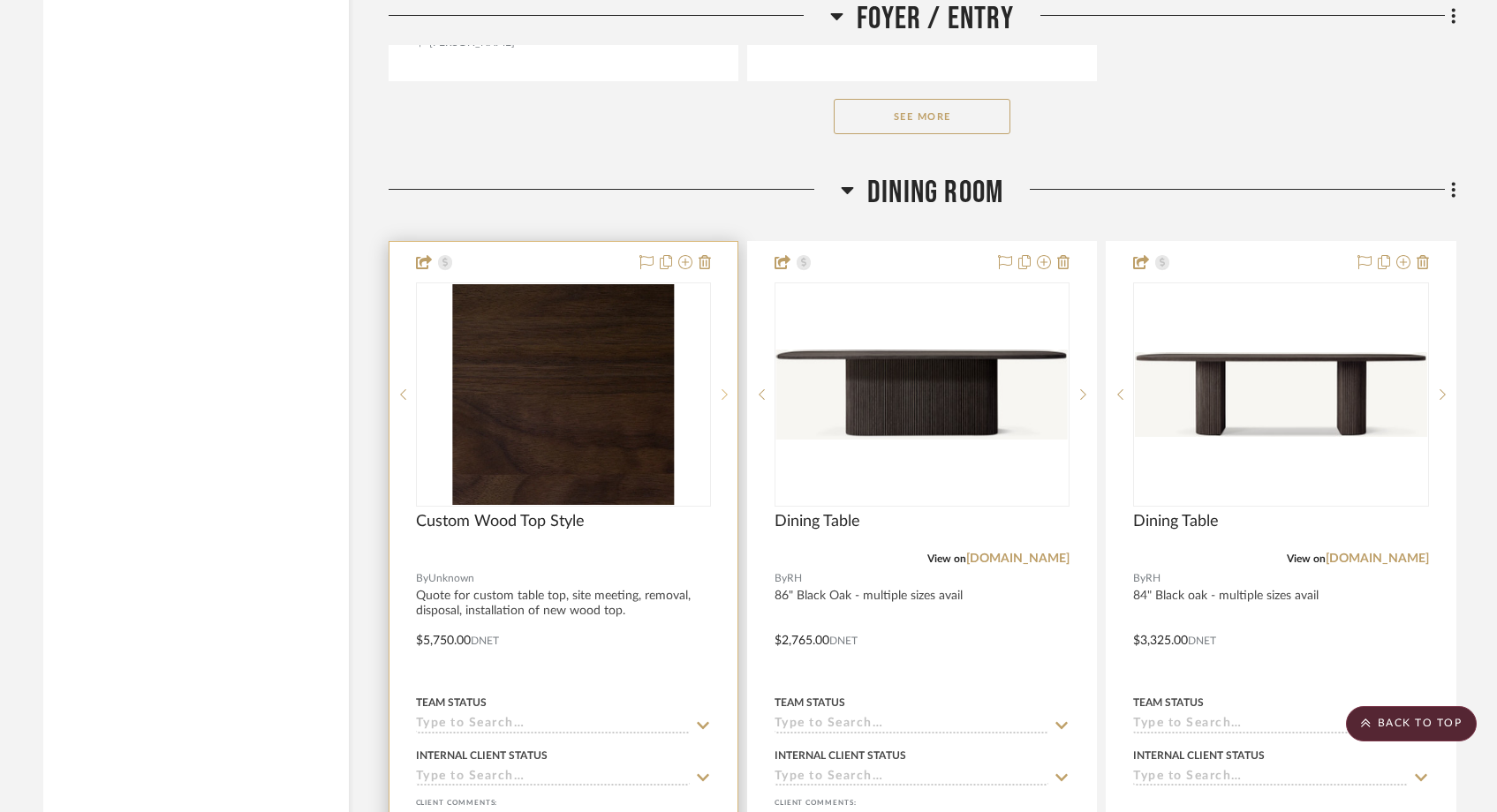
click at [725, 389] on icon at bounding box center [725, 395] width 6 height 13
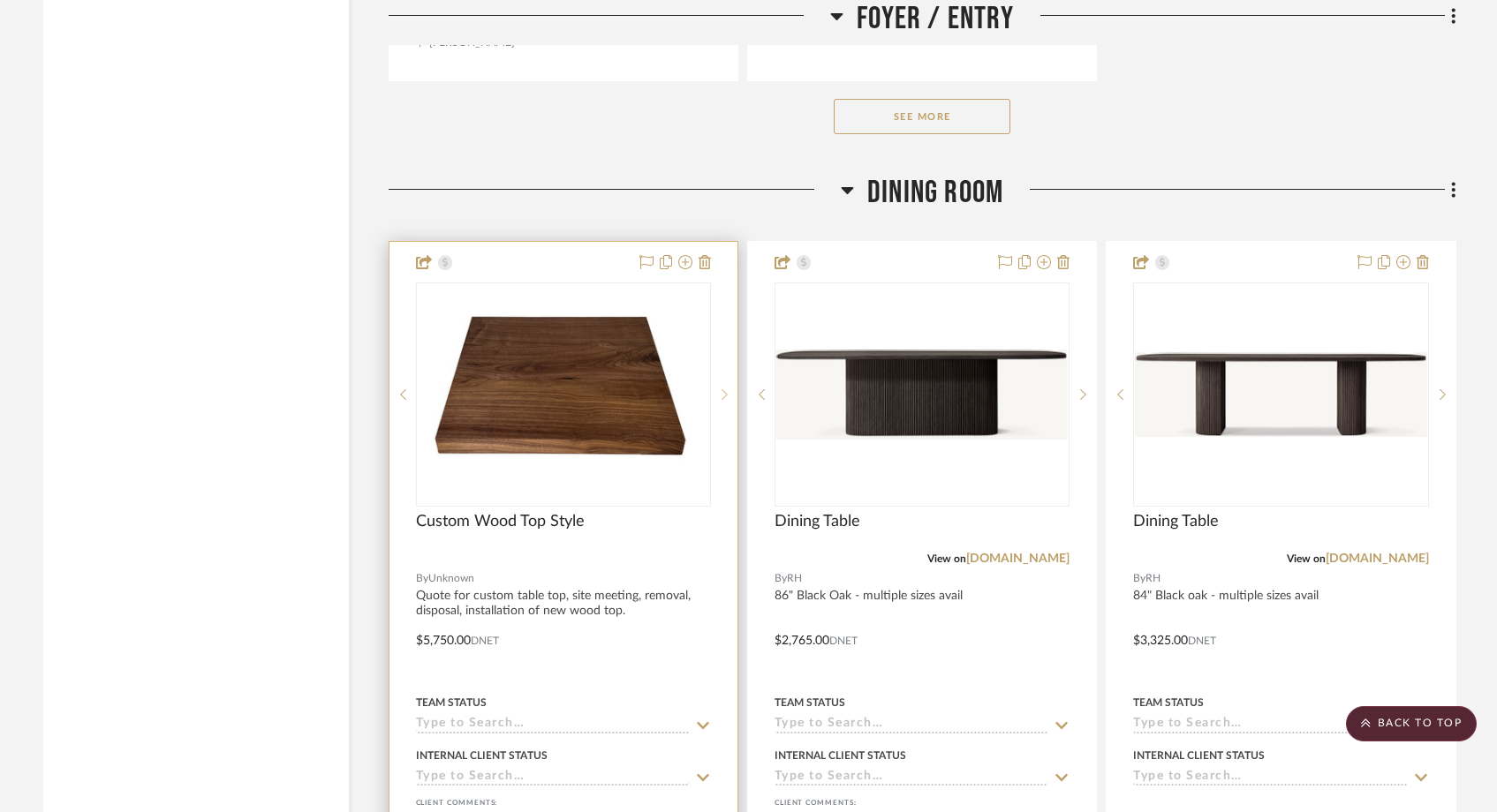
click at [725, 389] on icon at bounding box center [725, 395] width 6 height 13
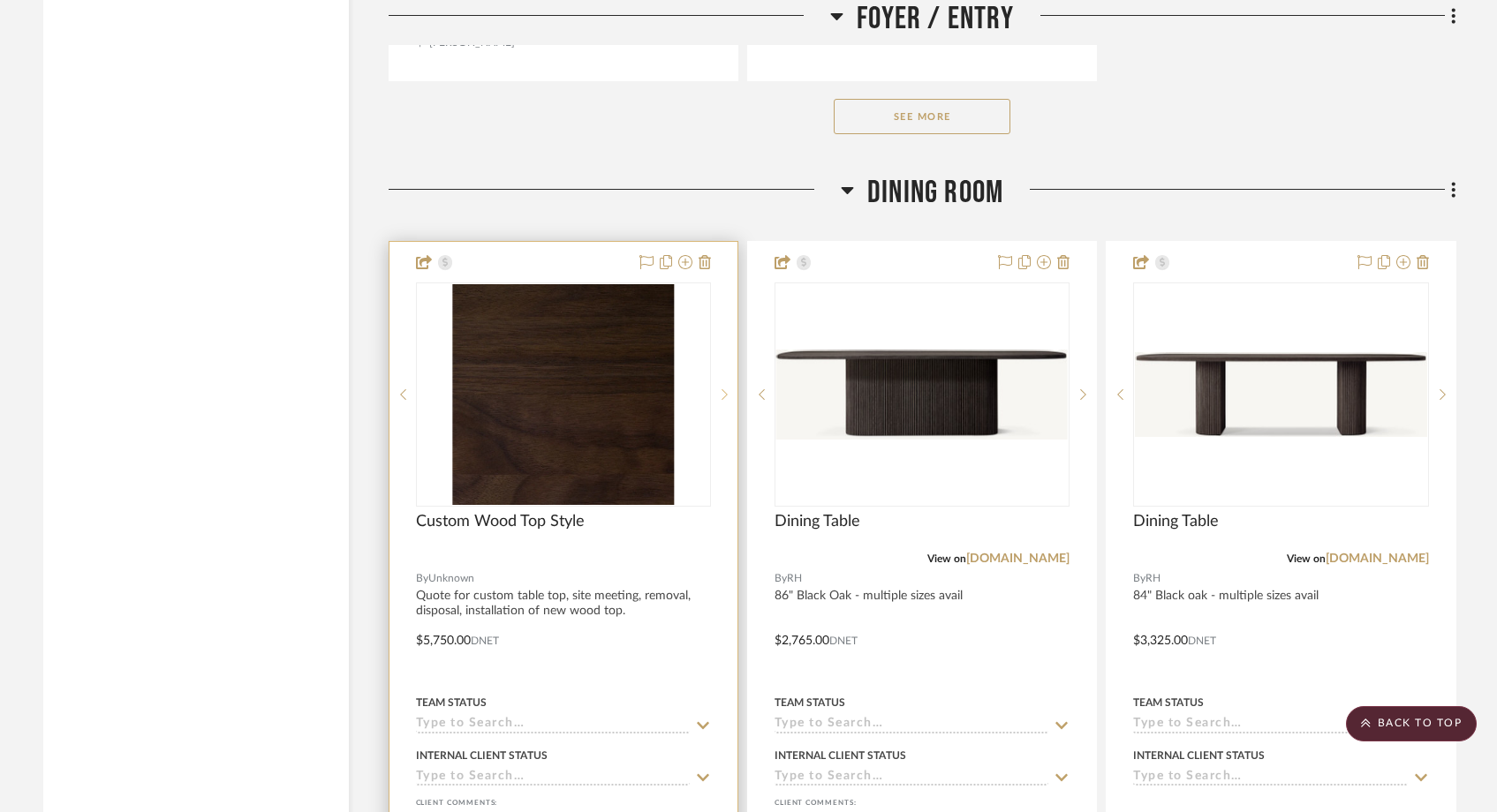
click at [725, 389] on icon at bounding box center [725, 395] width 6 height 13
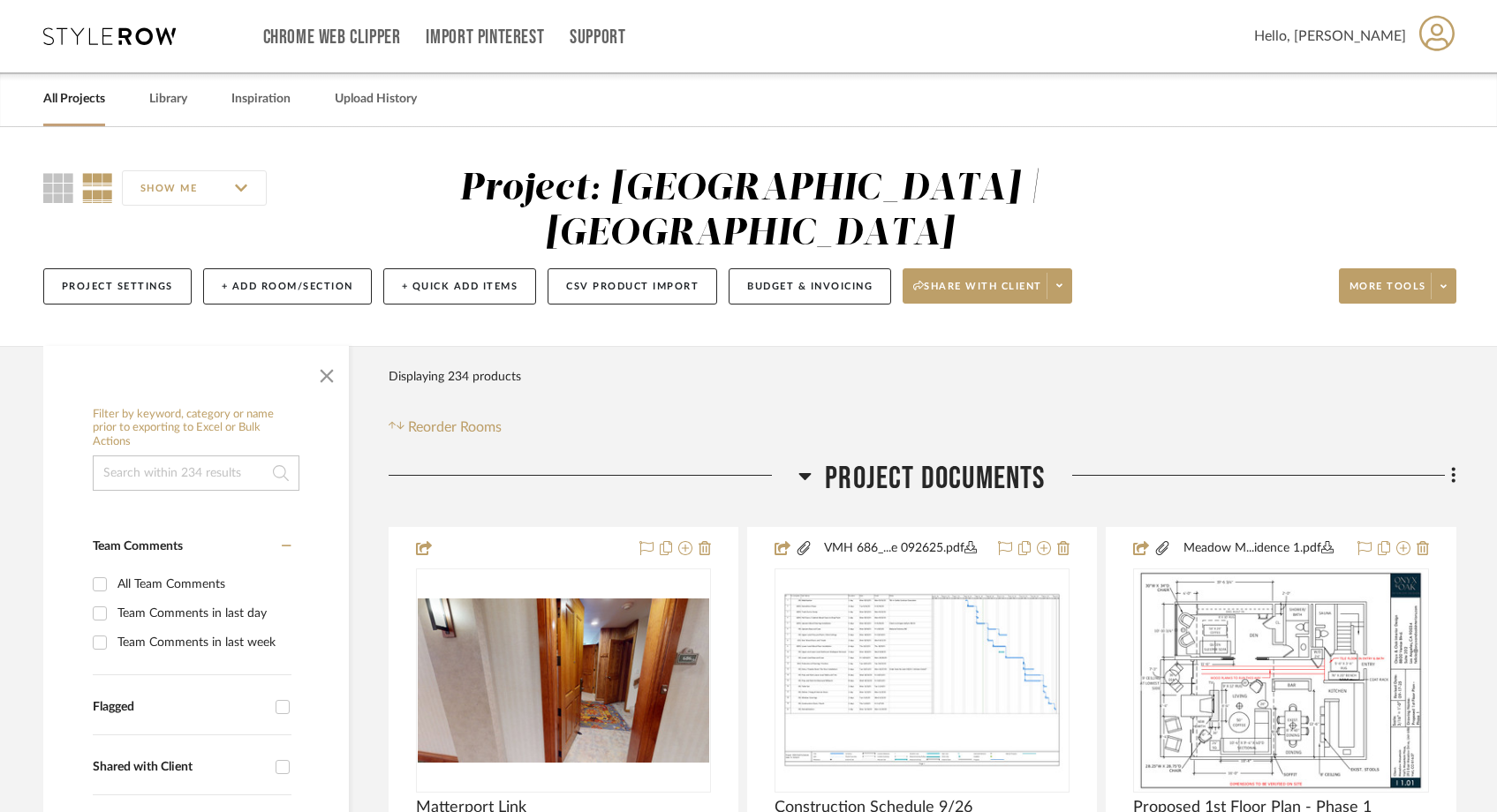
click at [164, 455] on input at bounding box center [196, 473] width 207 height 35
type input "lamp"
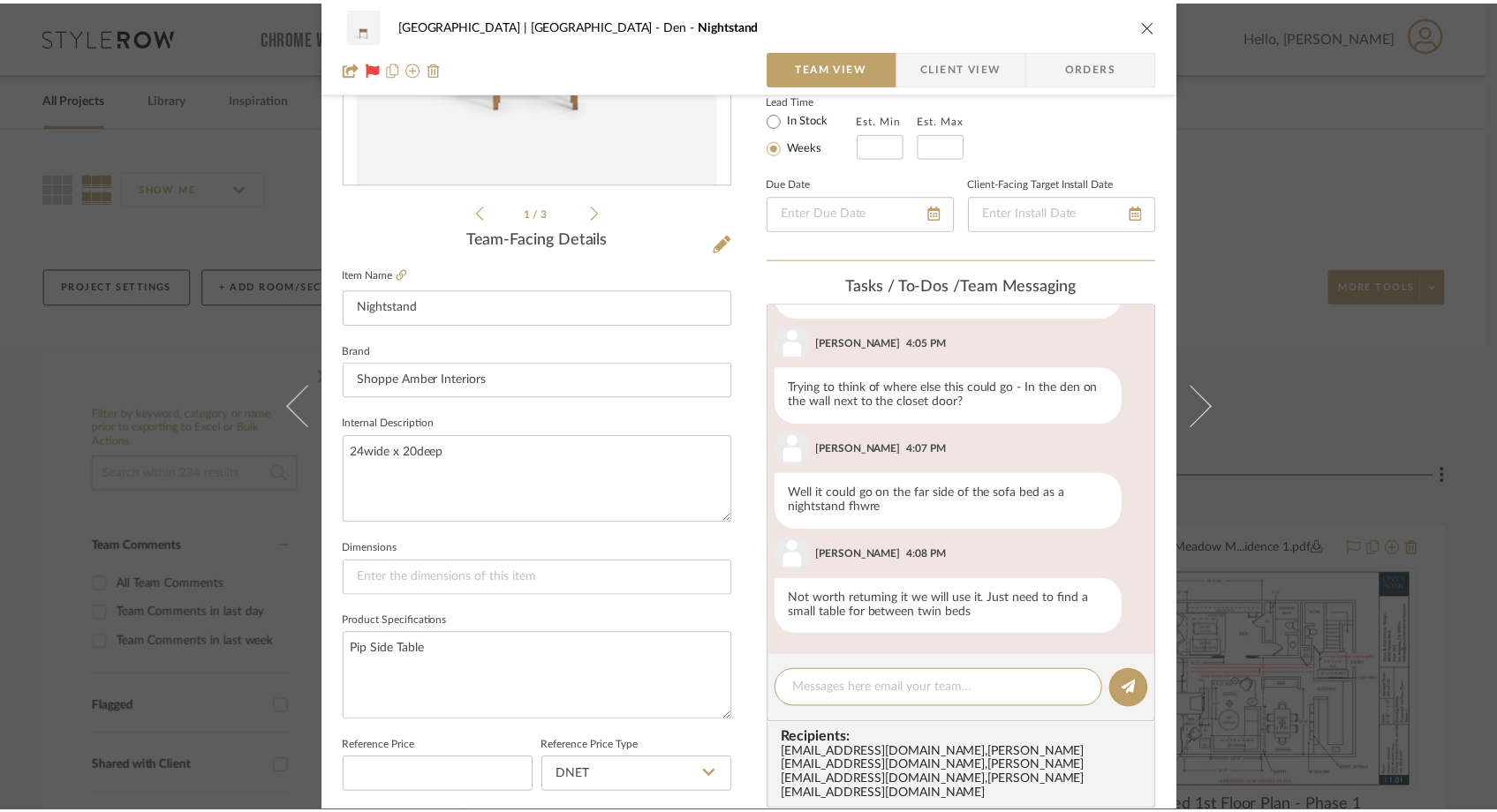
scroll to position [407, 0]
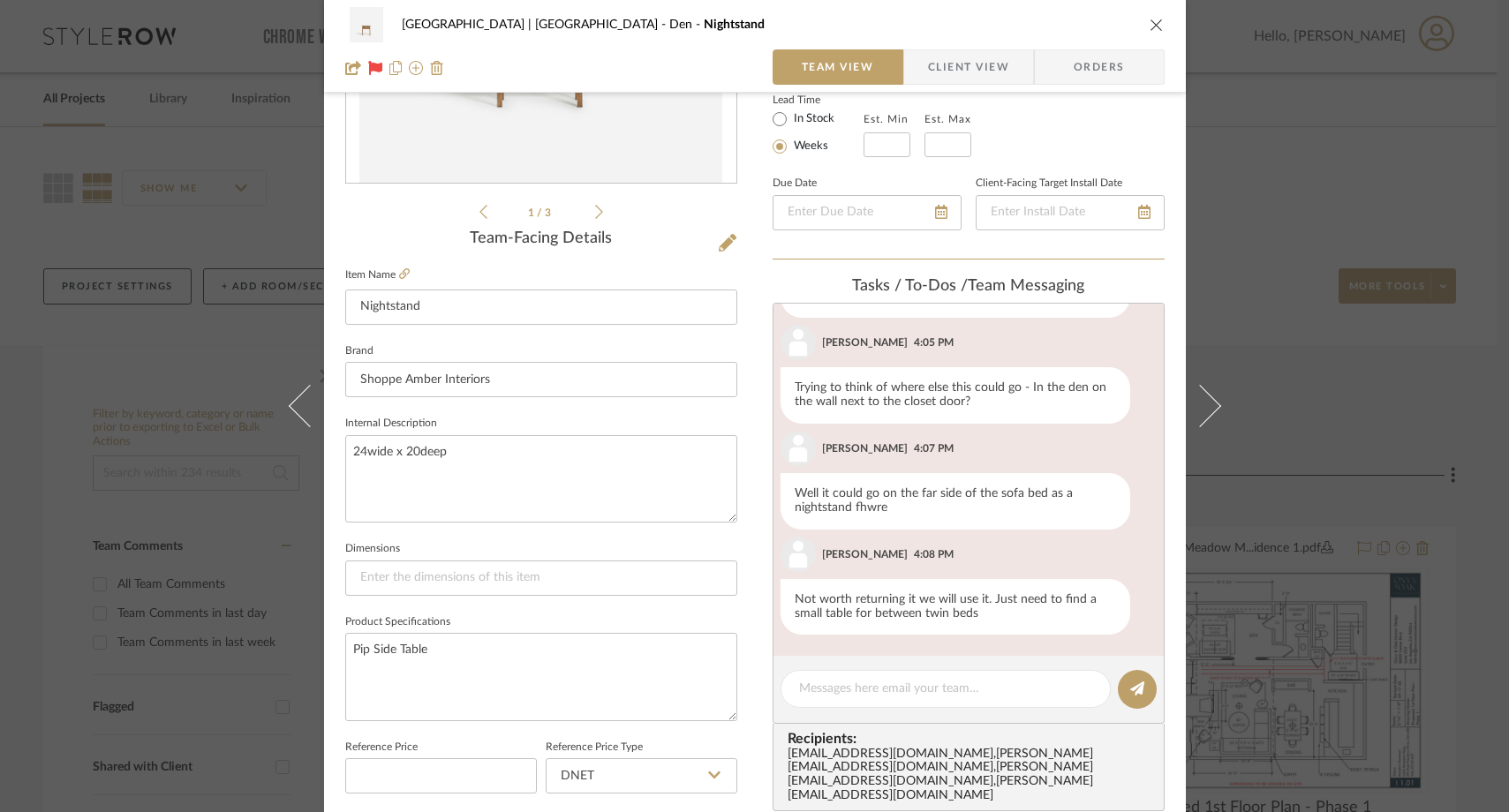
click at [1150, 24] on icon "close" at bounding box center [1156, 24] width 14 height 14
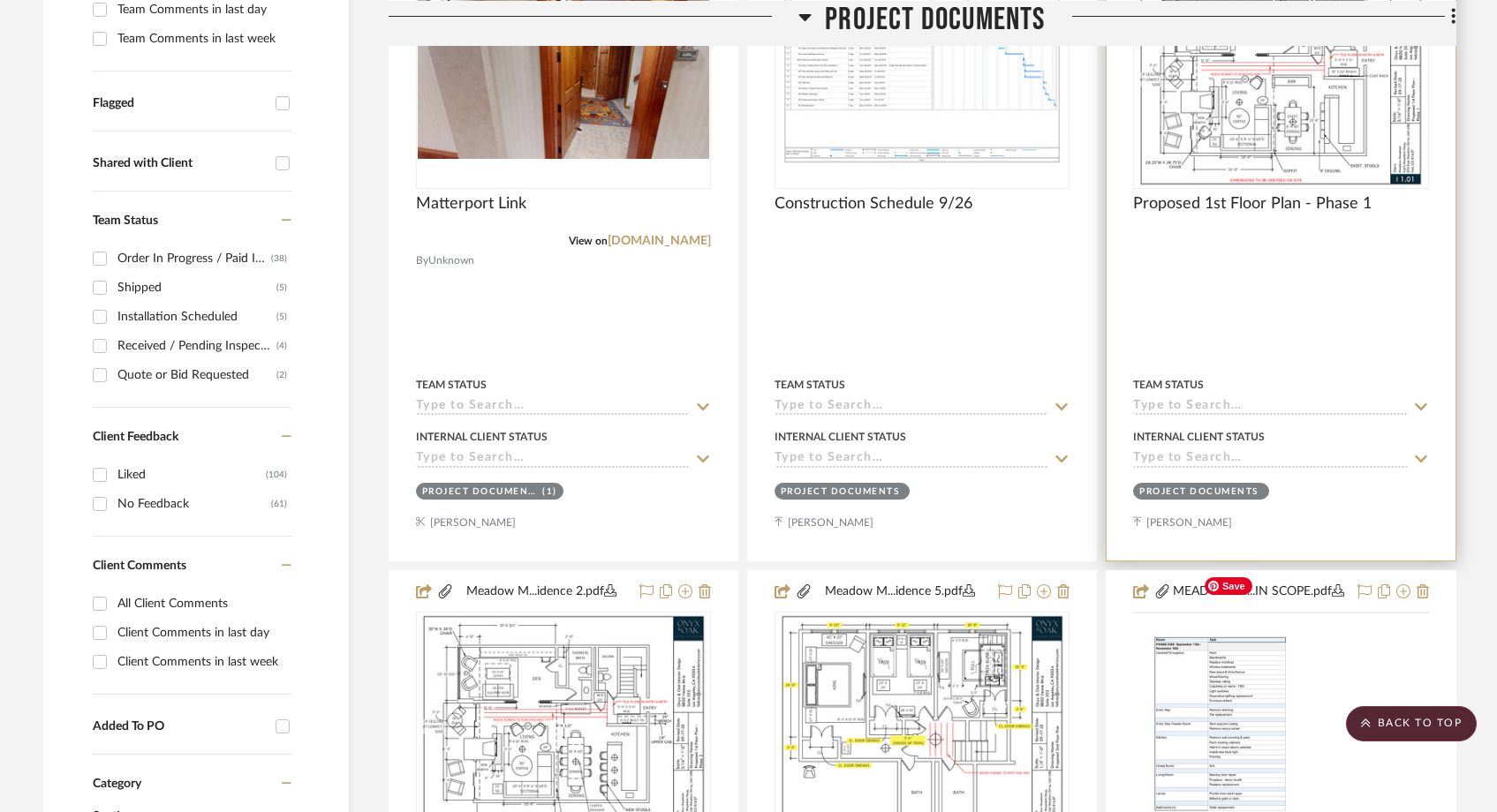
scroll to position [640, 0]
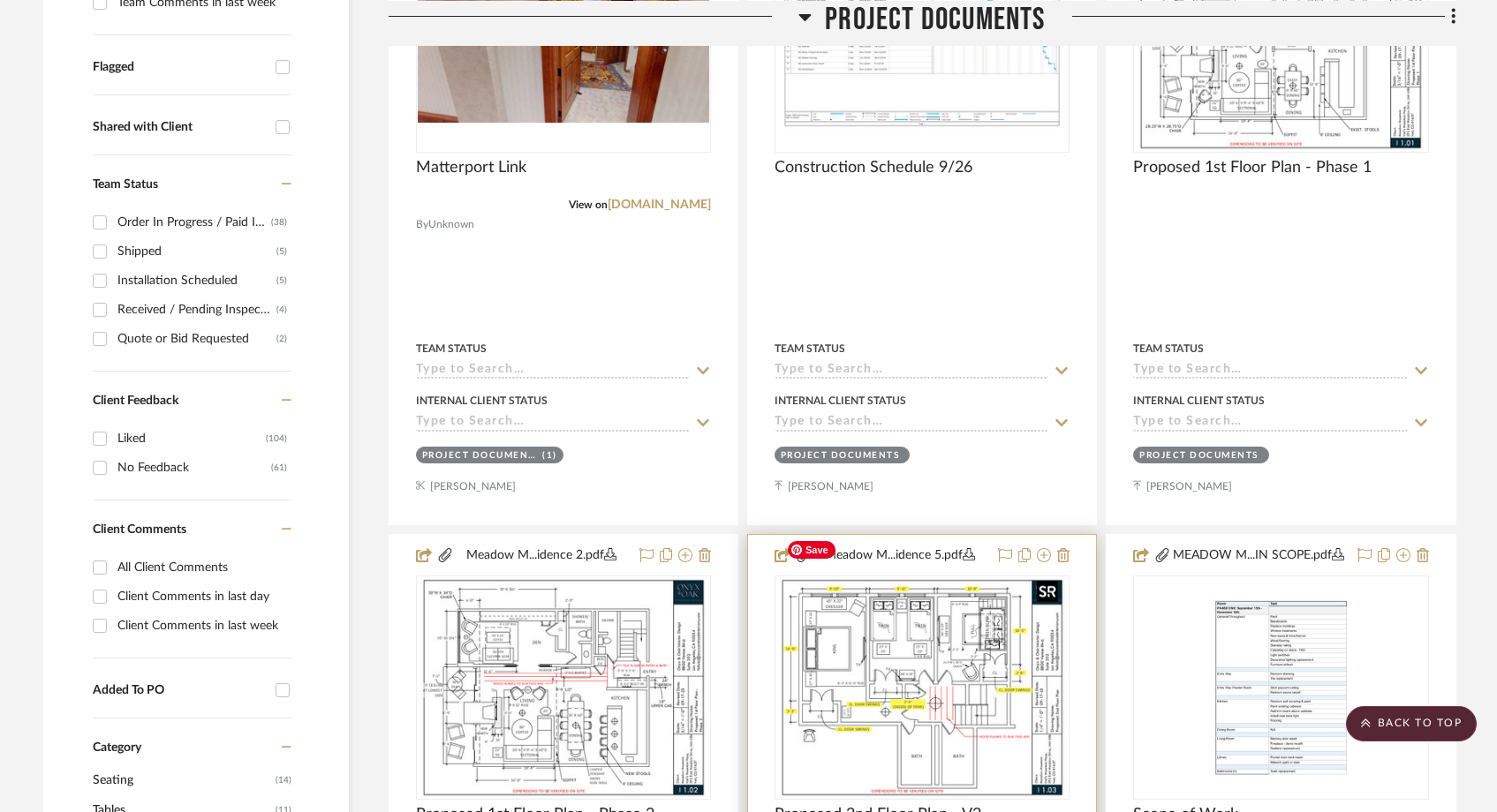
click at [915, 628] on img "0" at bounding box center [922, 687] width 286 height 220
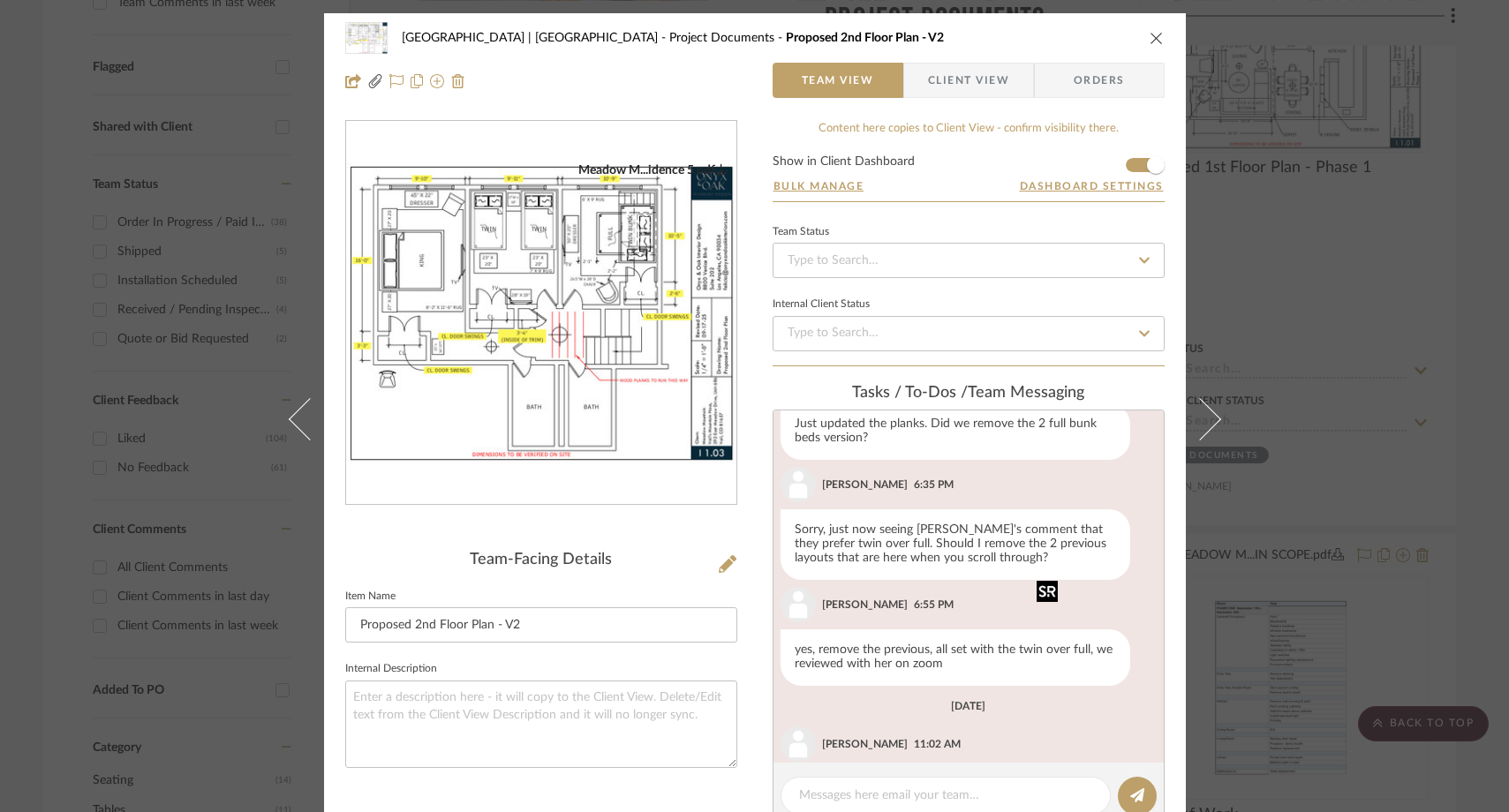
scroll to position [1365, 0]
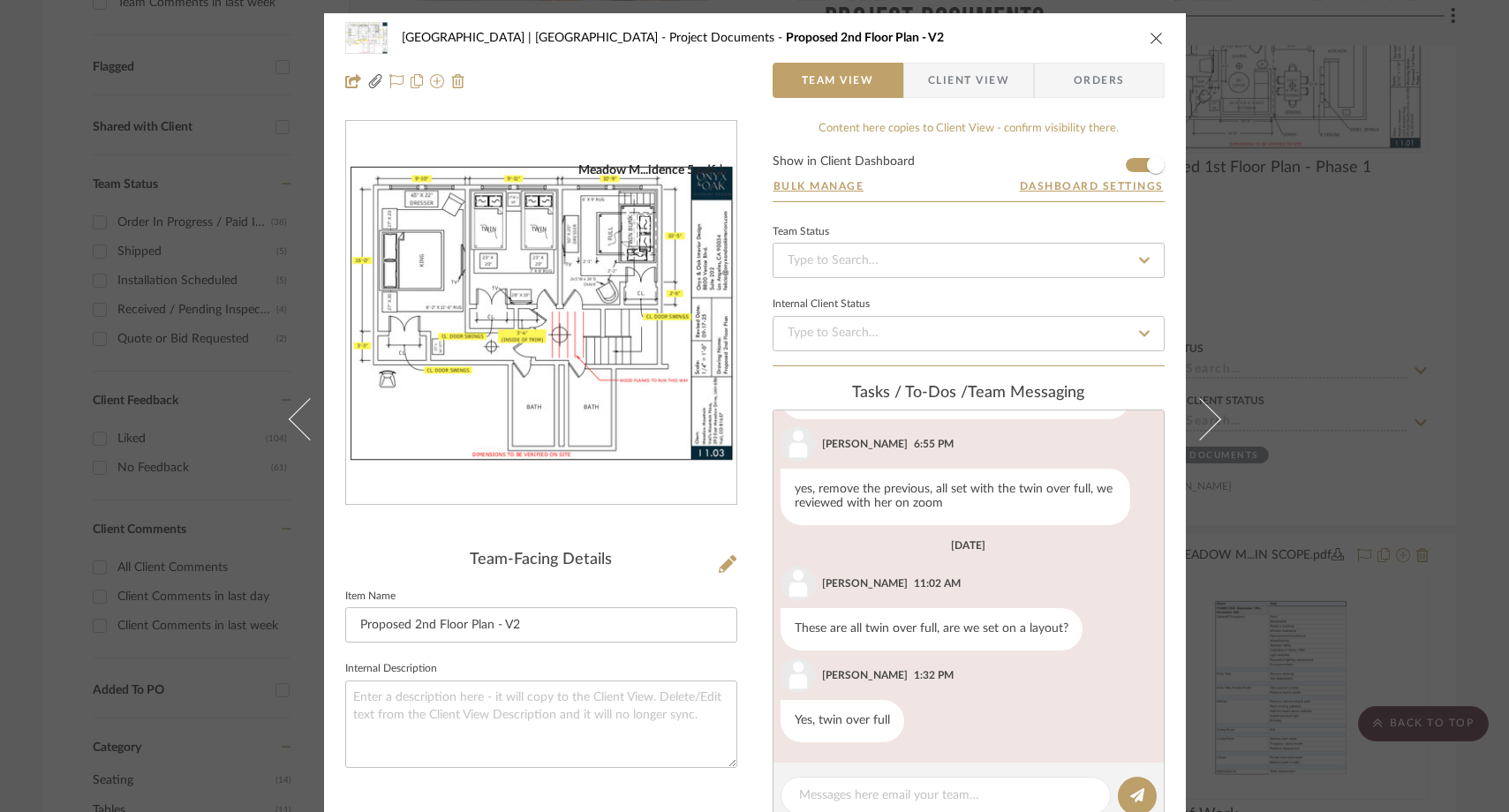
click at [524, 216] on img "0" at bounding box center [541, 314] width 390 height 302
click at [1152, 38] on icon "close" at bounding box center [1156, 38] width 14 height 14
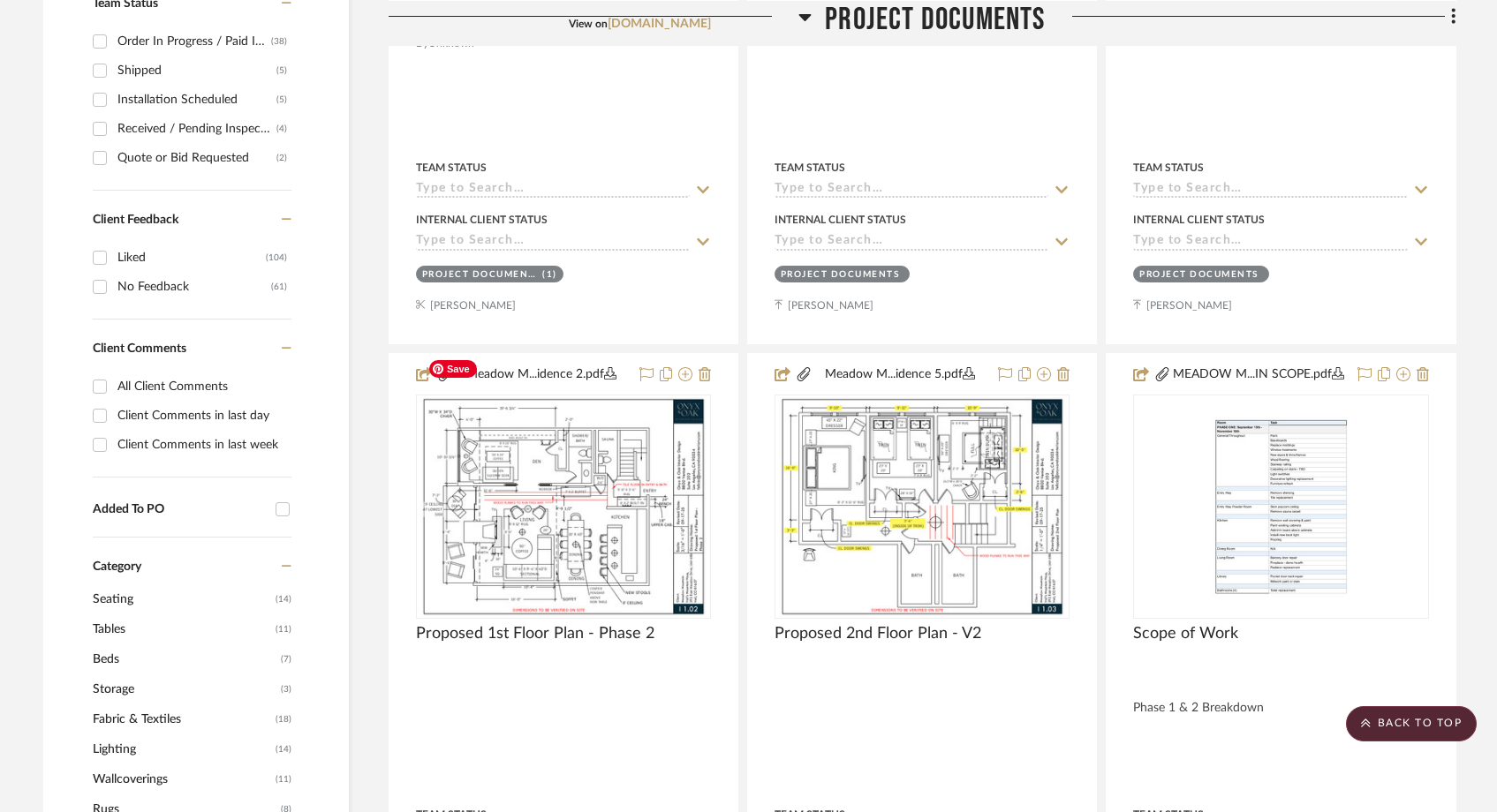
scroll to position [801, 0]
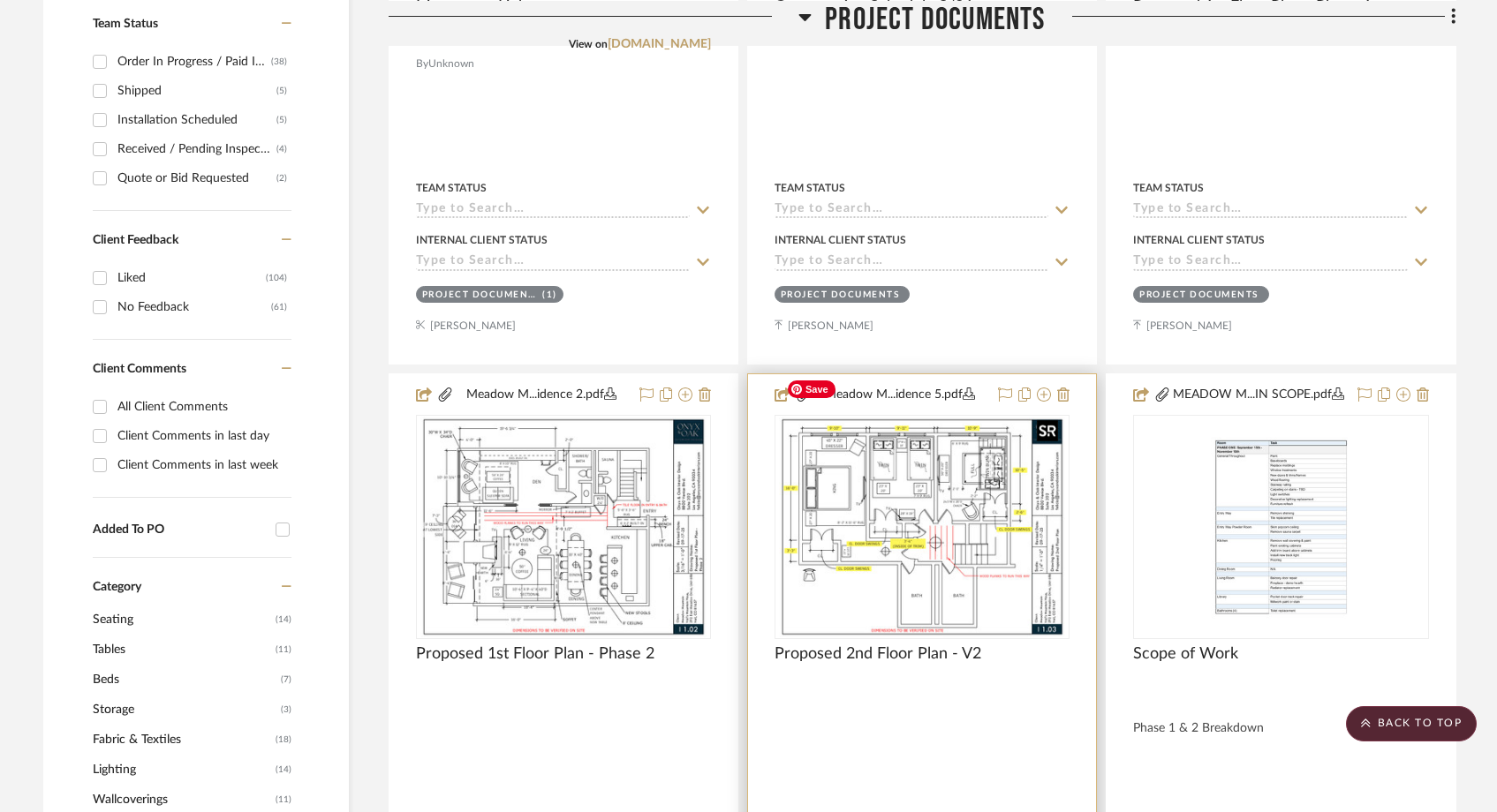
click at [906, 515] on img "0" at bounding box center [922, 527] width 286 height 220
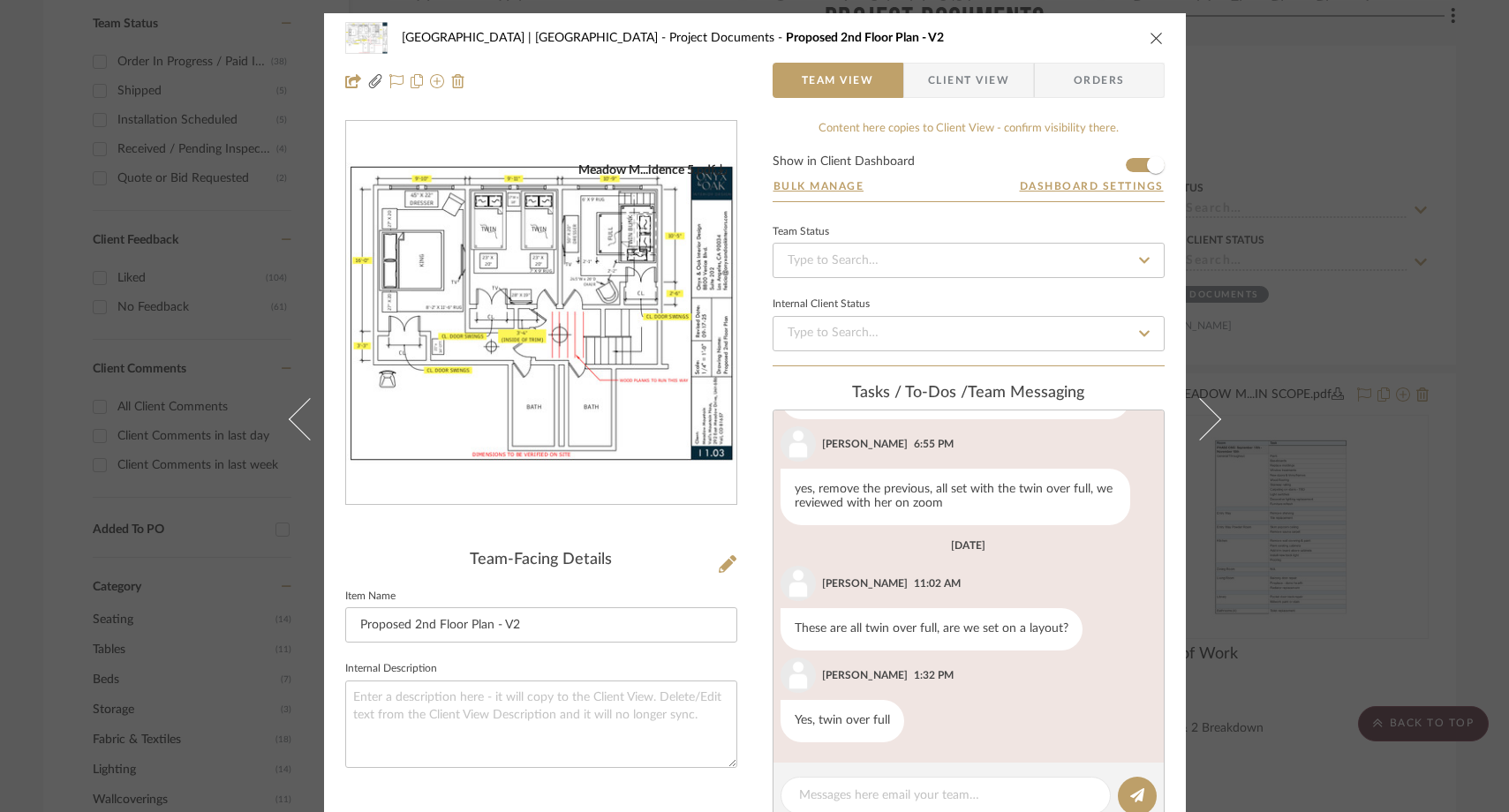
scroll to position [1365, 0]
click at [644, 358] on img "0" at bounding box center [541, 314] width 390 height 302
drag, startPoint x: 1376, startPoint y: 81, endPoint x: 1365, endPoint y: 83, distance: 11.2
click at [1376, 82] on div "Meadow Mountain | Vail Valley Project Documents Proposed 2nd Floor Plan - V2 Te…" at bounding box center [754, 406] width 1509 height 812
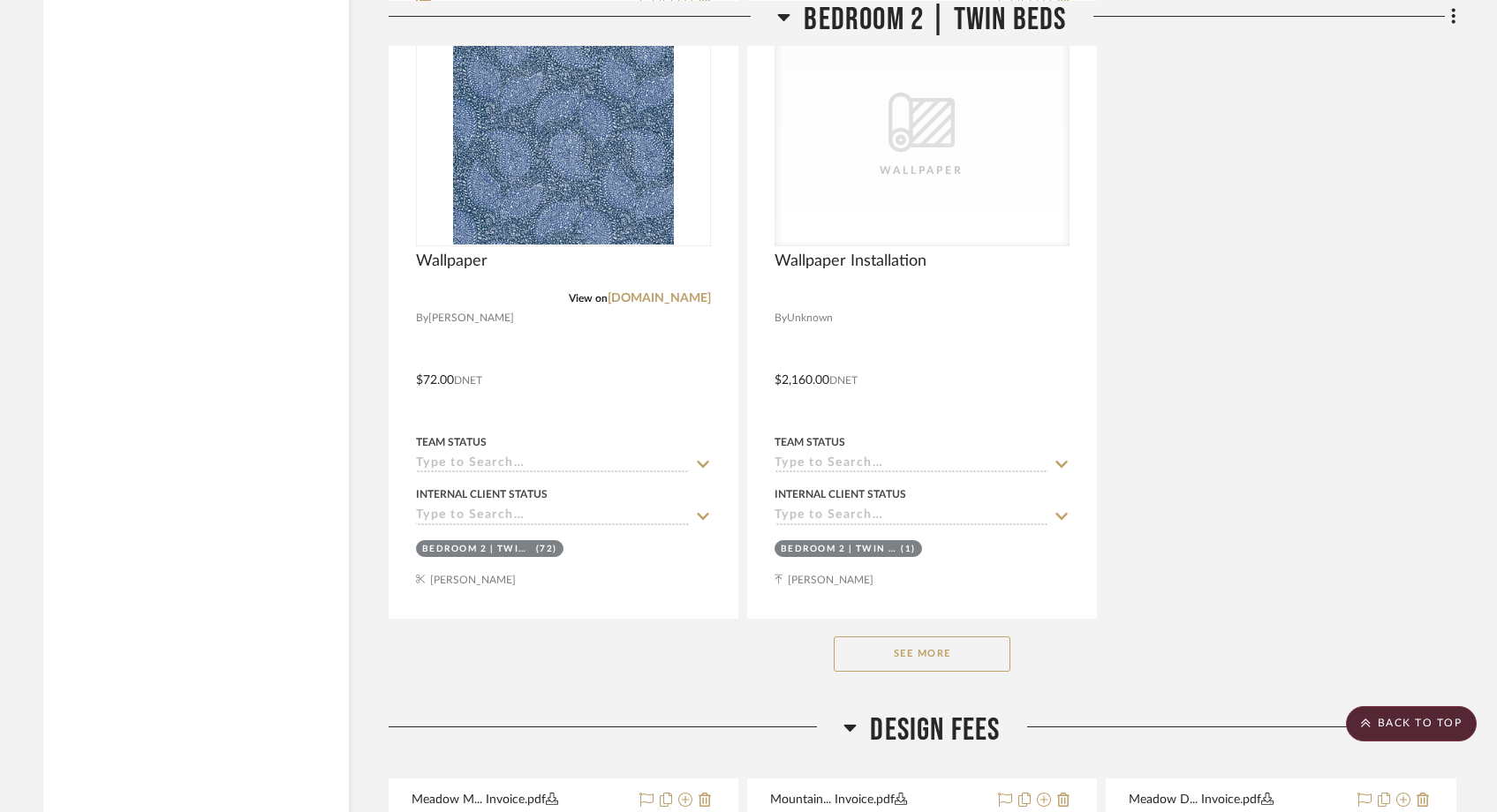
scroll to position [33128, 0]
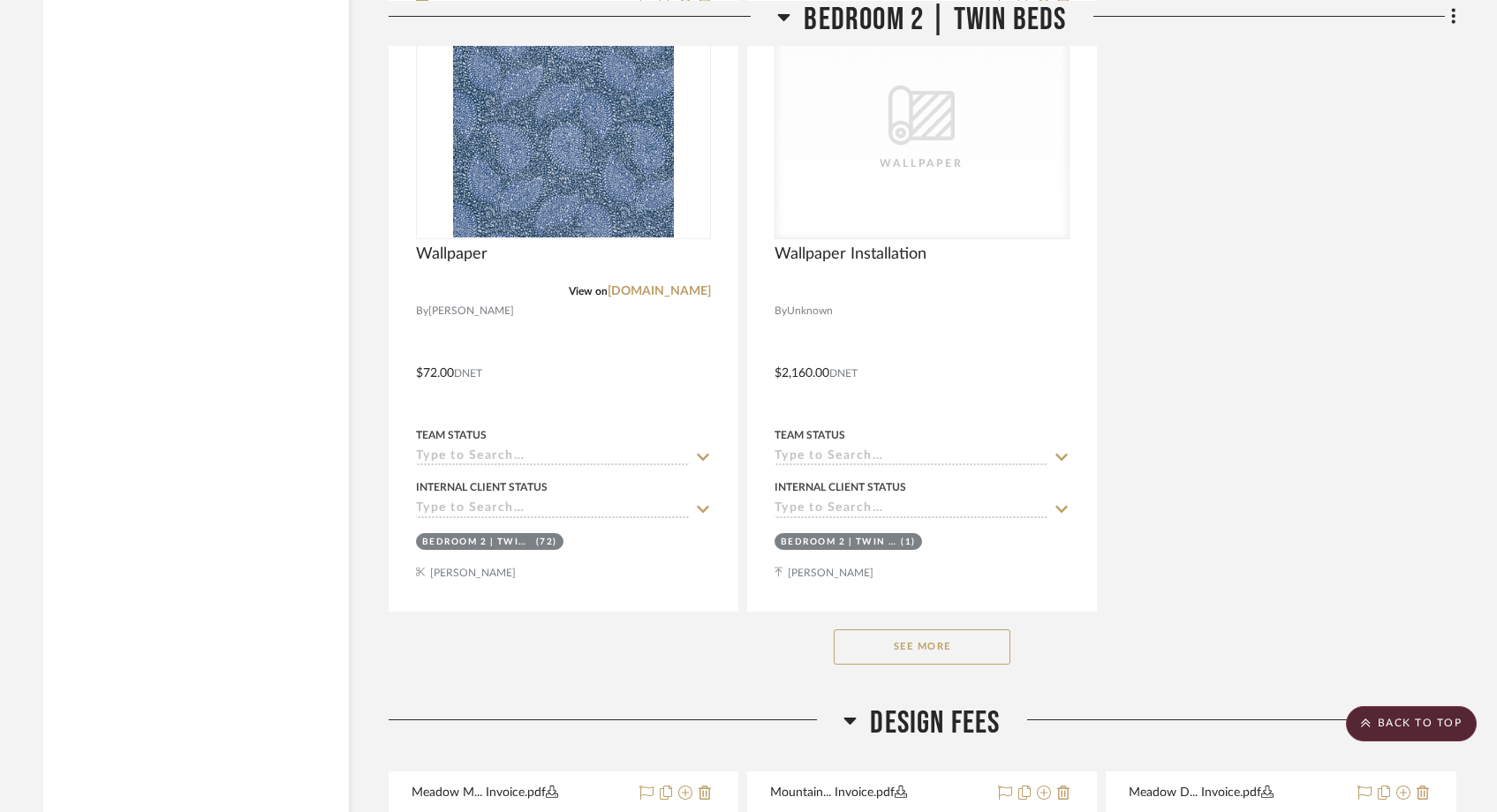
click at [984, 630] on button "See More" at bounding box center [922, 647] width 177 height 35
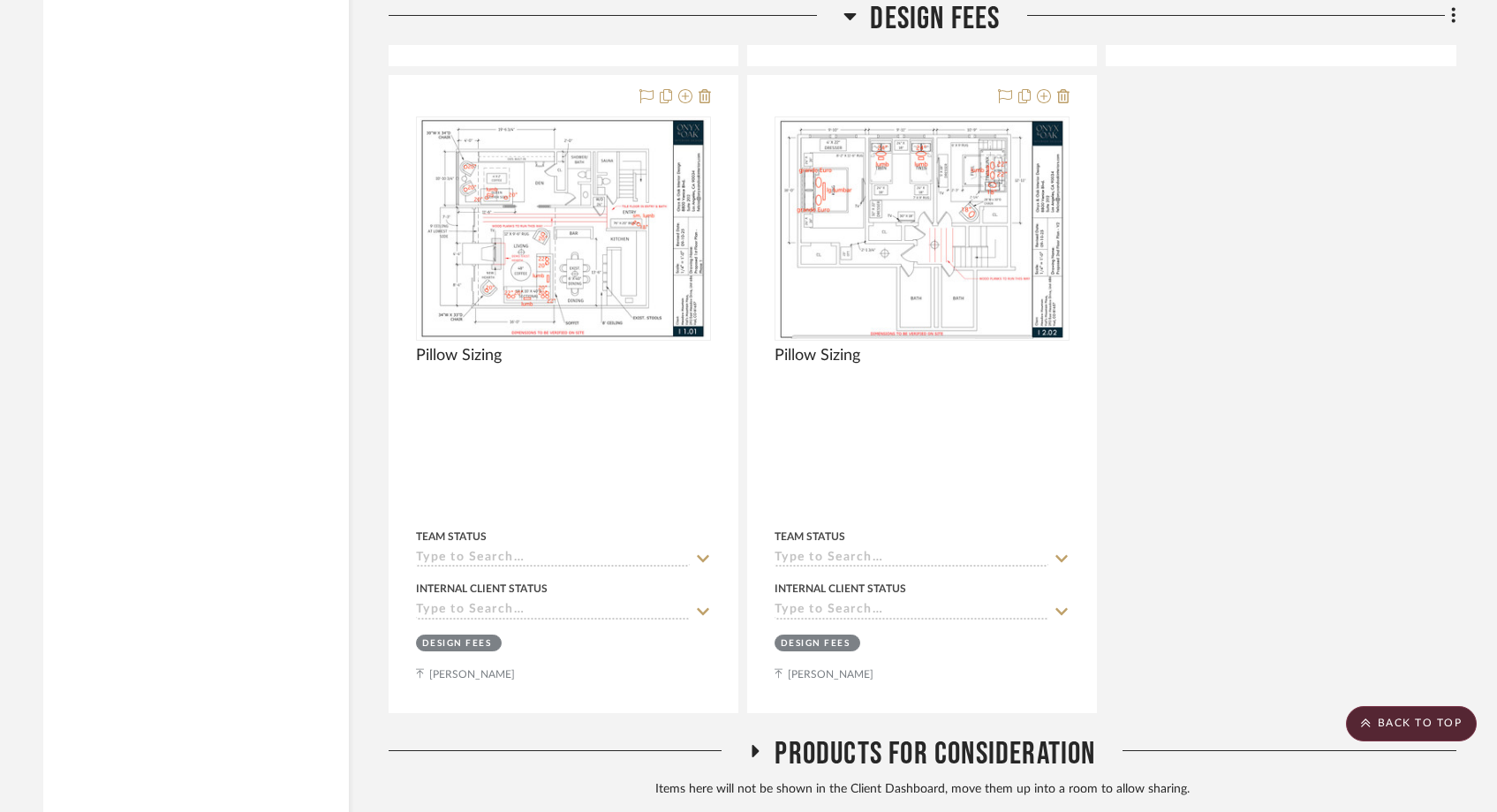
scroll to position [38433, 0]
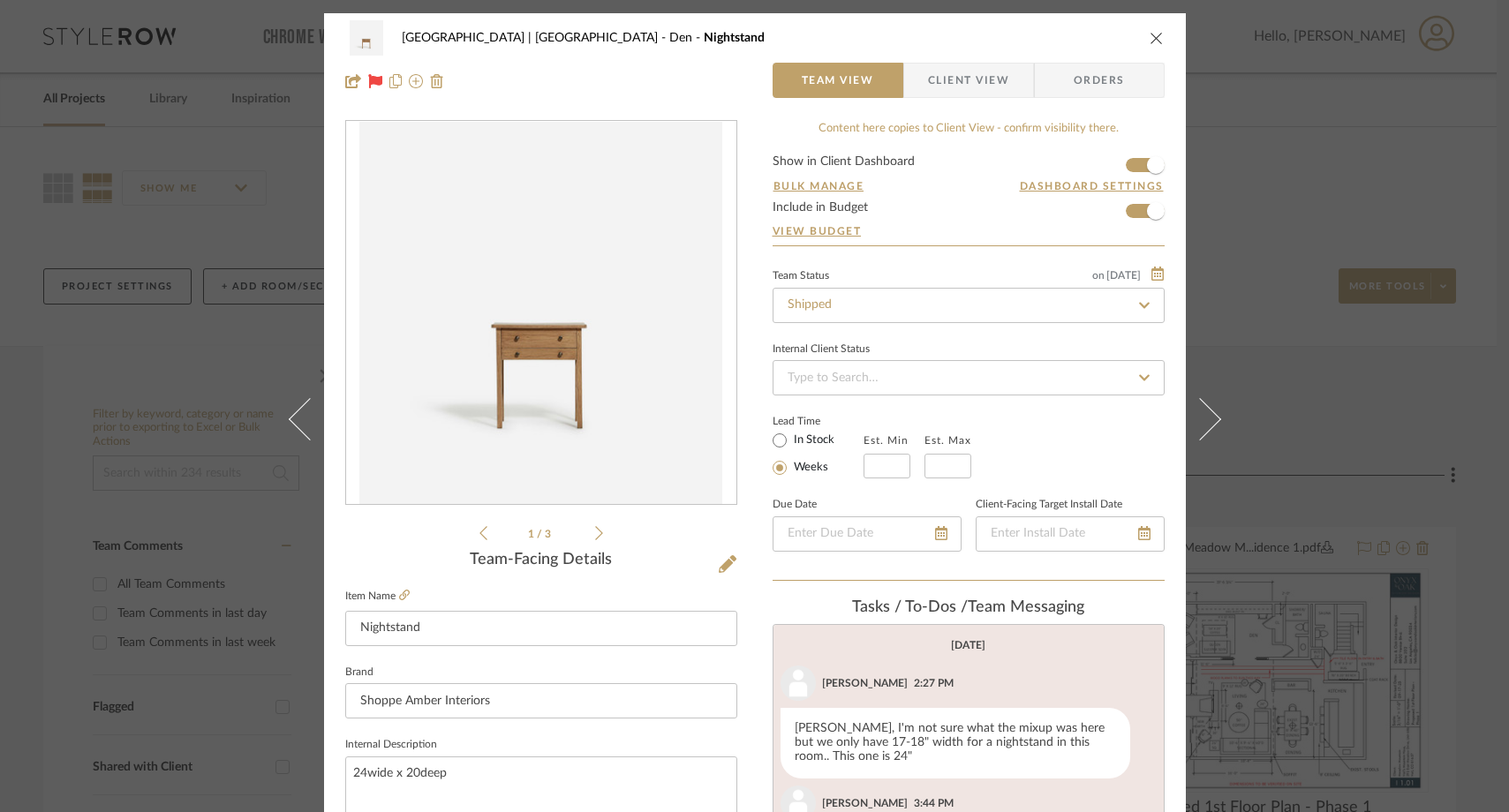
click at [1150, 32] on icon "close" at bounding box center [1156, 38] width 14 height 14
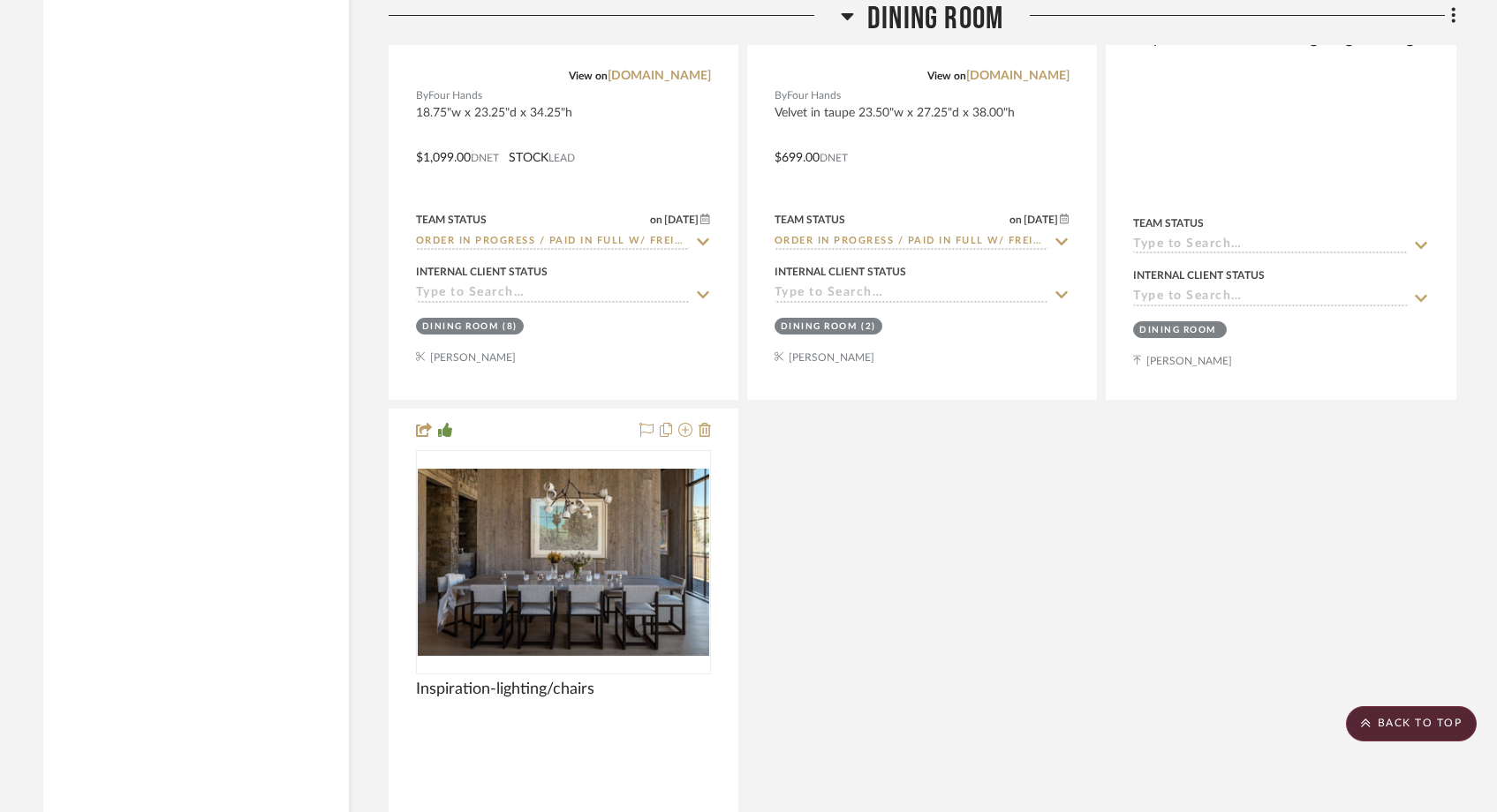
scroll to position [11697, 0]
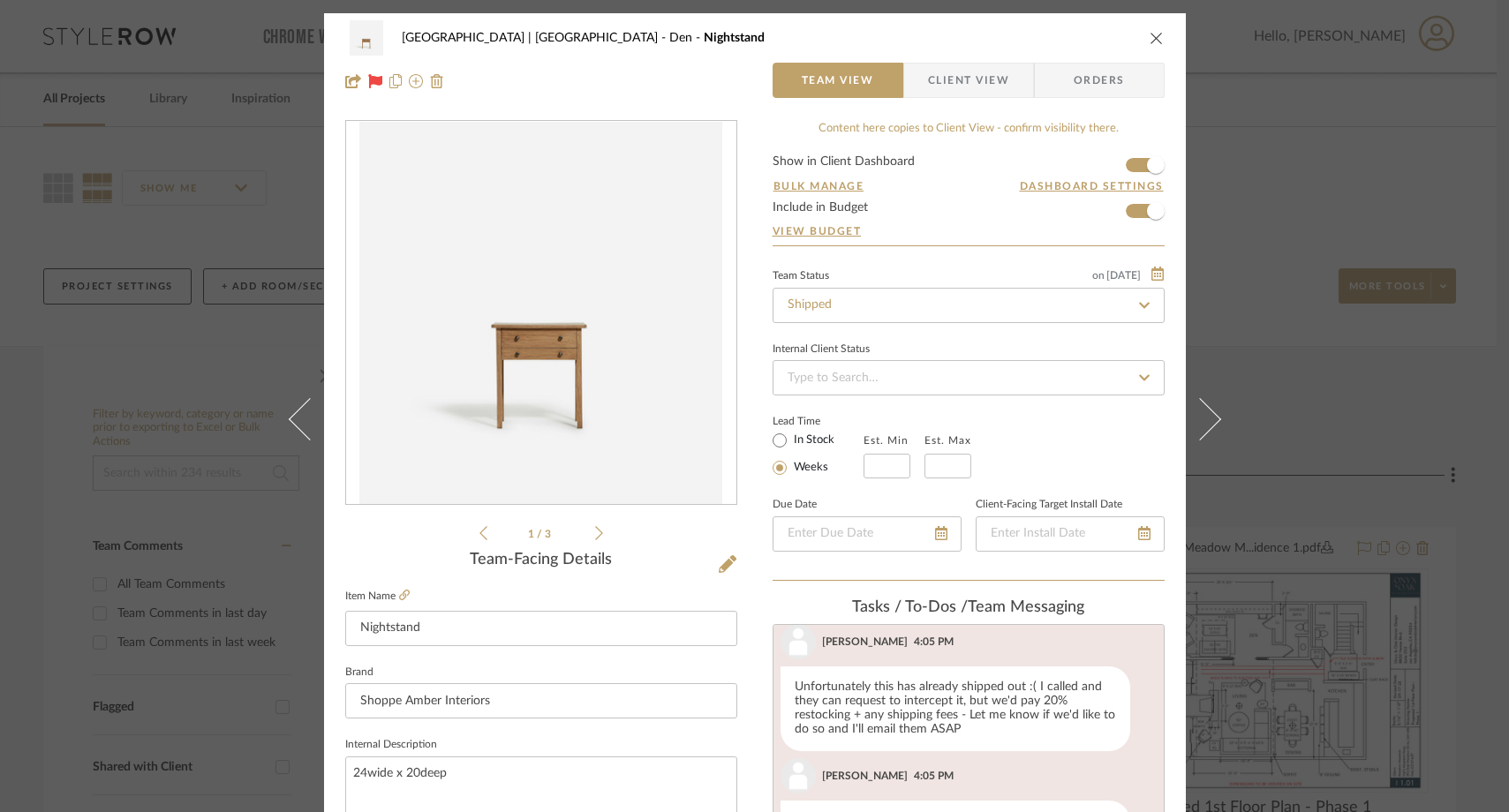
click at [234, 145] on div "Meadow Mountain | [GEOGRAPHIC_DATA] Den Nightstand Team View Client View Orders…" at bounding box center [754, 406] width 1509 height 812
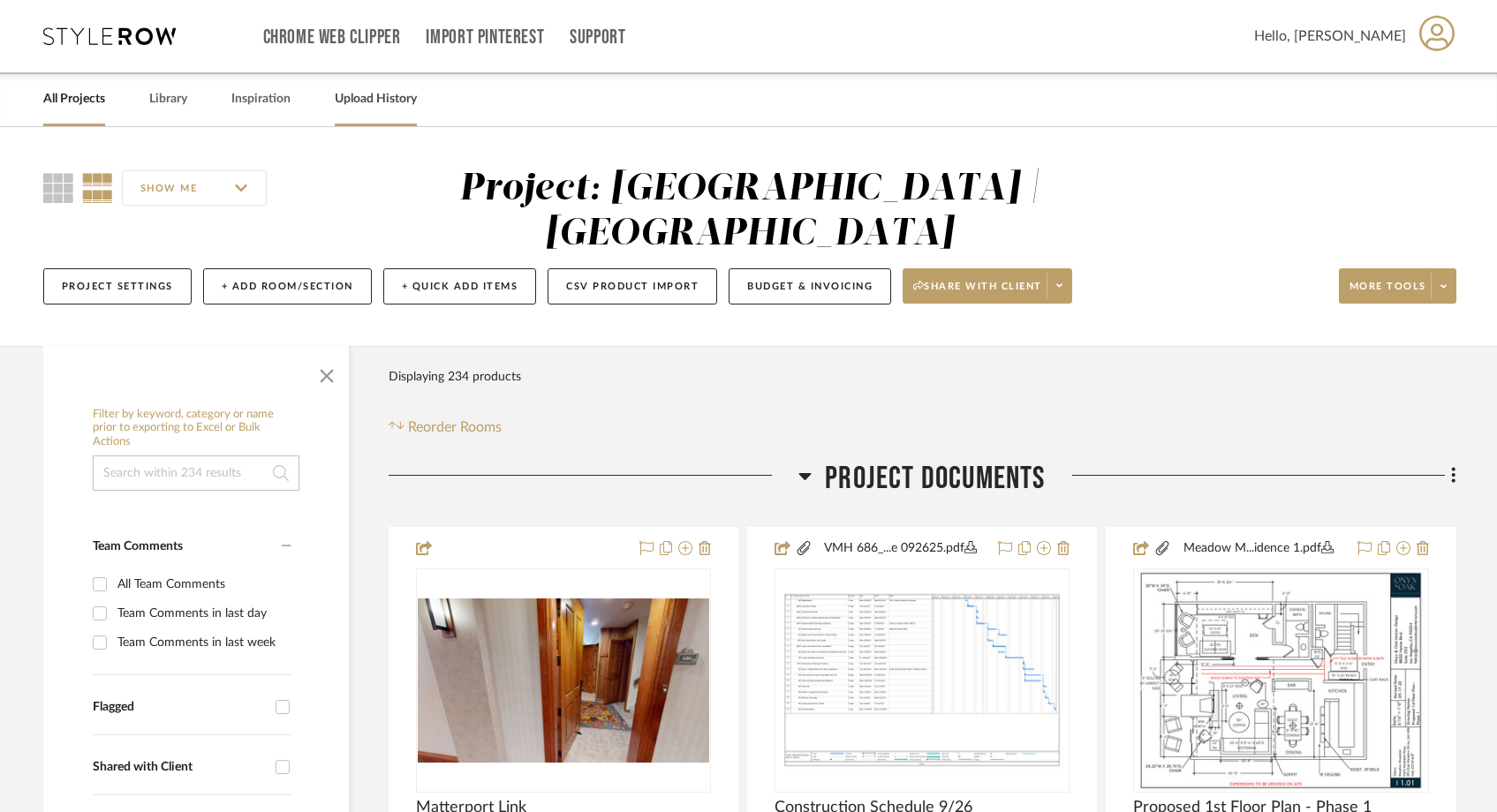
click at [360, 95] on link "Upload History" at bounding box center [375, 99] width 82 height 23
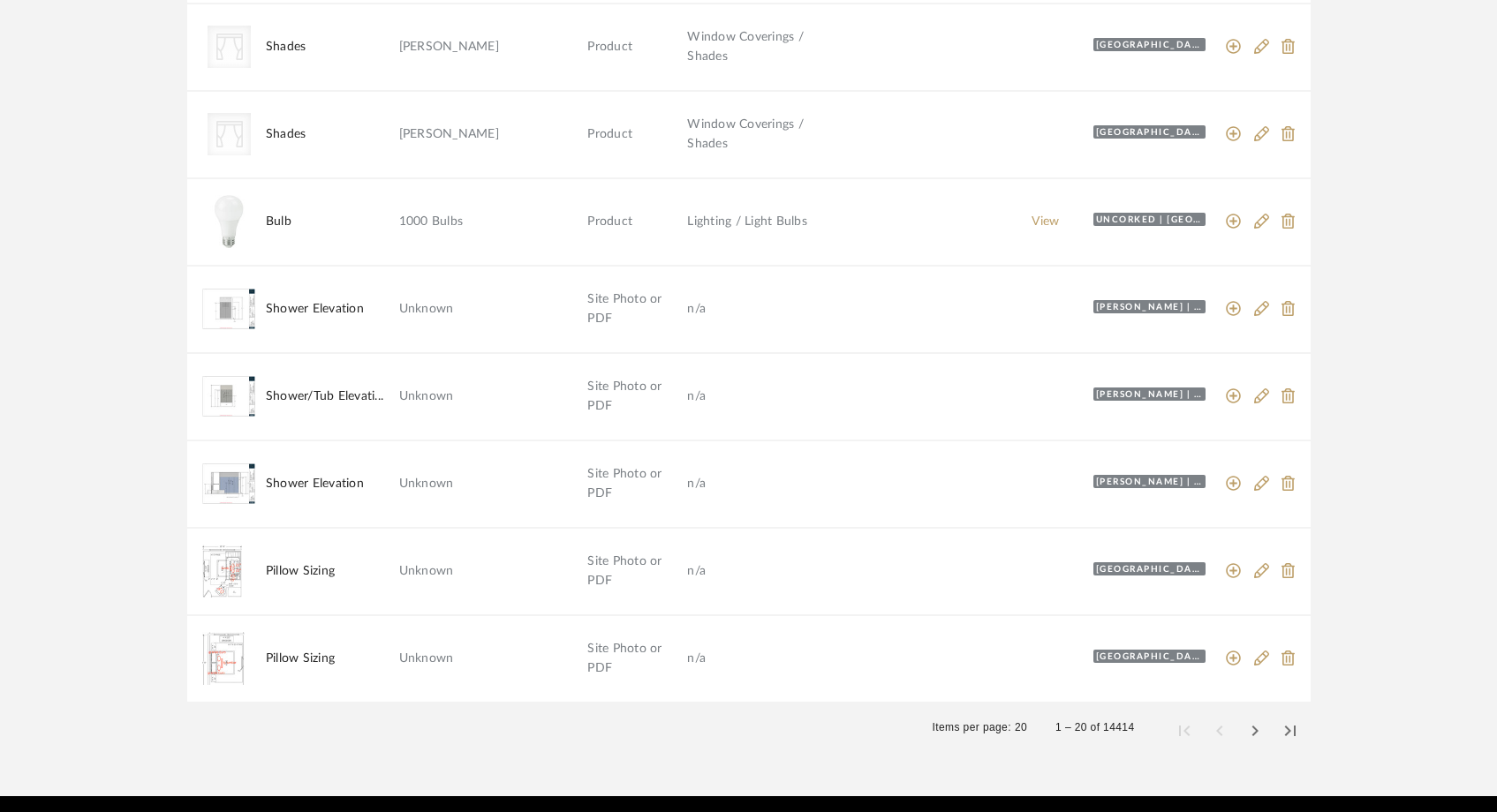
scroll to position [1398, 0]
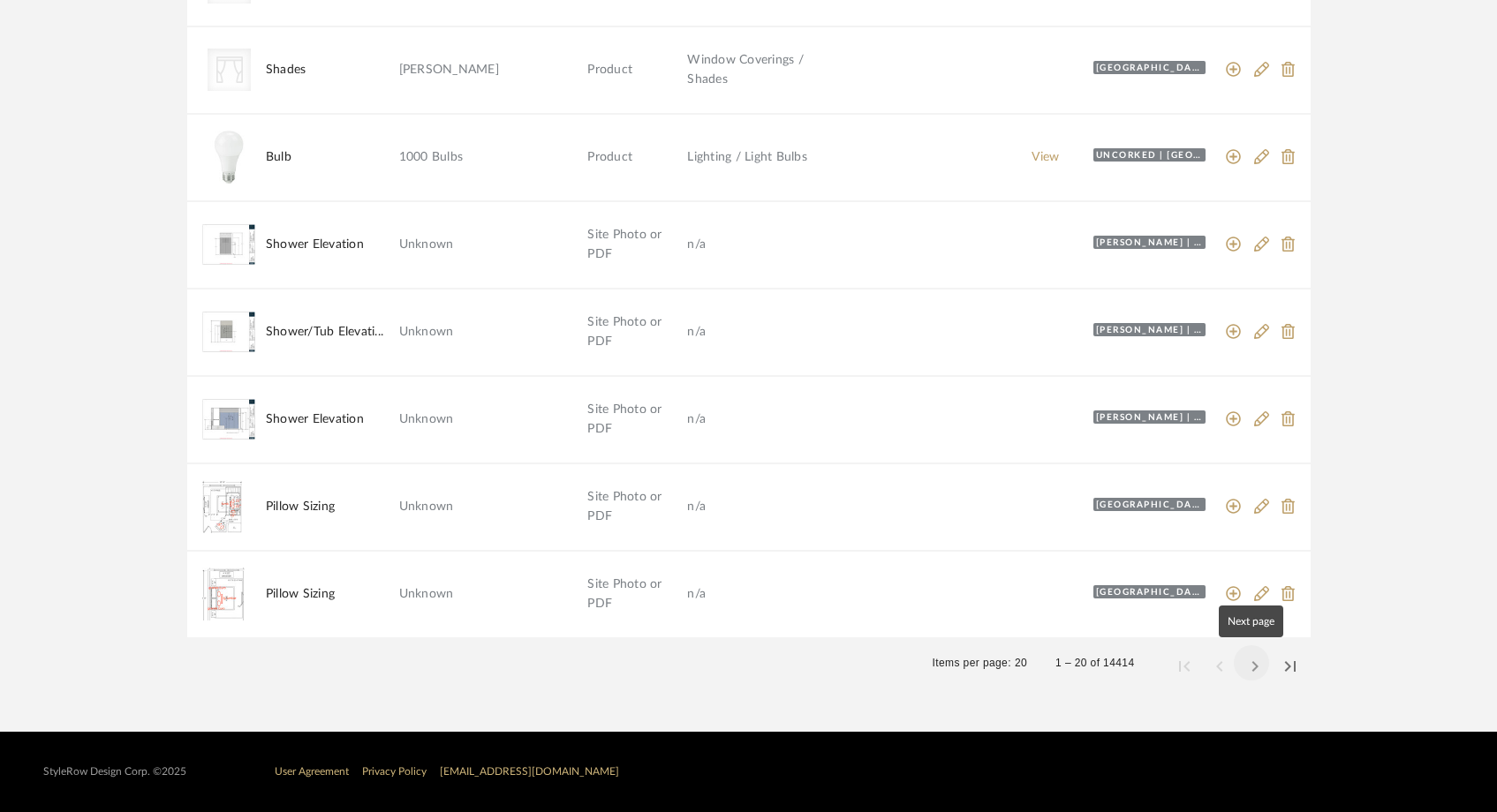
click at [1253, 670] on span "Next page" at bounding box center [1251, 662] width 42 height 42
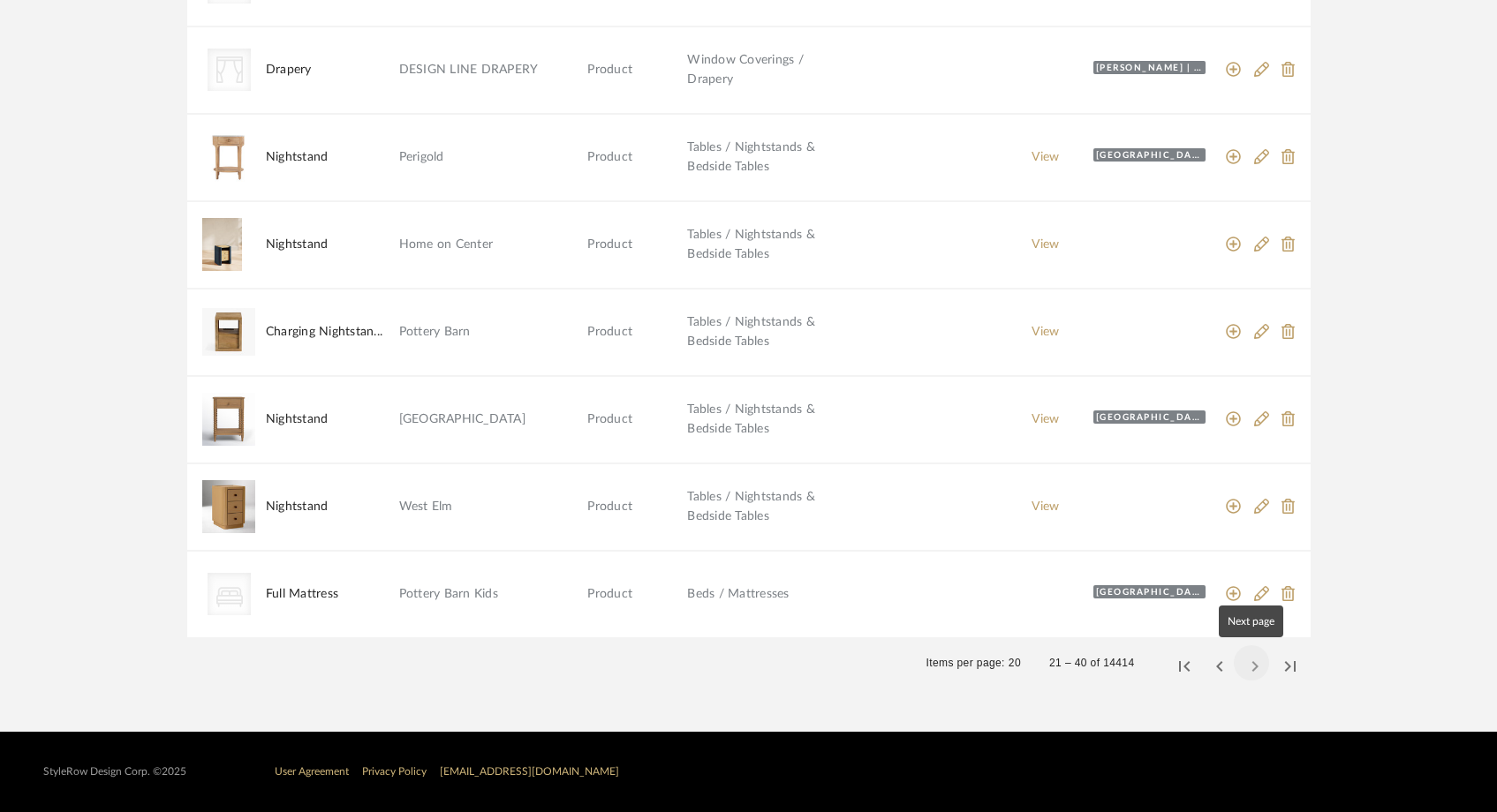
click at [1253, 664] on span "Next page" at bounding box center [1251, 662] width 42 height 42
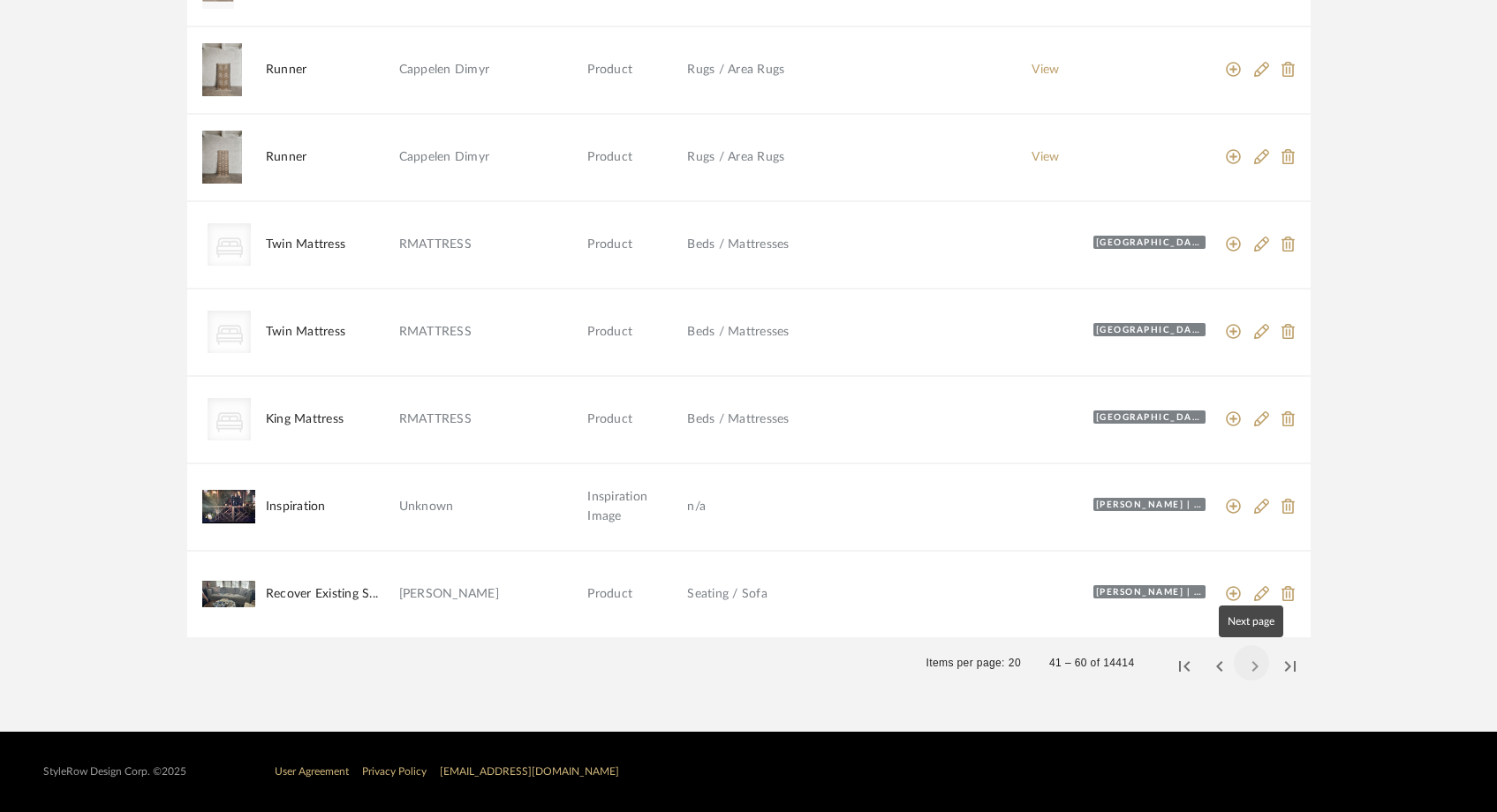
click at [1259, 661] on span "Next page" at bounding box center [1251, 662] width 42 height 42
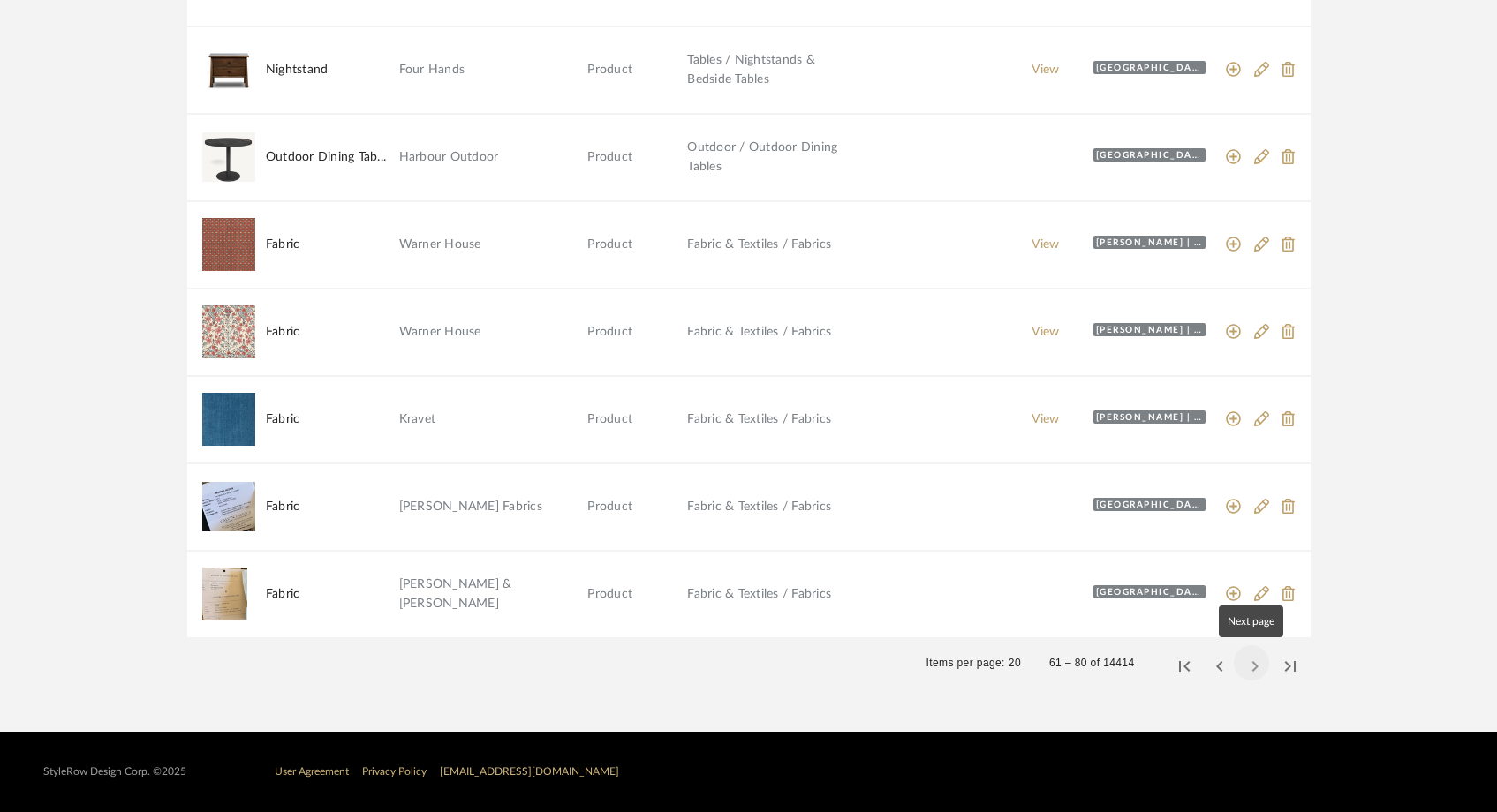
click at [1248, 672] on span "Next page" at bounding box center [1251, 662] width 42 height 42
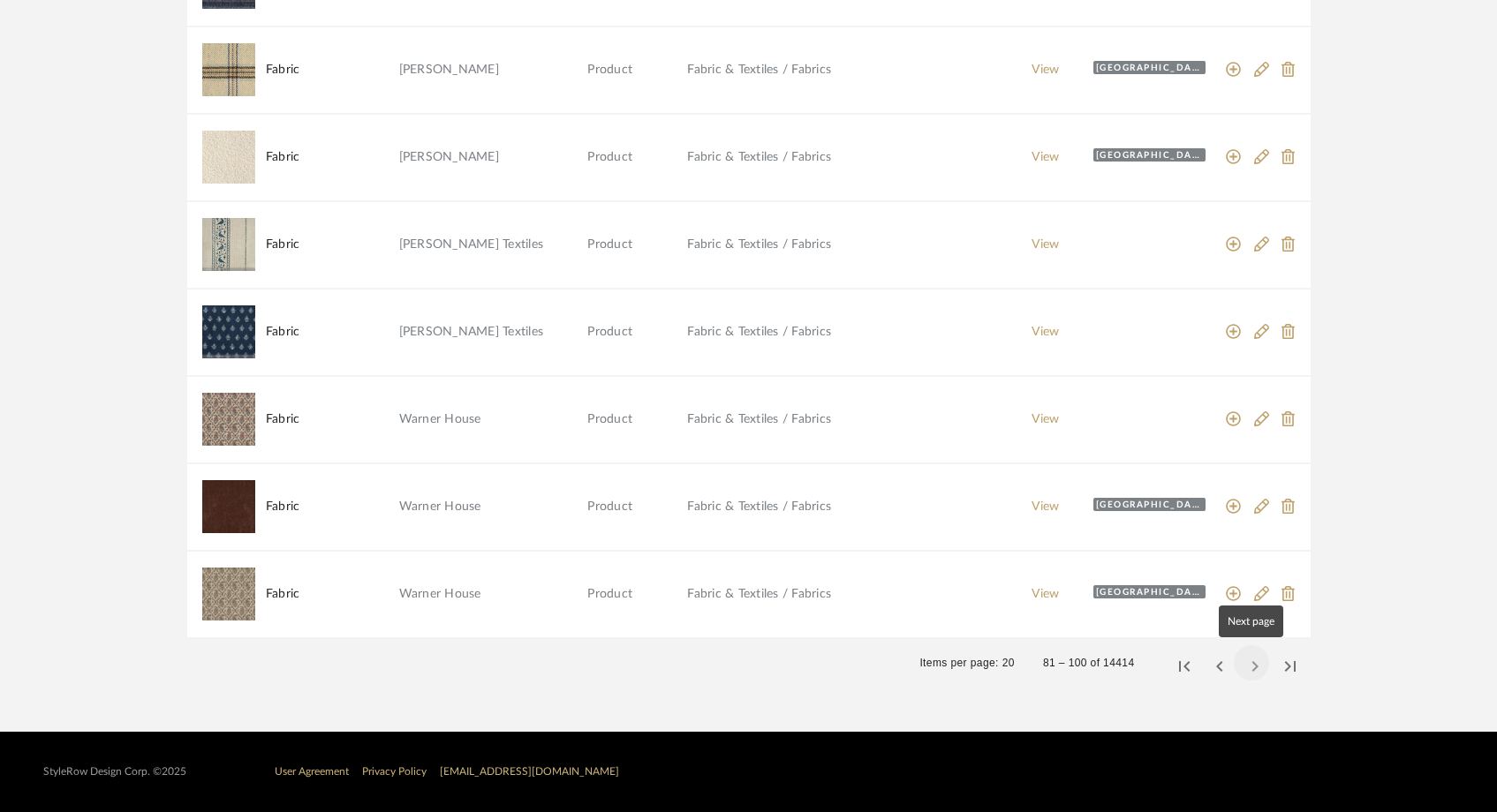
click at [1260, 667] on span "Next page" at bounding box center [1251, 662] width 42 height 42
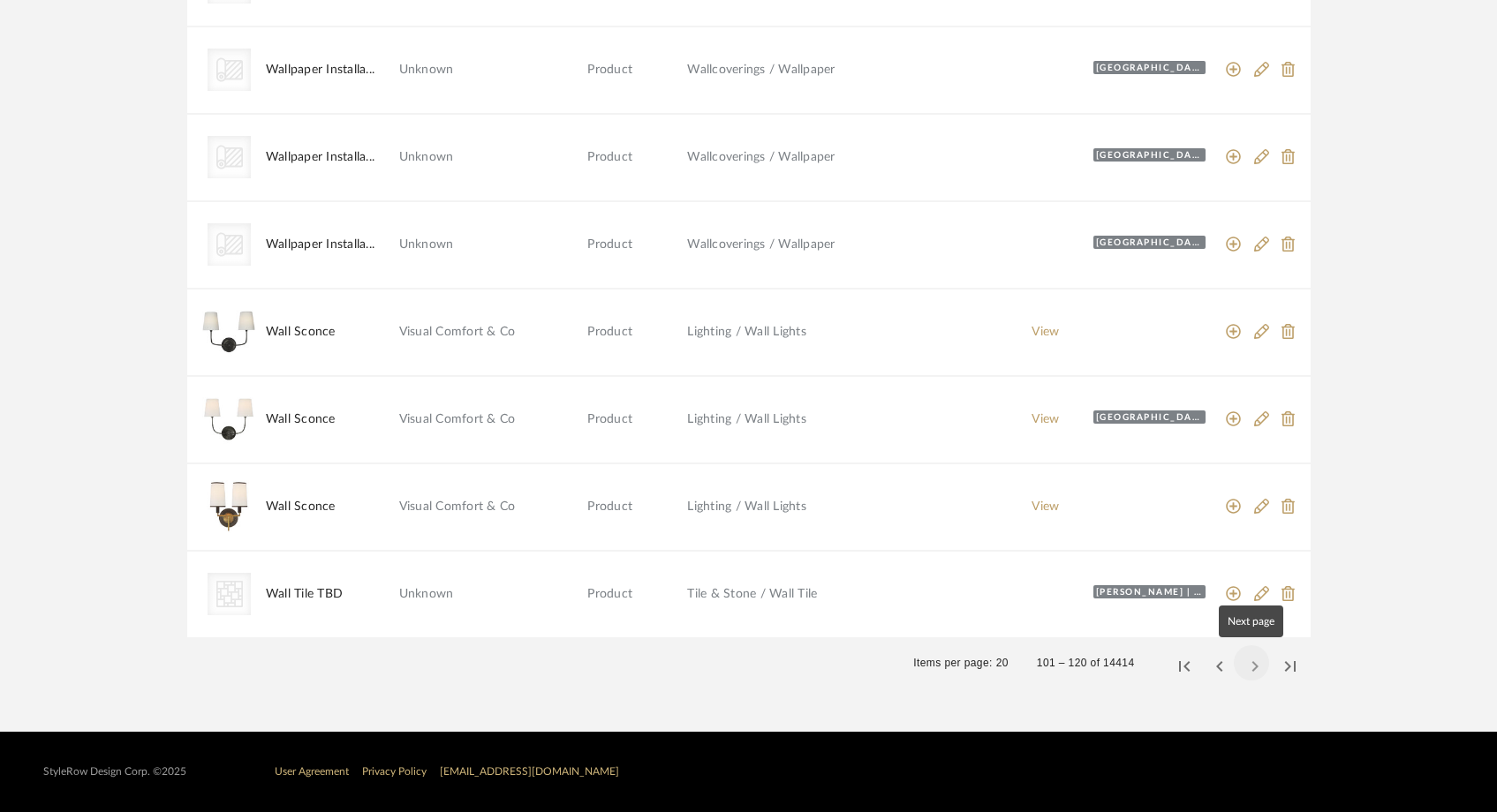
click at [1255, 670] on span "Next page" at bounding box center [1251, 662] width 42 height 42
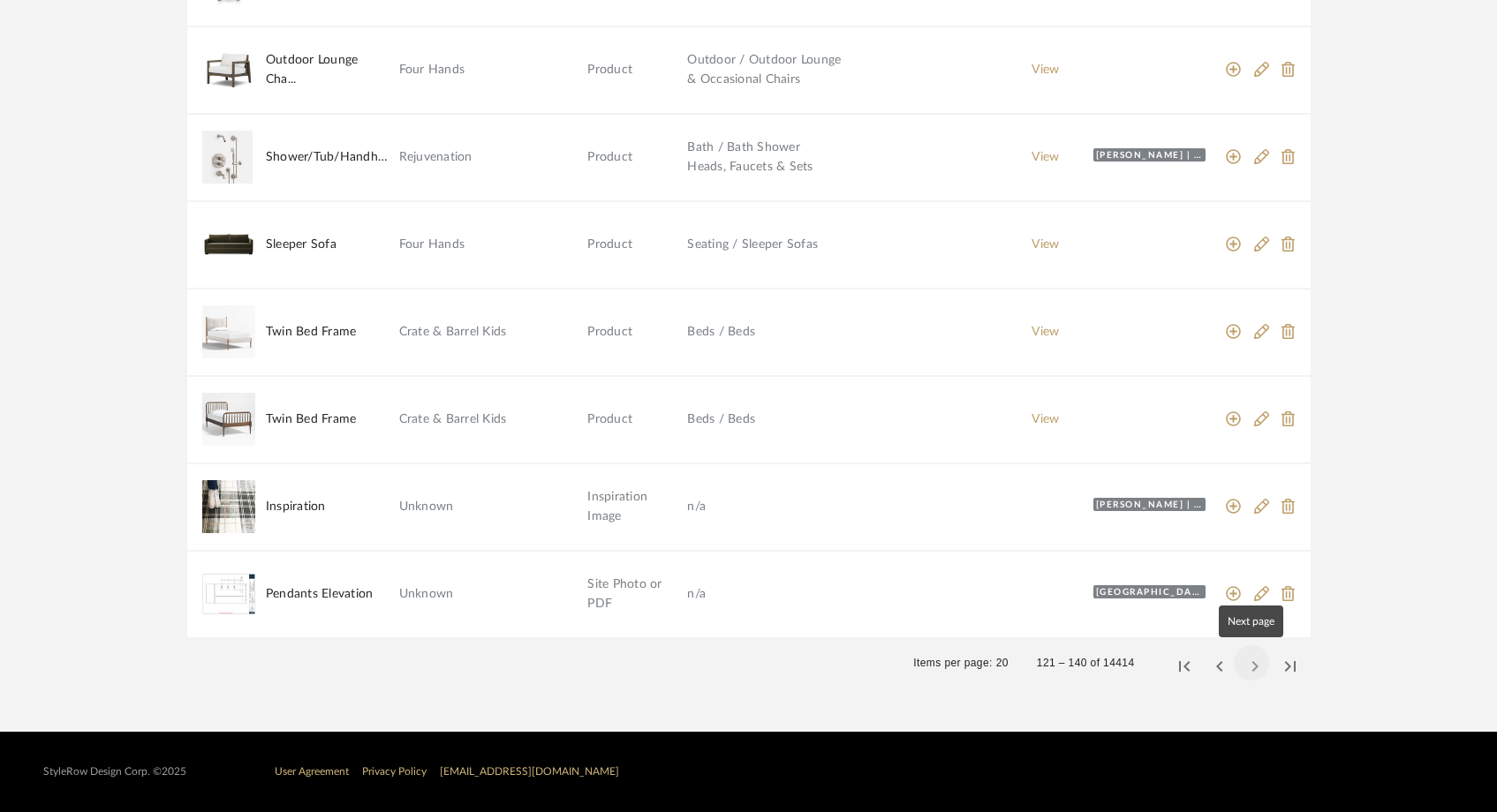
click at [1252, 665] on span "Next page" at bounding box center [1251, 662] width 42 height 42
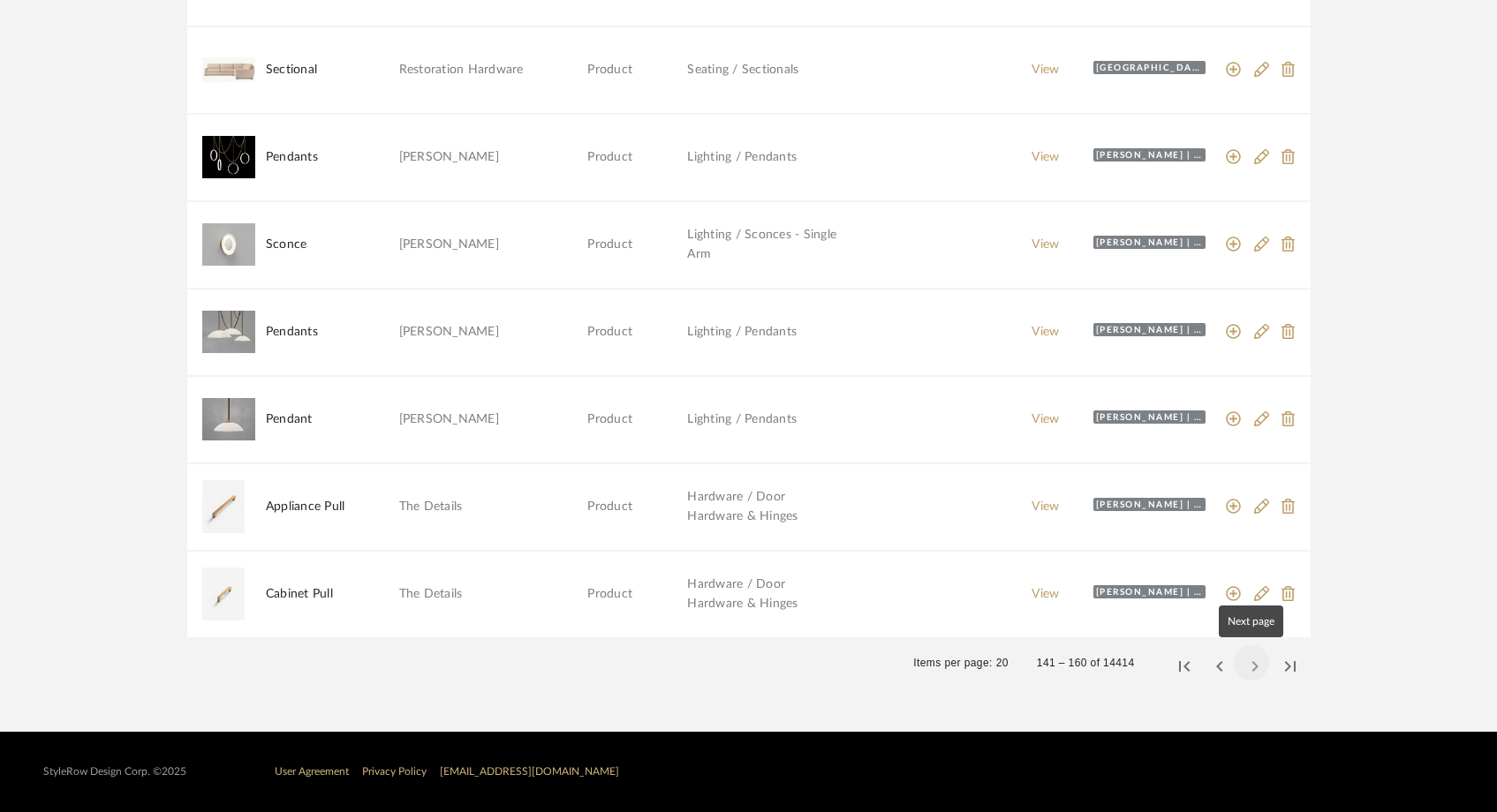
click at [1253, 664] on span "Next page" at bounding box center [1251, 662] width 42 height 42
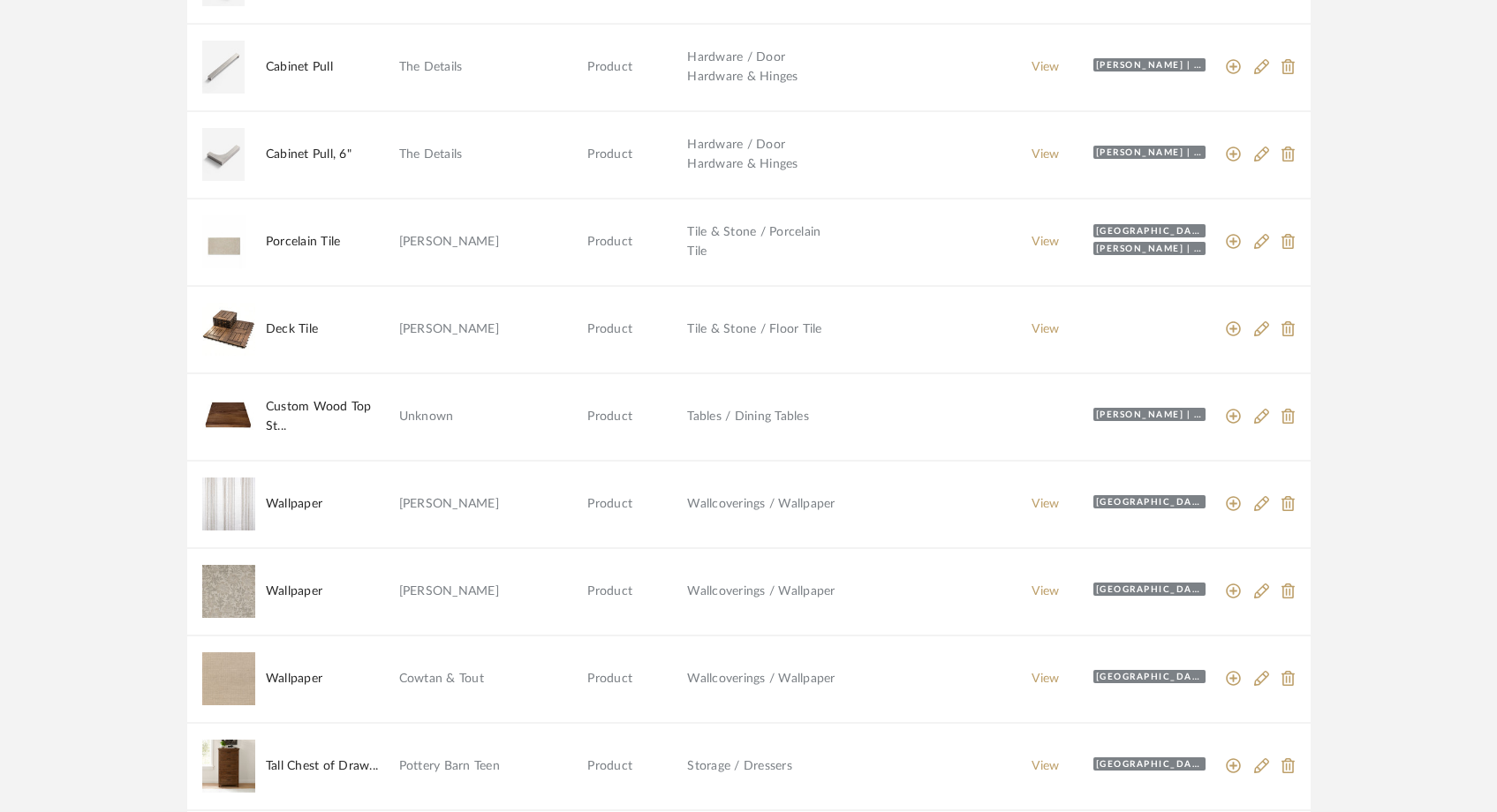
scroll to position [0, 0]
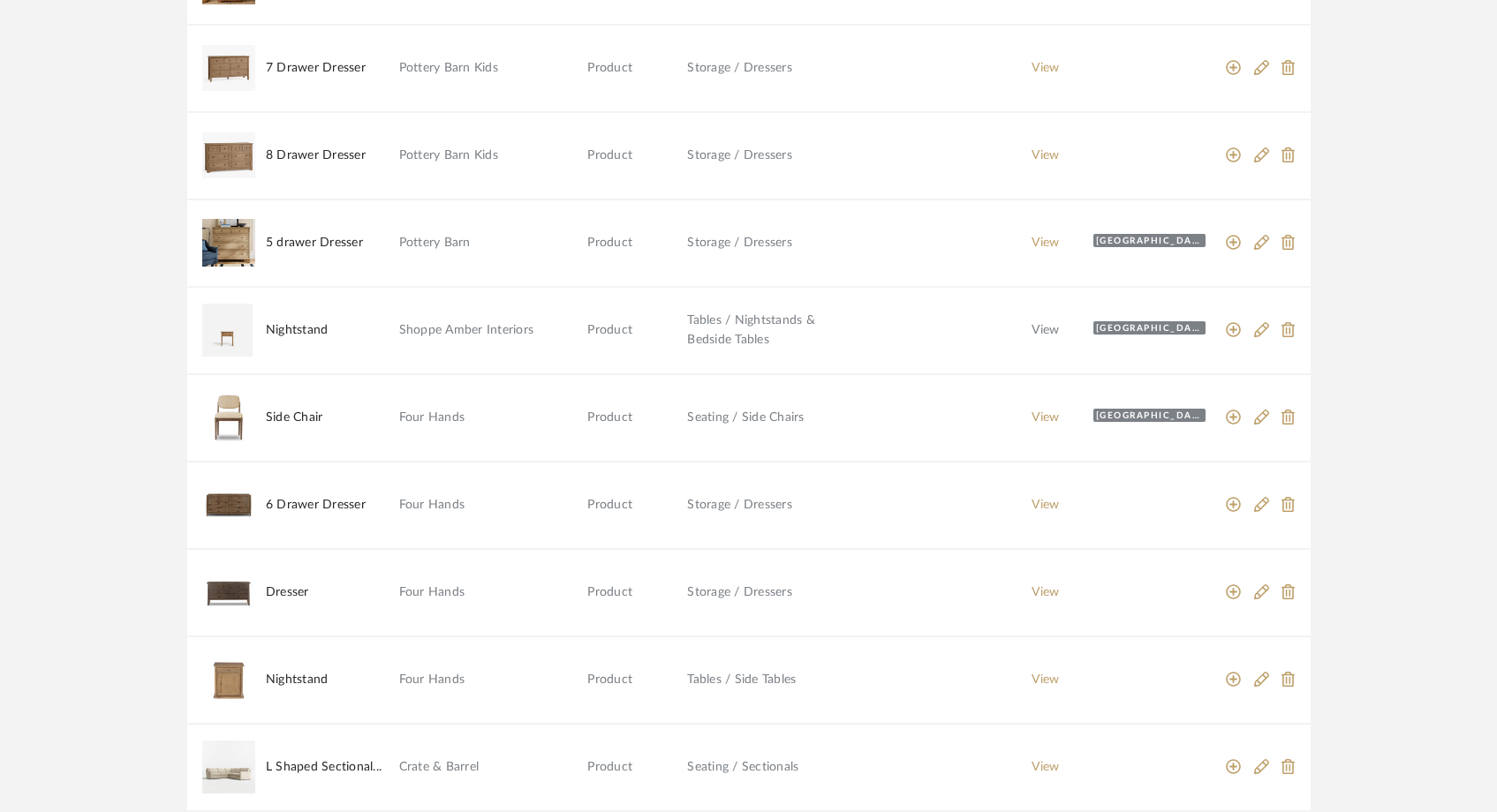
click at [1037, 327] on link "View" at bounding box center [1045, 329] width 27 height 13
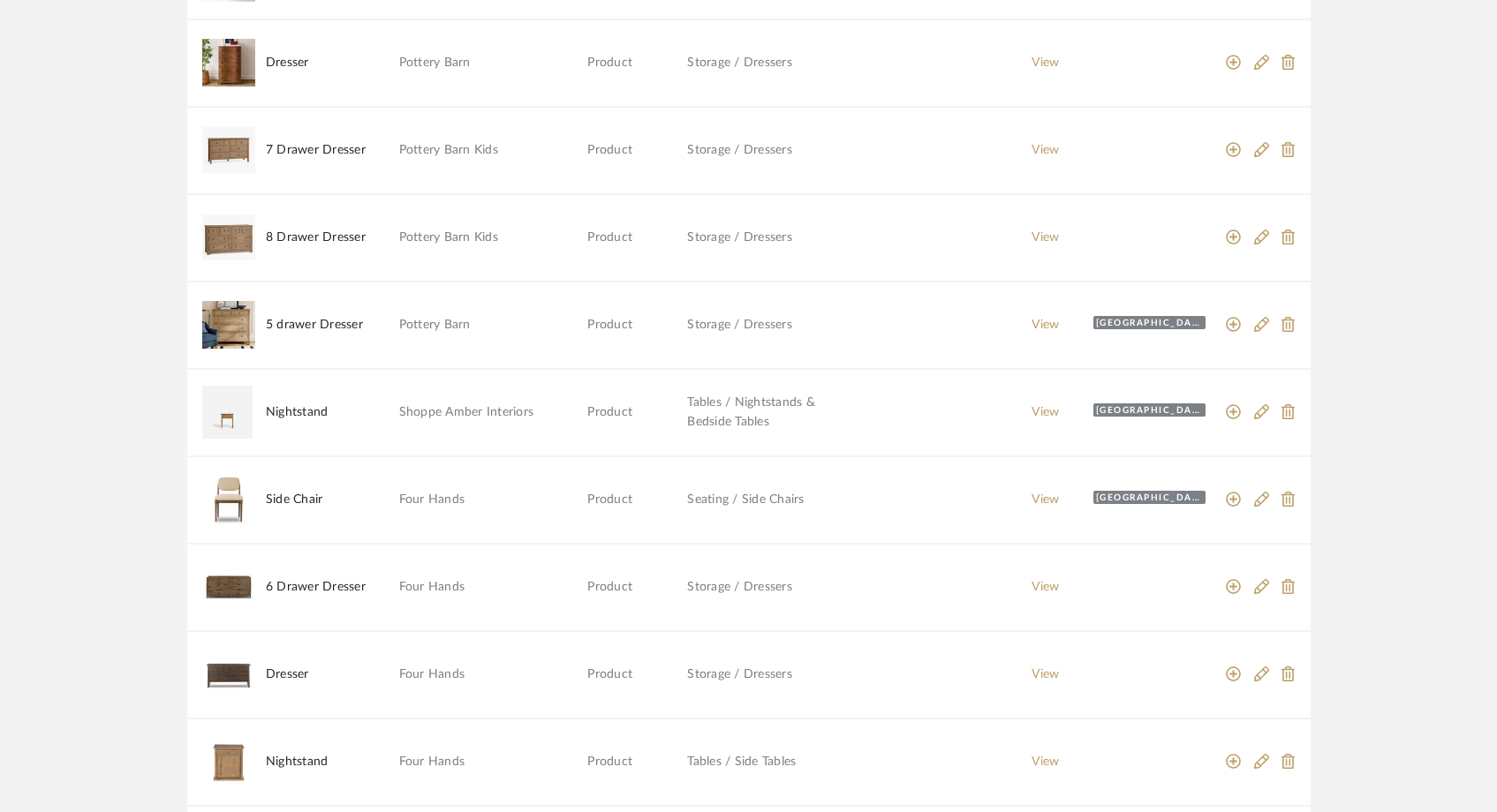
scroll to position [1268, 0]
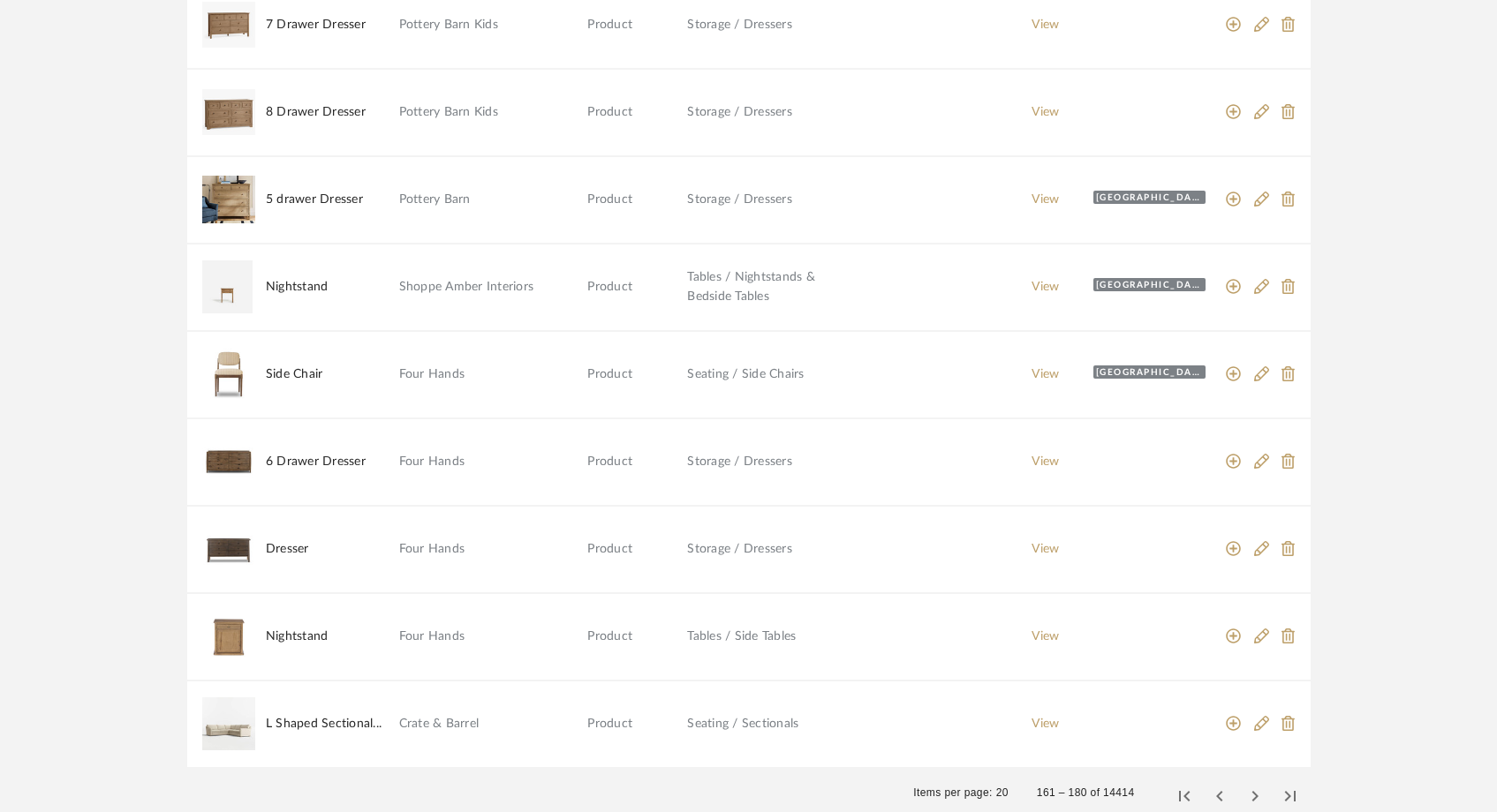
click at [1113, 283] on div "[GEOGRAPHIC_DATA] | [GEOGRAPHIC_DATA]" at bounding box center [1149, 285] width 112 height 14
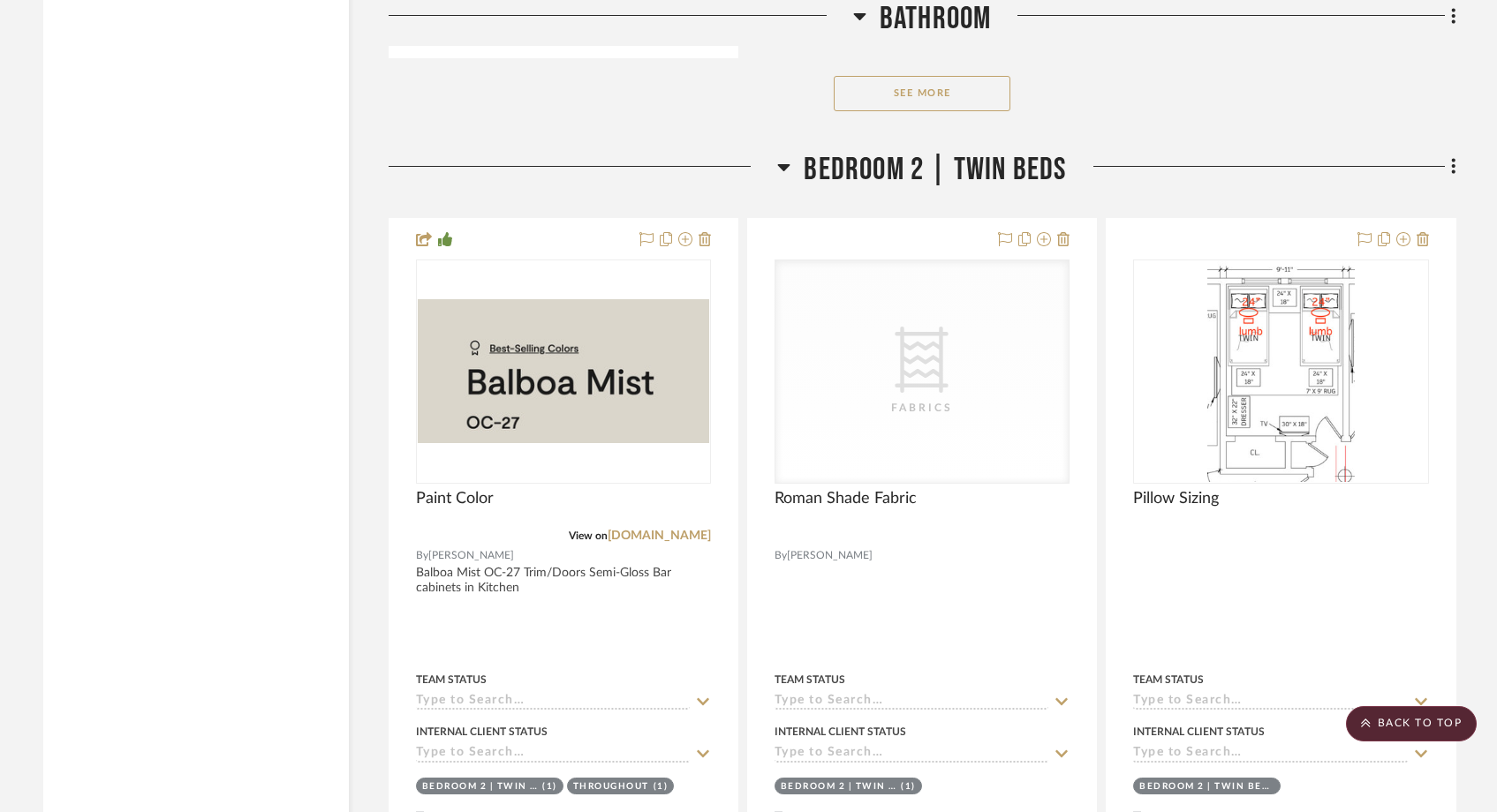
scroll to position [27591, 0]
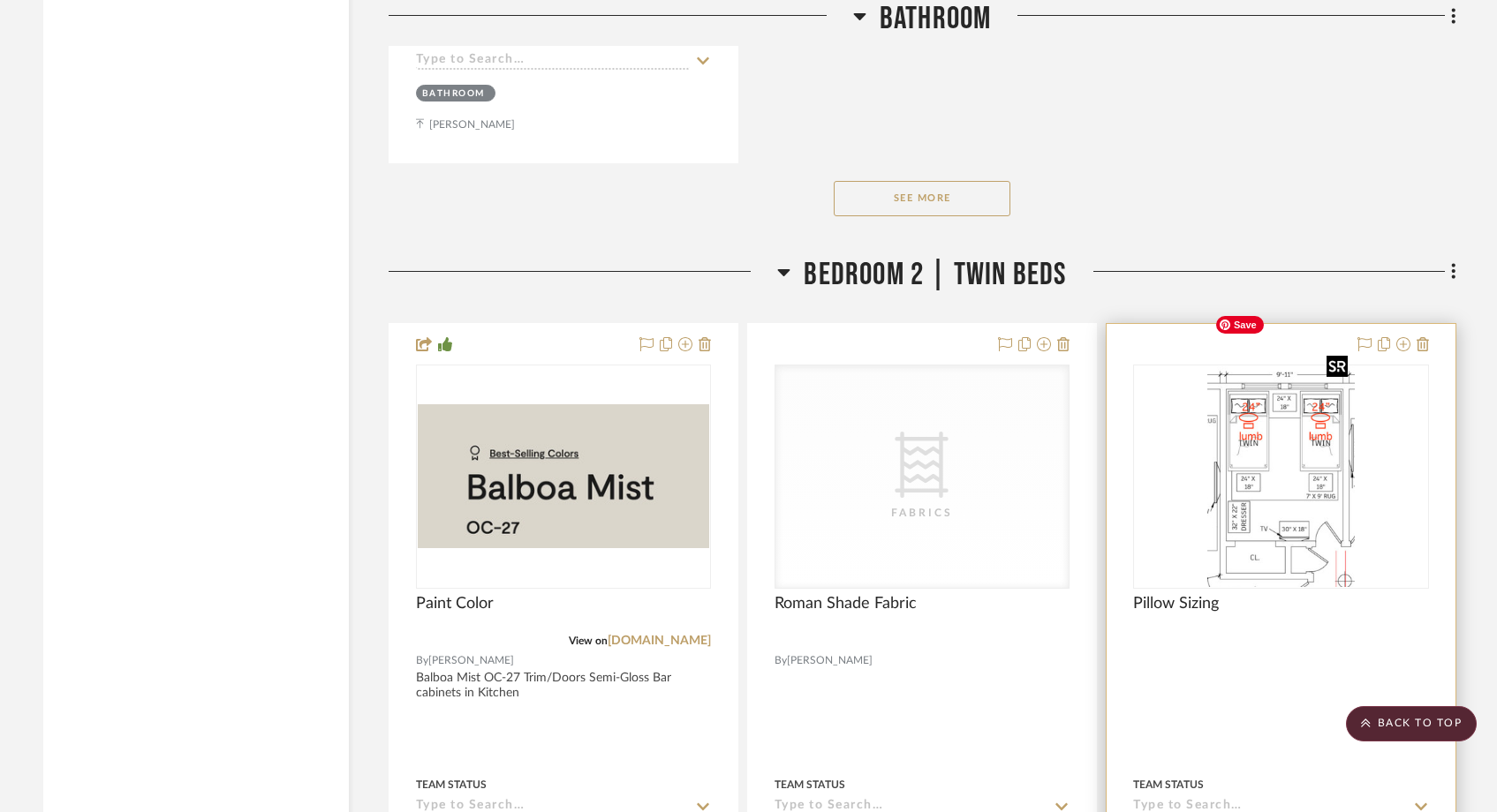
click at [1270, 425] on img "0" at bounding box center [1280, 477] width 146 height 220
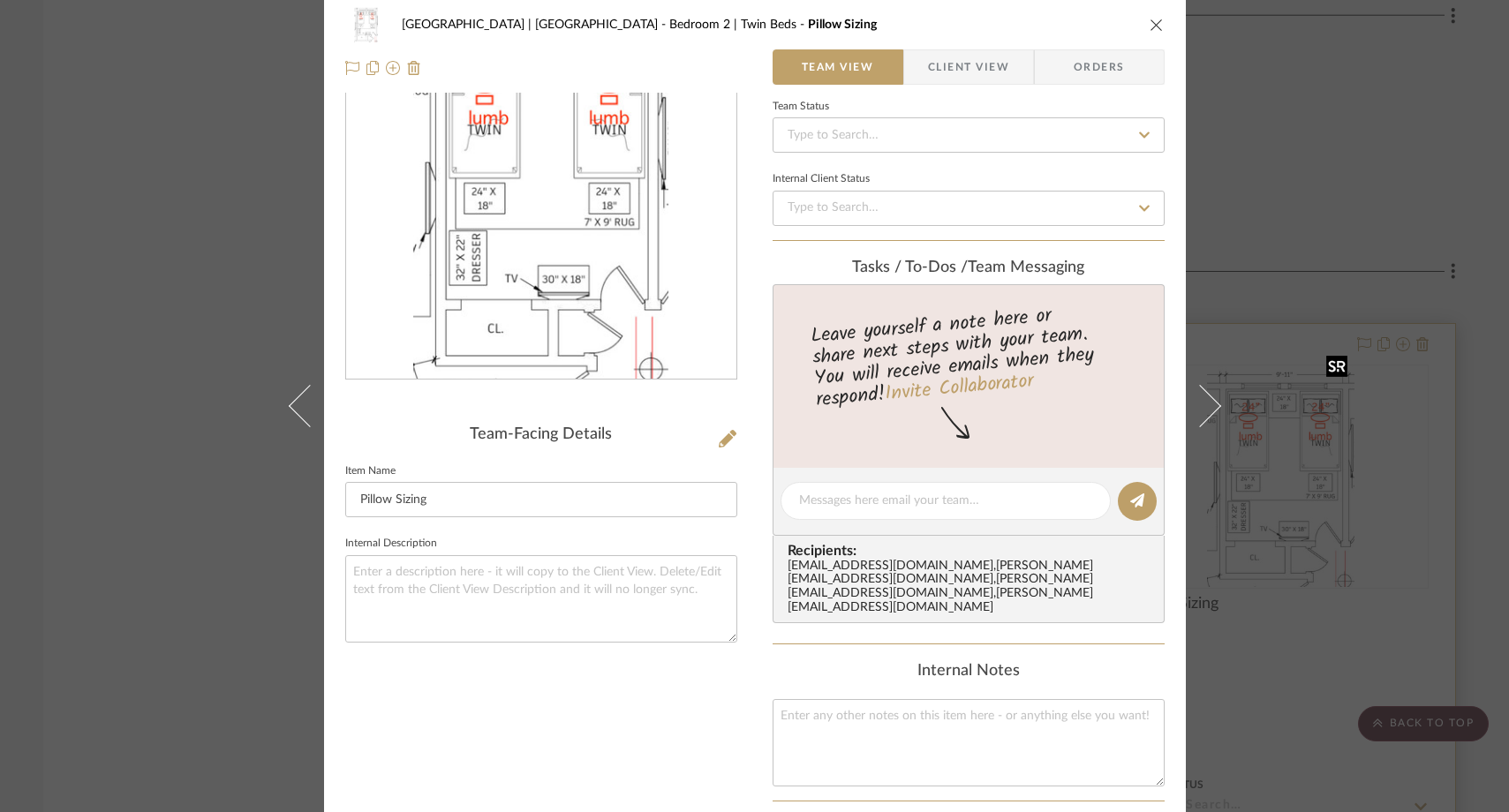
scroll to position [139, 0]
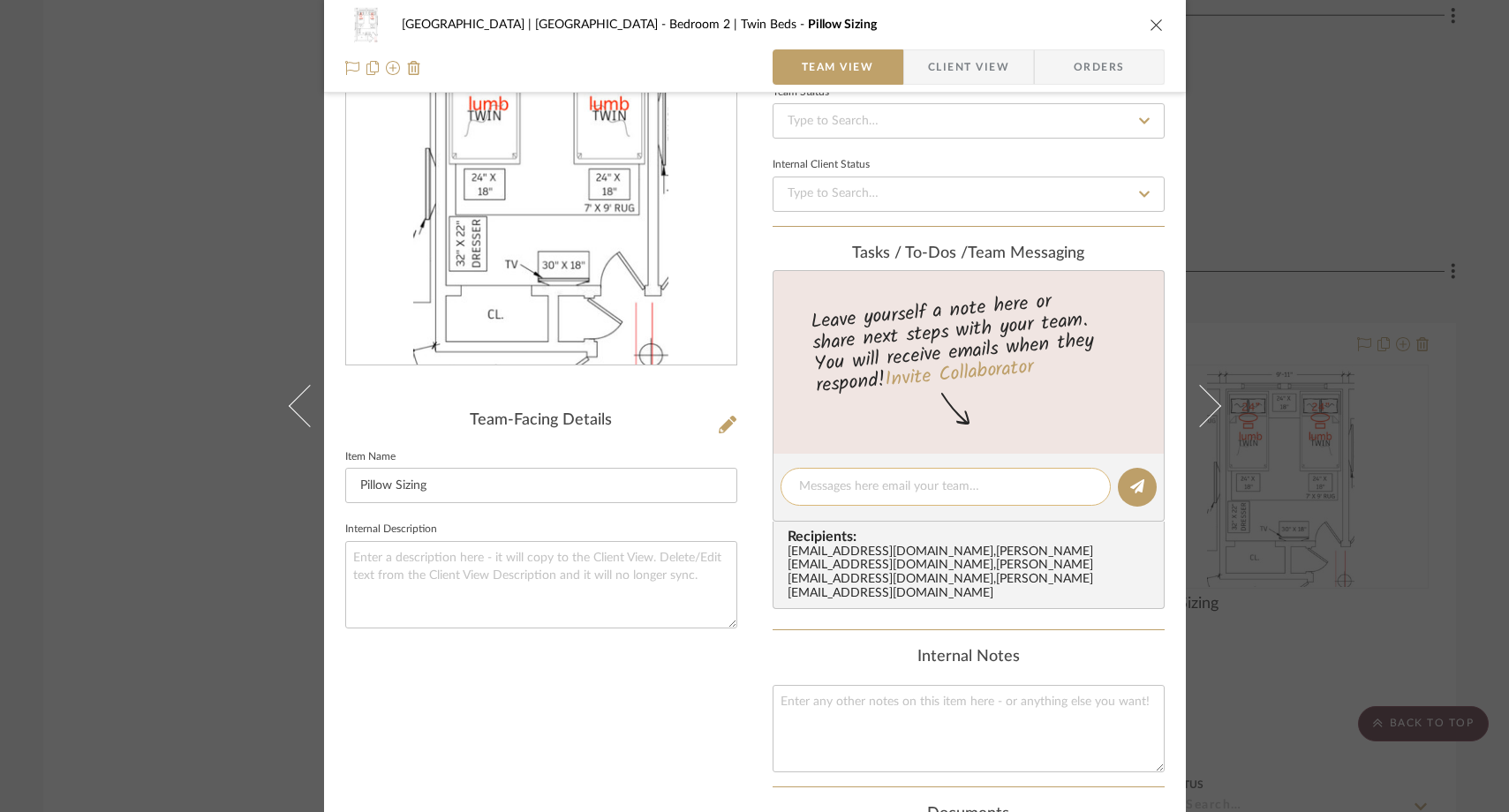
click at [815, 490] on textarea at bounding box center [946, 486] width 293 height 19
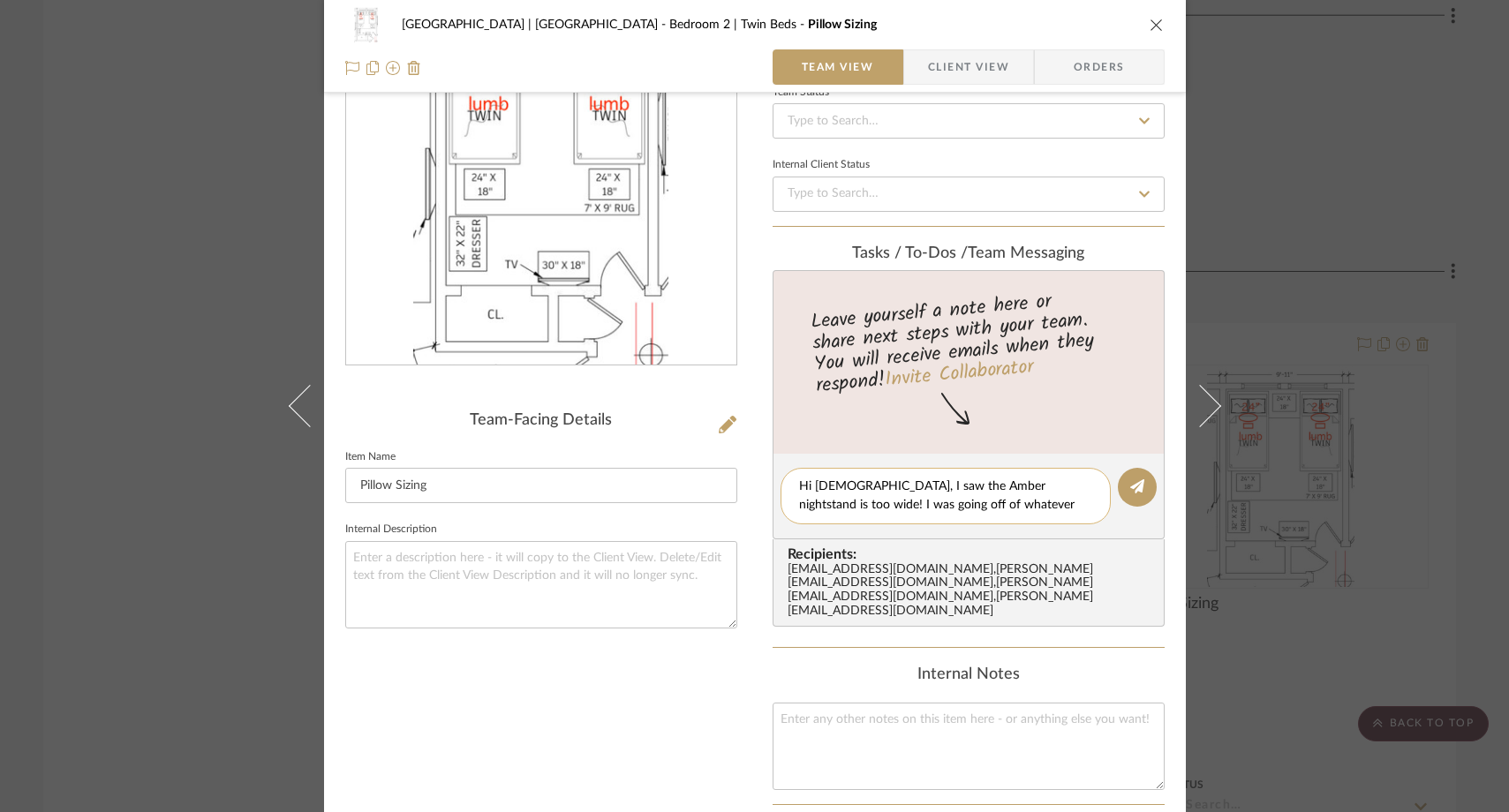
scroll to position [0, 0]
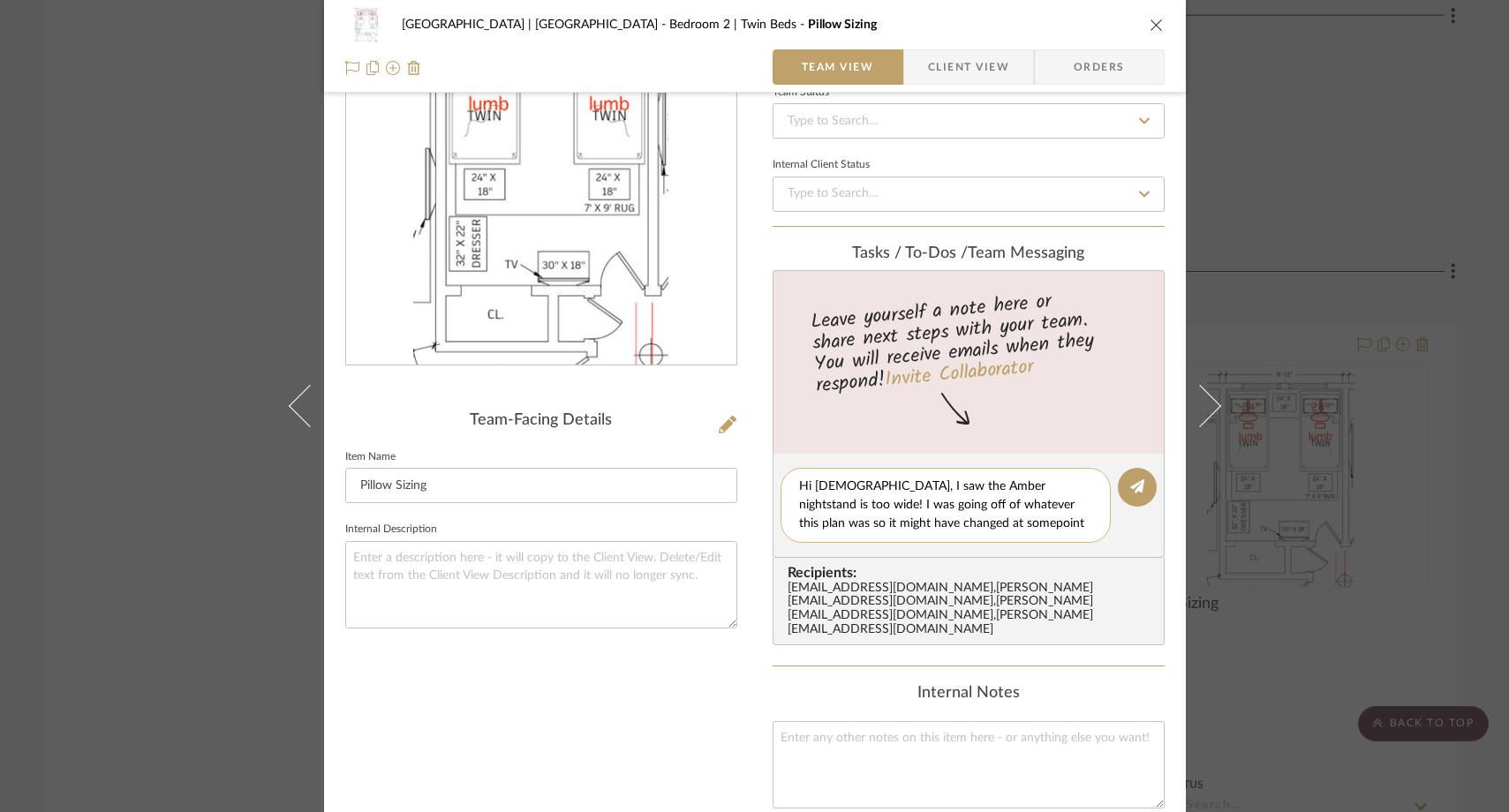
click at [1061, 486] on textarea "Hi ladies, I saw the Amber nightstand is too wide! I was going off of whatever …" at bounding box center [946, 505] width 293 height 56
drag, startPoint x: 1035, startPoint y: 507, endPoint x: 986, endPoint y: 505, distance: 49.0
click at [986, 505] on textarea "Hi ladies, I saw the Amber nightstand is too wide! Sorry about that. I was goin…" at bounding box center [946, 505] width 293 height 56
click at [850, 529] on textarea "Hi ladies, I saw the Amber nightstand is too wide! Sorry about that. Its shown …" at bounding box center [946, 505] width 293 height 56
type textarea "Hi ladies, I saw the Amber nightstand is too wide! Sorry about that. Its shown …"
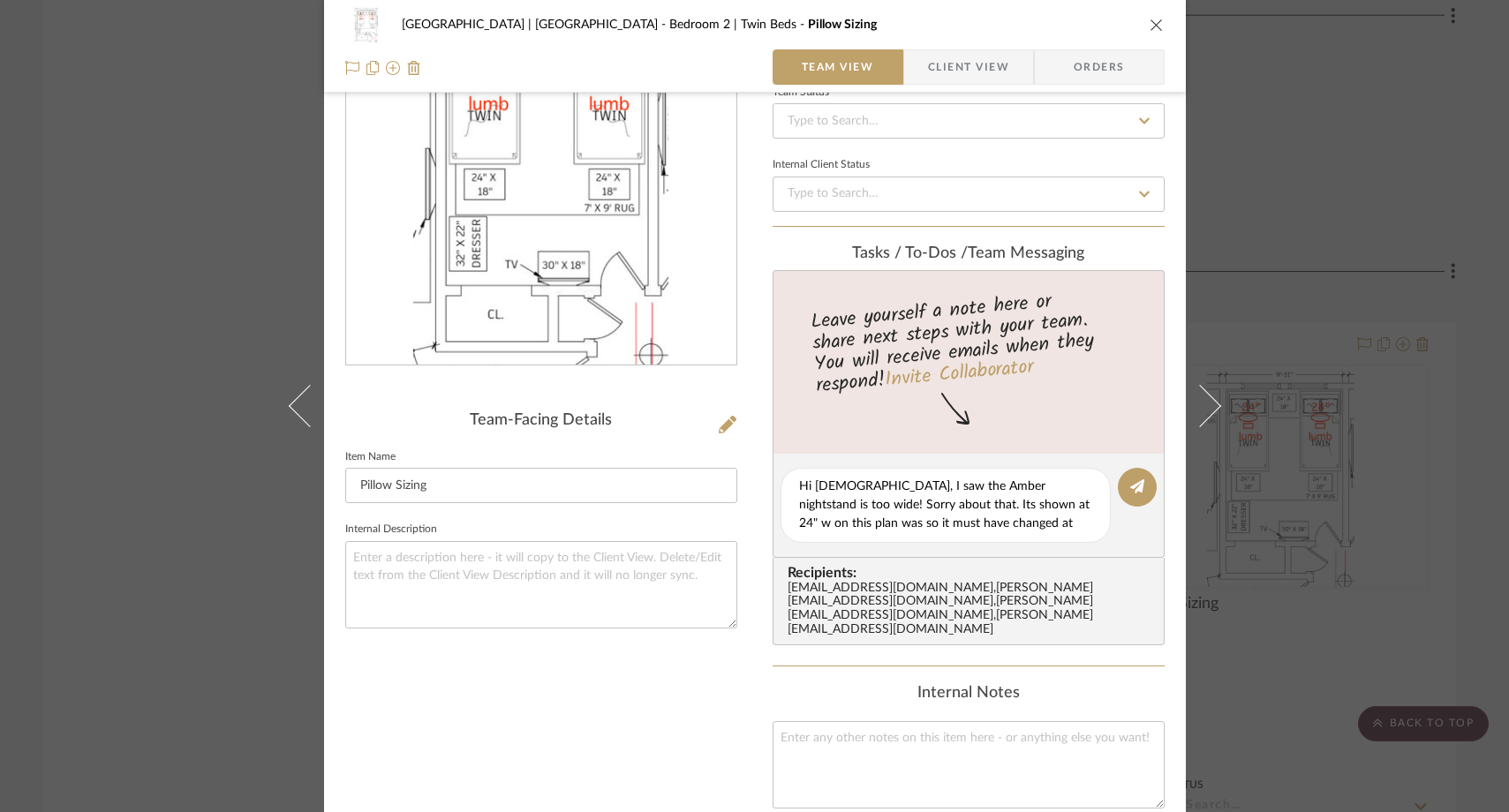
click at [1351, 206] on div "Meadow Mountain | Vail Valley Bedroom 2 | Twin Beds Pillow Sizing Team View Cli…" at bounding box center [754, 406] width 1509 height 812
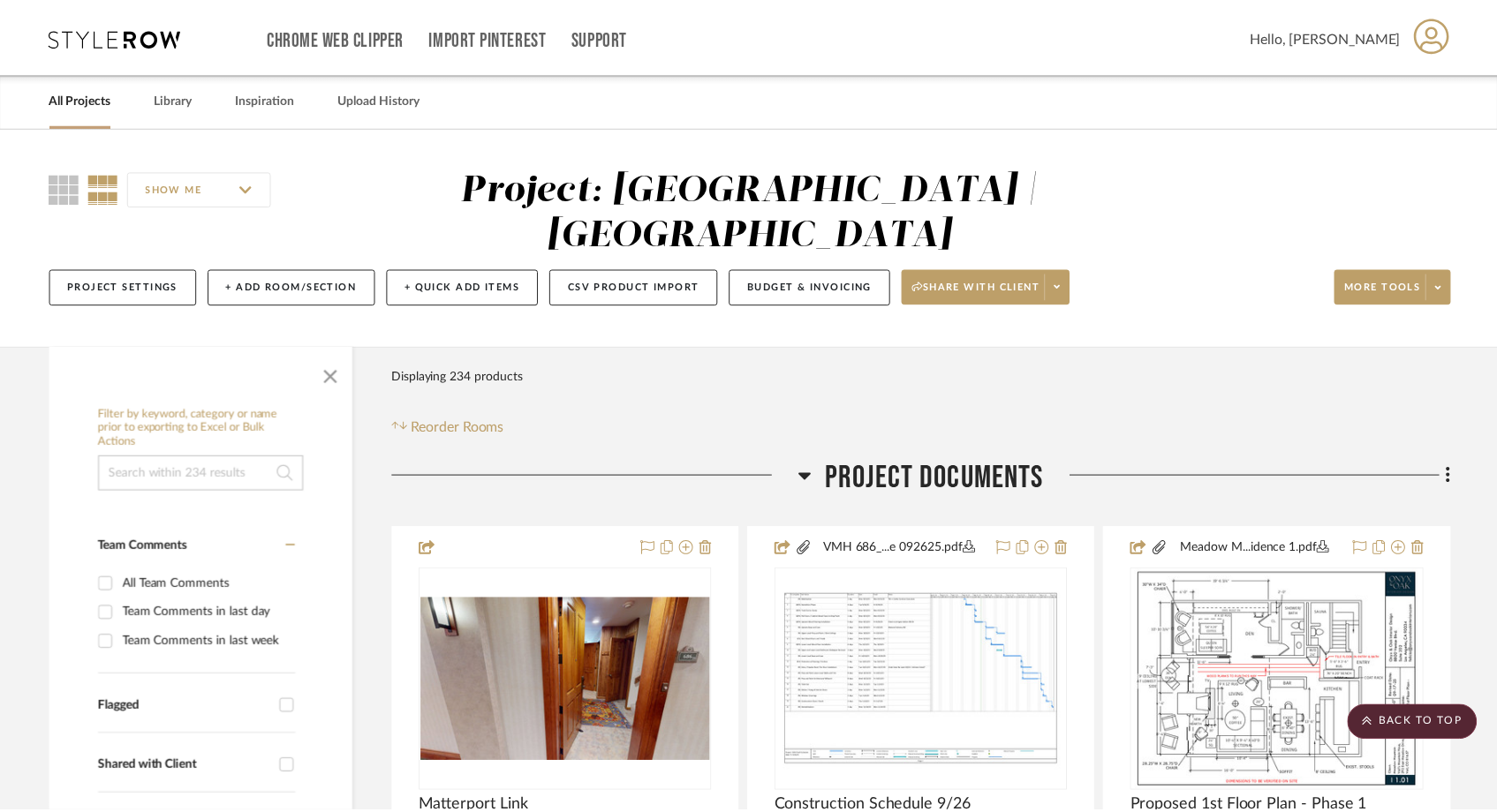
scroll to position [27591, 0]
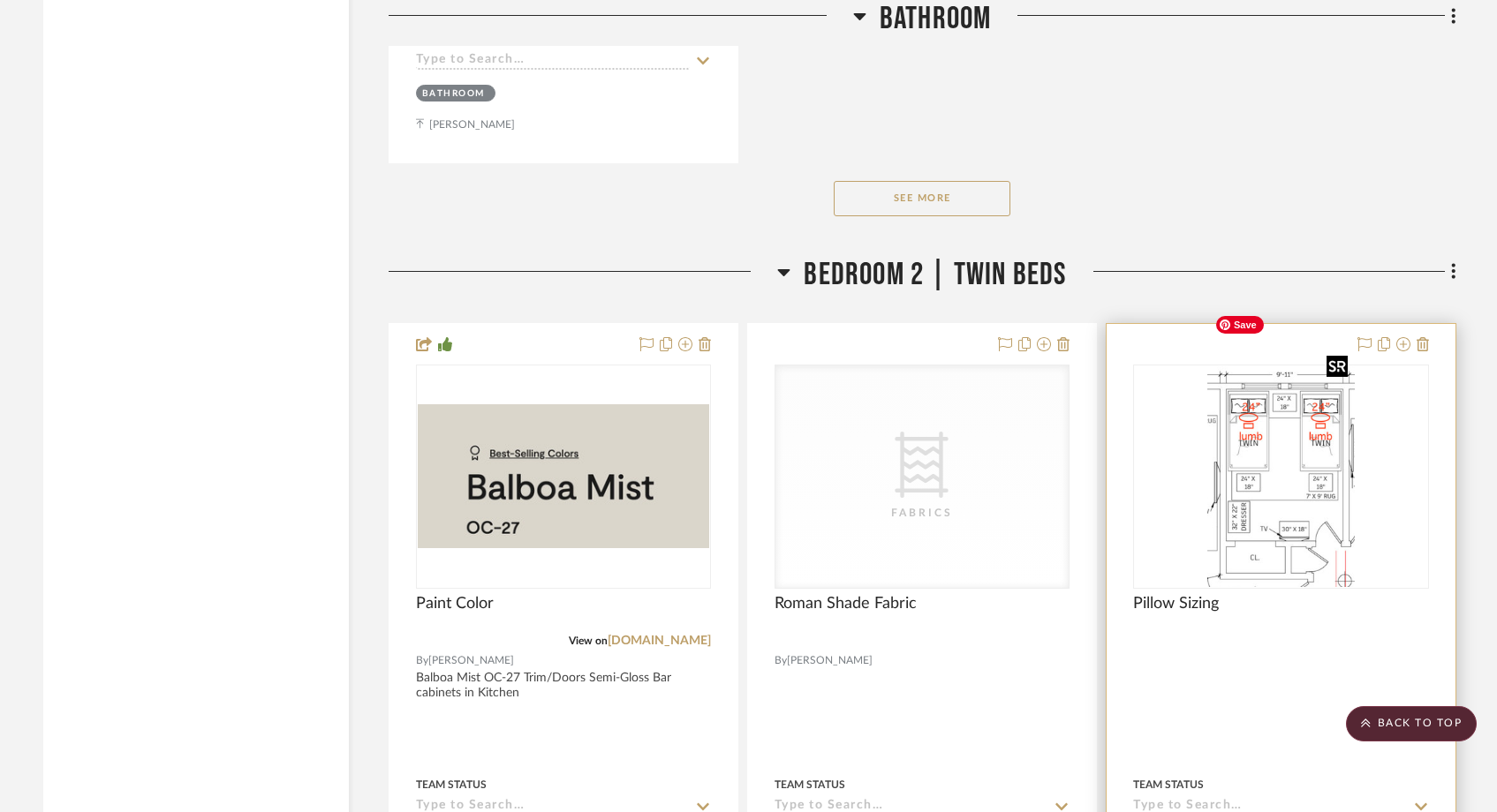
click at [1270, 417] on img "0" at bounding box center [1280, 477] width 146 height 220
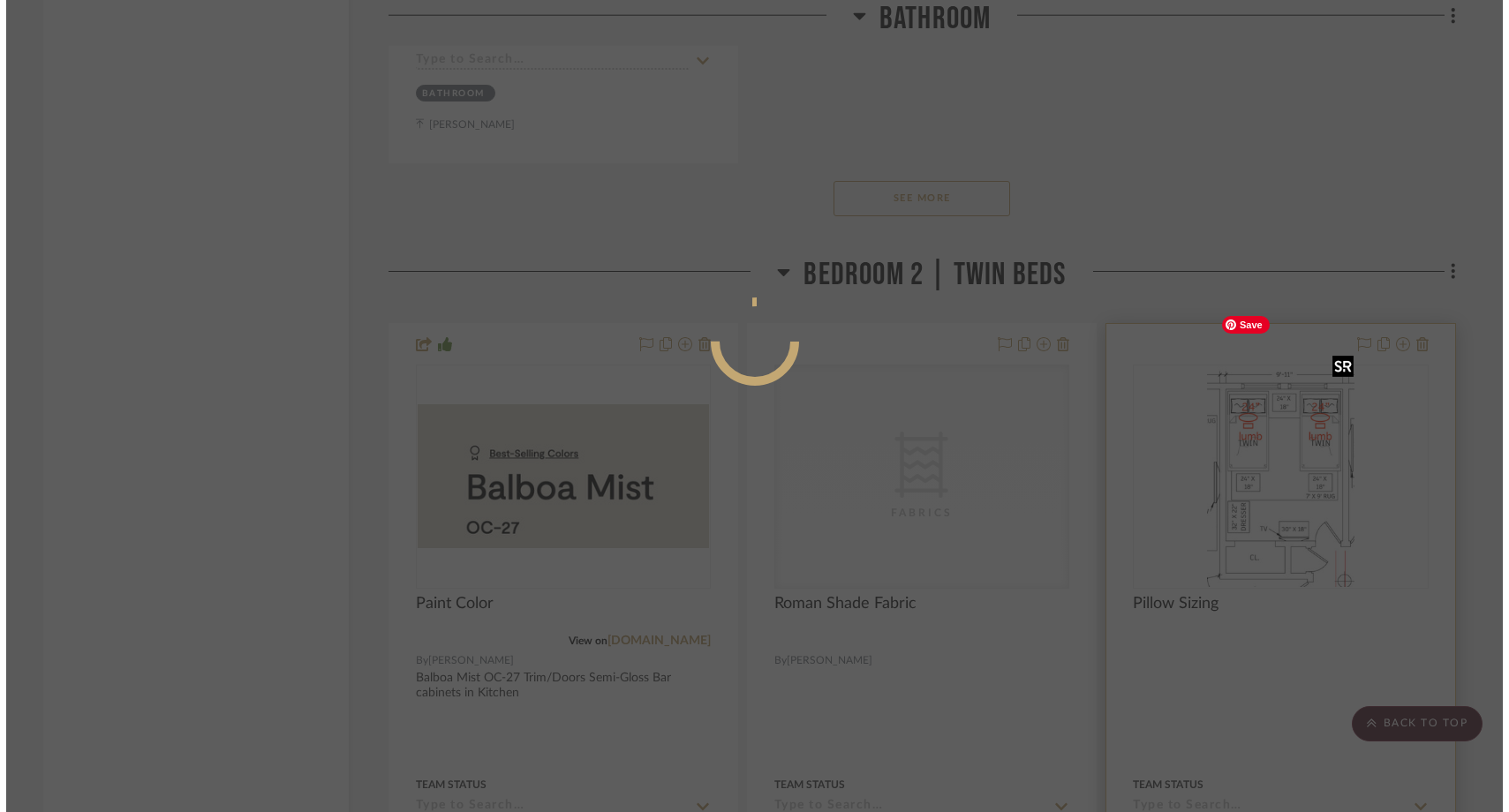
scroll to position [0, 0]
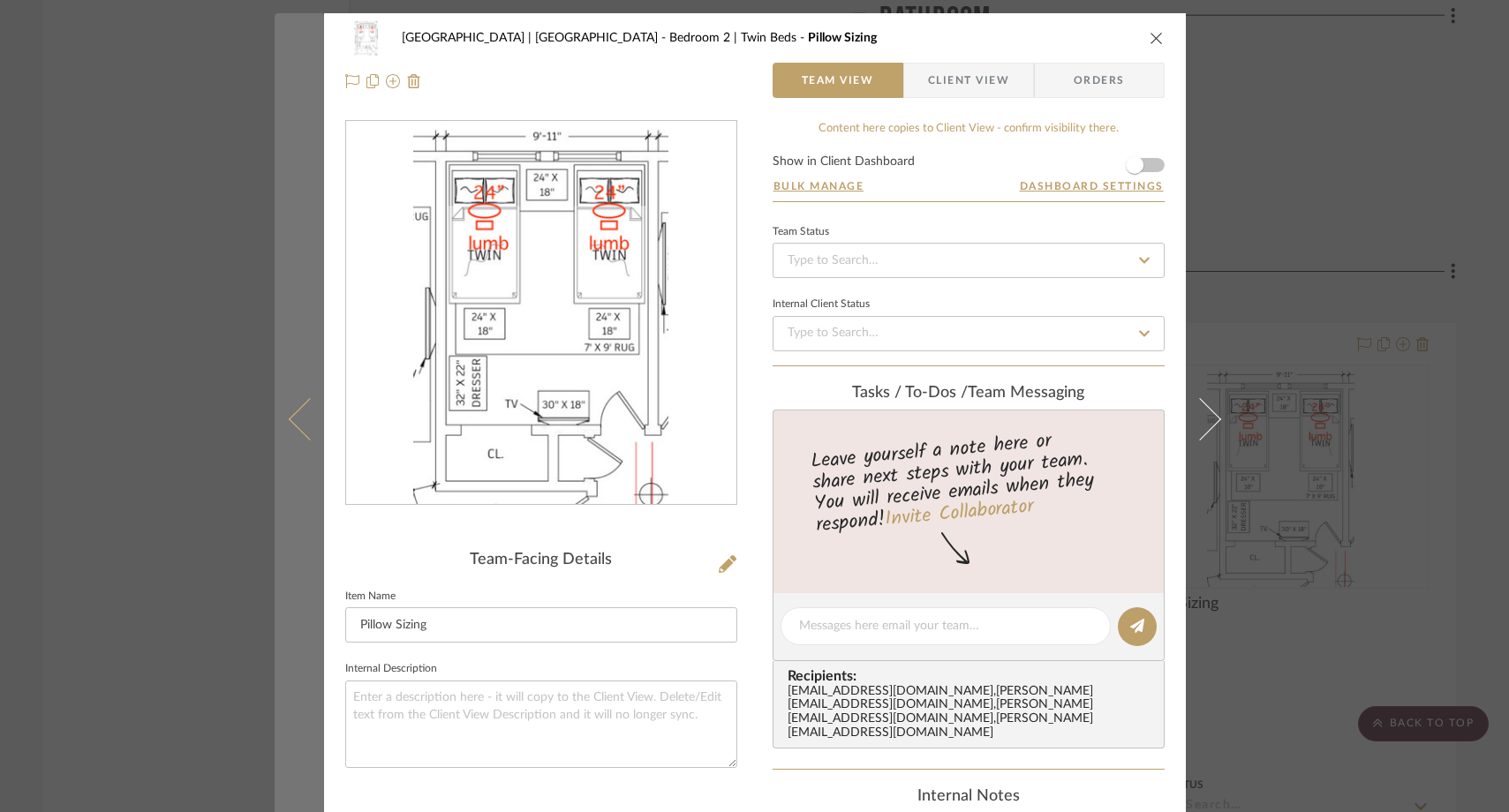
click at [275, 200] on button at bounding box center [299, 419] width 50 height 812
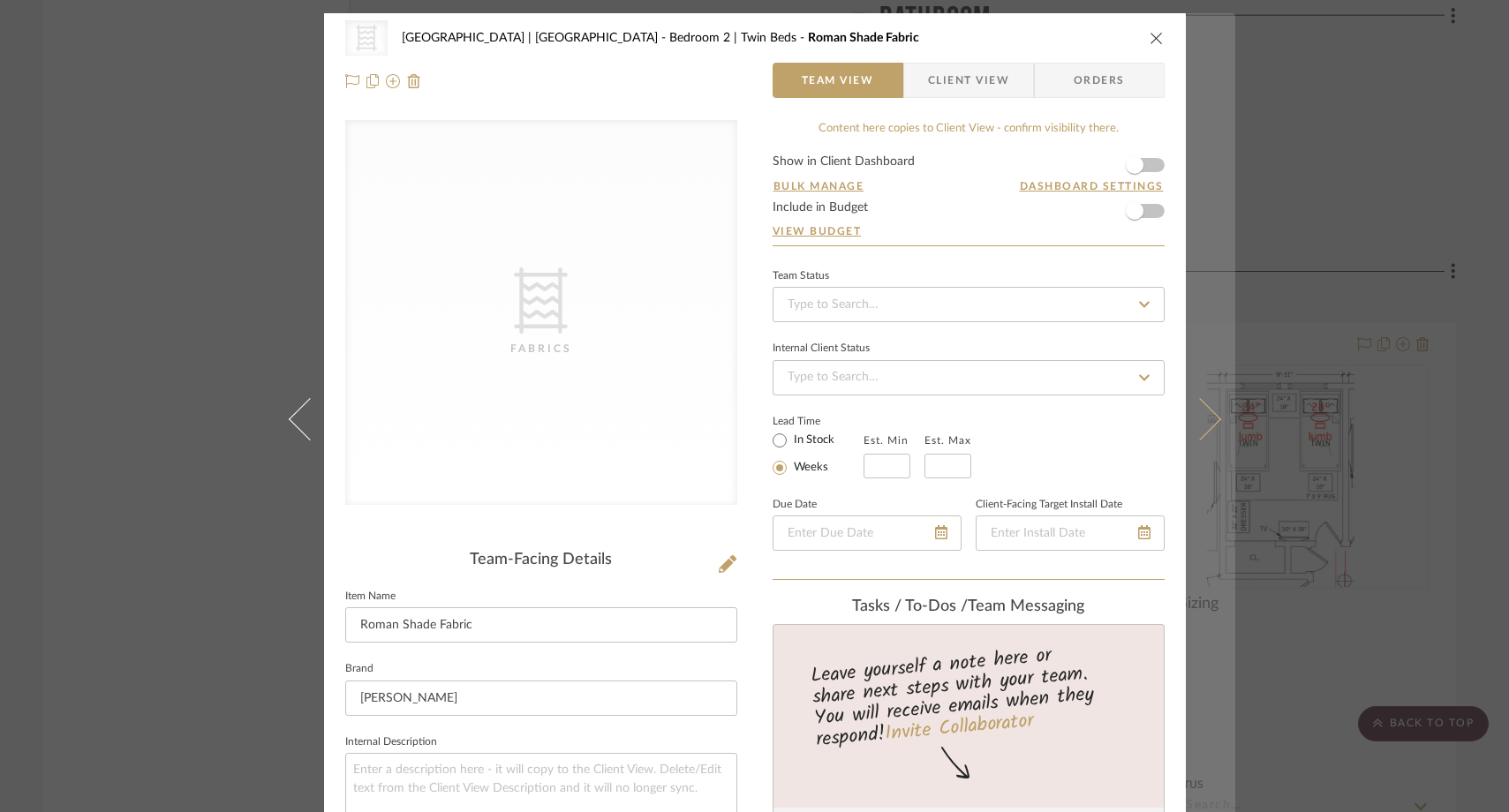
click at [1198, 414] on icon at bounding box center [1198, 418] width 42 height 42
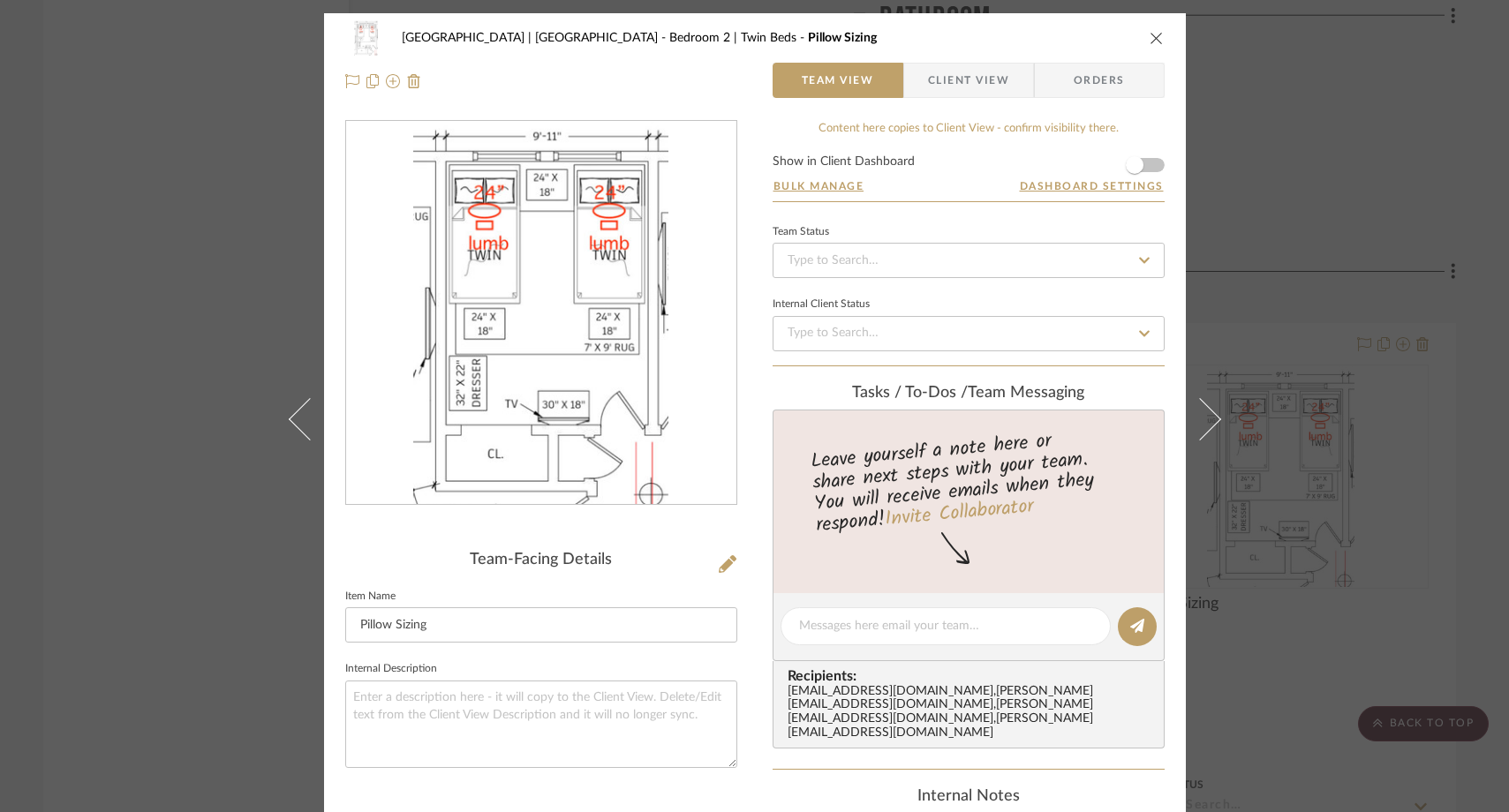
click at [232, 270] on div "Meadow Mountain | Vail Valley Bedroom 2 | Twin Beds Pillow Sizing Team View Cli…" at bounding box center [754, 406] width 1509 height 812
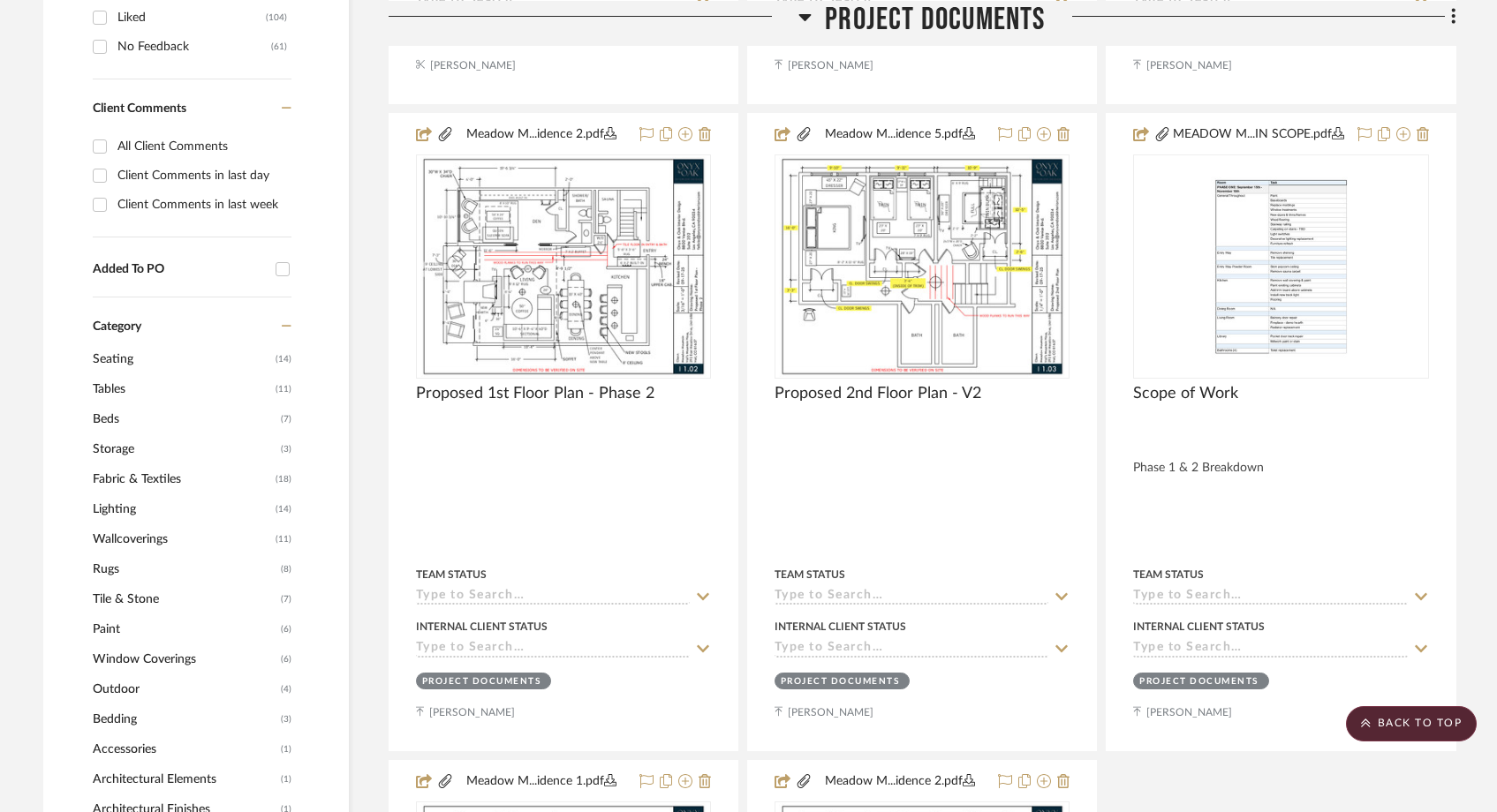
scroll to position [1141, 0]
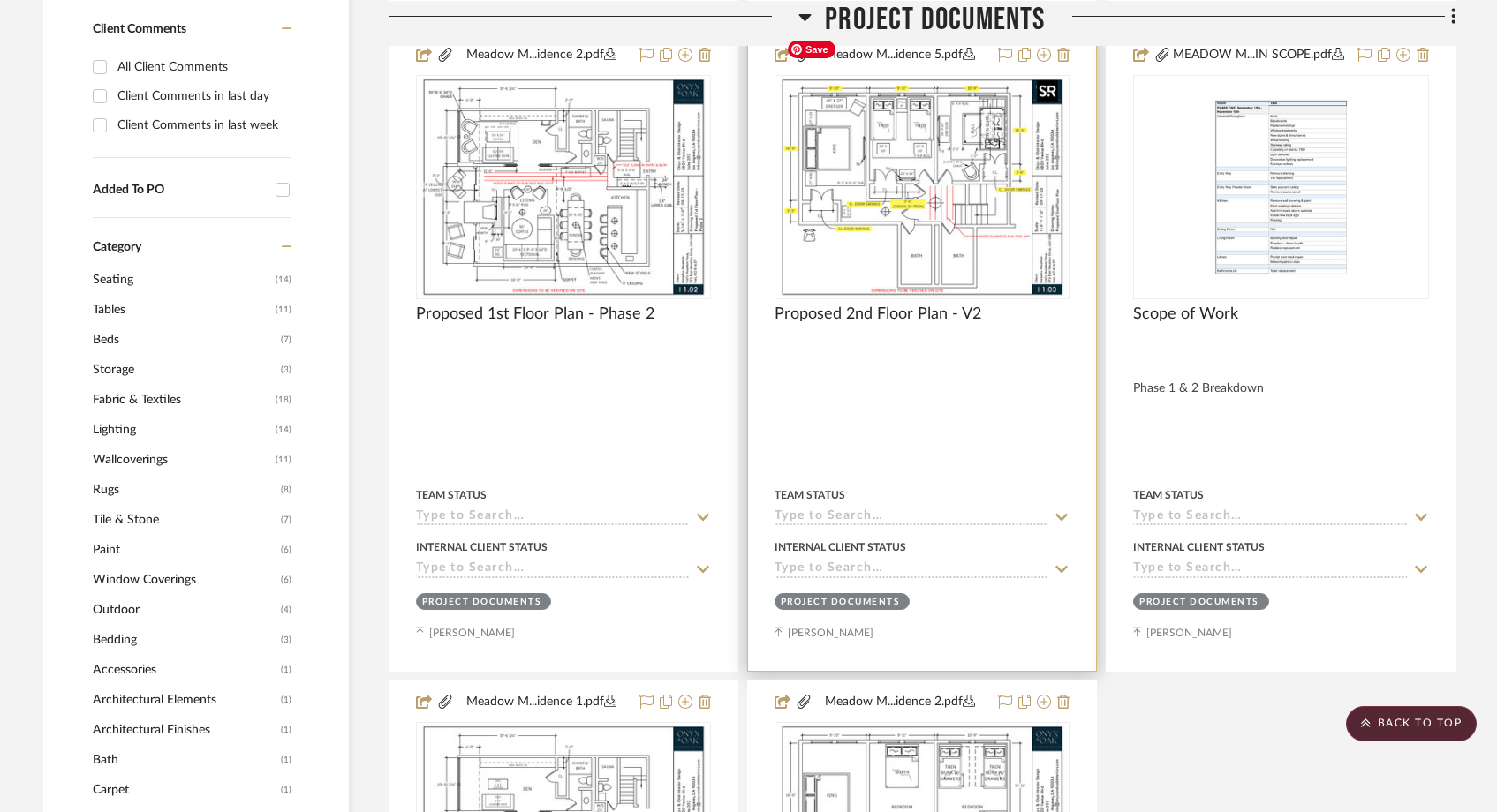
click at [897, 156] on img "0" at bounding box center [922, 187] width 286 height 220
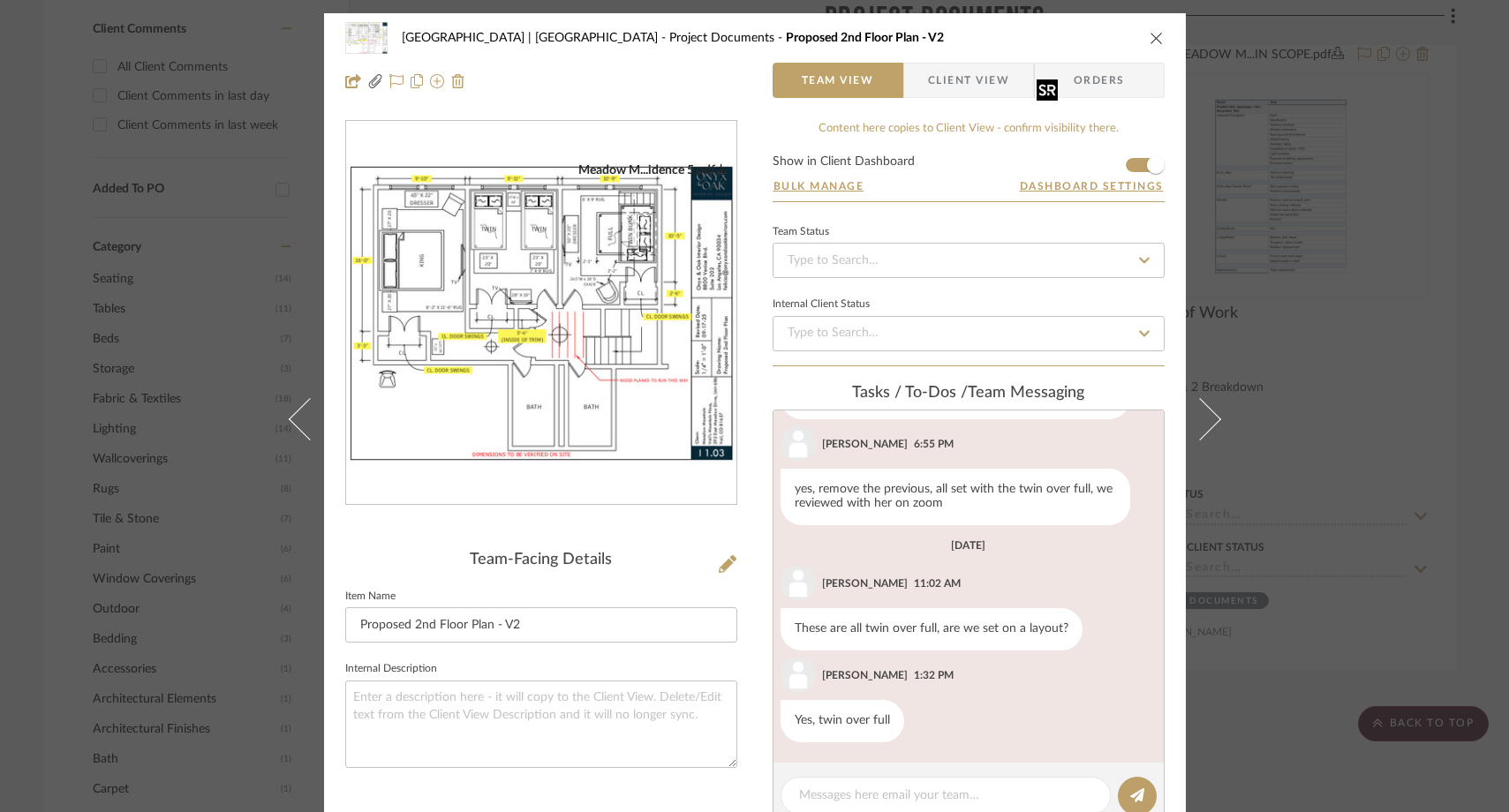
scroll to position [1365, 0]
click at [531, 220] on img "0" at bounding box center [541, 314] width 390 height 302
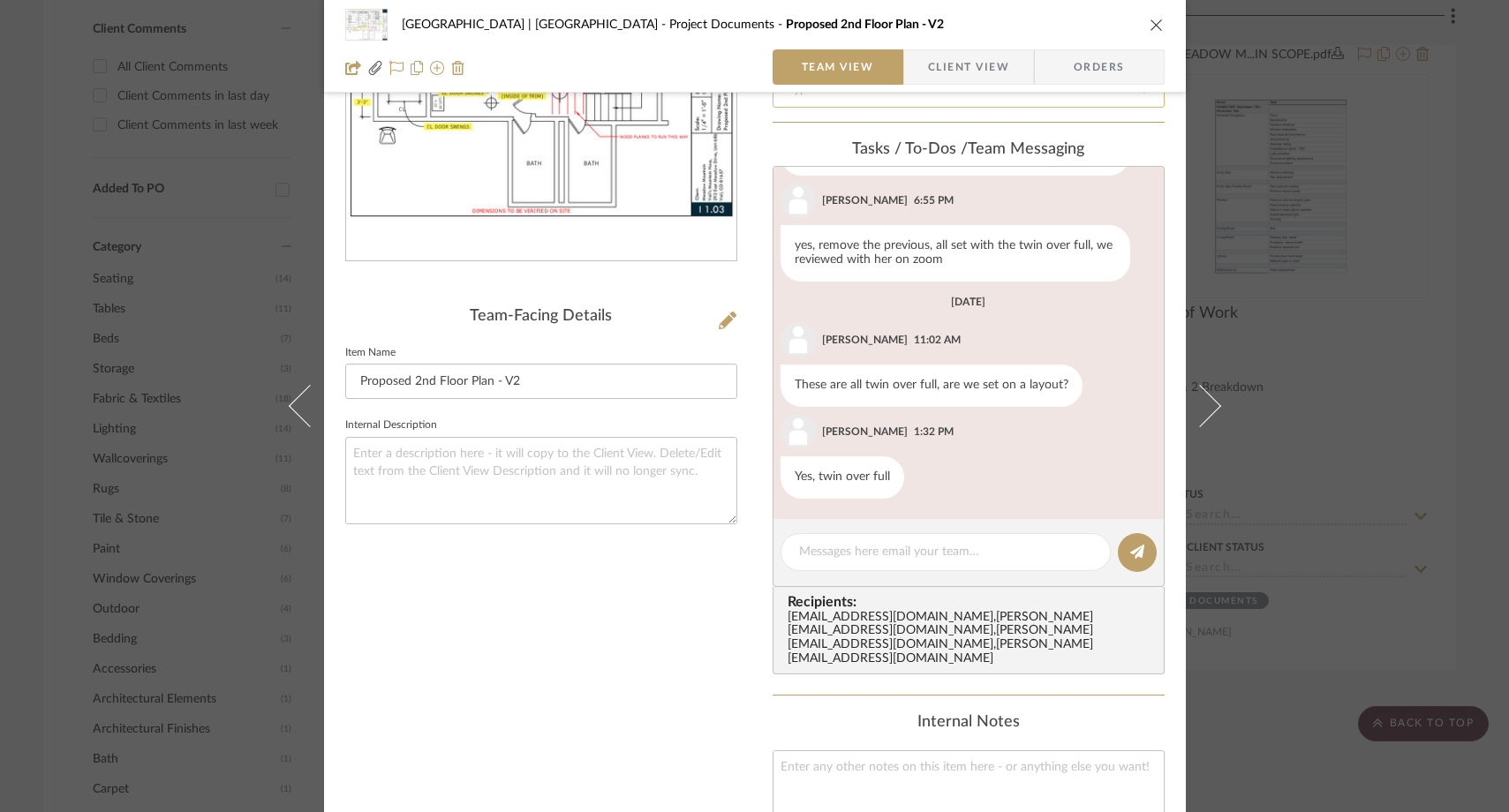
scroll to position [443, 0]
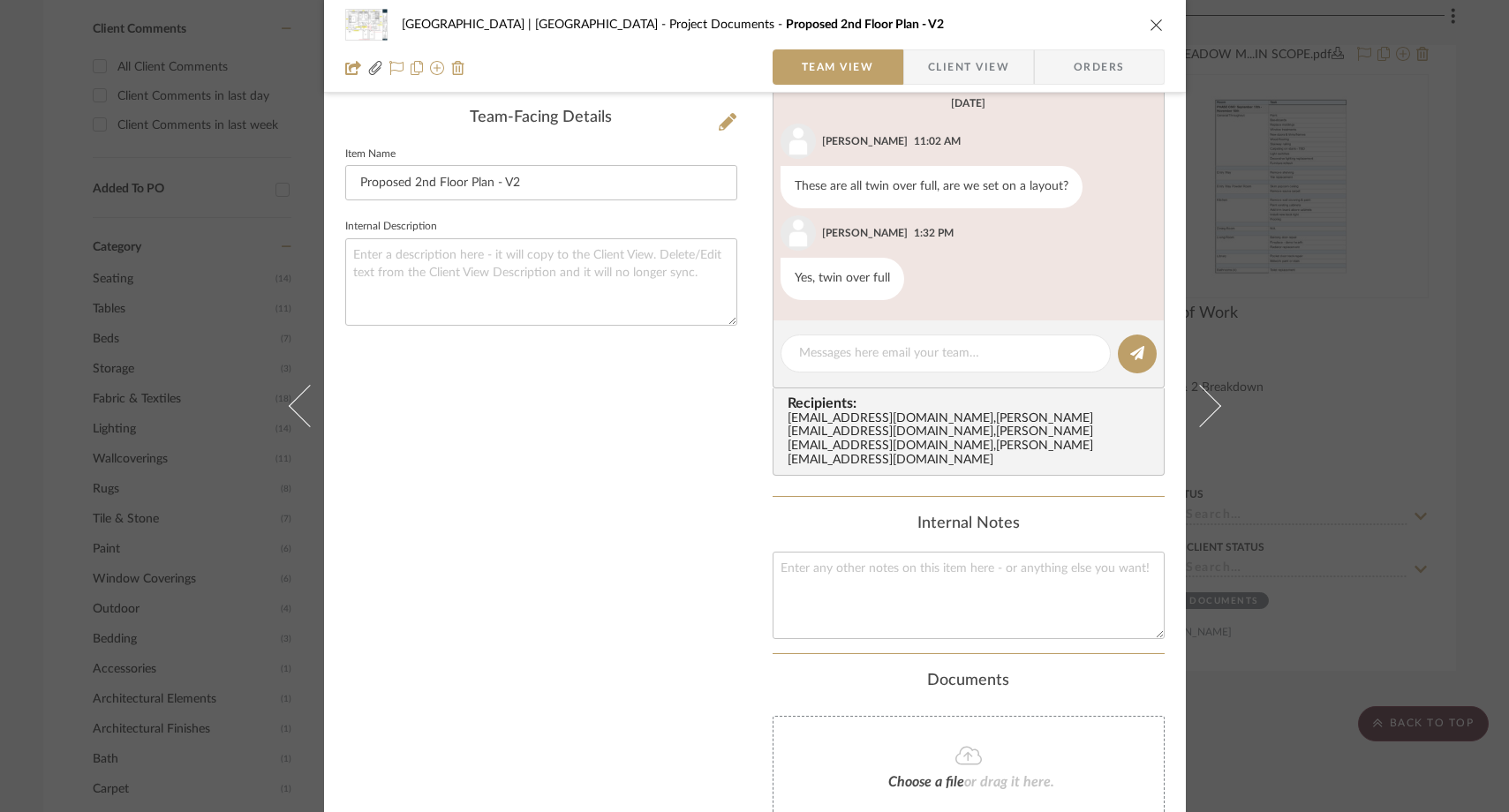
click at [1149, 20] on icon "close" at bounding box center [1156, 24] width 14 height 14
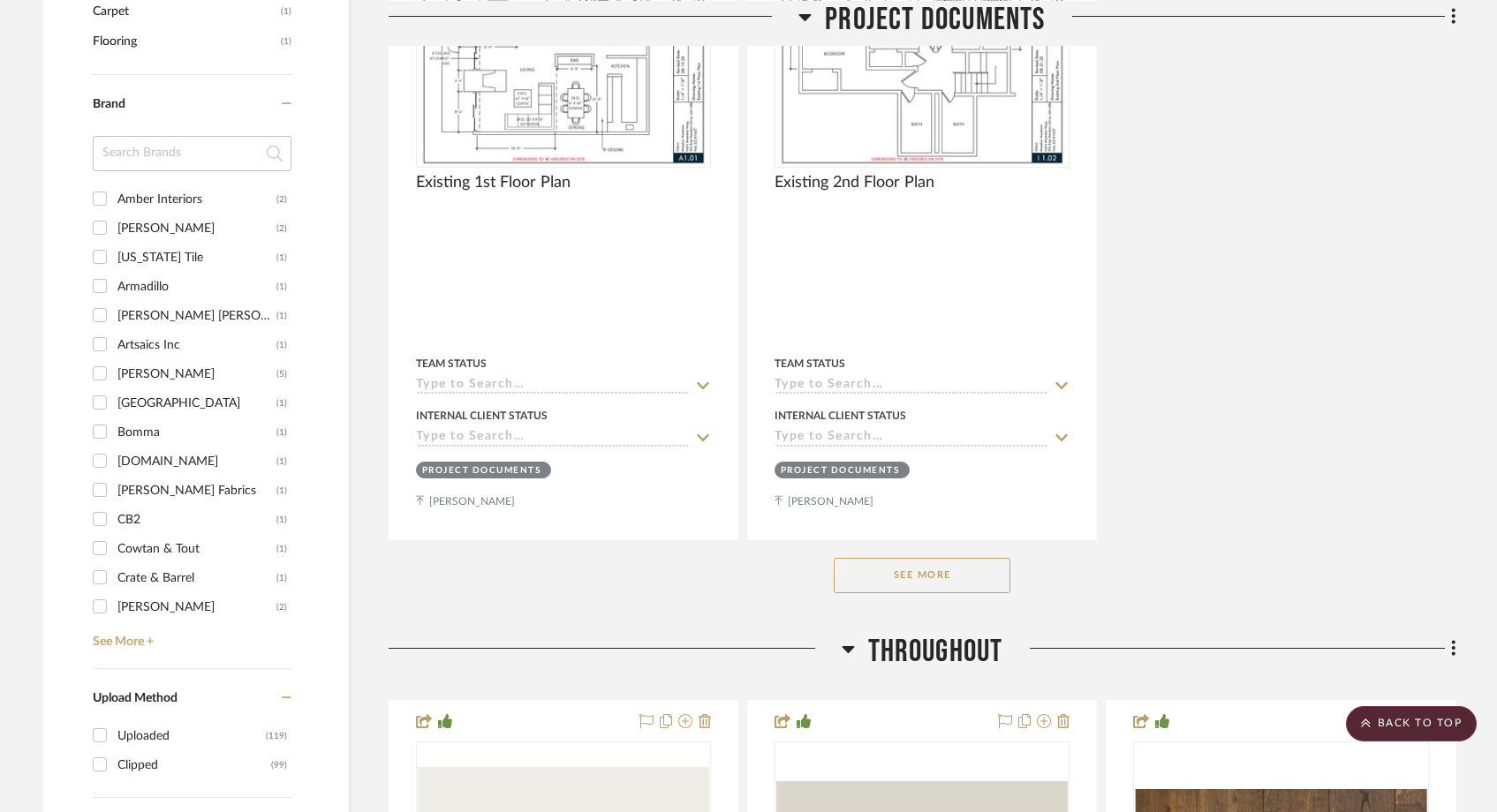
scroll to position [1956, 0]
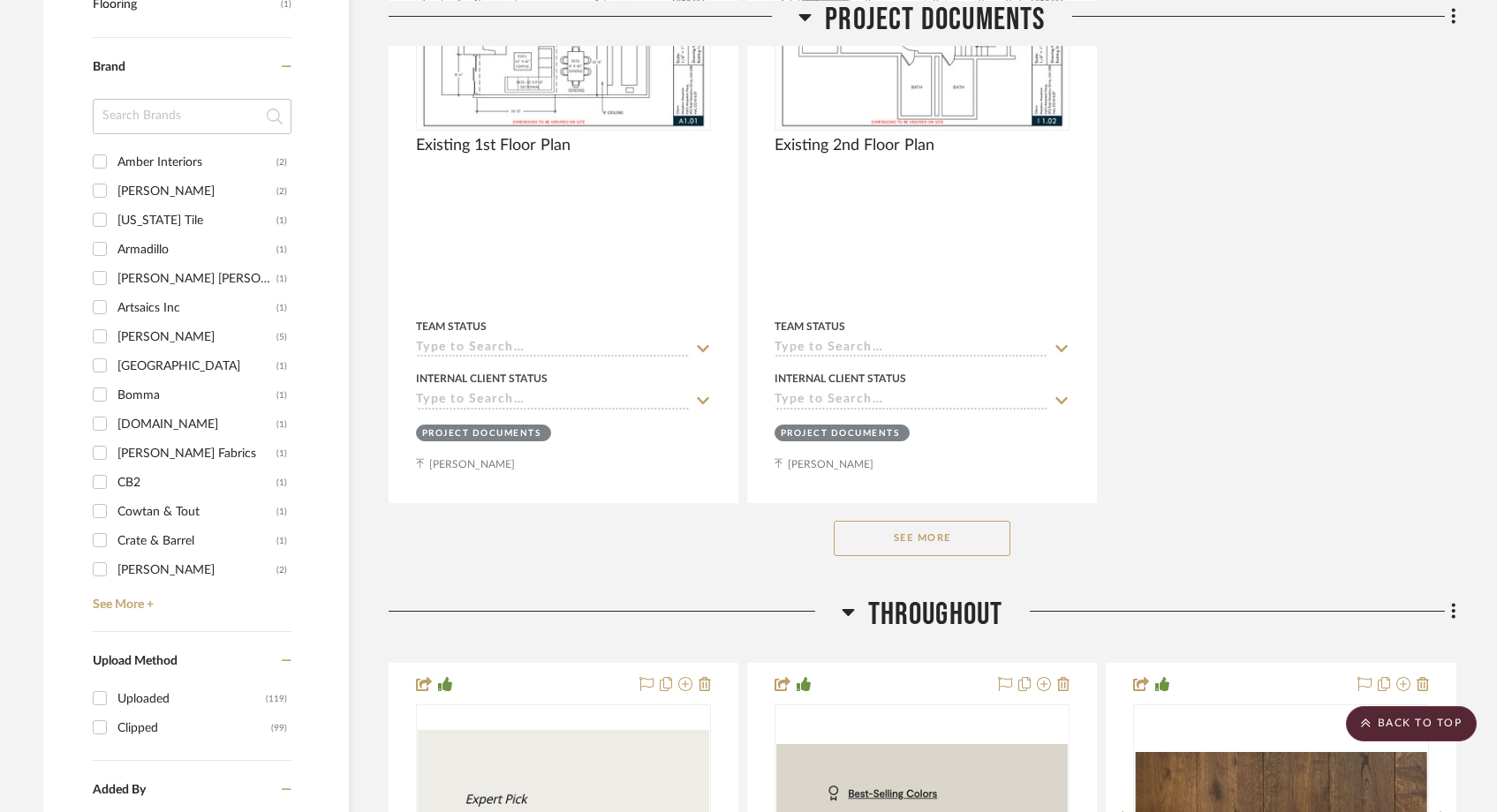
click at [914, 521] on button "See More" at bounding box center [922, 538] width 177 height 35
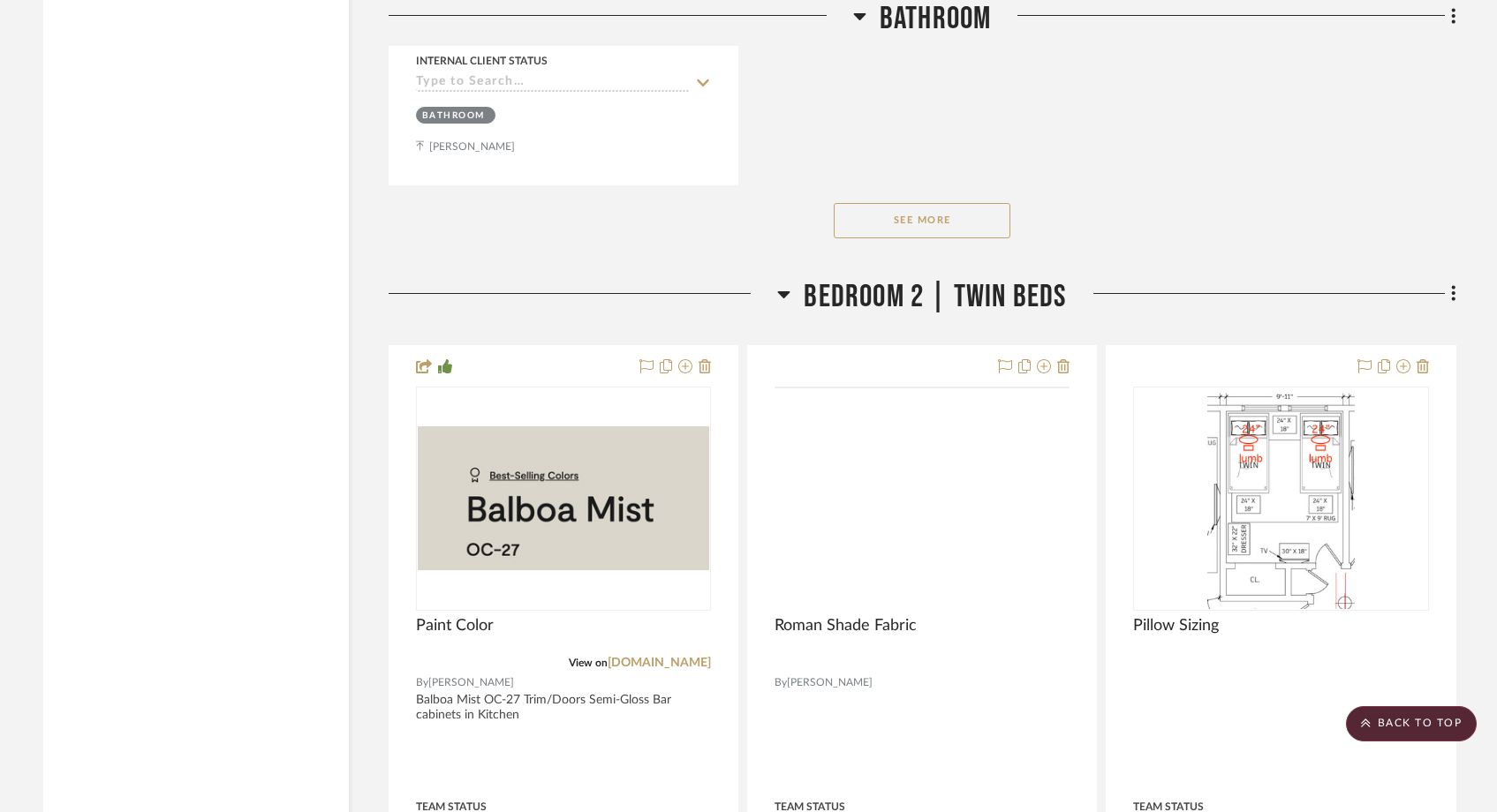
scroll to position [28218, 0]
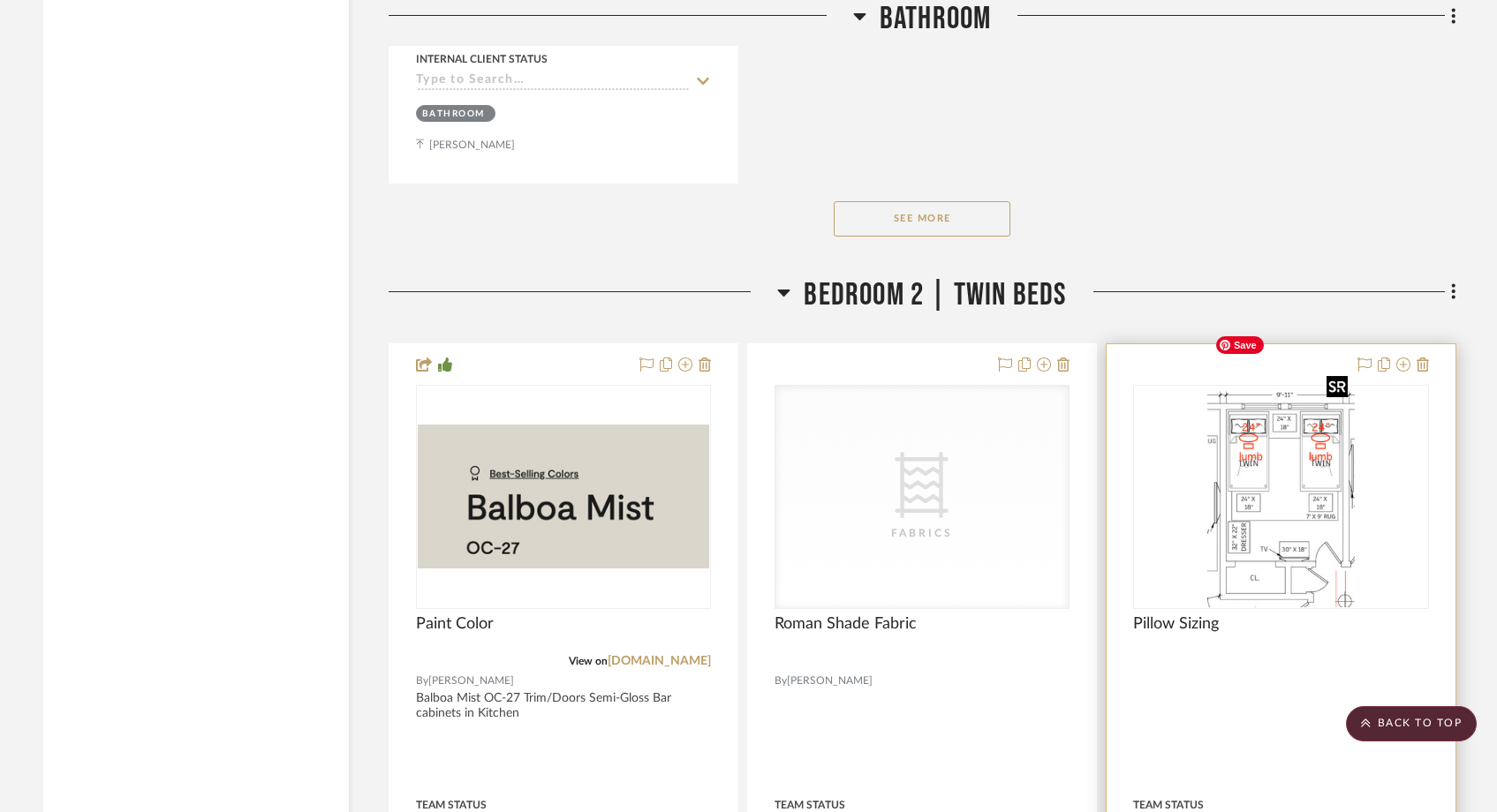
click at [1271, 476] on img "0" at bounding box center [1280, 497] width 146 height 220
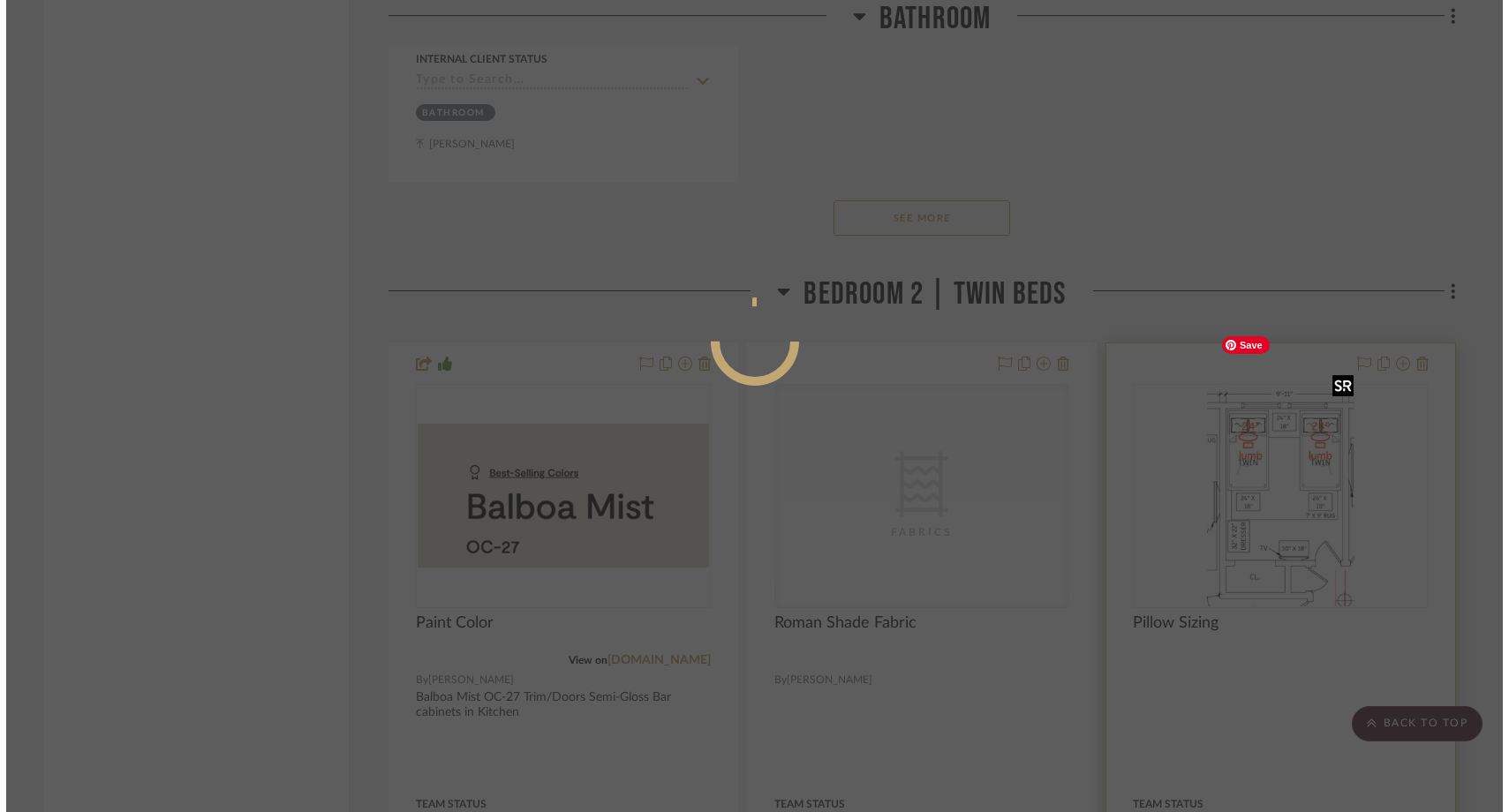
scroll to position [0, 0]
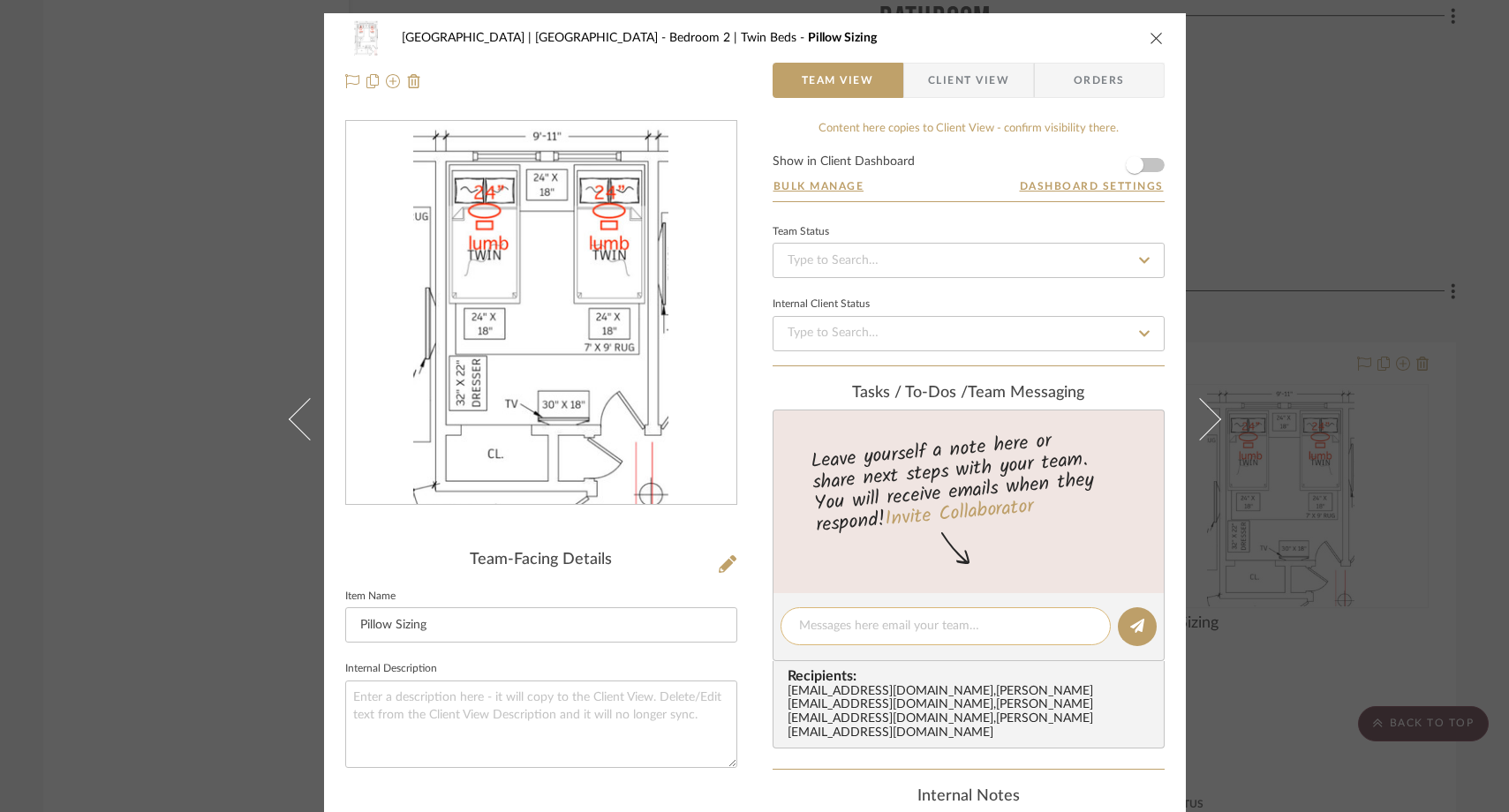
click at [827, 635] on textarea at bounding box center [946, 626] width 293 height 19
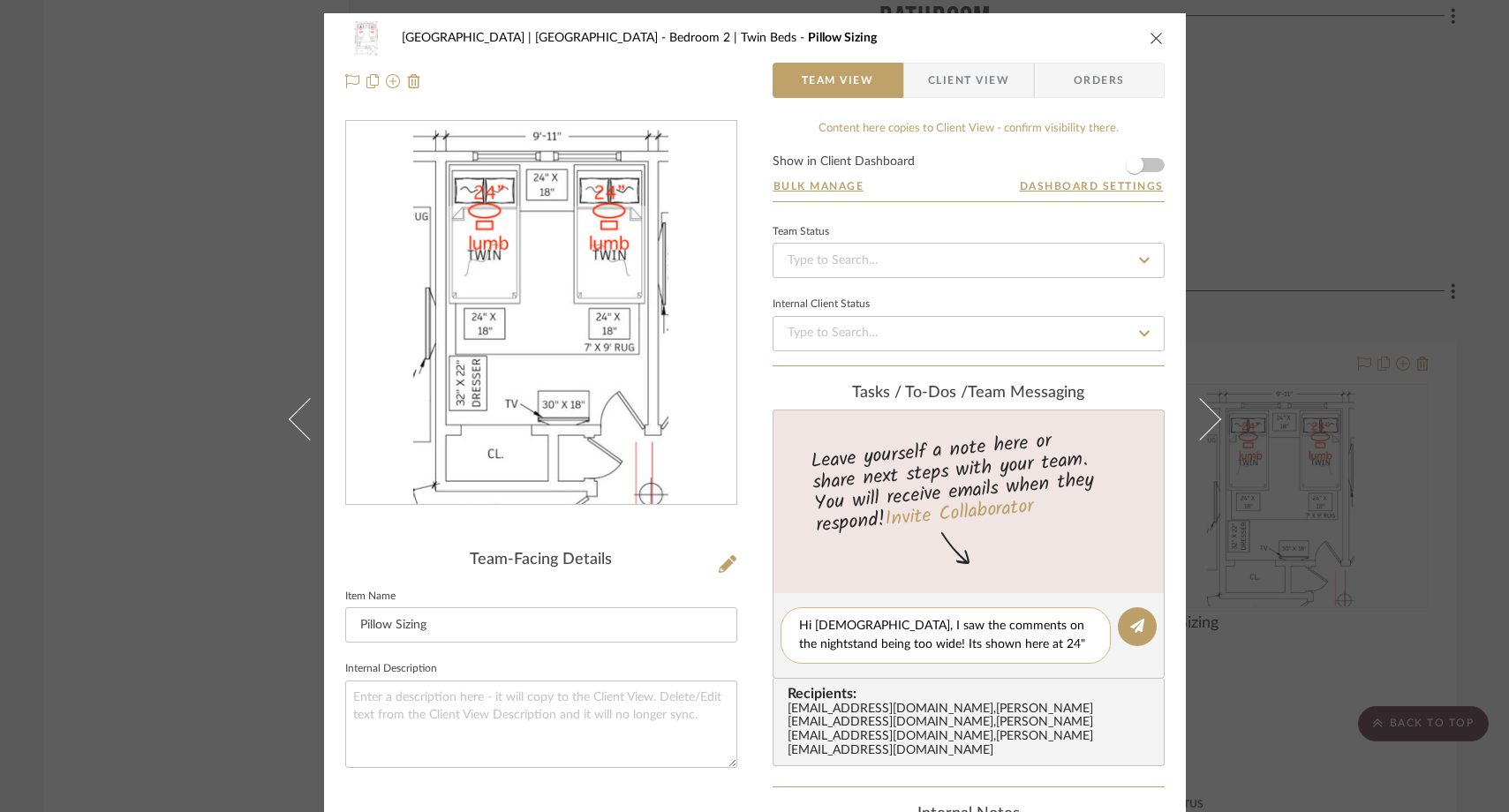
click at [995, 625] on textarea "Hi ladies, I saw the comments on the nightstand being too wide! Its shown here …" at bounding box center [946, 636] width 293 height 37
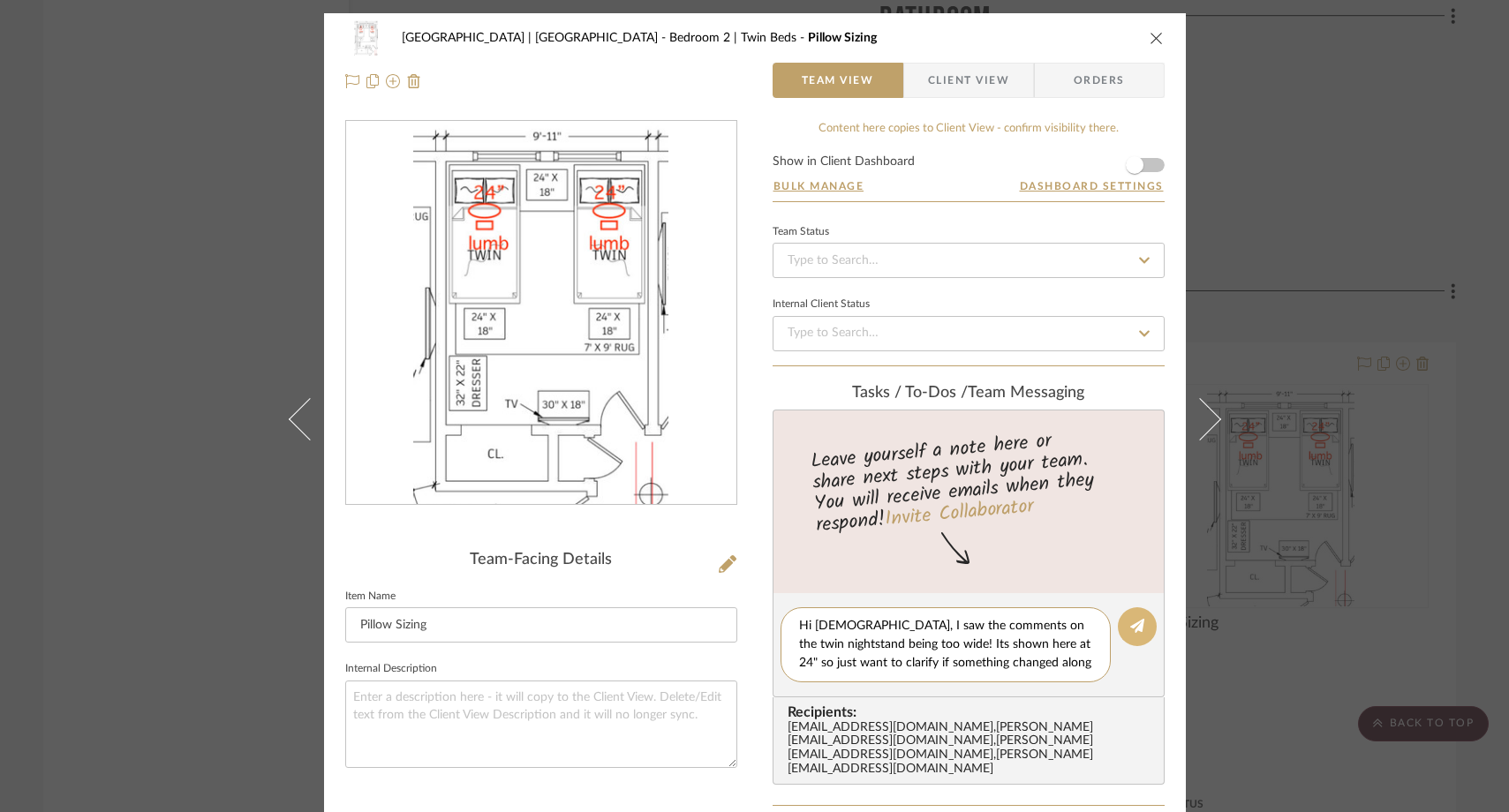
type textarea "Hi ladies, I saw the comments on the twin nightstand being too wide! Its shown …"
click at [1136, 626] on icon at bounding box center [1137, 626] width 14 height 14
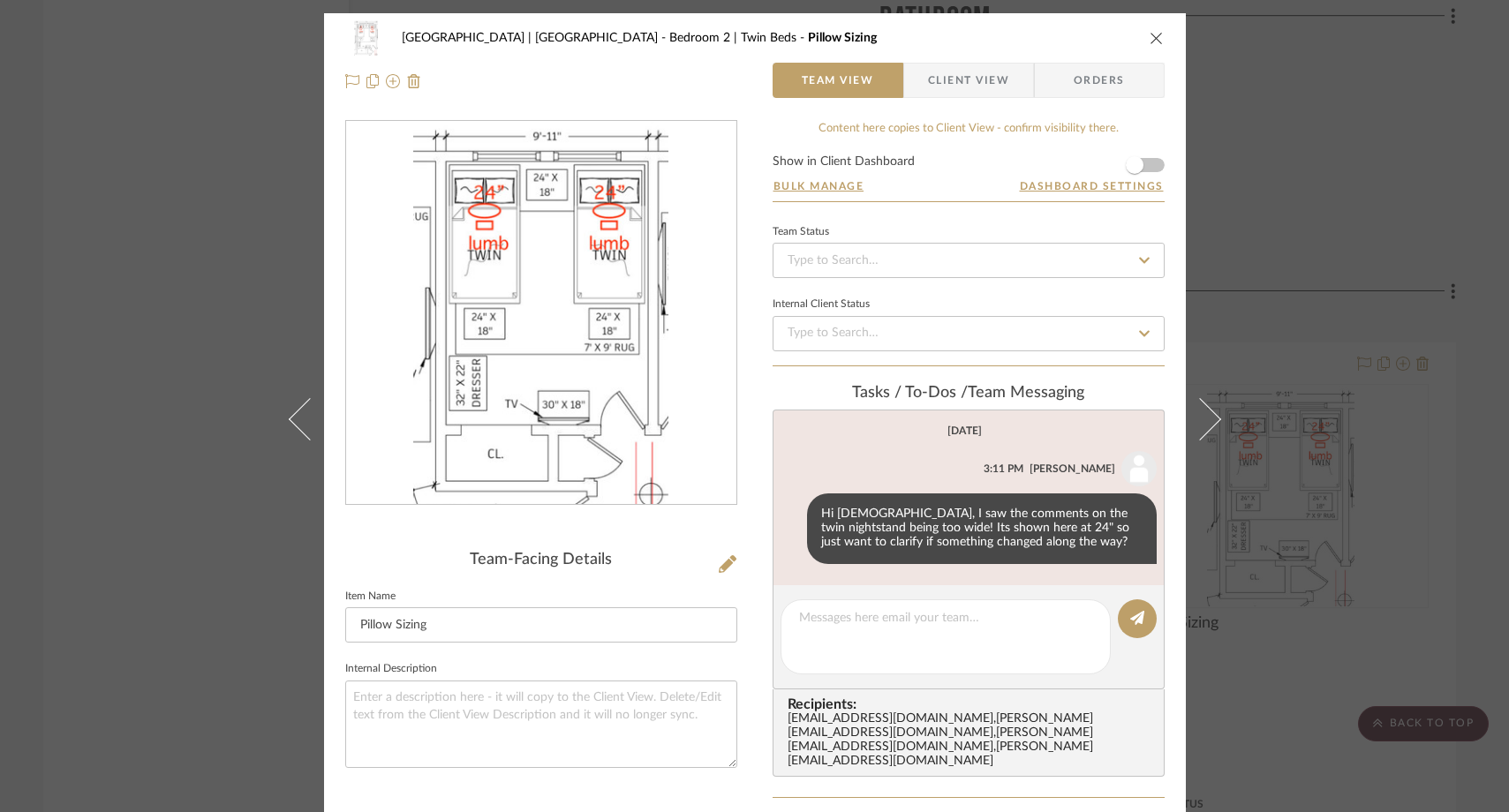
click at [188, 274] on div "Meadow Mountain | Vail Valley Bedroom 2 | Twin Beds Pillow Sizing Team View Cli…" at bounding box center [754, 406] width 1509 height 812
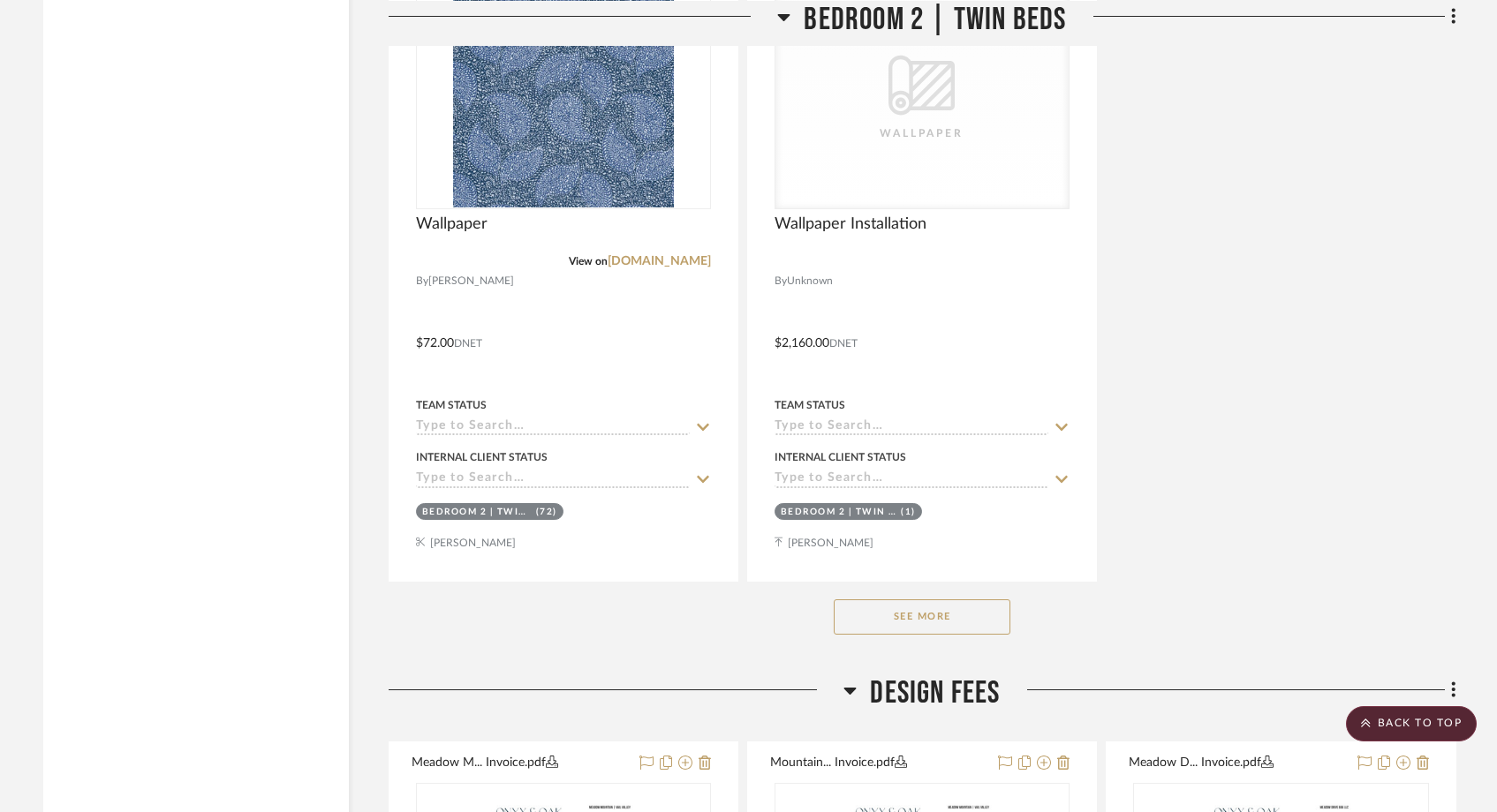
scroll to position [29950, 0]
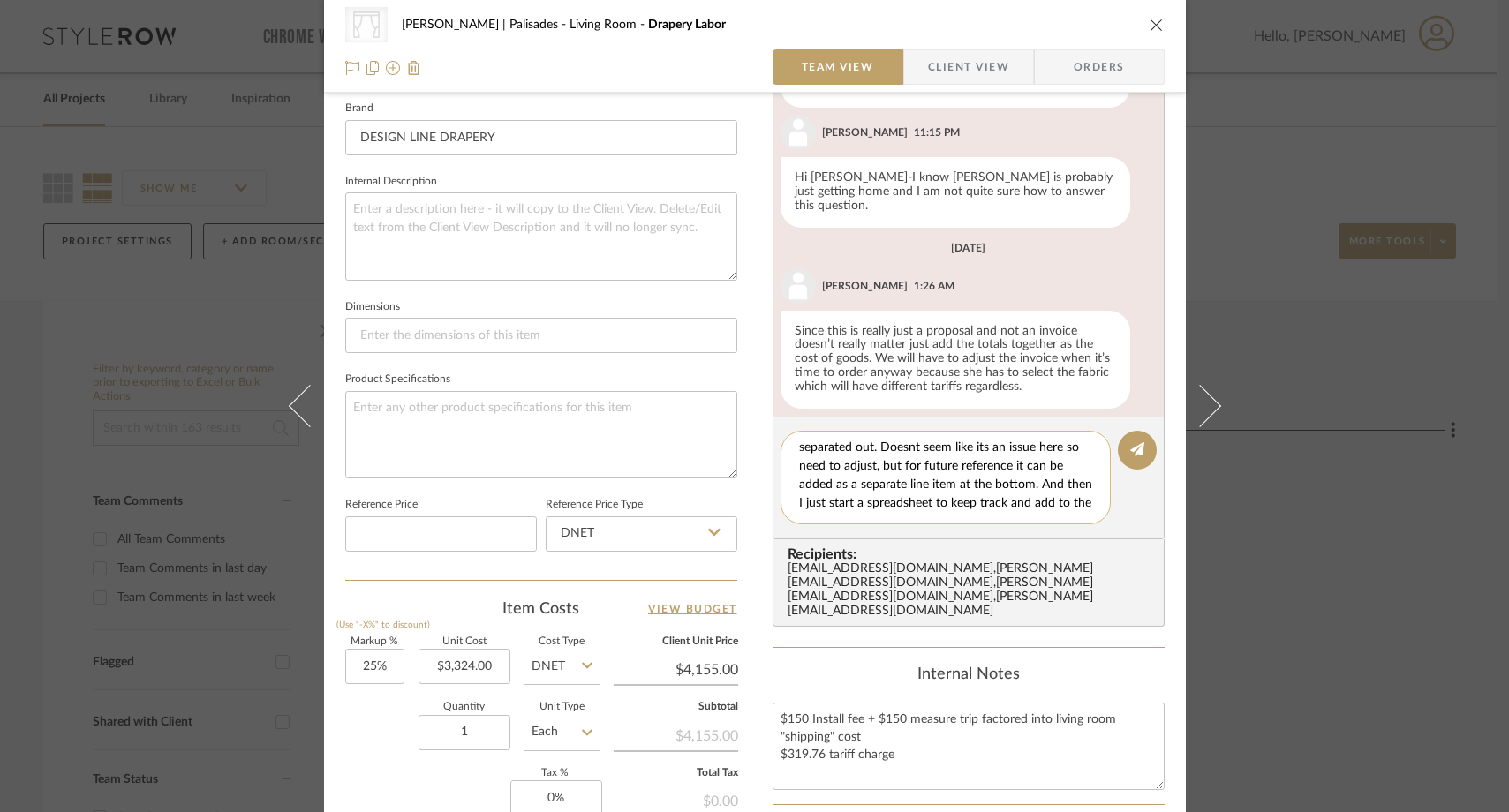
scroll to position [56, 0]
type textarea "Hi [PERSON_NAME], I've been adding tariffs at the bottom of the budget under "p…"
click at [1131, 449] on icon at bounding box center [1137, 449] width 14 height 14
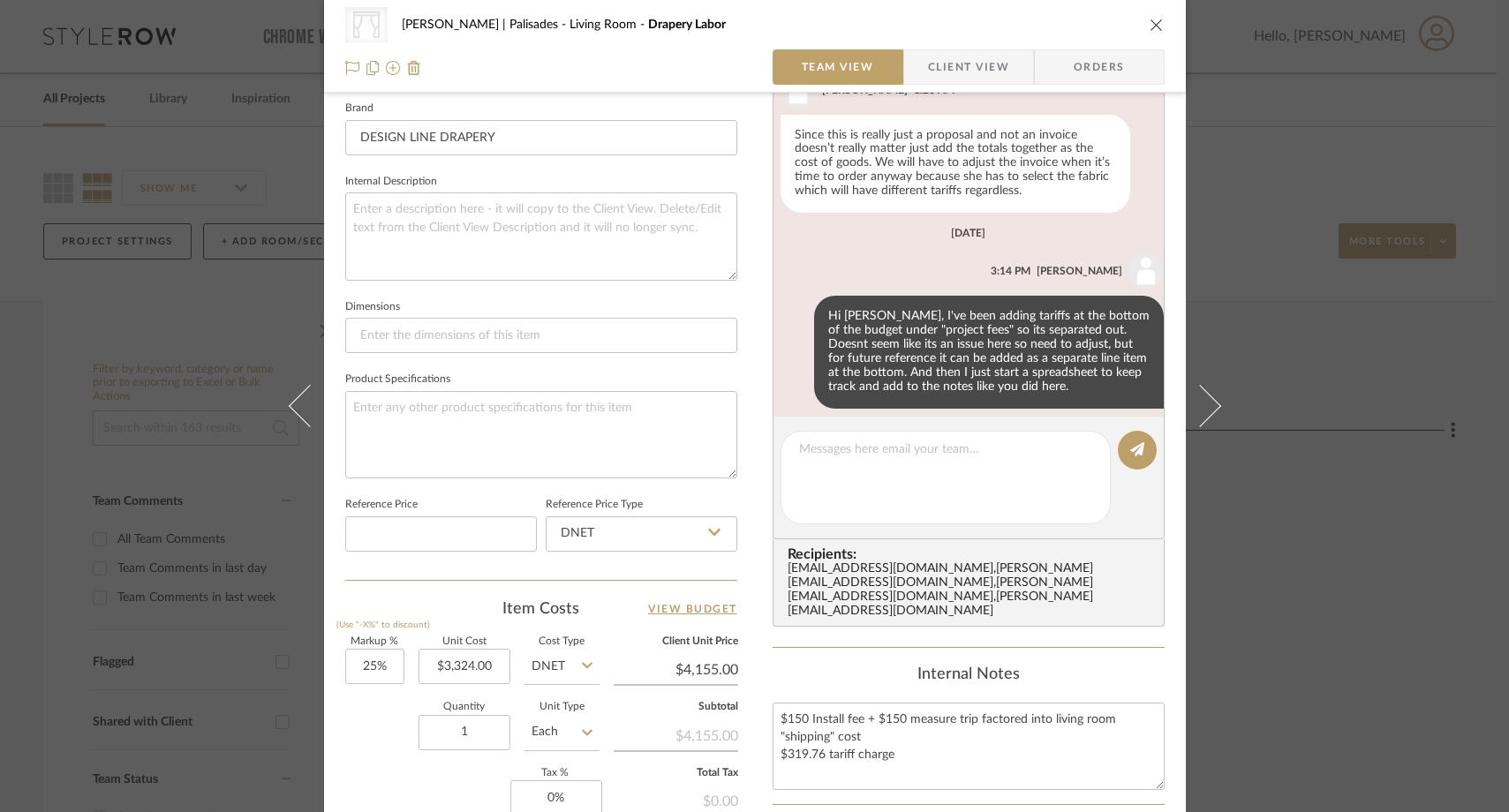
scroll to position [334, 0]
